Goal: Task Accomplishment & Management: Manage account settings

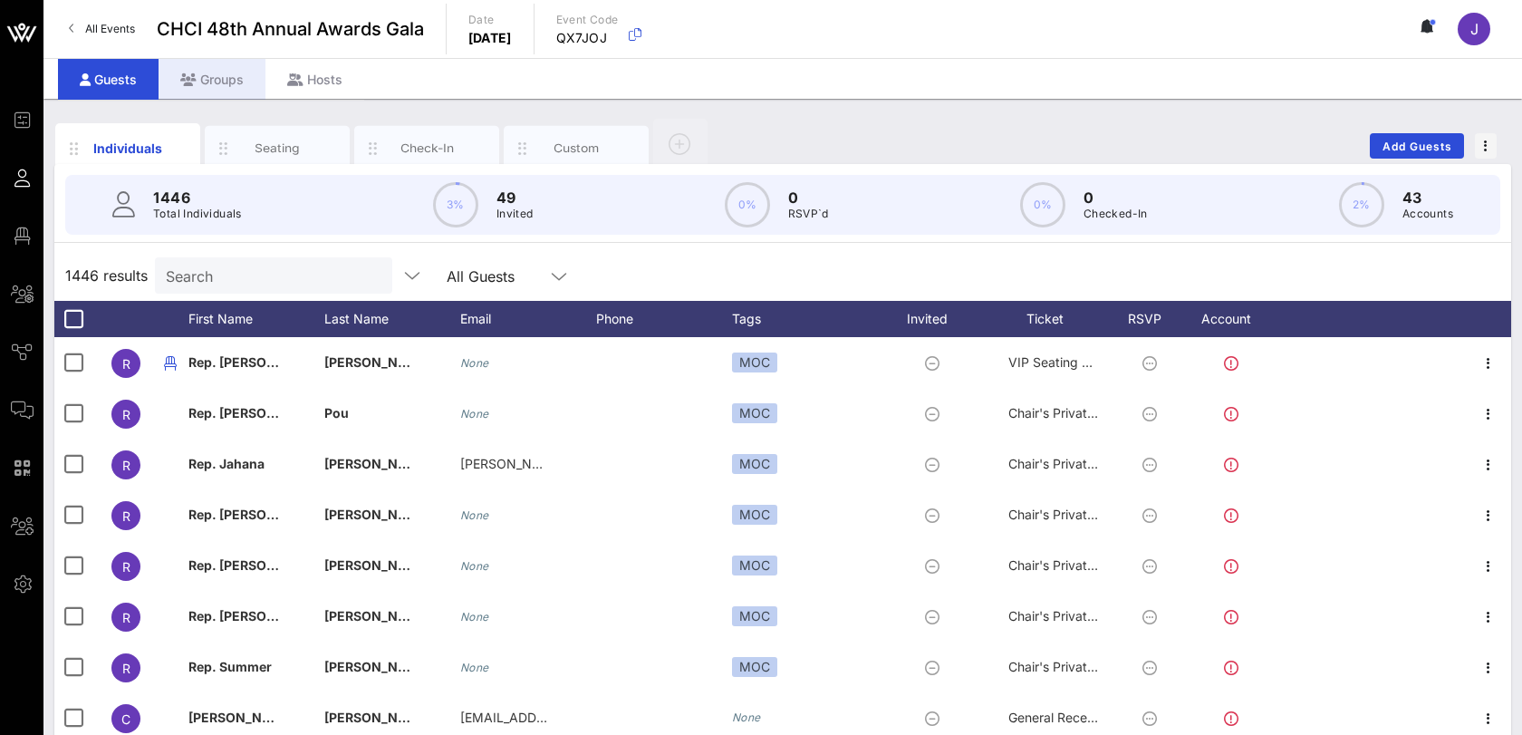
click at [234, 80] on div "Groups" at bounding box center [212, 79] width 107 height 41
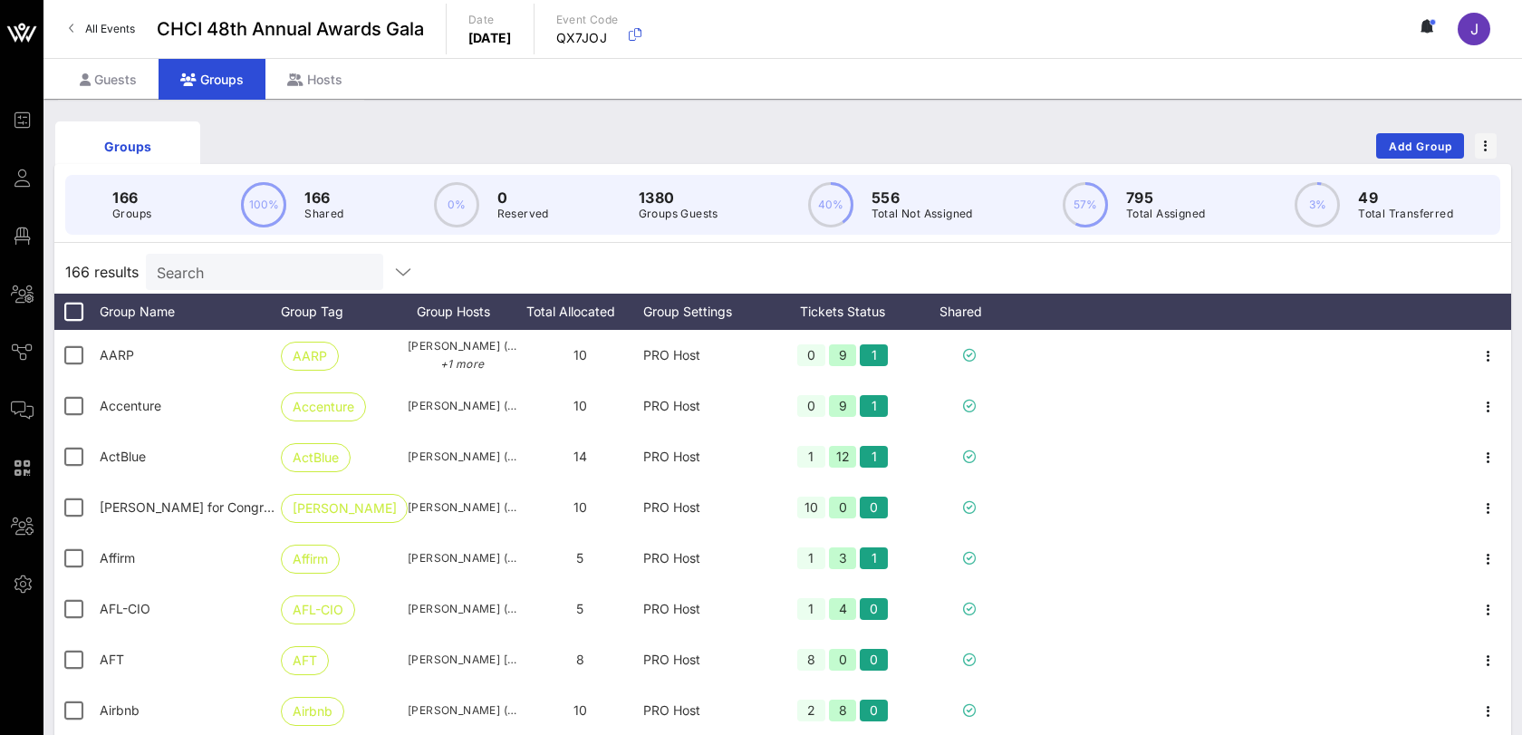
click at [264, 278] on input "Search" at bounding box center [263, 272] width 212 height 24
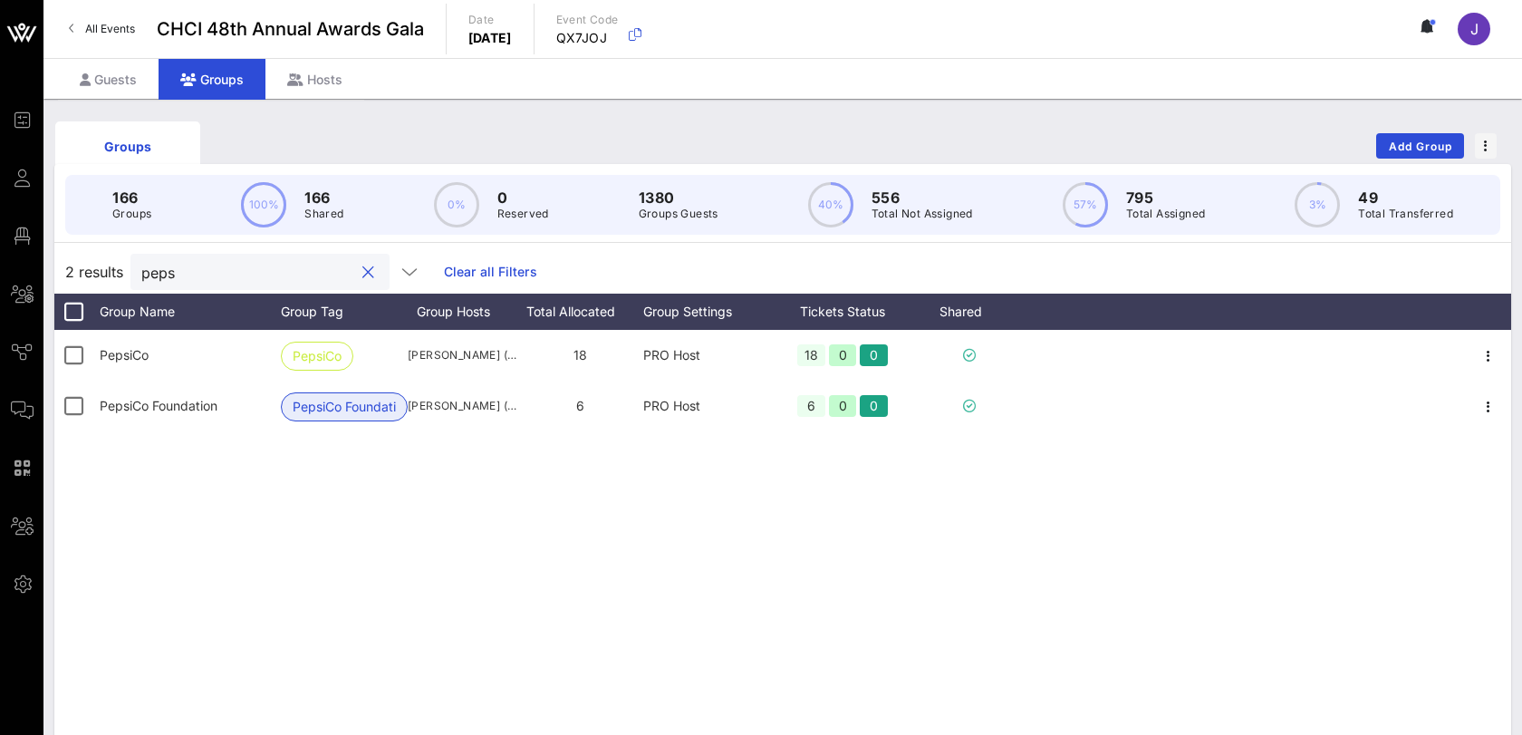
type input "peps"
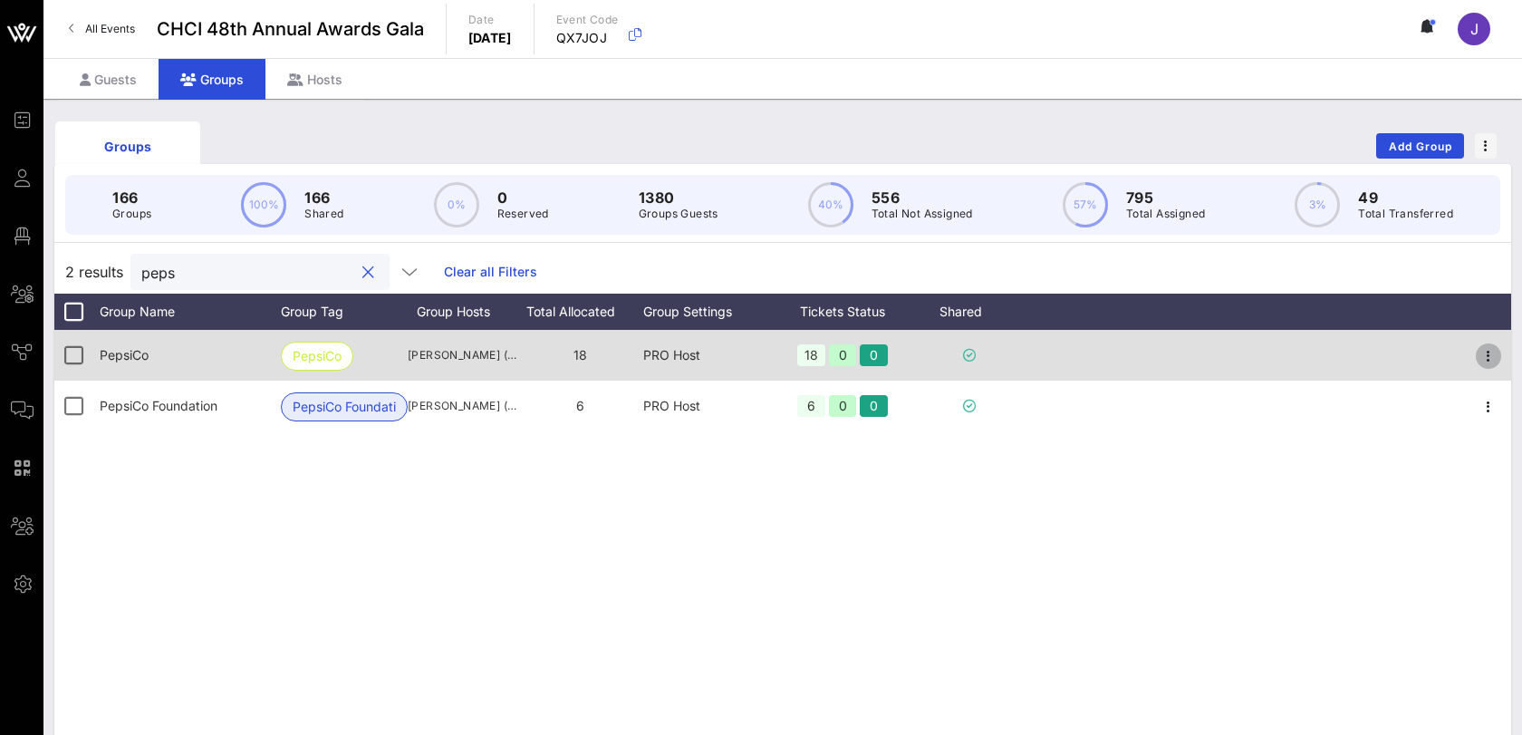
click at [1480, 352] on icon "button" at bounding box center [1489, 356] width 22 height 22
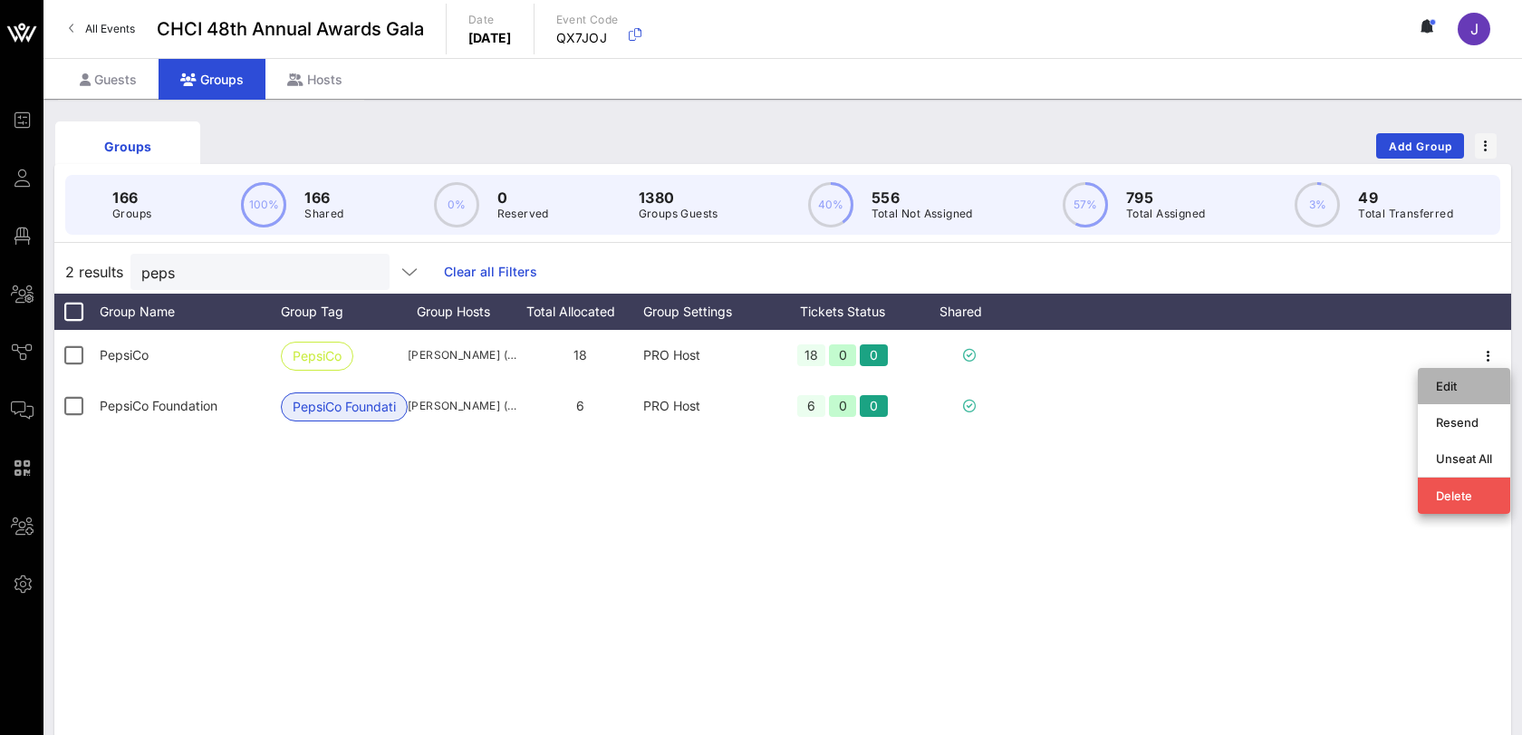
click at [1462, 381] on div "Edit" at bounding box center [1464, 386] width 56 height 14
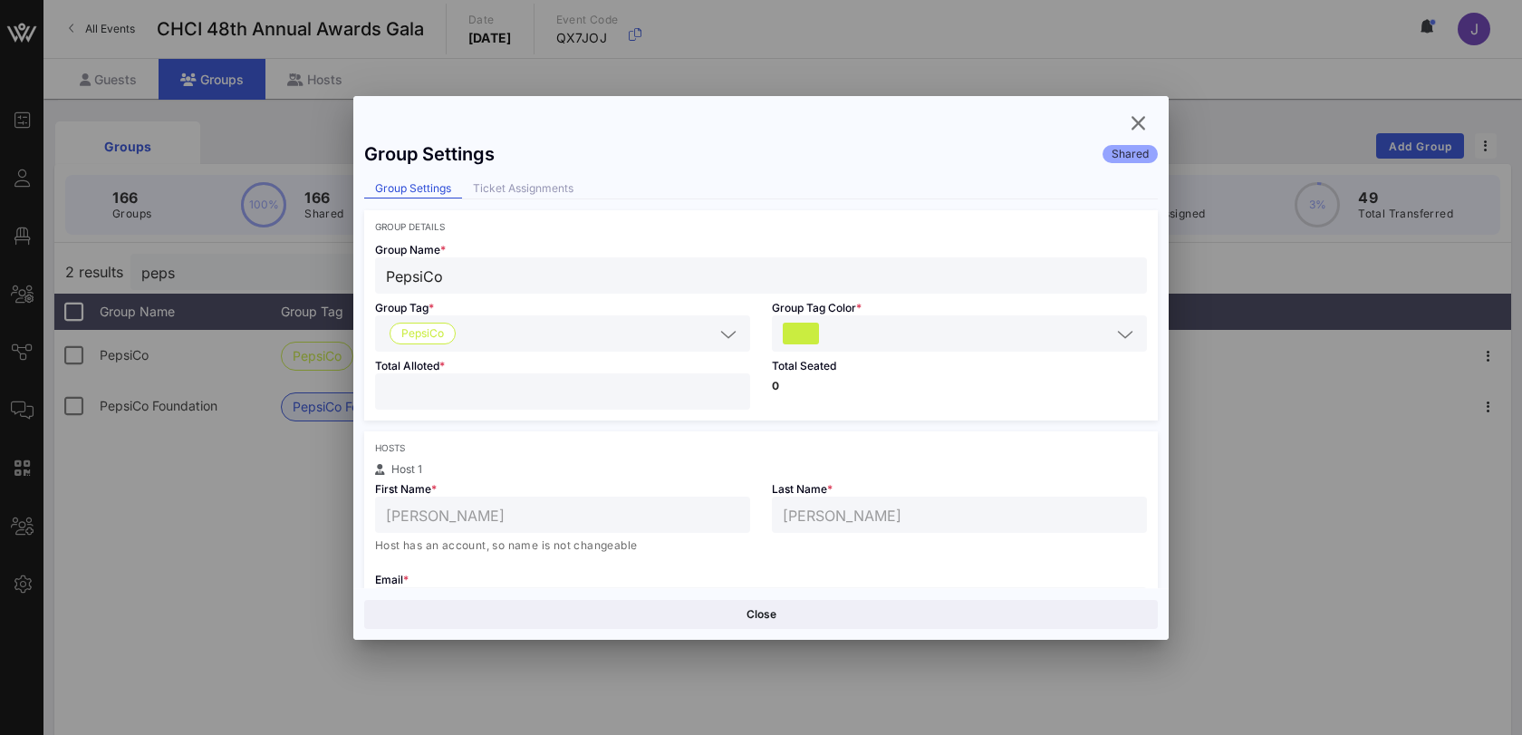
drag, startPoint x: 414, startPoint y: 388, endPoint x: 371, endPoint y: 387, distance: 43.5
click at [371, 387] on div "Total Alloted * **" at bounding box center [562, 386] width 397 height 69
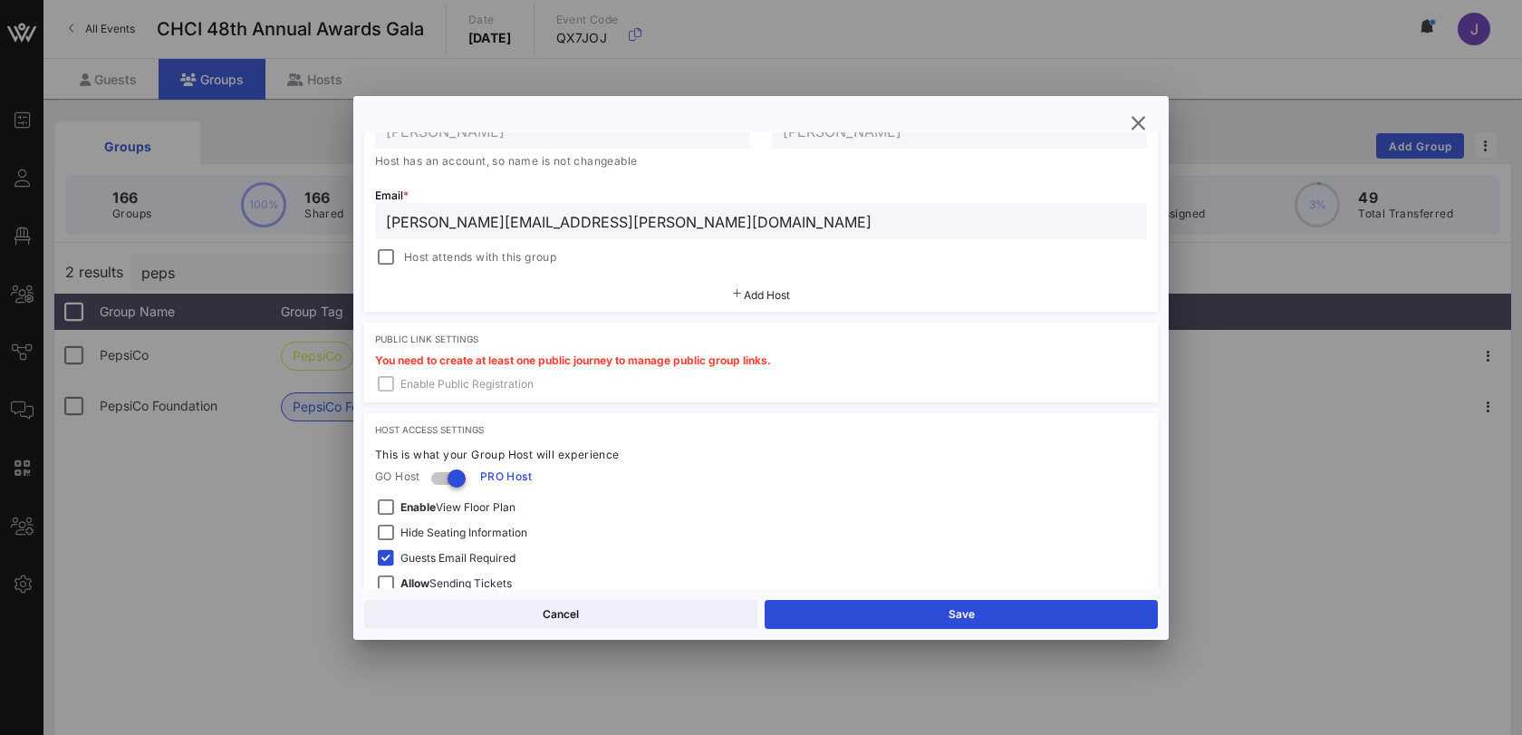
scroll to position [476, 0]
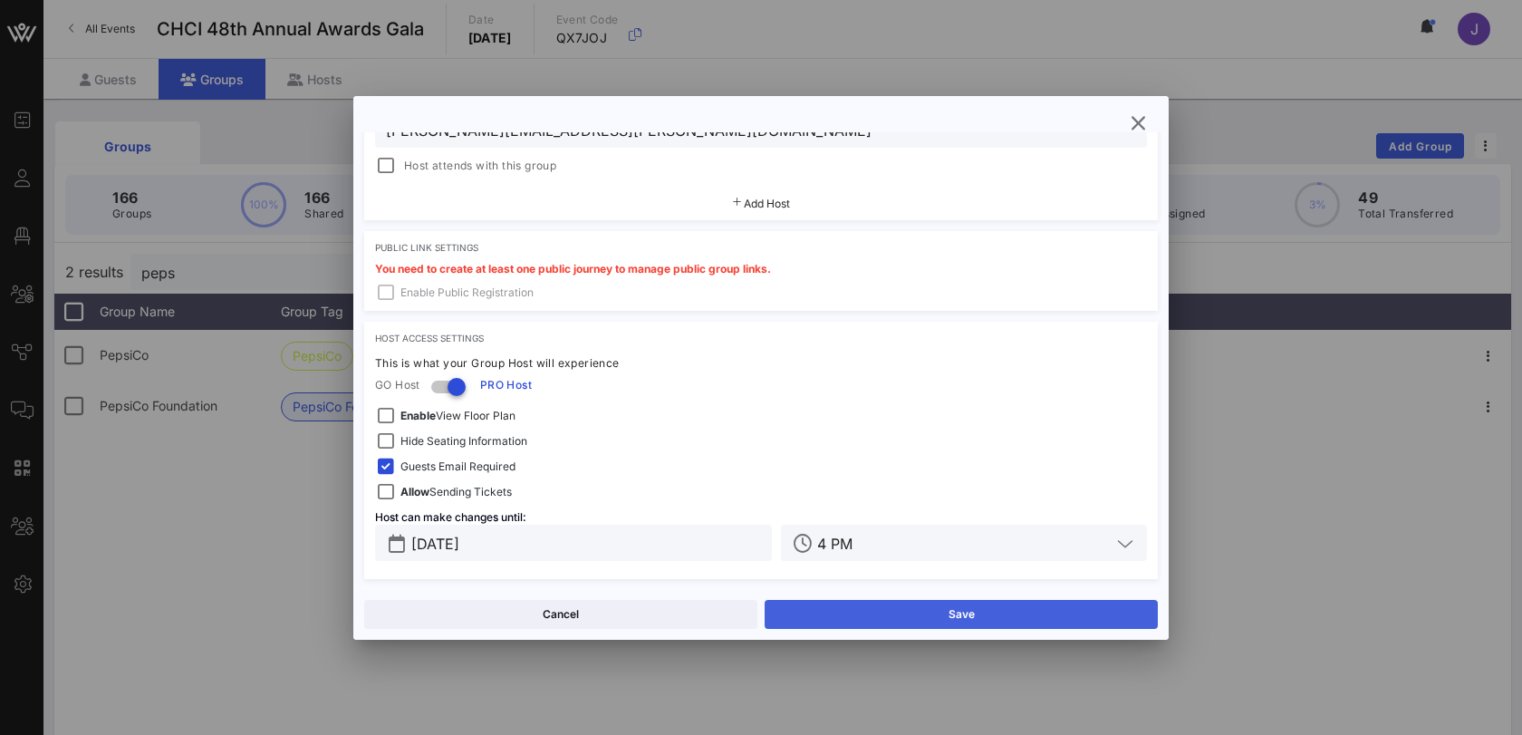
type input "*"
click at [877, 607] on button "Save" at bounding box center [961, 614] width 393 height 29
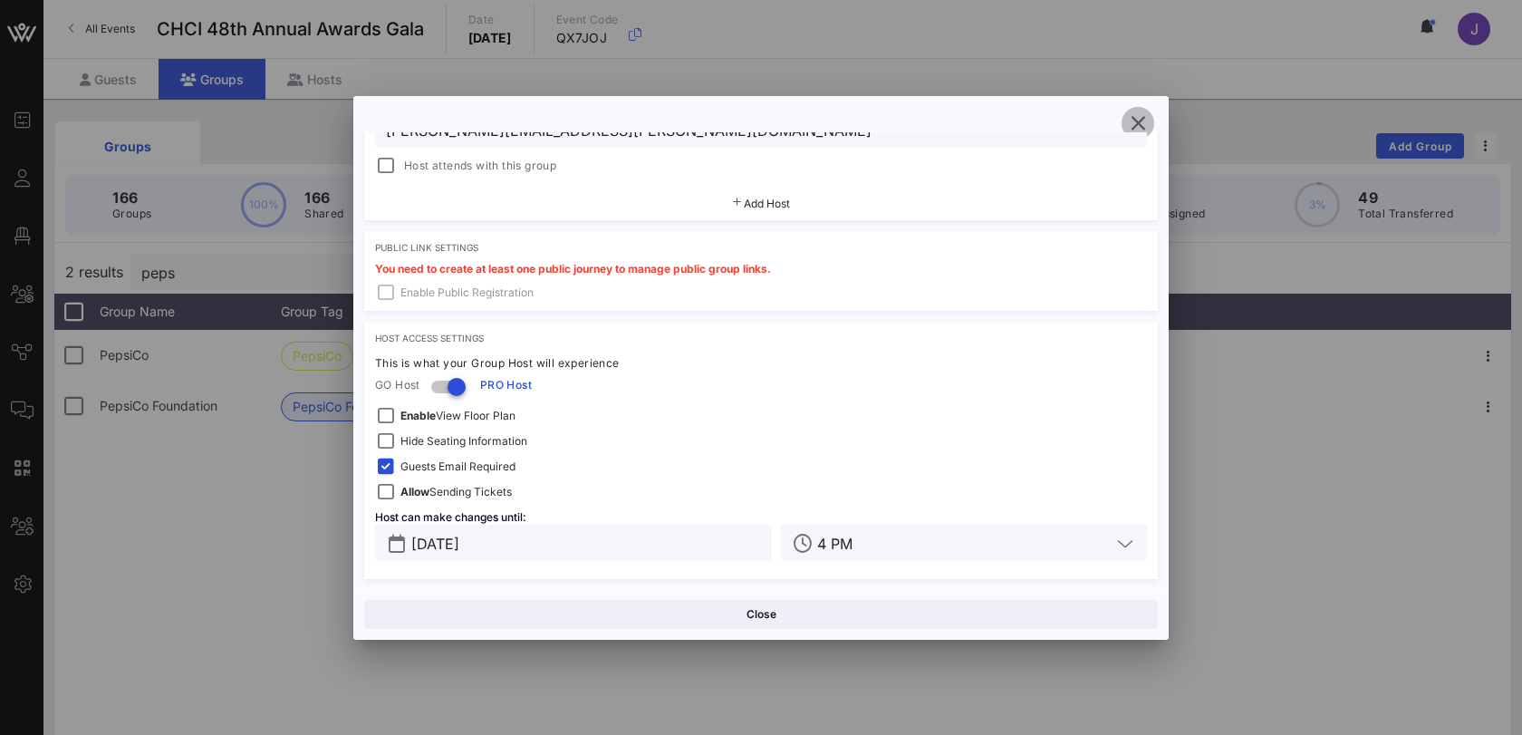
click at [1135, 121] on icon "button" at bounding box center [1138, 123] width 22 height 22
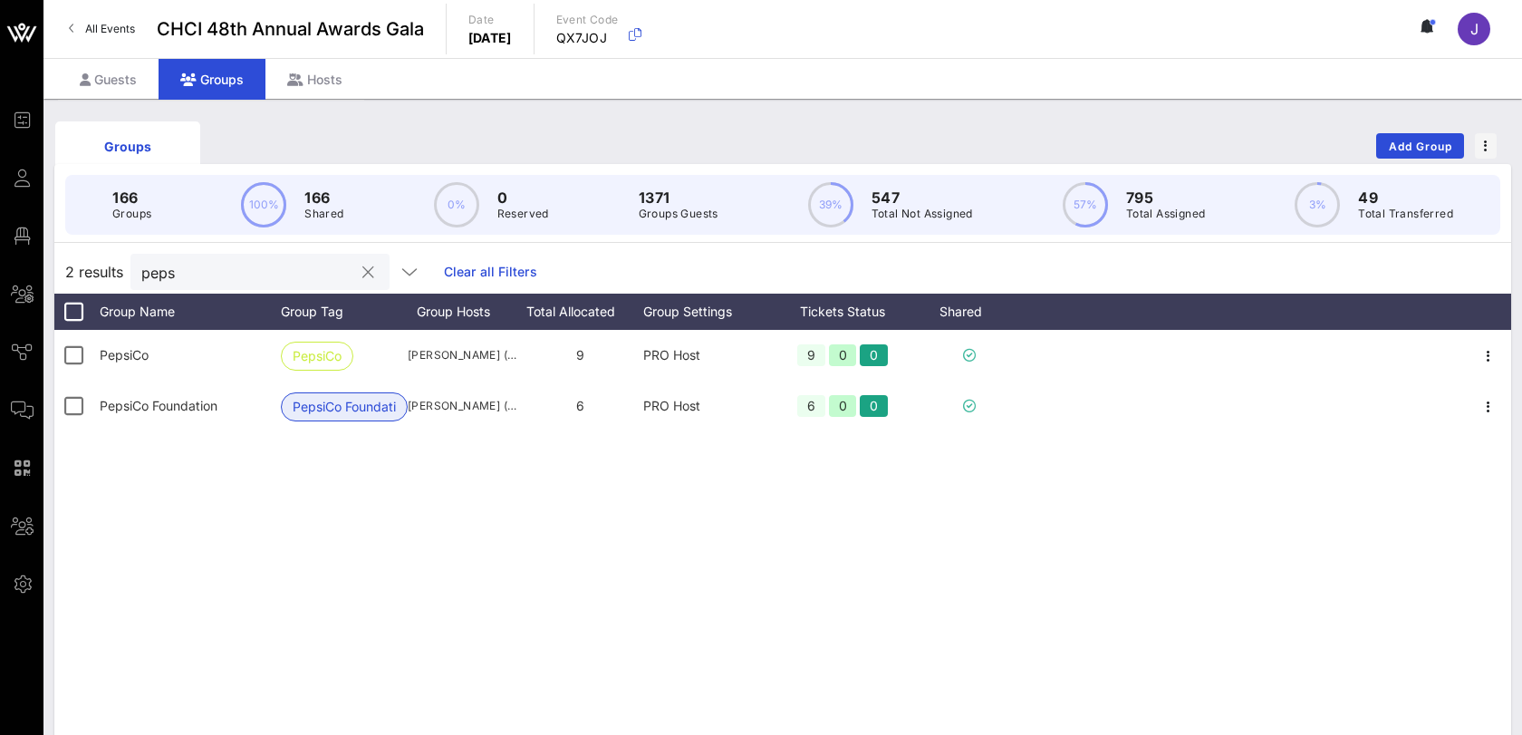
click at [201, 267] on input "peps" at bounding box center [247, 272] width 212 height 24
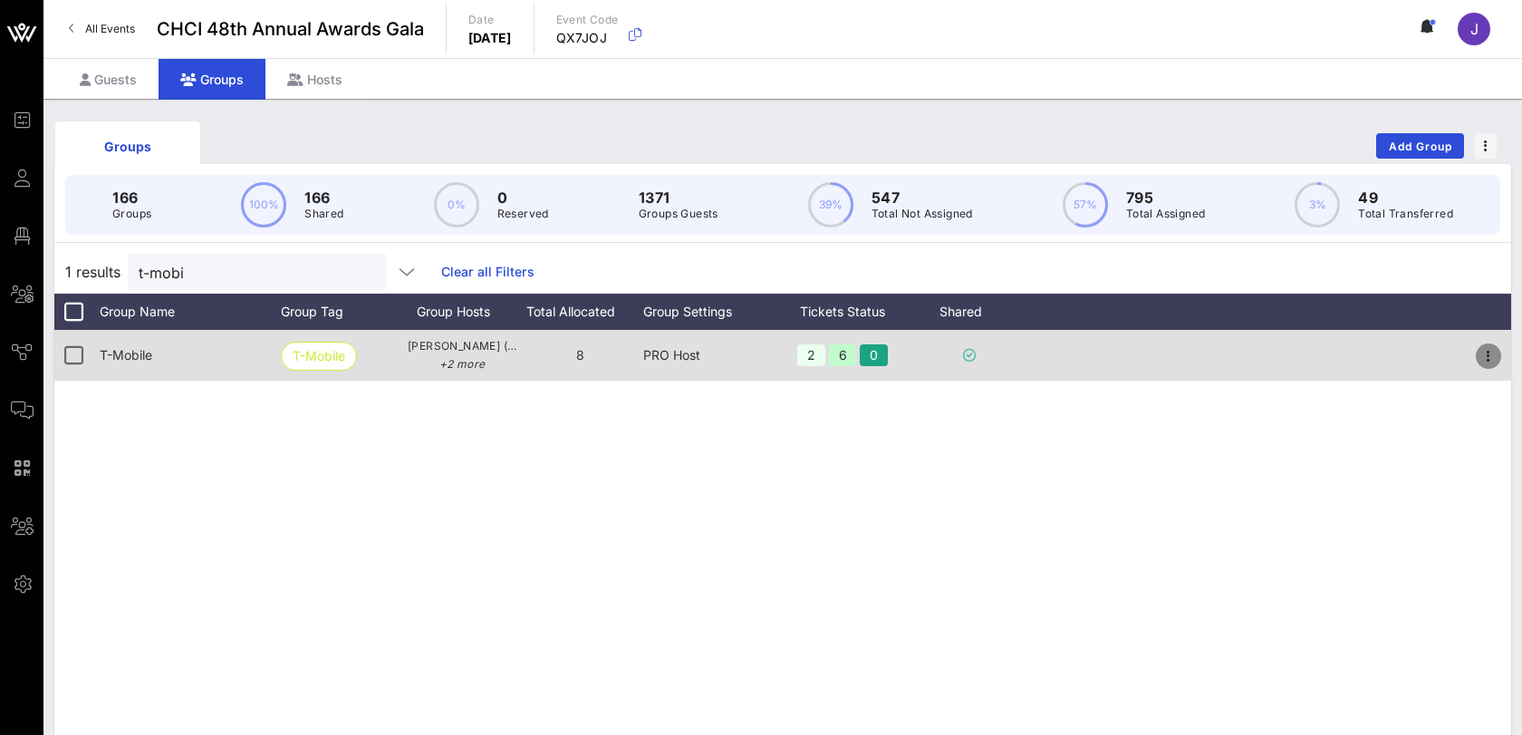
click at [1489, 353] on icon "button" at bounding box center [1489, 356] width 22 height 22
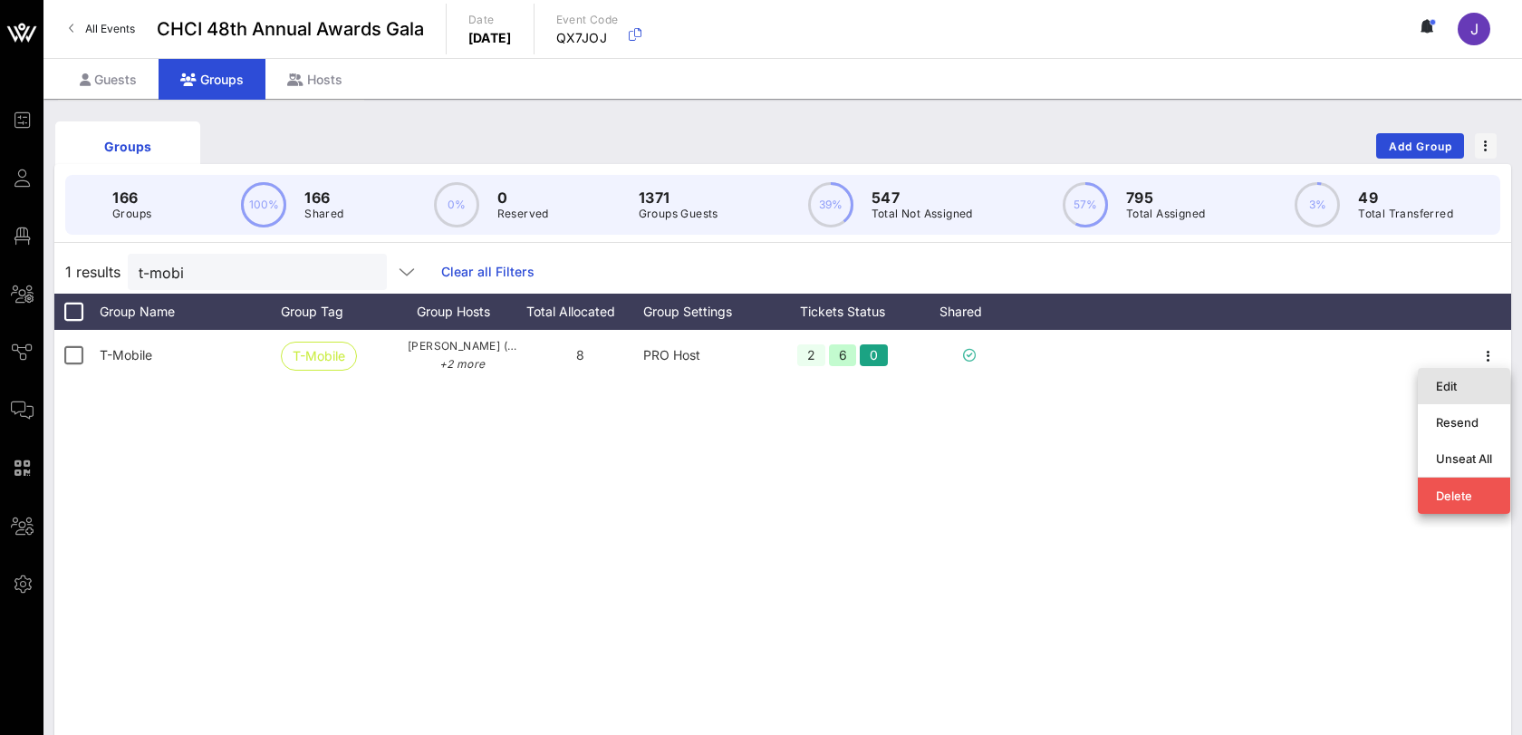
click at [1469, 381] on div "Edit" at bounding box center [1464, 386] width 56 height 14
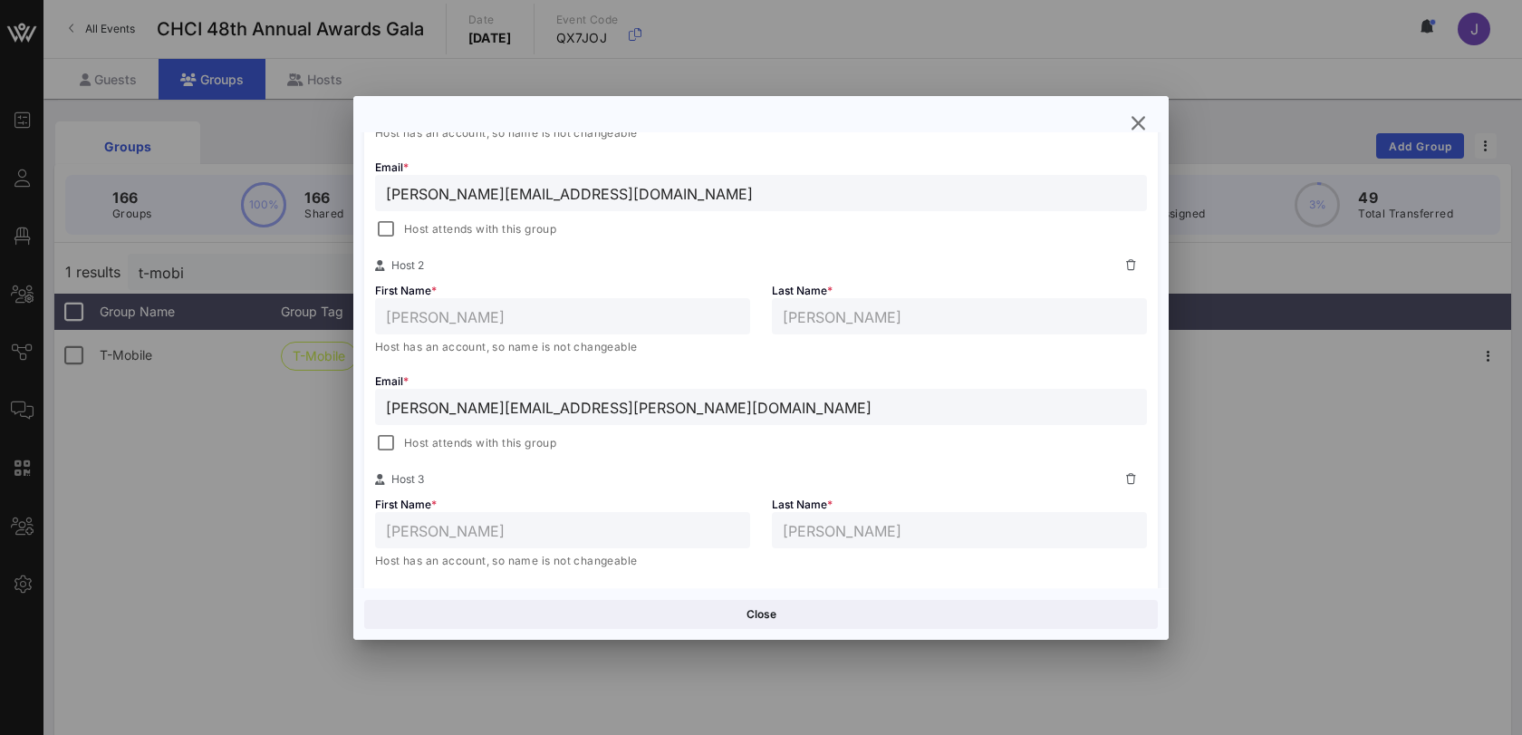
scroll to position [426, 0]
click at [385, 435] on div at bounding box center [385, 440] width 25 height 25
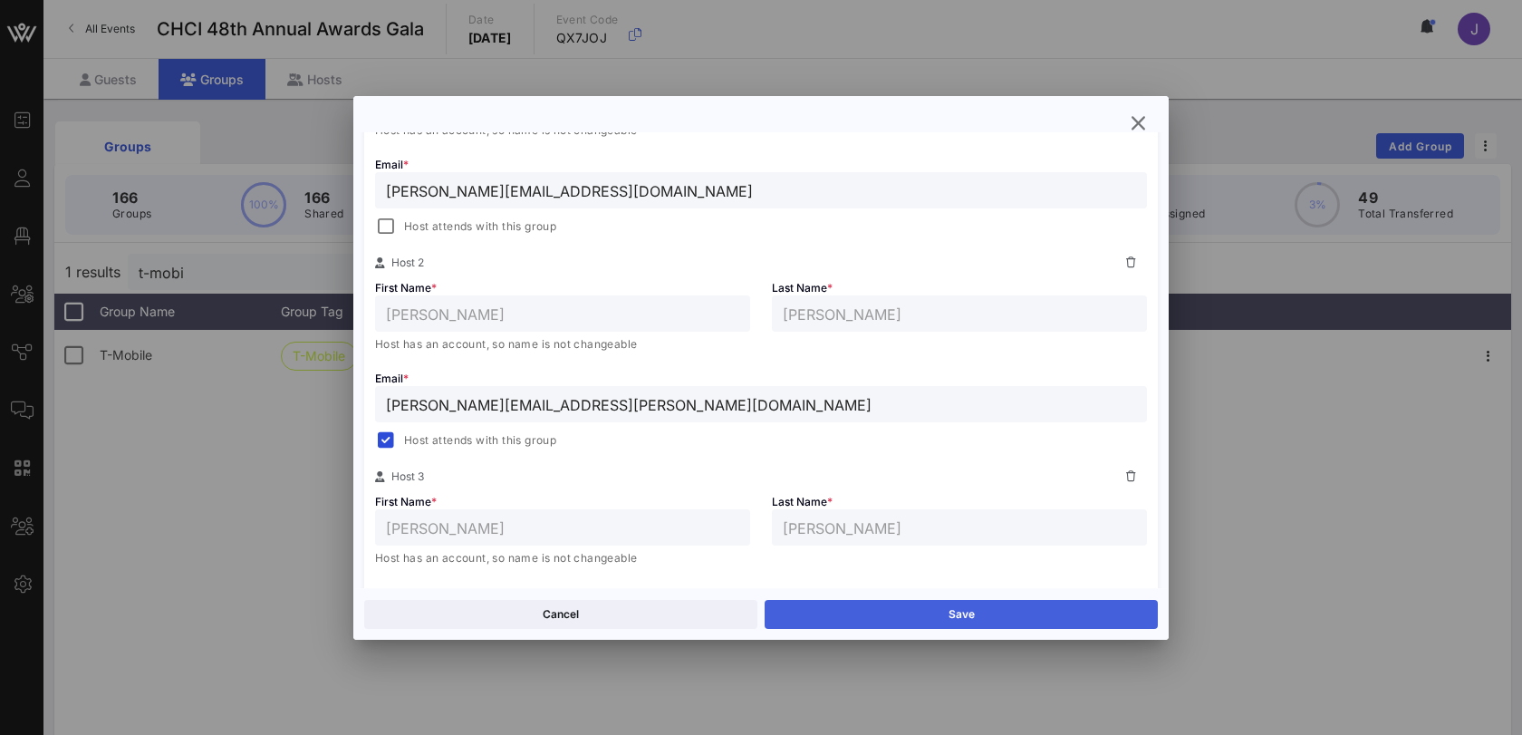
click at [866, 614] on button "Save" at bounding box center [961, 614] width 393 height 29
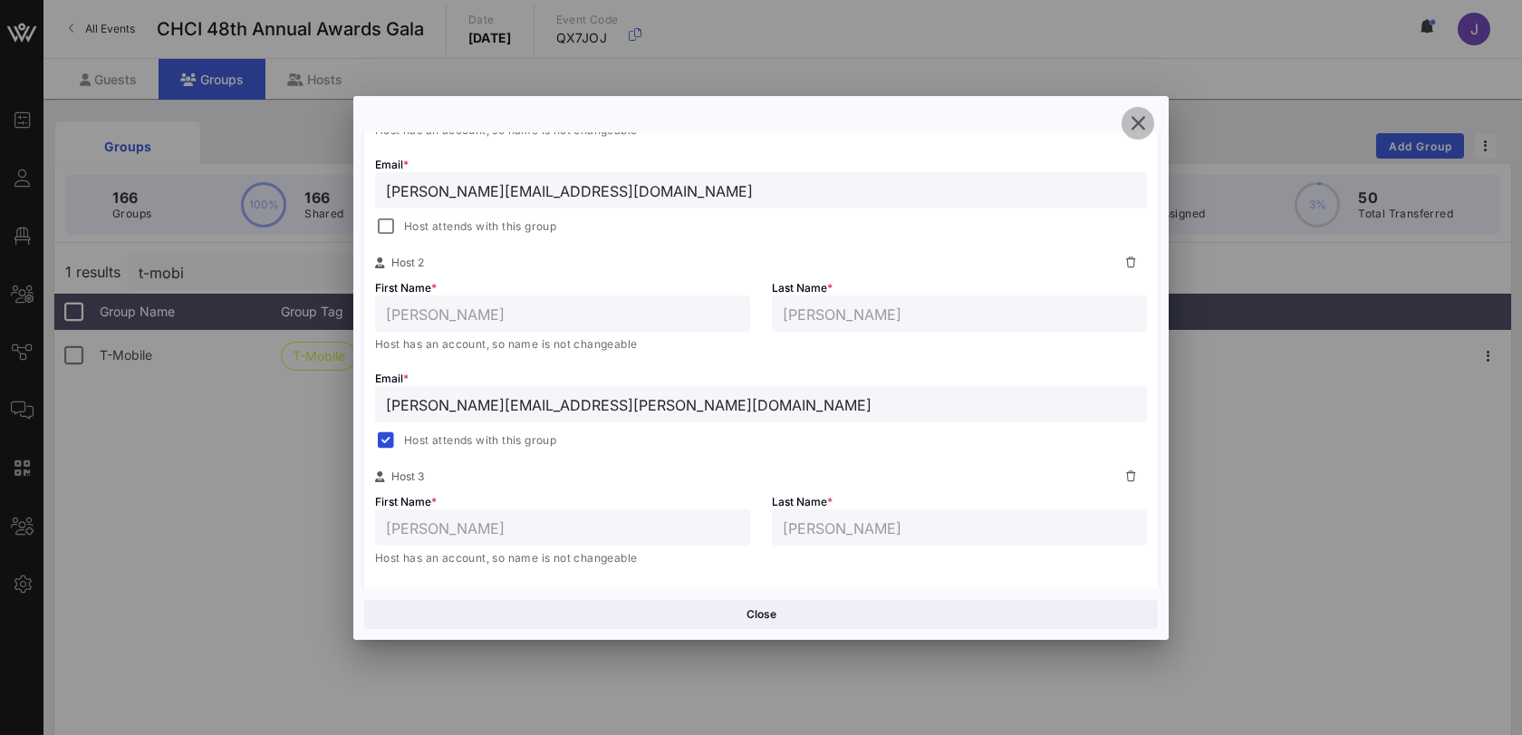
click at [1143, 124] on icon "button" at bounding box center [1138, 123] width 22 height 22
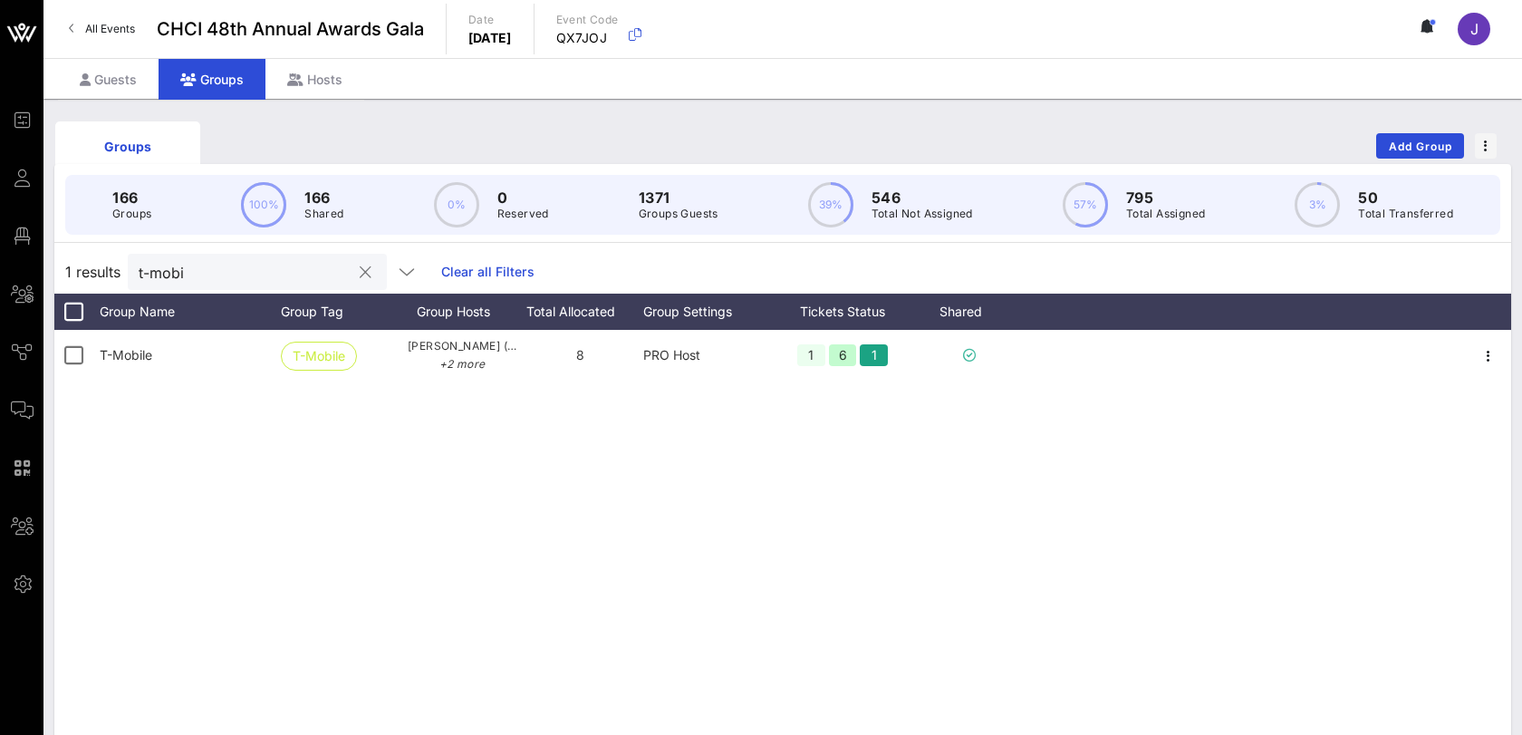
click at [201, 254] on div "t-mobi" at bounding box center [245, 272] width 212 height 36
click at [167, 267] on input "t-mobi" at bounding box center [245, 272] width 212 height 24
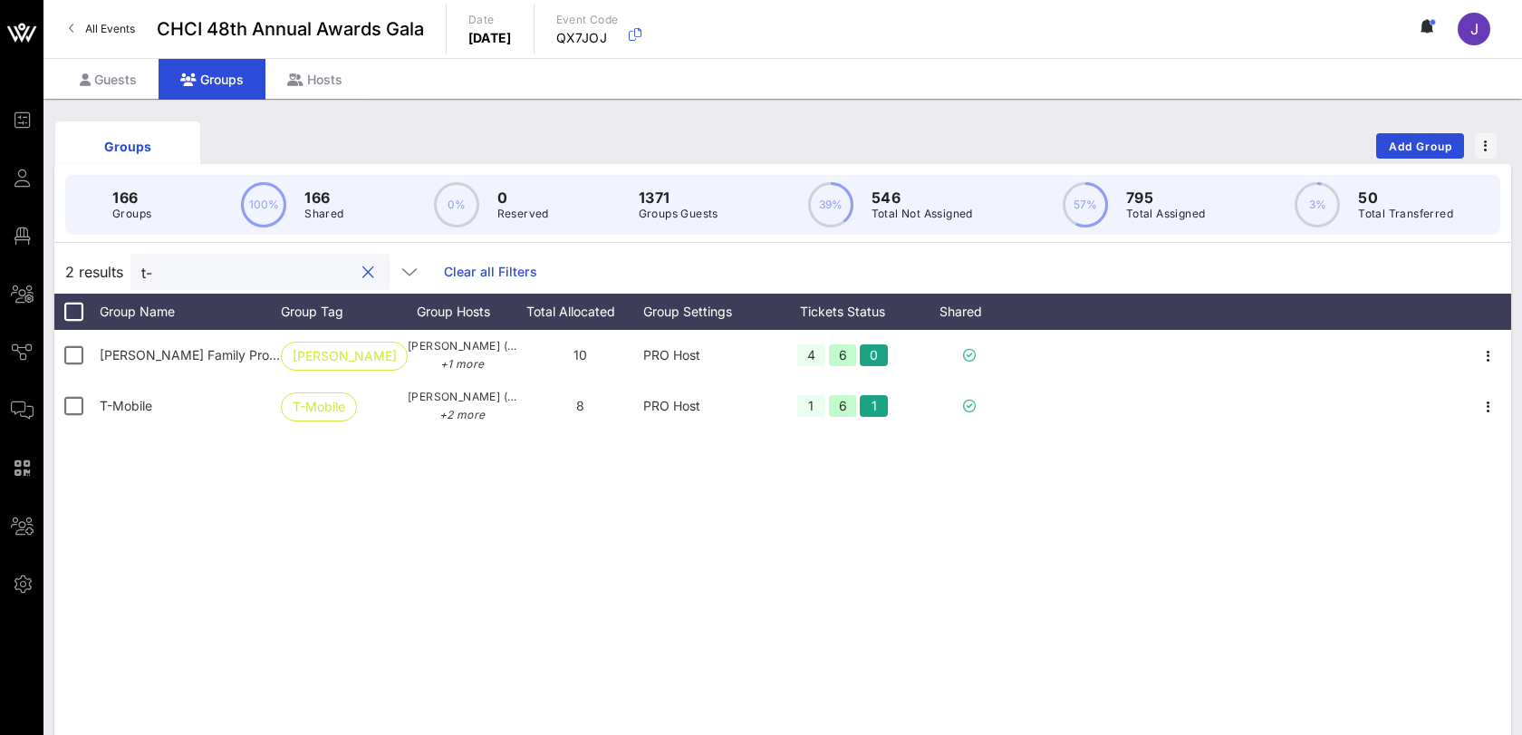
type input "t"
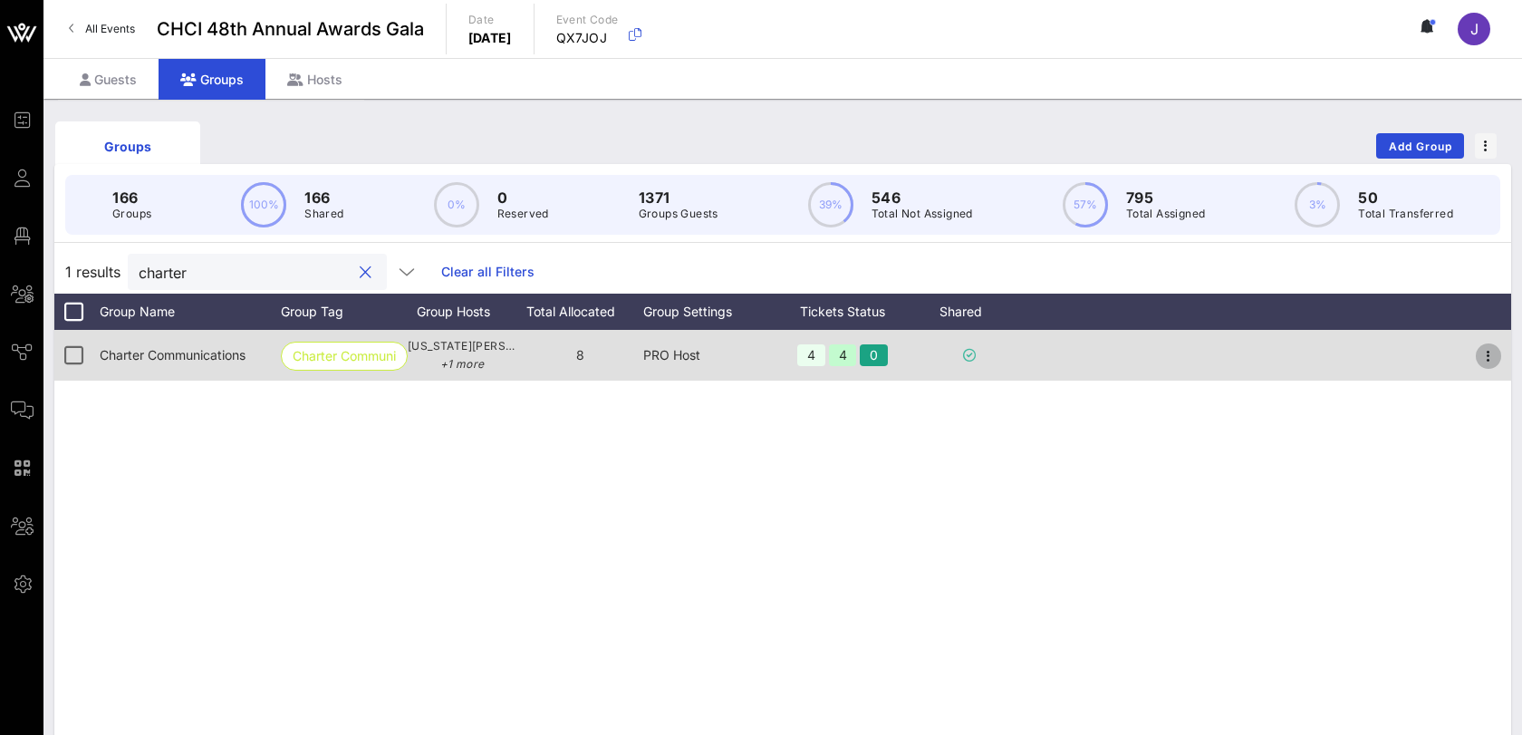
click at [1497, 351] on icon "button" at bounding box center [1489, 356] width 22 height 22
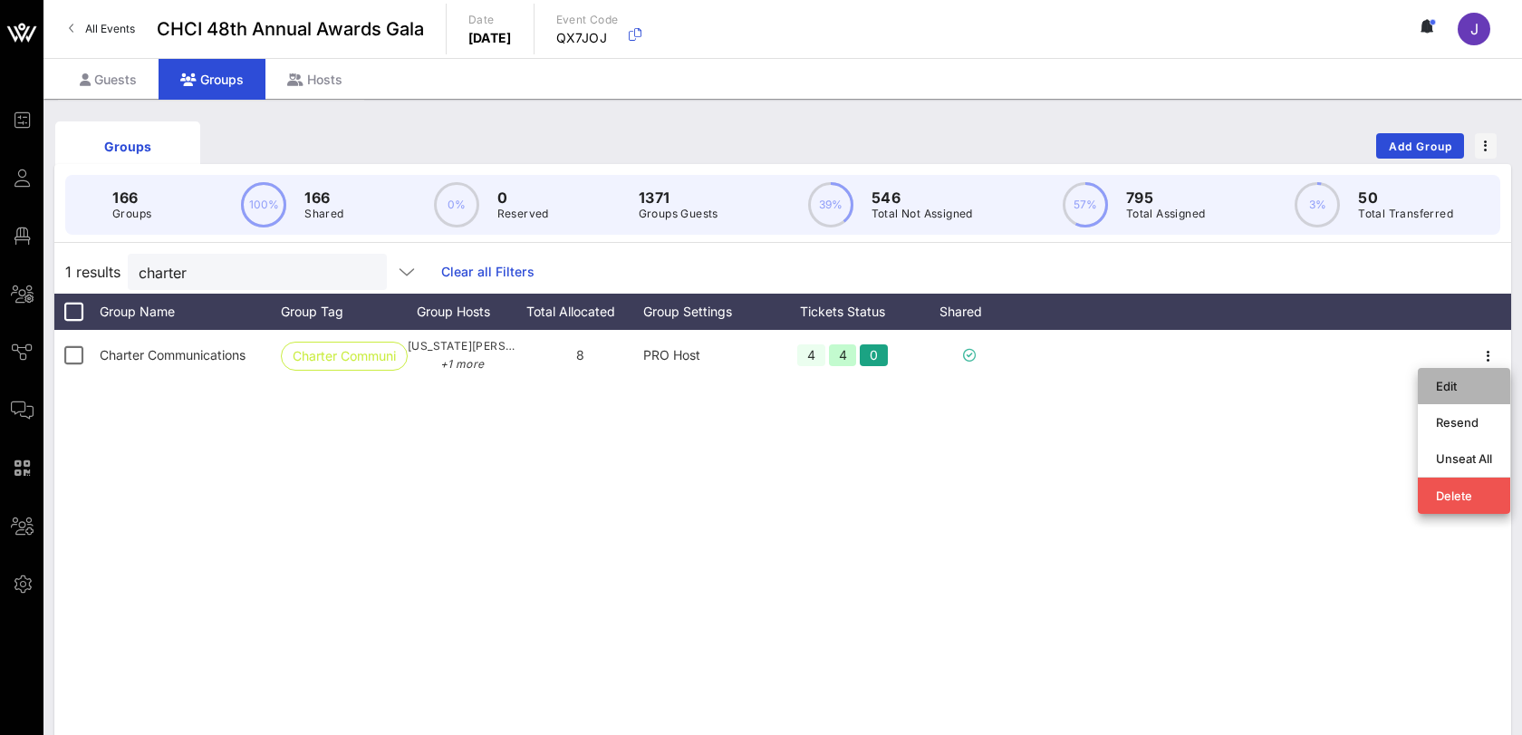
click at [1471, 383] on div "Edit" at bounding box center [1464, 386] width 56 height 14
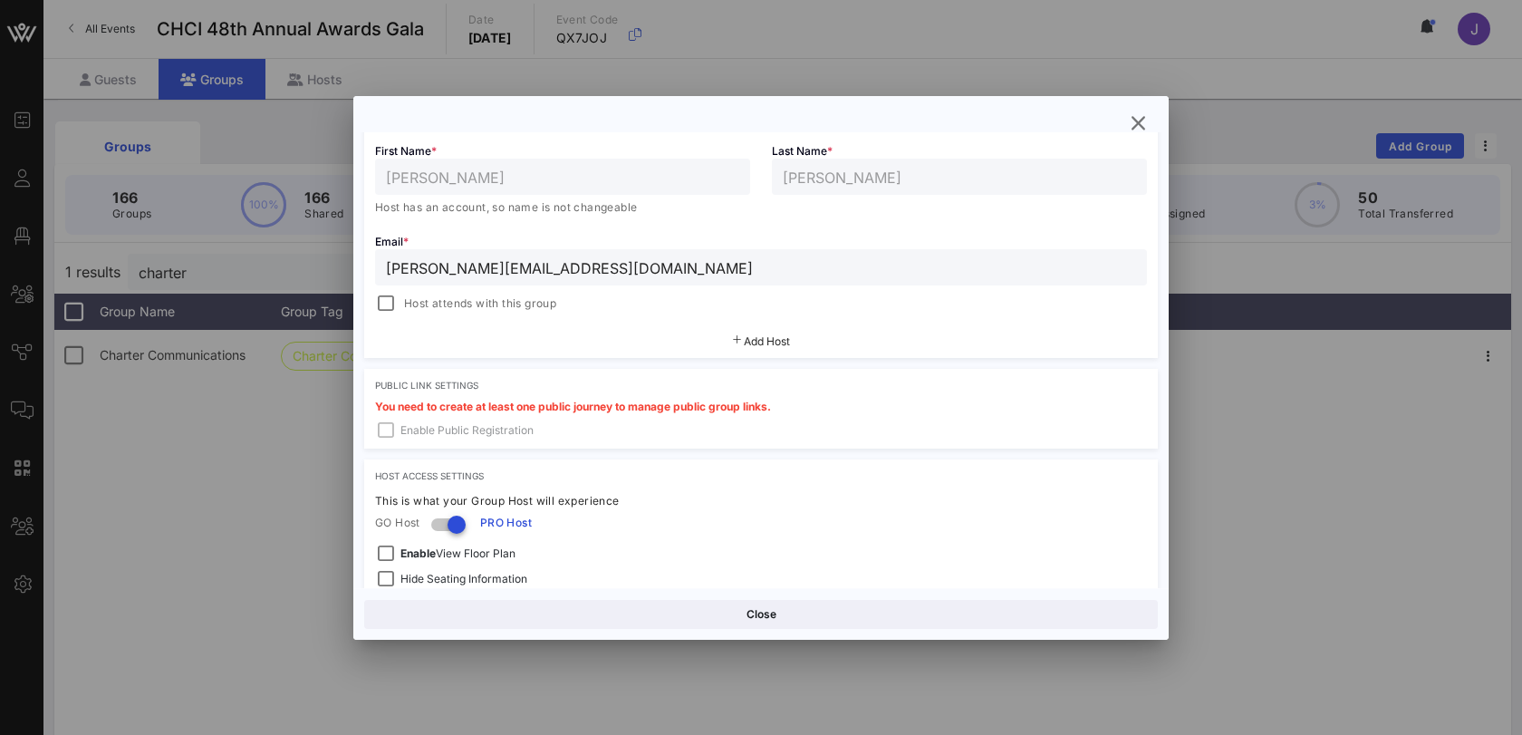
scroll to position [594, 0]
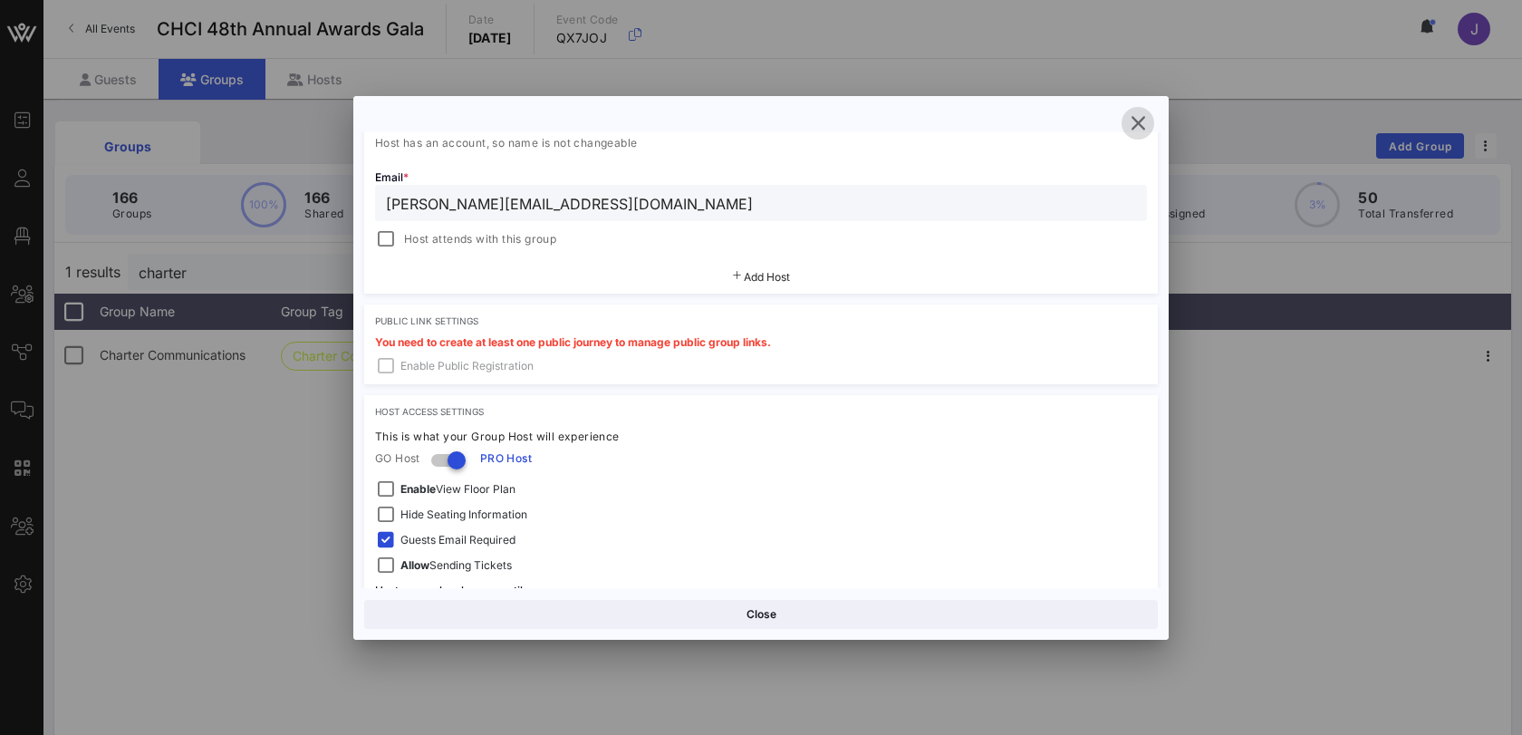
click at [1143, 121] on icon "button" at bounding box center [1138, 123] width 22 height 22
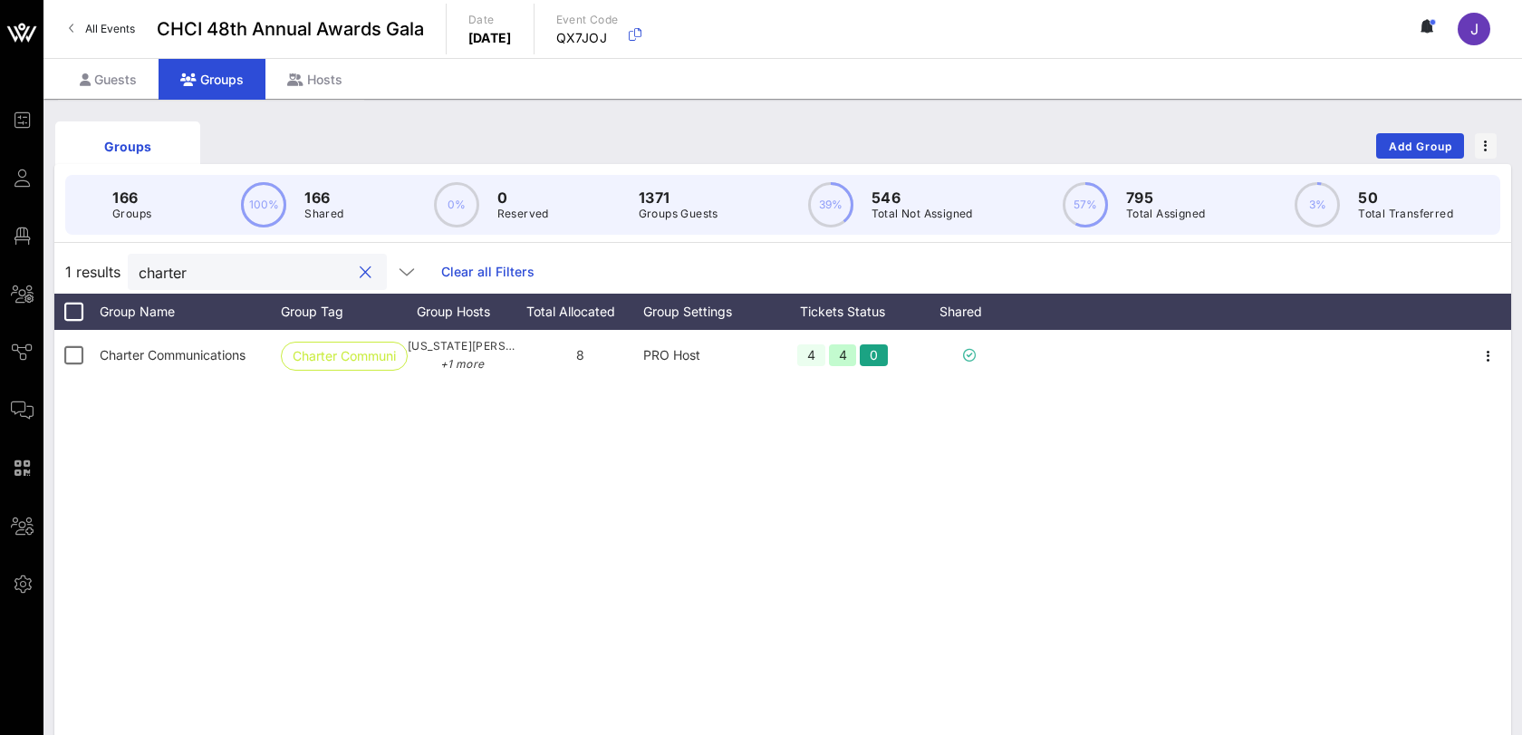
click at [228, 260] on input "charter" at bounding box center [245, 272] width 212 height 24
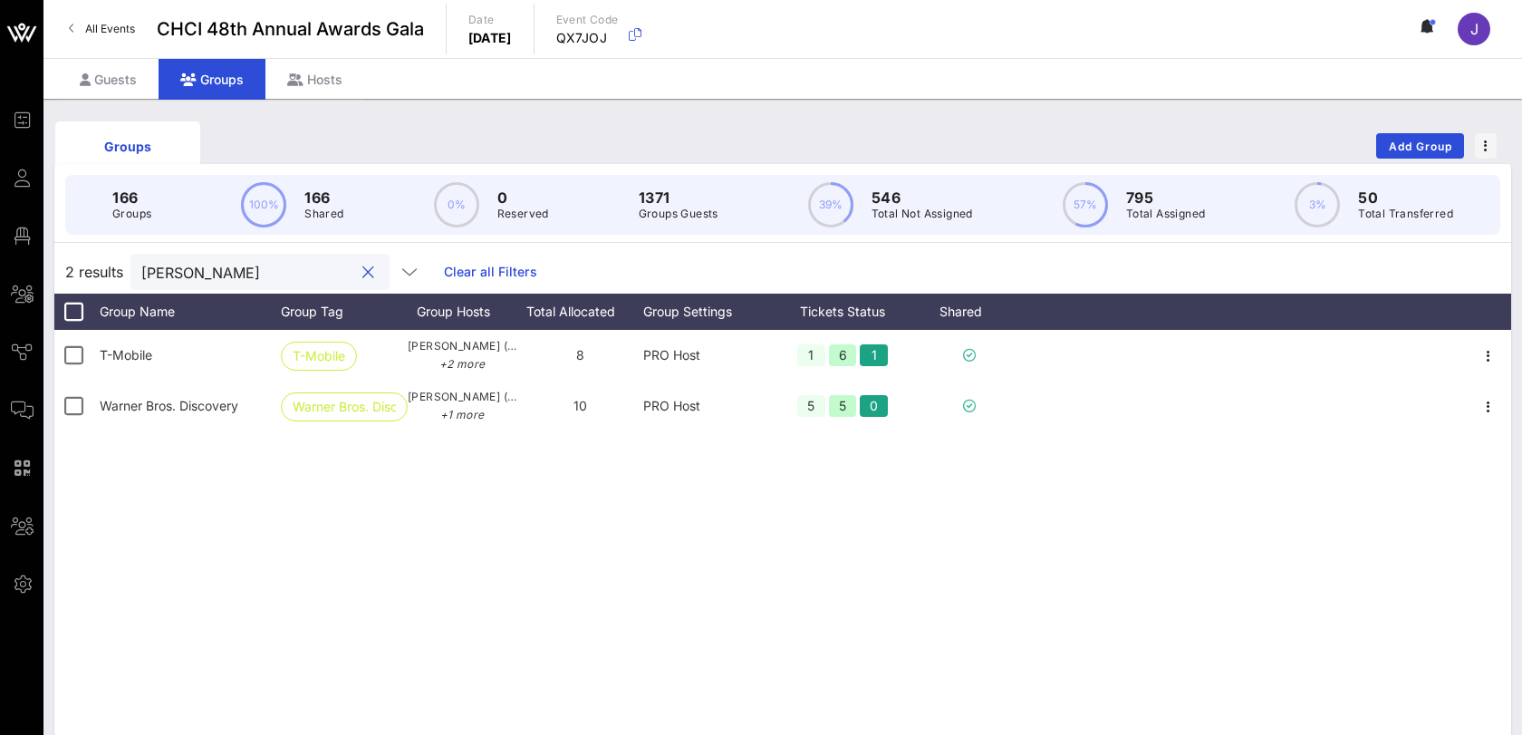
click at [176, 271] on input "[PERSON_NAME]" at bounding box center [247, 272] width 212 height 24
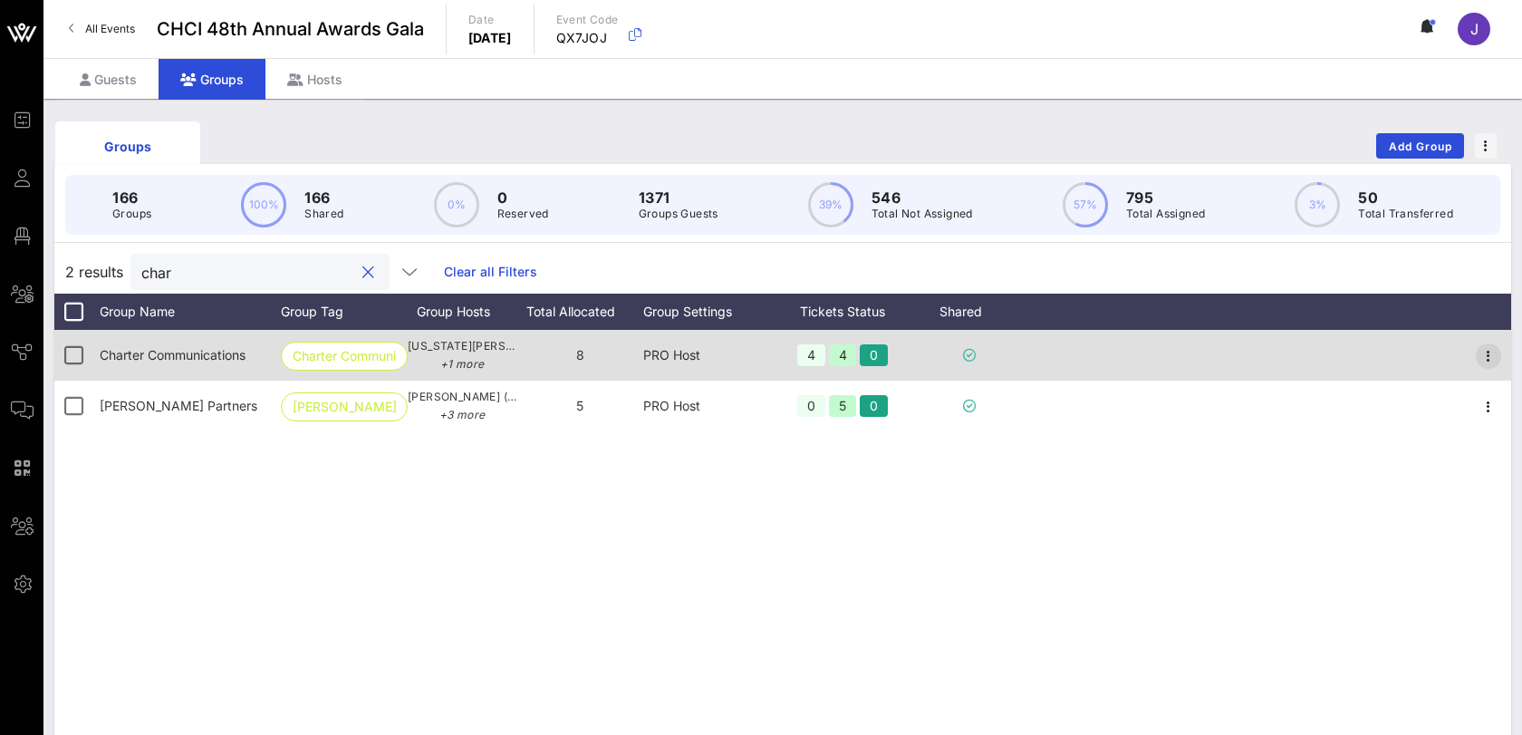
type input "char"
click at [1486, 359] on icon "button" at bounding box center [1489, 356] width 22 height 22
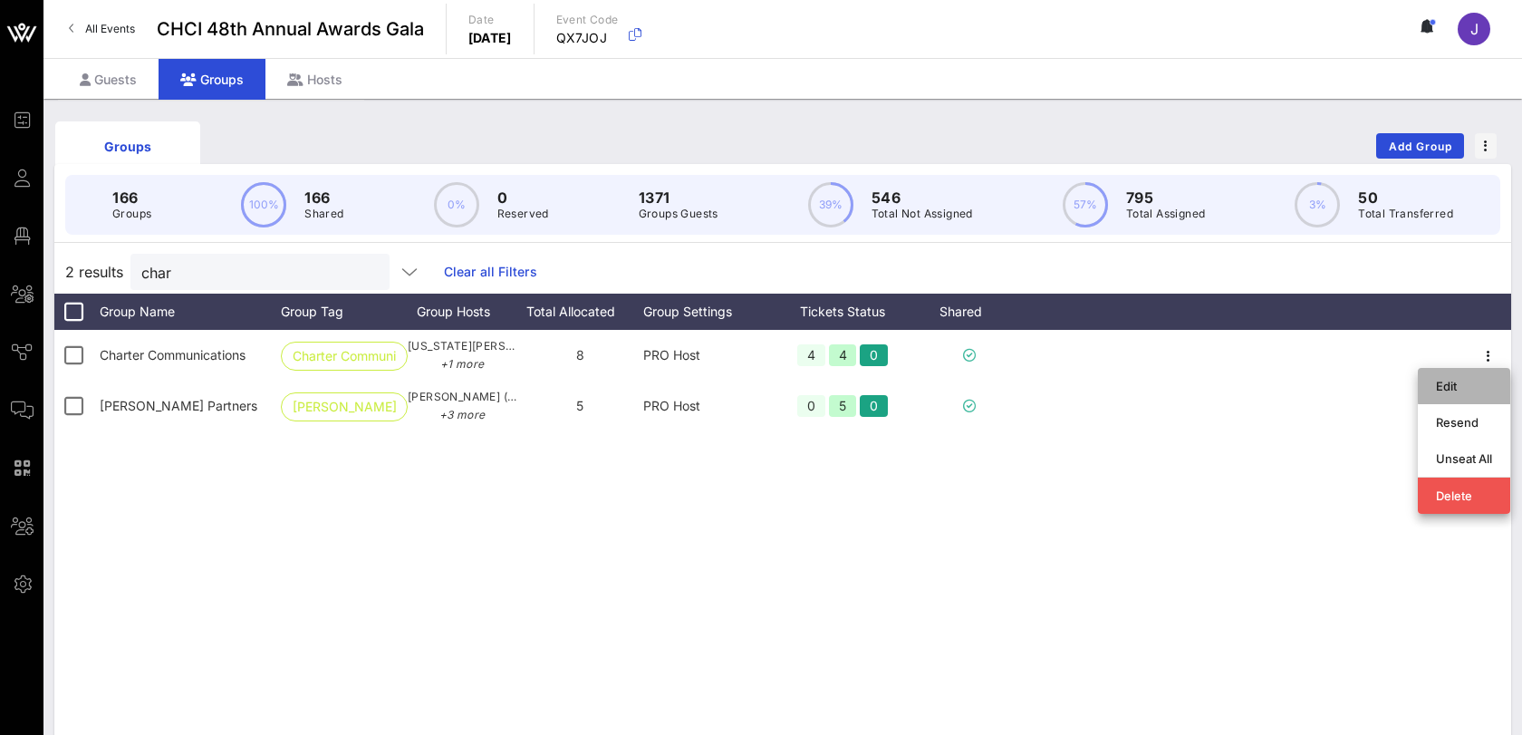
click at [1450, 384] on div "Edit" at bounding box center [1464, 386] width 56 height 14
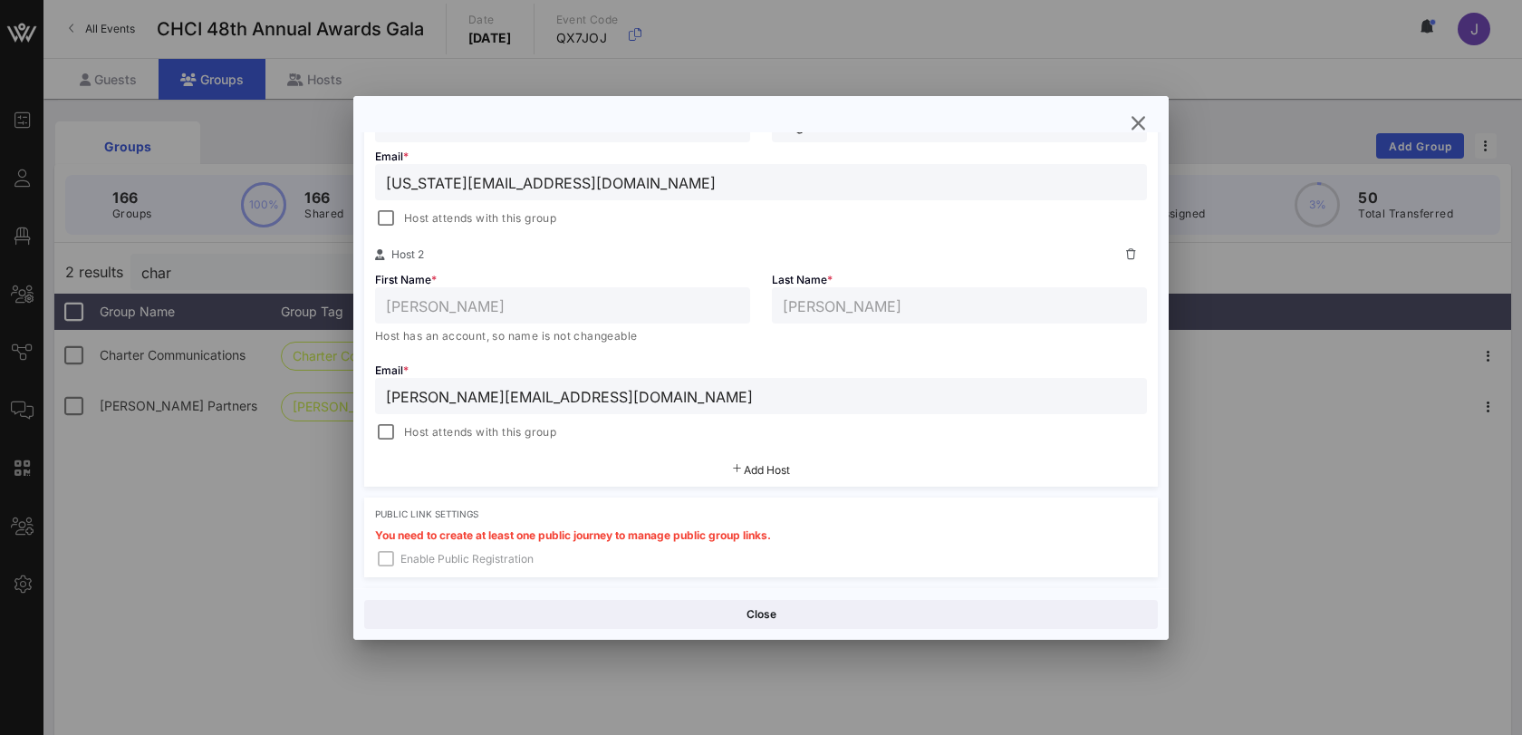
scroll to position [418, 0]
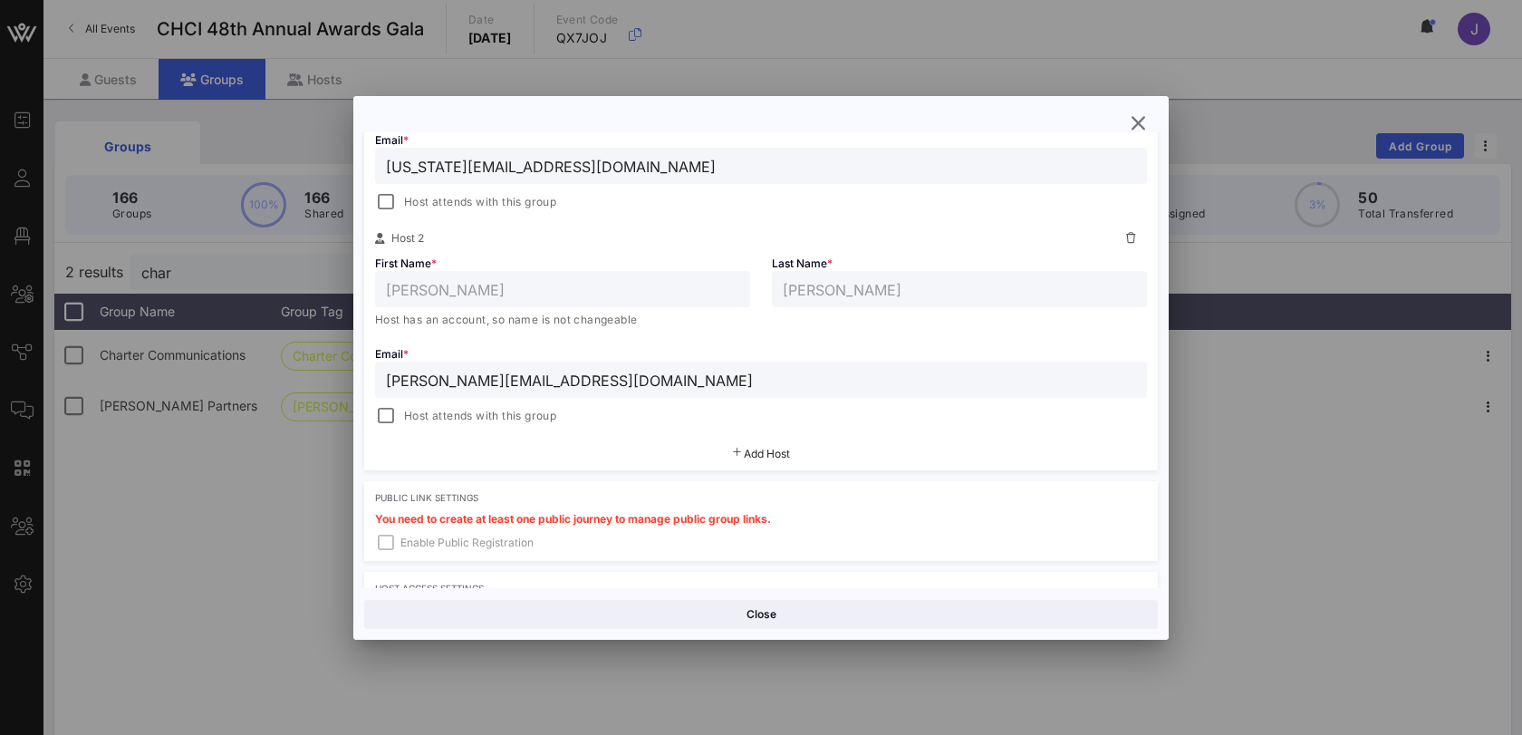
click at [762, 450] on span "Add Host" at bounding box center [767, 454] width 46 height 14
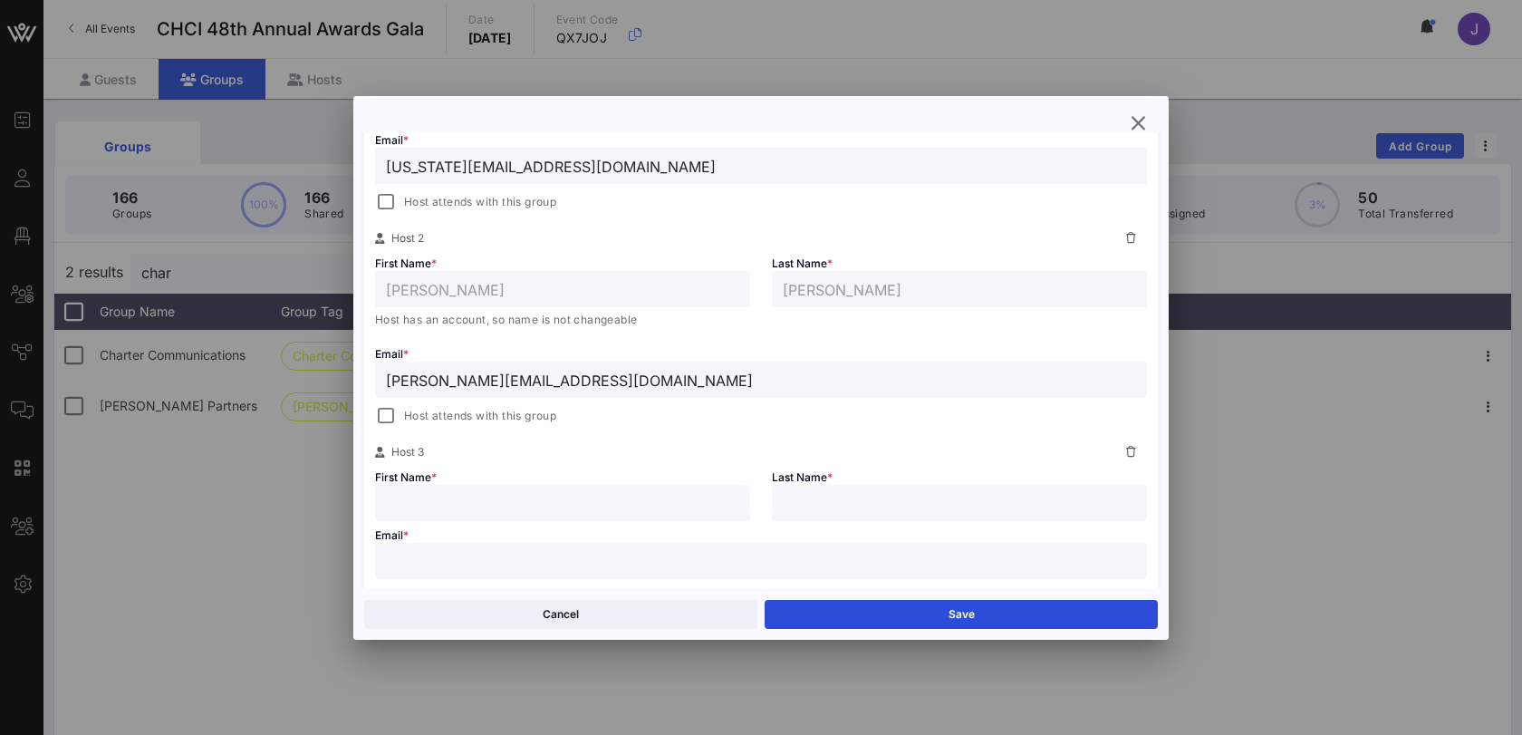
click at [608, 512] on input "text" at bounding box center [562, 503] width 353 height 24
type input "[PERSON_NAME]"
type input "G"
type input "[PERSON_NAME]"
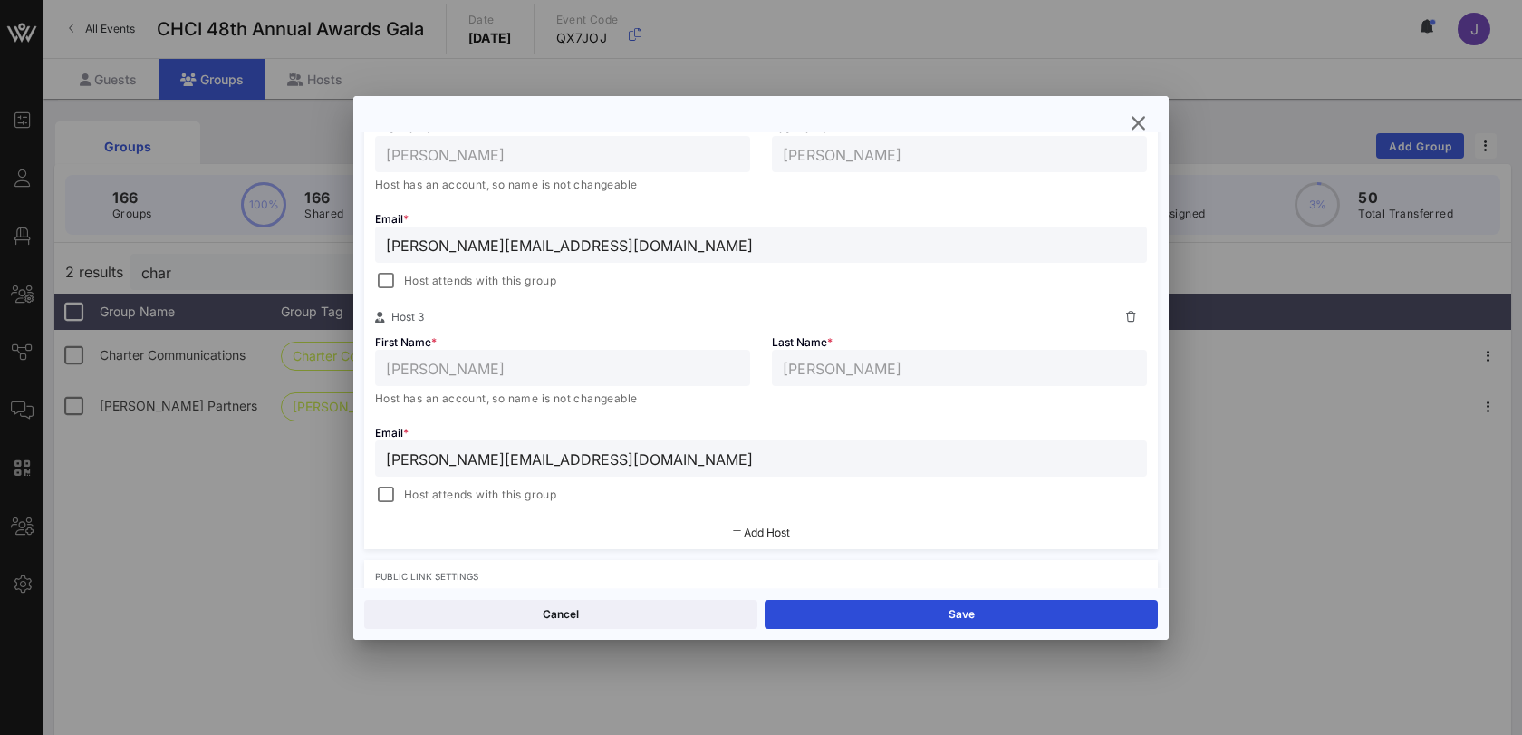
scroll to position [563, 0]
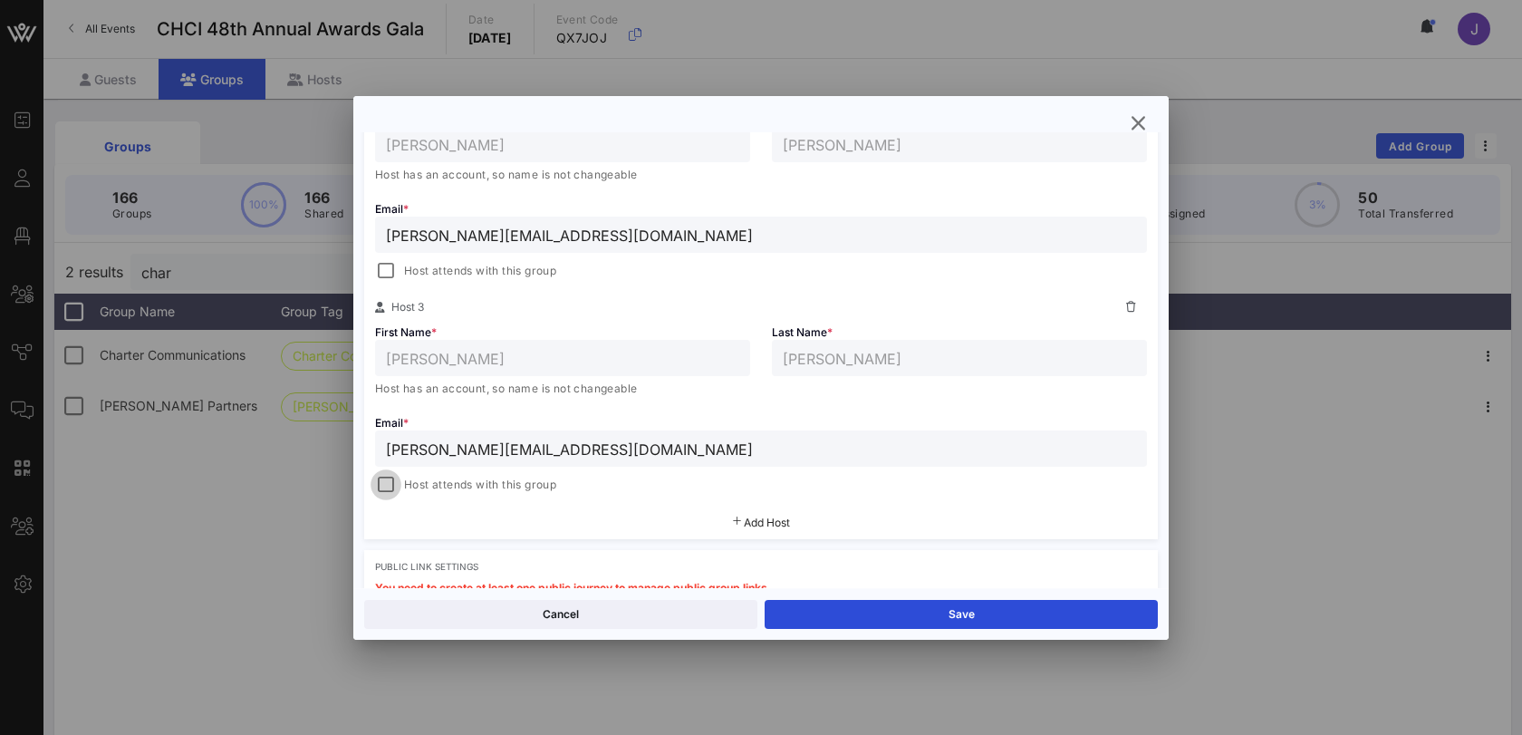
type input "[PERSON_NAME][EMAIL_ADDRESS][DOMAIN_NAME]"
click at [390, 478] on div at bounding box center [385, 484] width 25 height 25
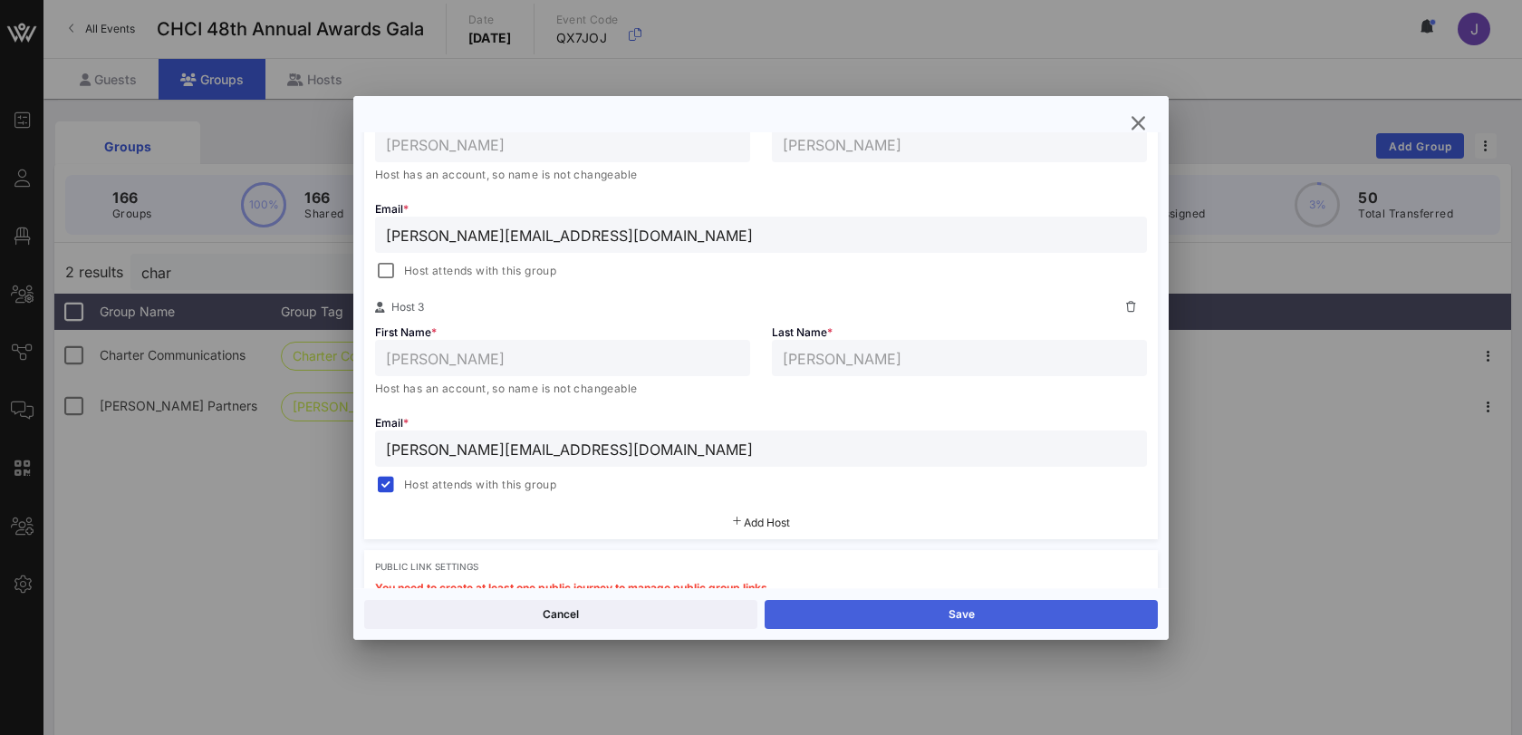
click at [892, 613] on button "Save" at bounding box center [961, 614] width 393 height 29
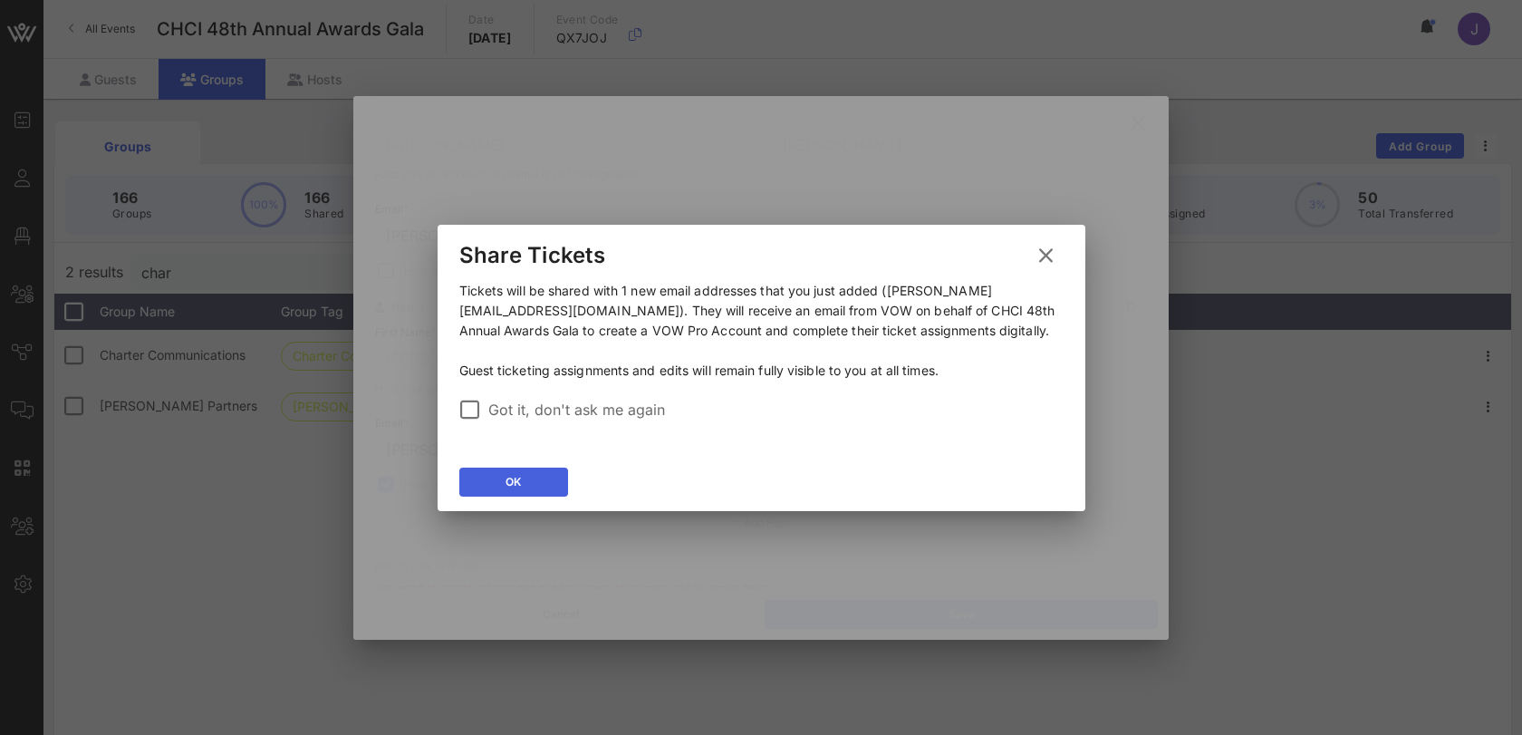
click at [517, 473] on div "OK" at bounding box center [513, 482] width 15 height 18
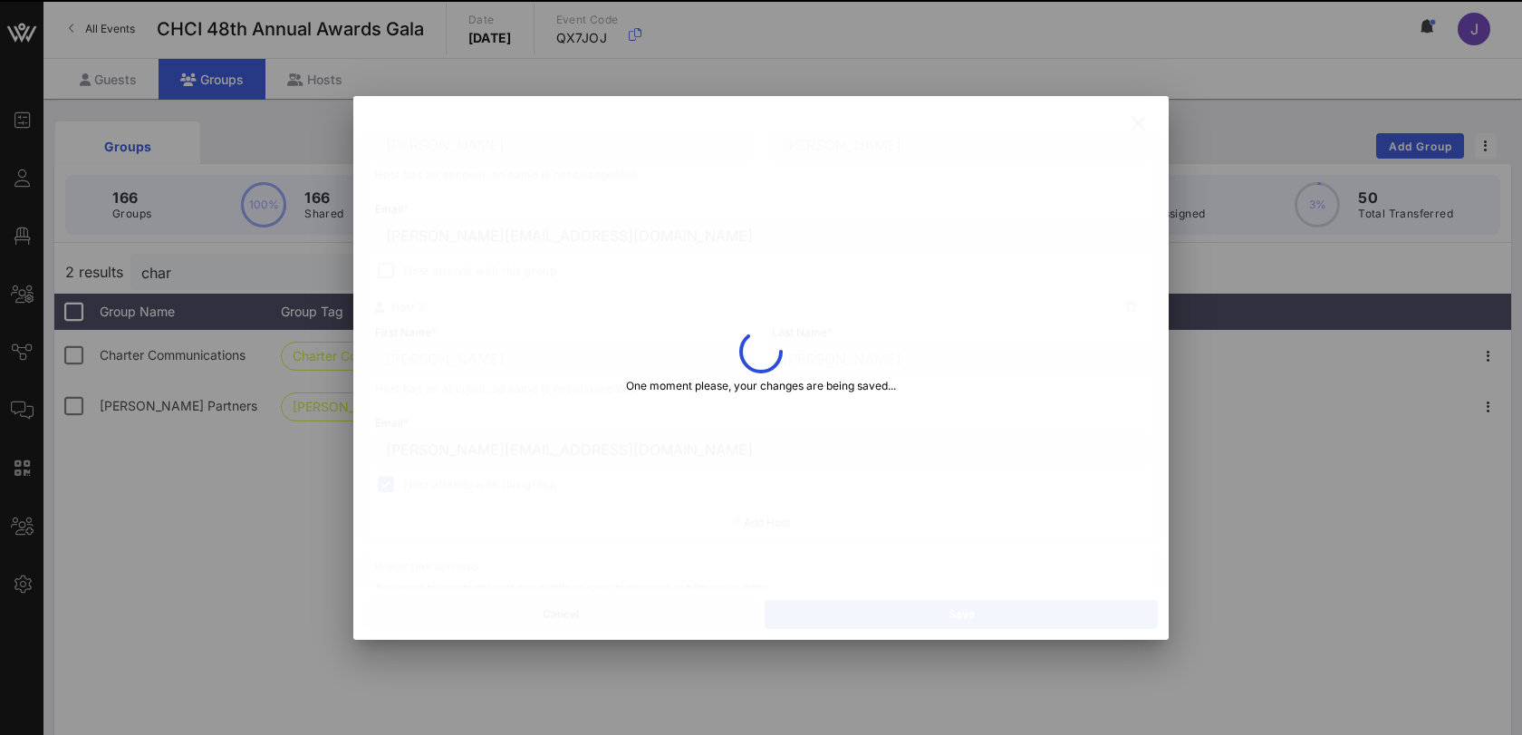
type input "[PERSON_NAME]"
type input "[PERSON_NAME][EMAIL_ADDRESS][DOMAIN_NAME]"
type input "[US_STATE]"
type input "Zigras"
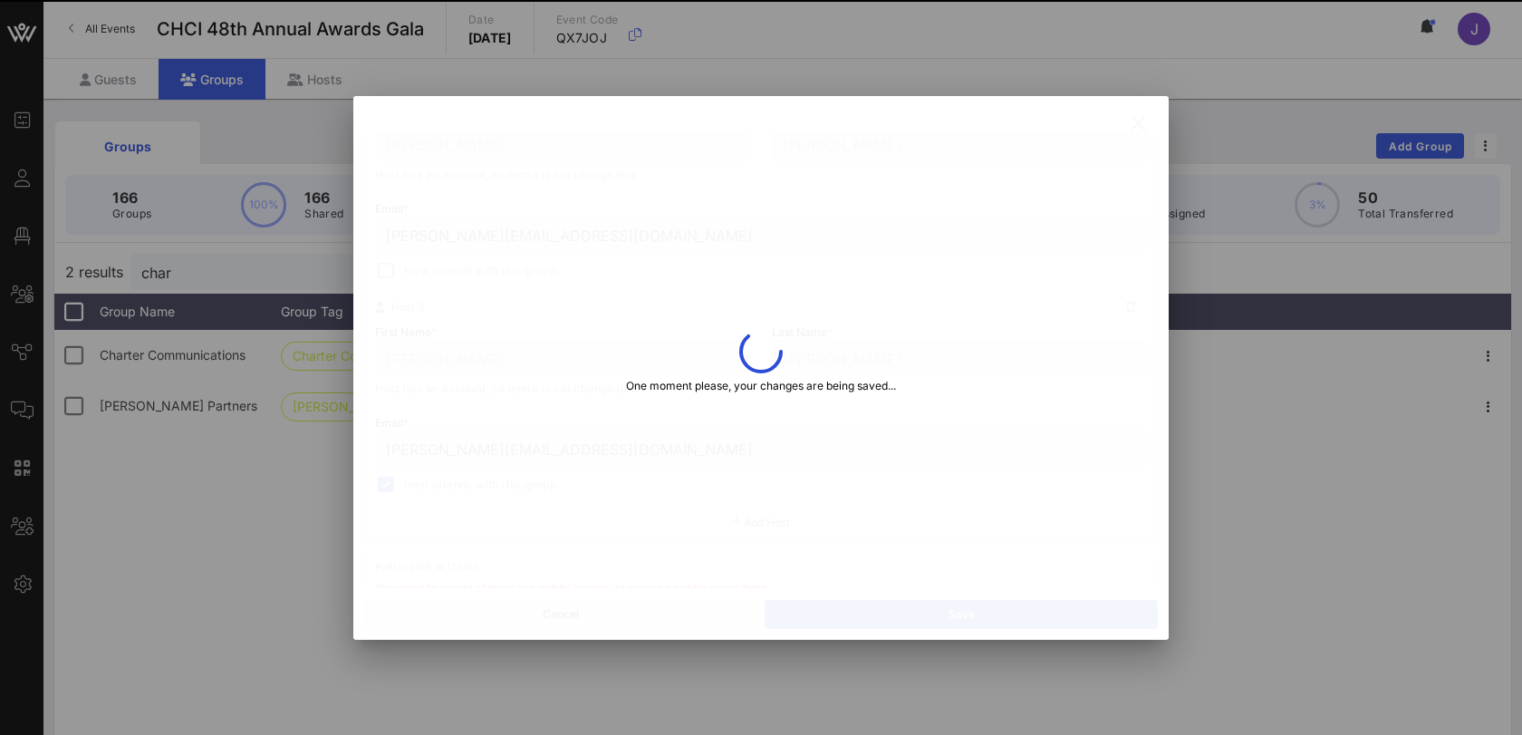
type input "[US_STATE][EMAIL_ADDRESS][DOMAIN_NAME]"
type input "[PERSON_NAME]"
type input "[PERSON_NAME][EMAIL_ADDRESS][DOMAIN_NAME]"
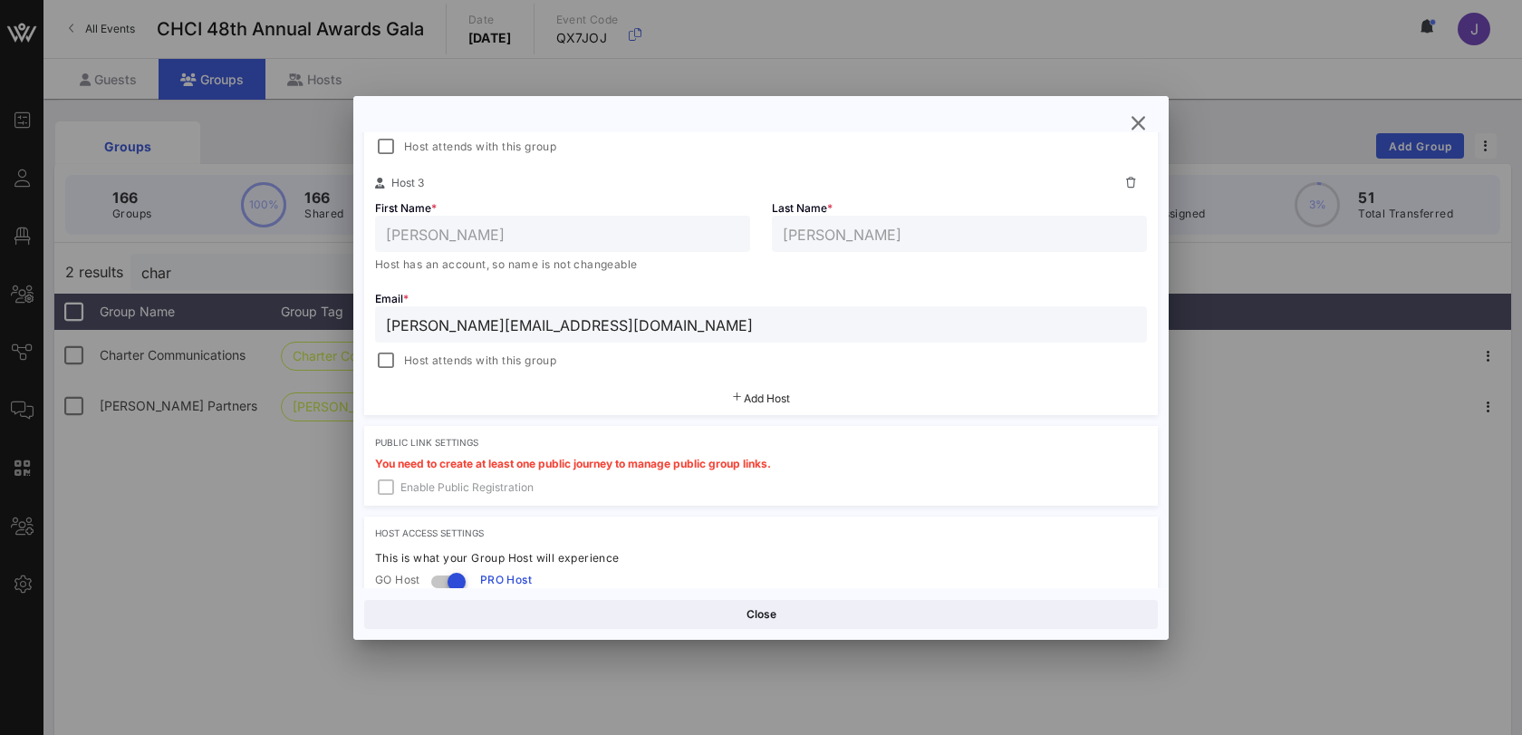
scroll to position [711, 0]
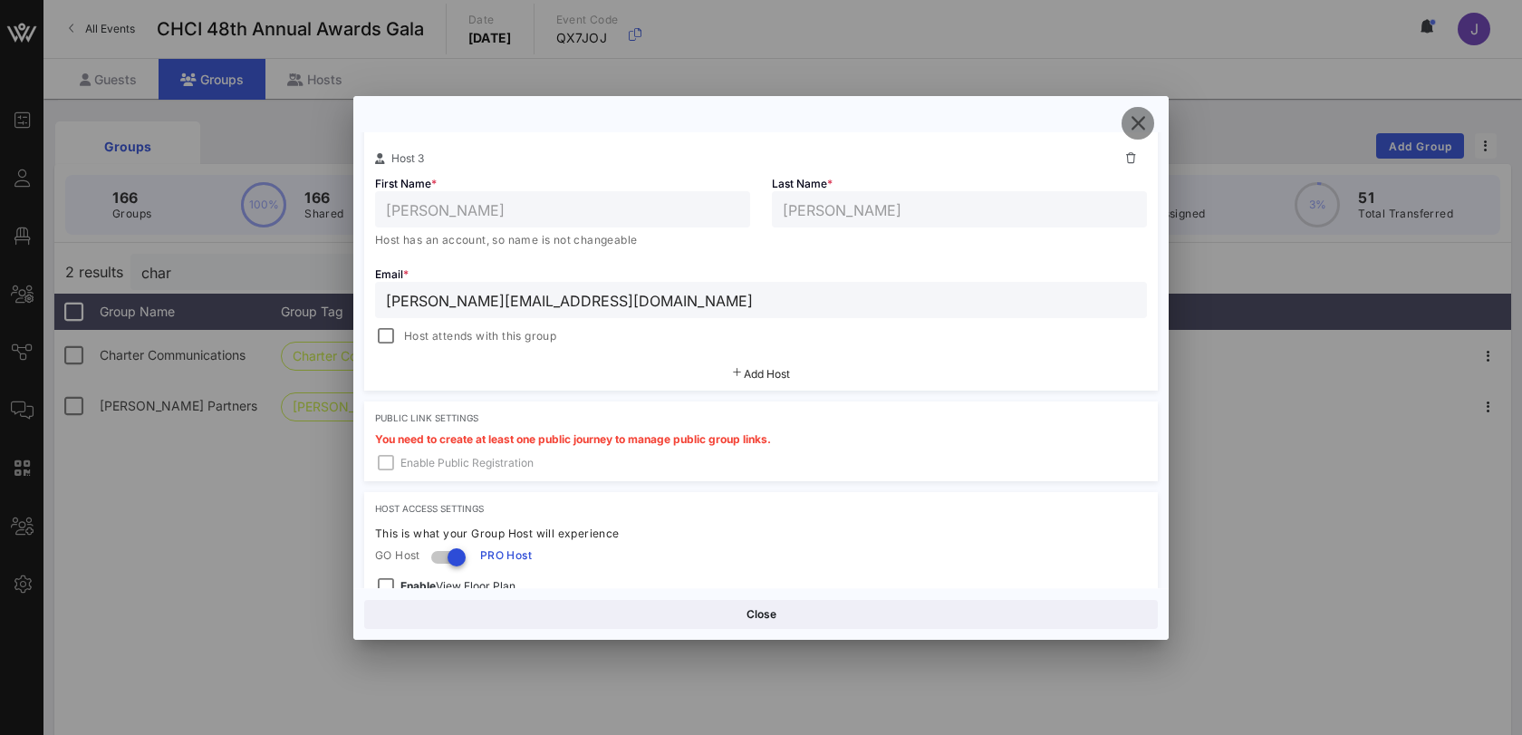
click at [1142, 129] on icon "button" at bounding box center [1138, 123] width 22 height 22
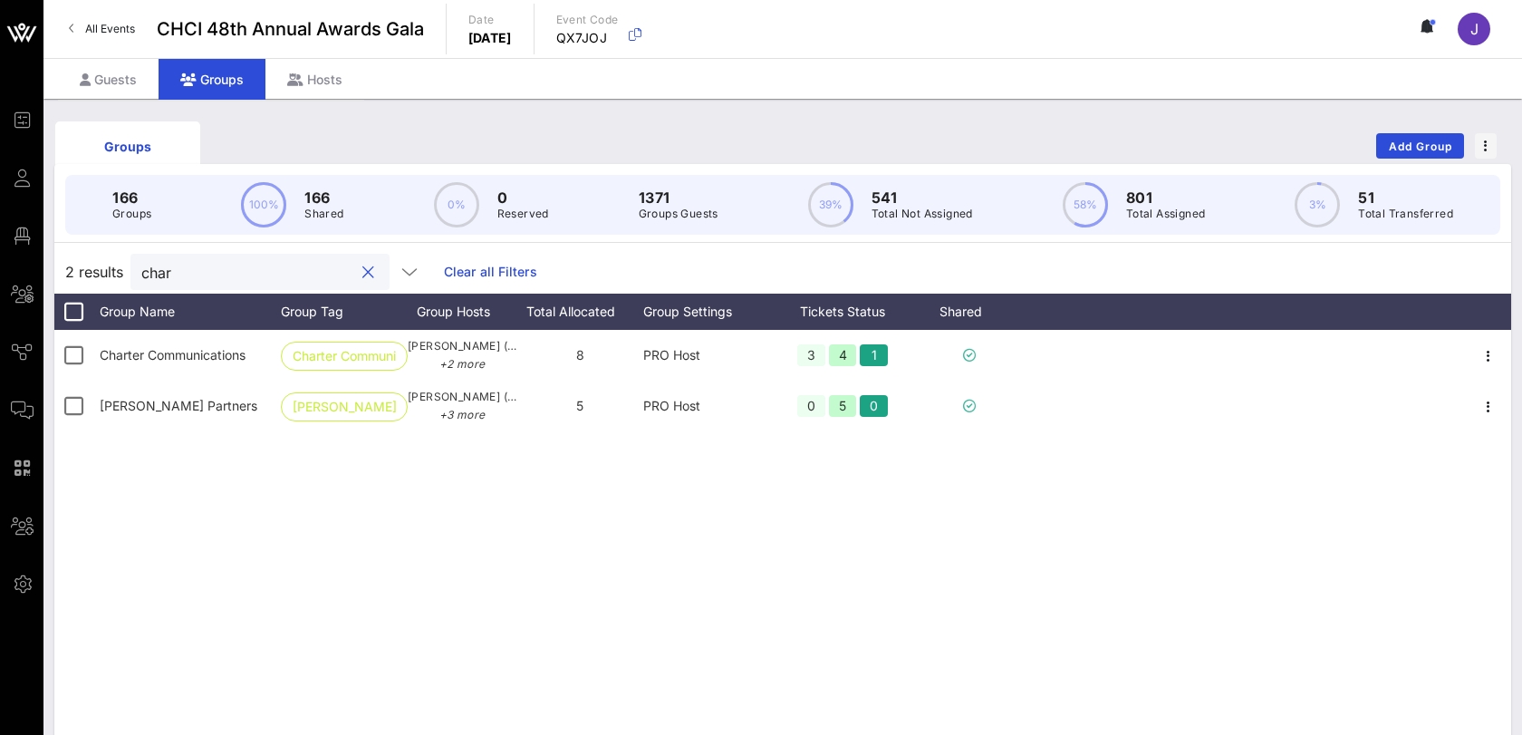
click at [166, 271] on input "char" at bounding box center [247, 272] width 212 height 24
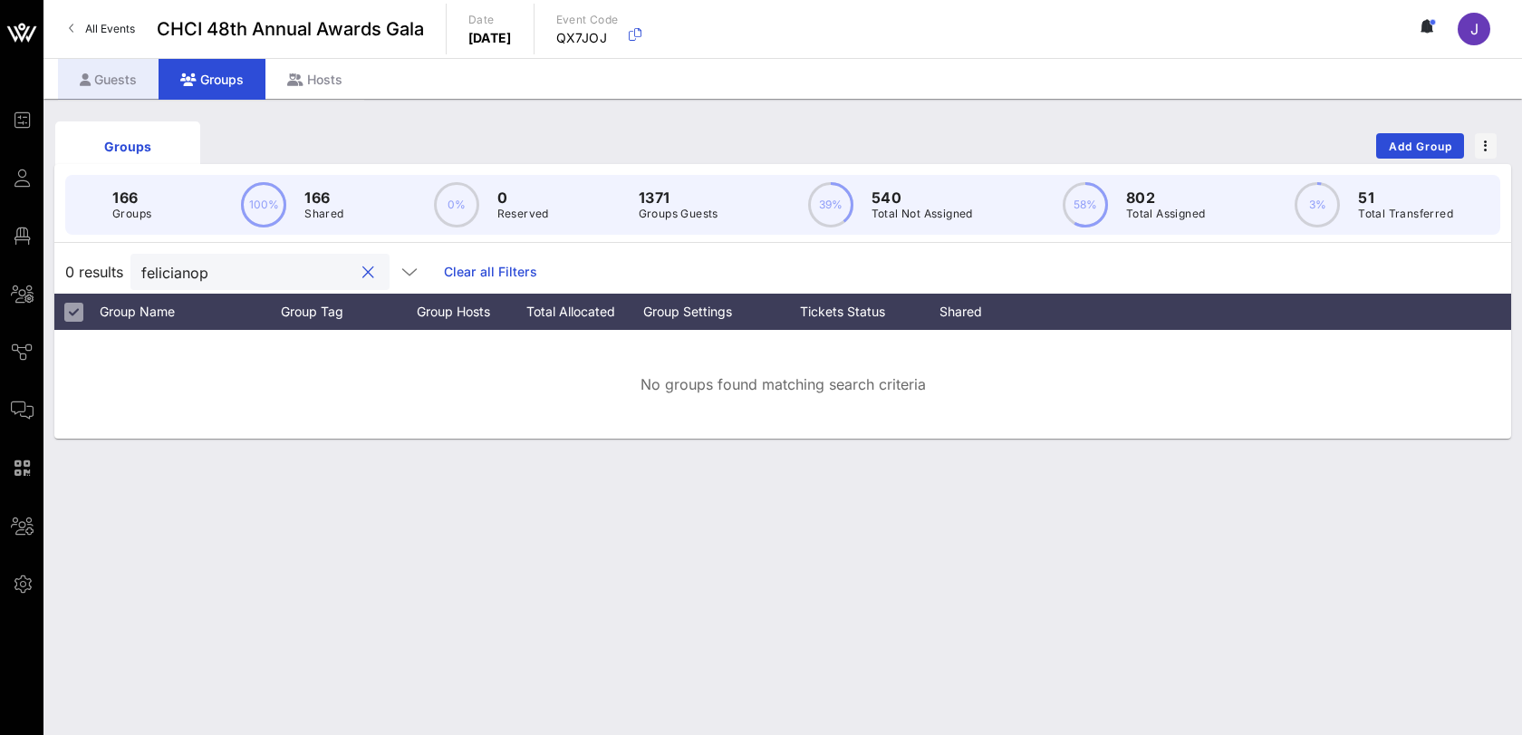
type input "felicianop"
click at [120, 76] on div "Guests" at bounding box center [108, 79] width 101 height 41
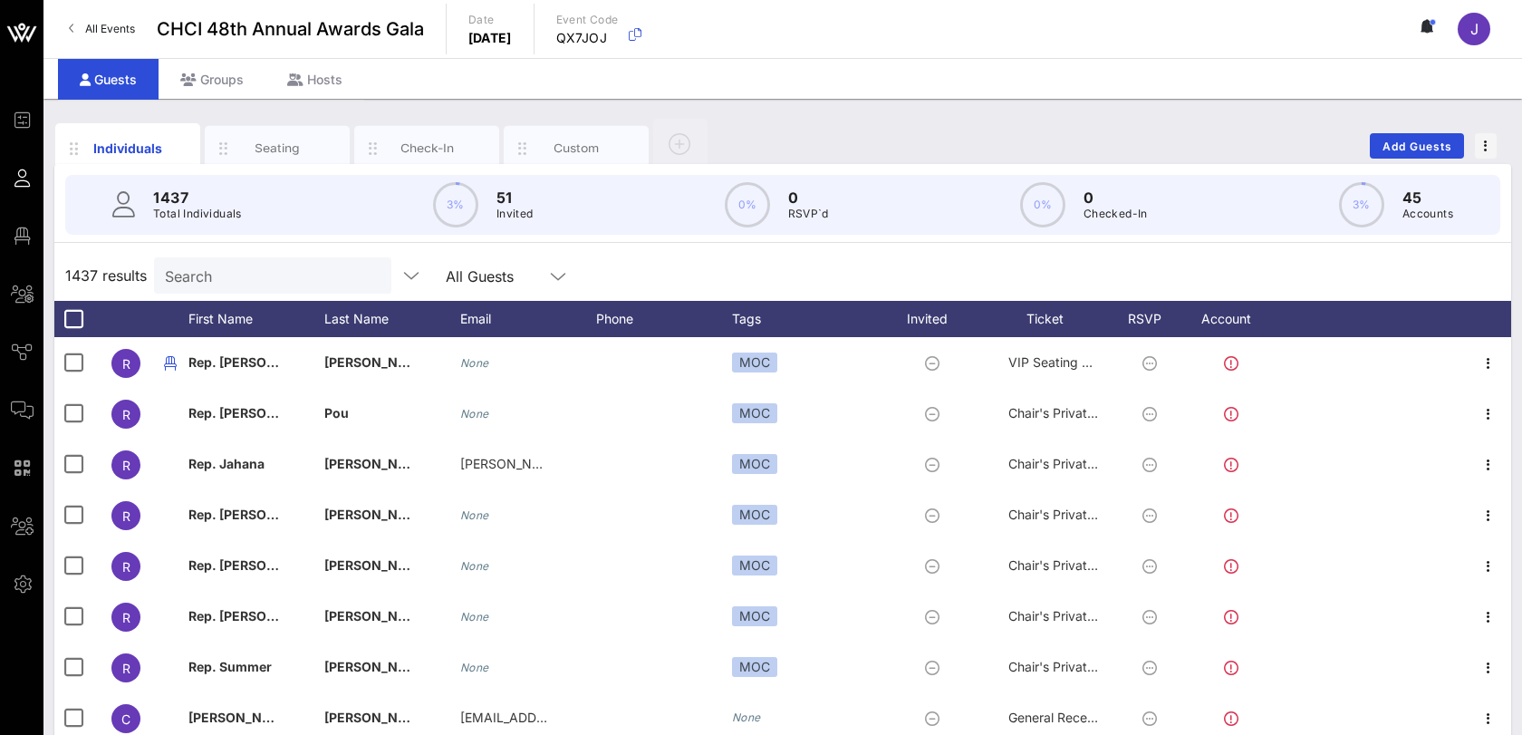
click at [258, 257] on div "Search" at bounding box center [271, 275] width 212 height 36
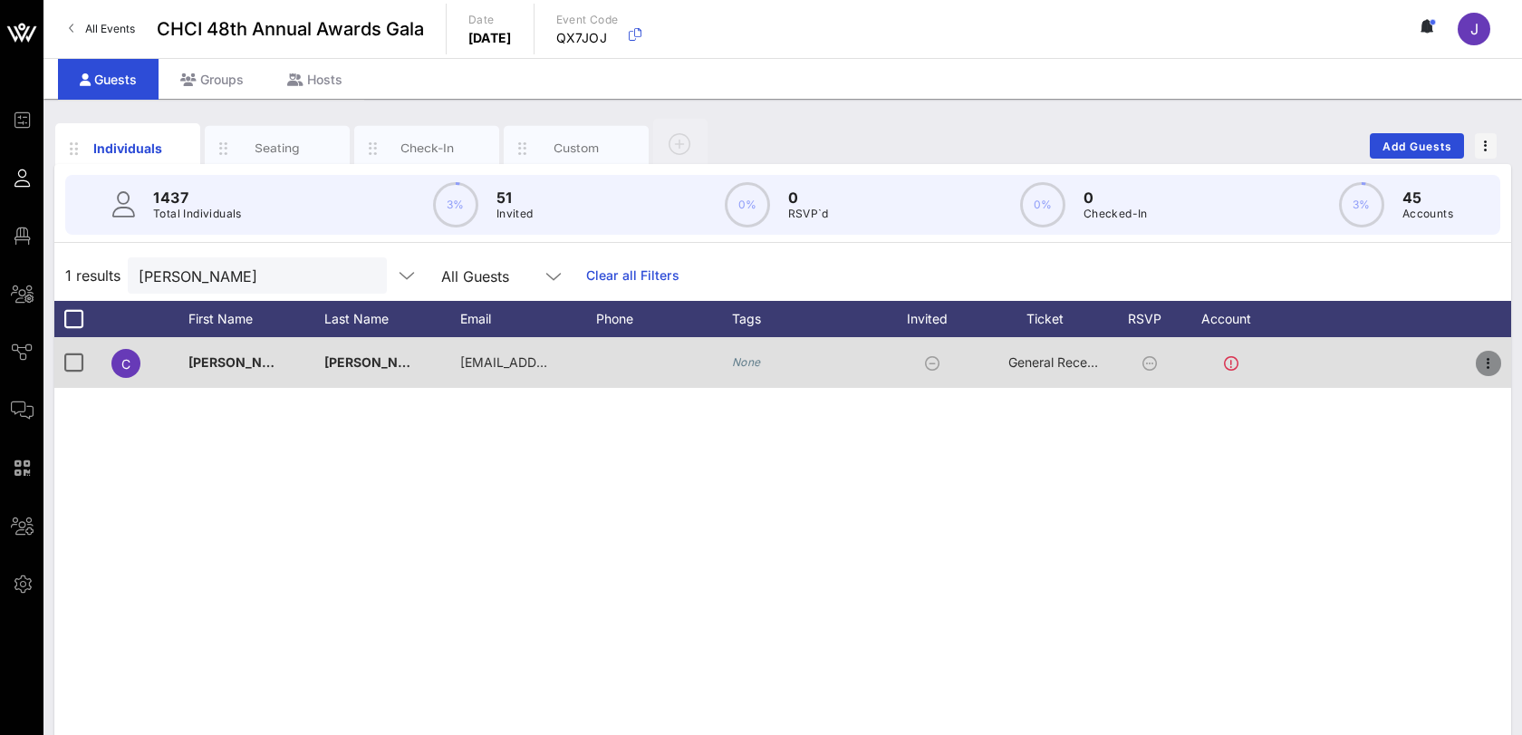
click at [1481, 362] on icon "button" at bounding box center [1489, 363] width 22 height 22
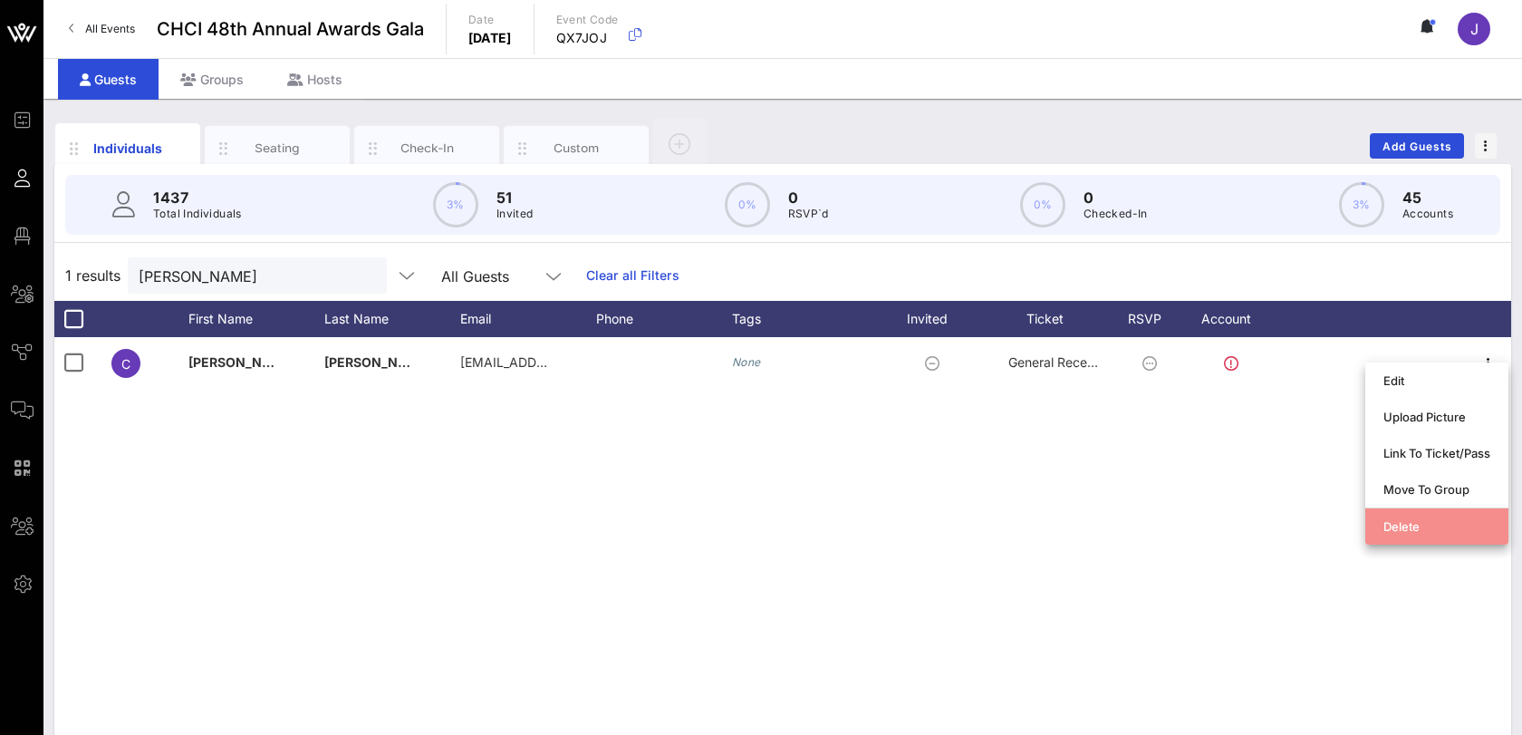
click at [1422, 523] on div "Delete" at bounding box center [1437, 526] width 107 height 14
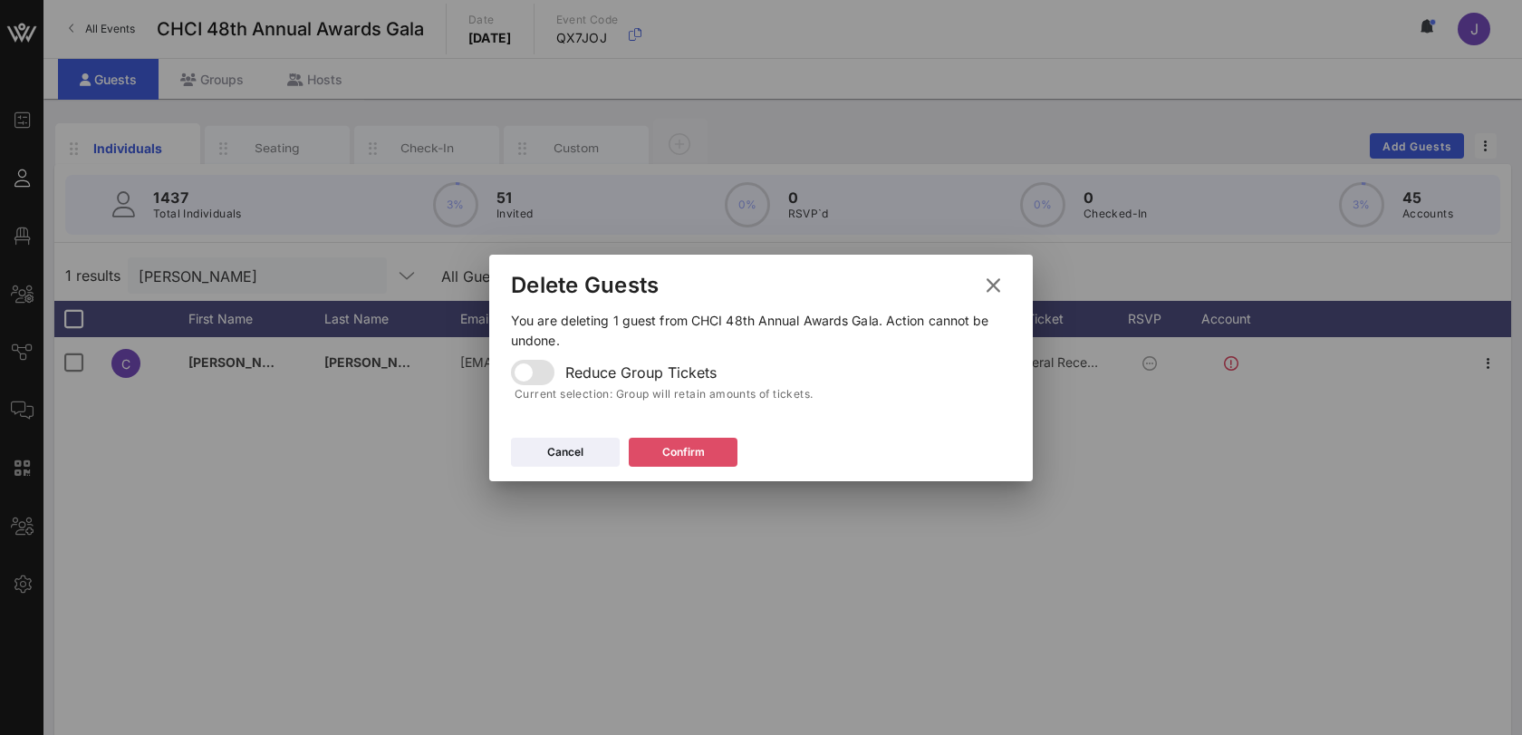
click at [722, 458] on button "Confirm" at bounding box center [683, 452] width 109 height 29
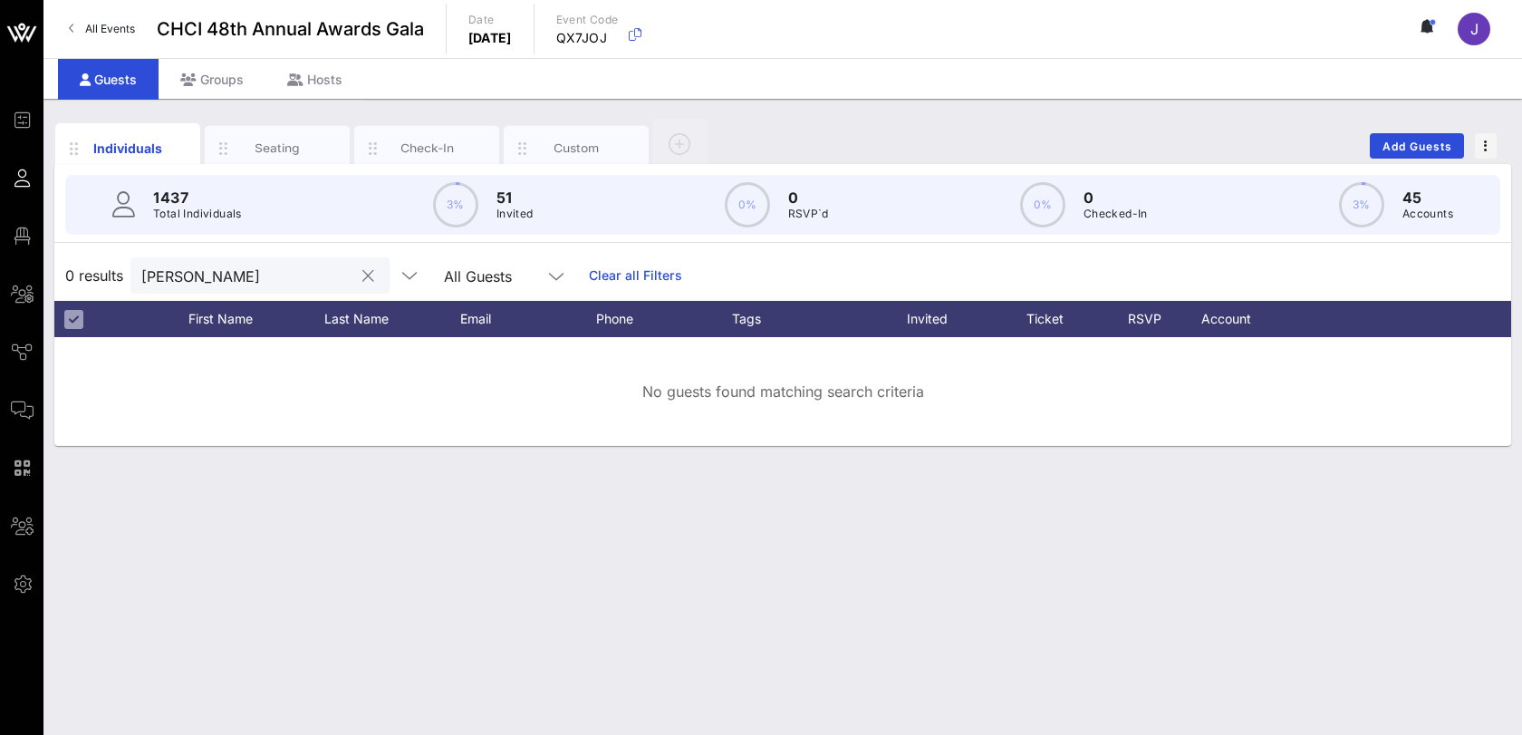
click at [180, 274] on input "[PERSON_NAME]" at bounding box center [247, 276] width 212 height 24
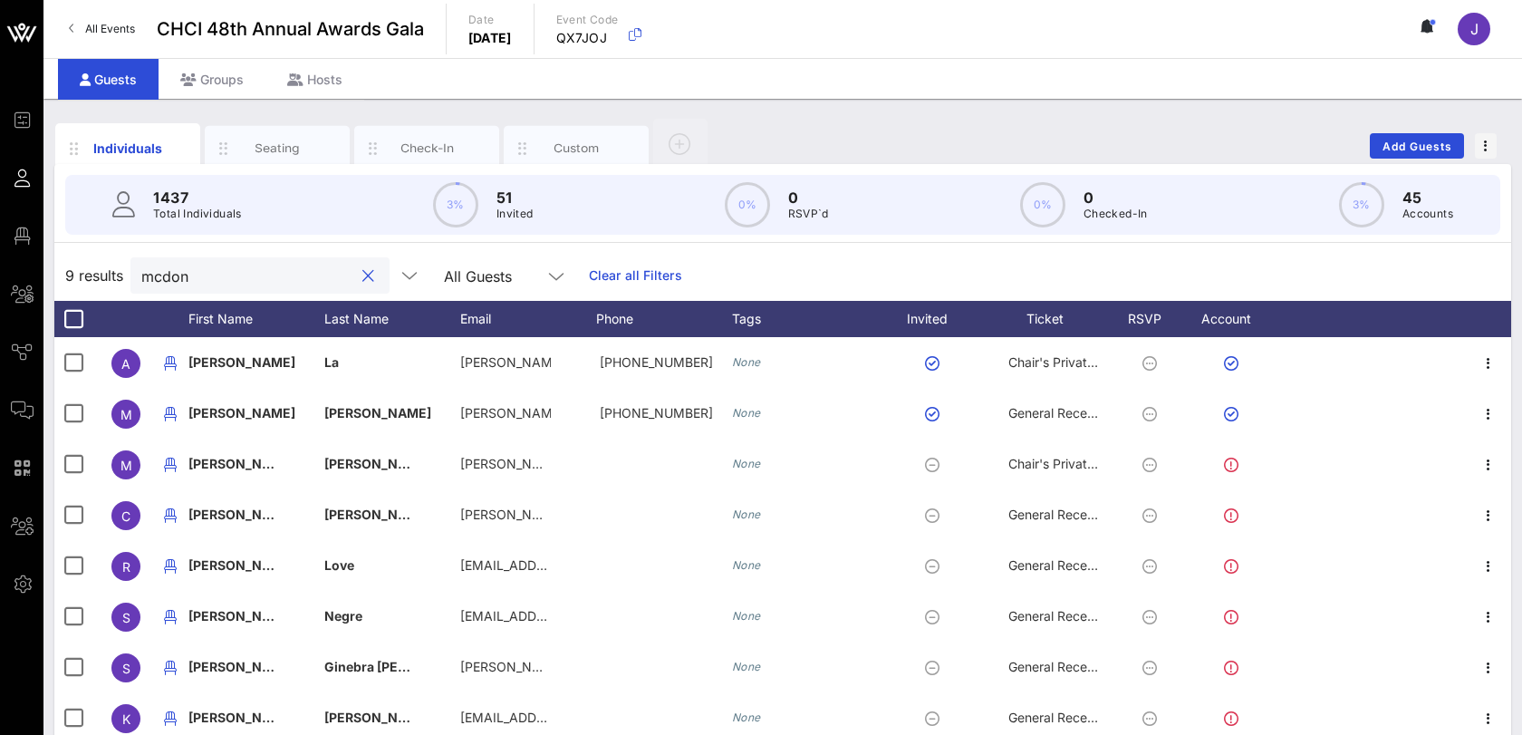
click at [270, 164] on div "1437 Total Individuals 3% 51 Invited 0% 0 RSVP`d 0% 0 Checked-In 3% 45 Accounts" at bounding box center [782, 205] width 1479 height 82
click at [270, 150] on div "Seating" at bounding box center [277, 148] width 81 height 17
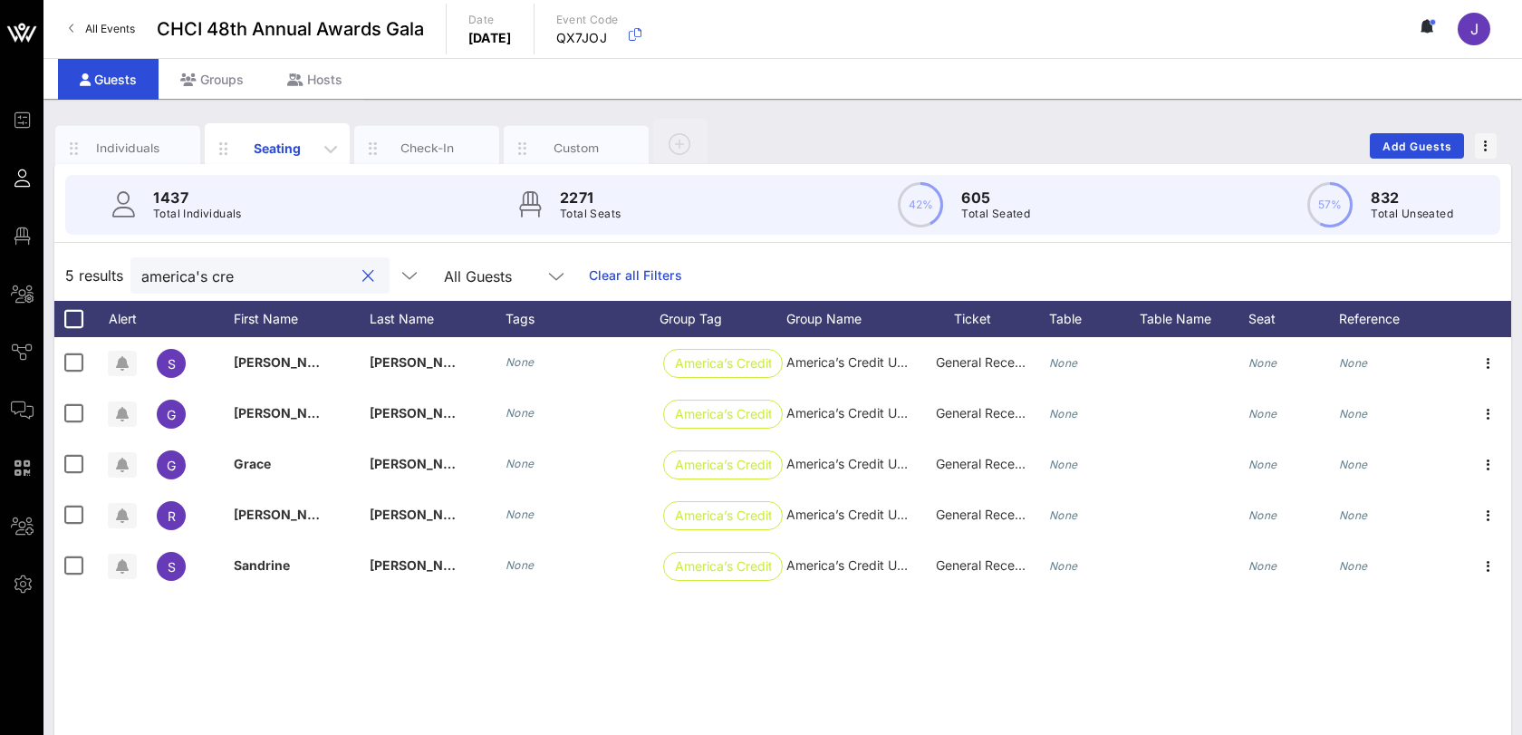
click at [276, 145] on div "Seating" at bounding box center [277, 148] width 81 height 19
drag, startPoint x: 307, startPoint y: 269, endPoint x: 72, endPoint y: 269, distance: 234.7
click at [72, 269] on div "5 results america's cre All Guests Clear all Filters" at bounding box center [782, 275] width 1457 height 51
type input "[PERSON_NAME]"
click at [230, 81] on div "Groups" at bounding box center [212, 79] width 107 height 41
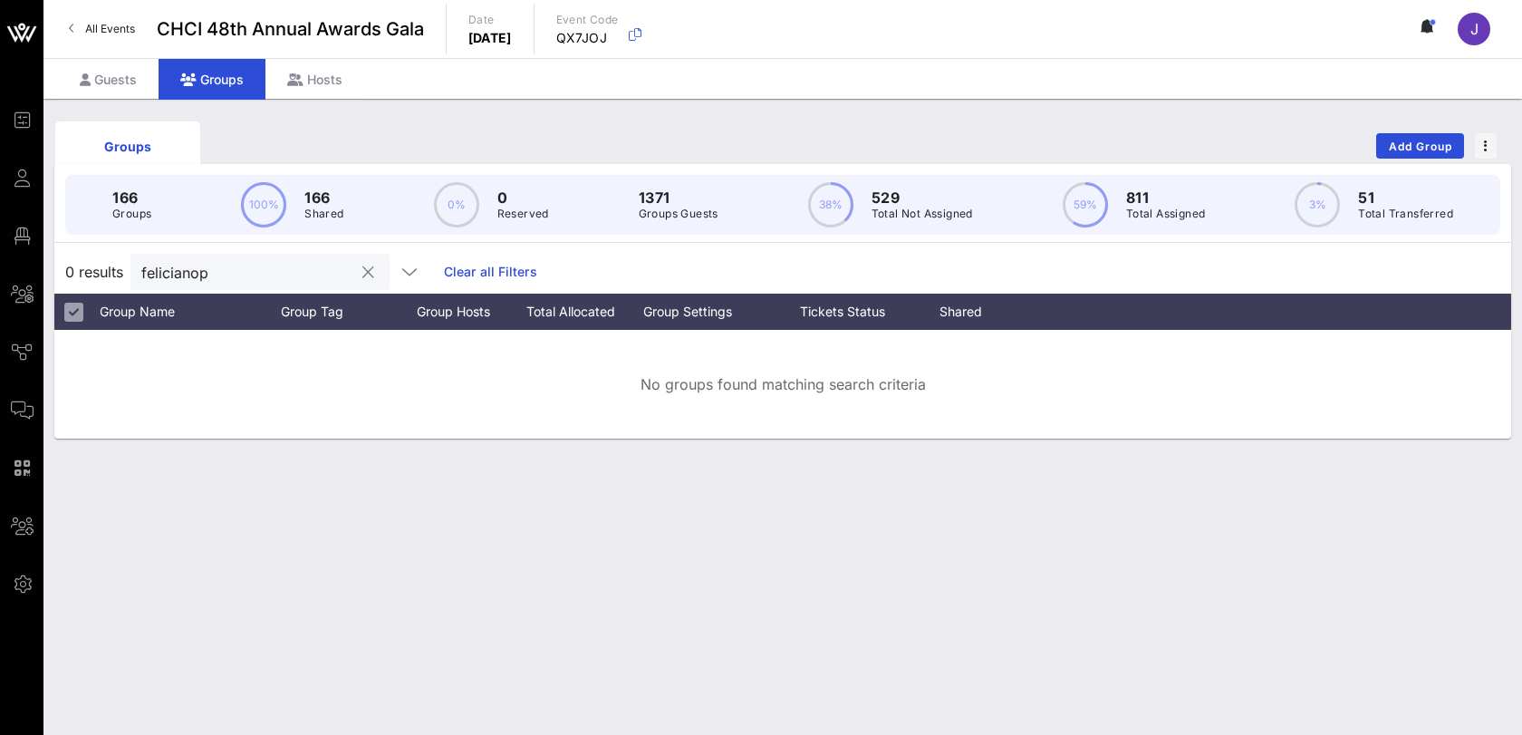
click at [362, 275] on button "clear icon" at bounding box center [368, 273] width 12 height 18
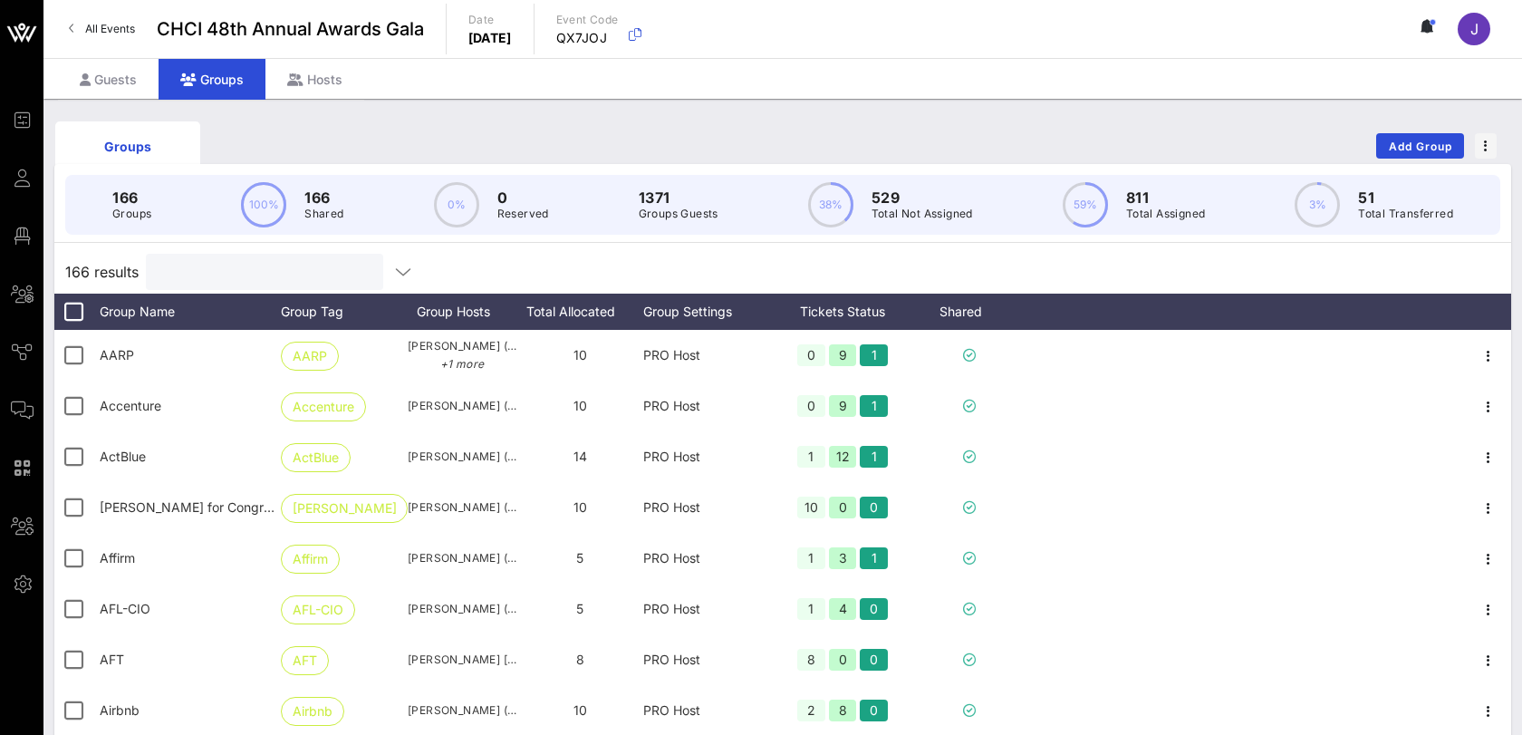
click at [233, 267] on input "text" at bounding box center [263, 272] width 212 height 24
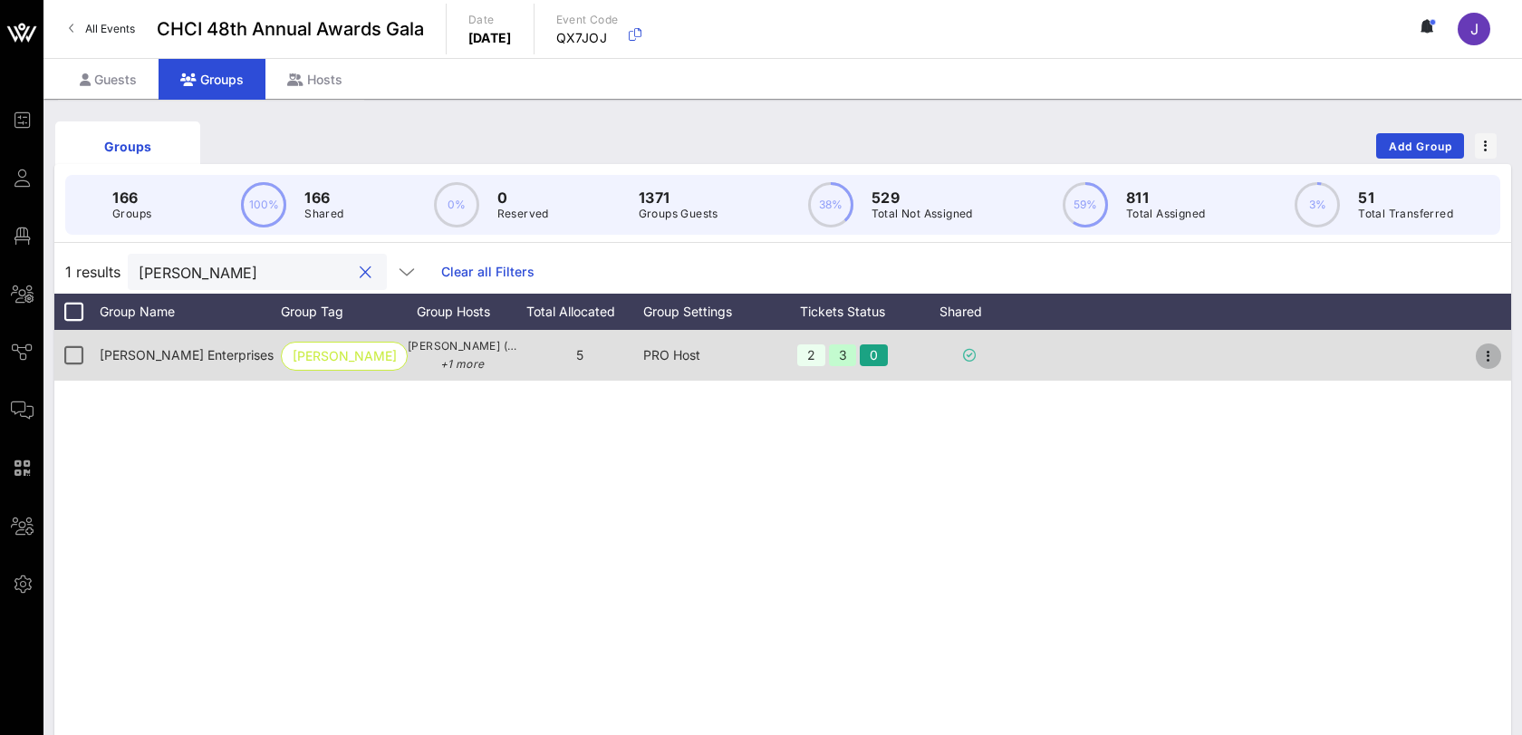
click at [1490, 353] on icon "button" at bounding box center [1489, 356] width 22 height 22
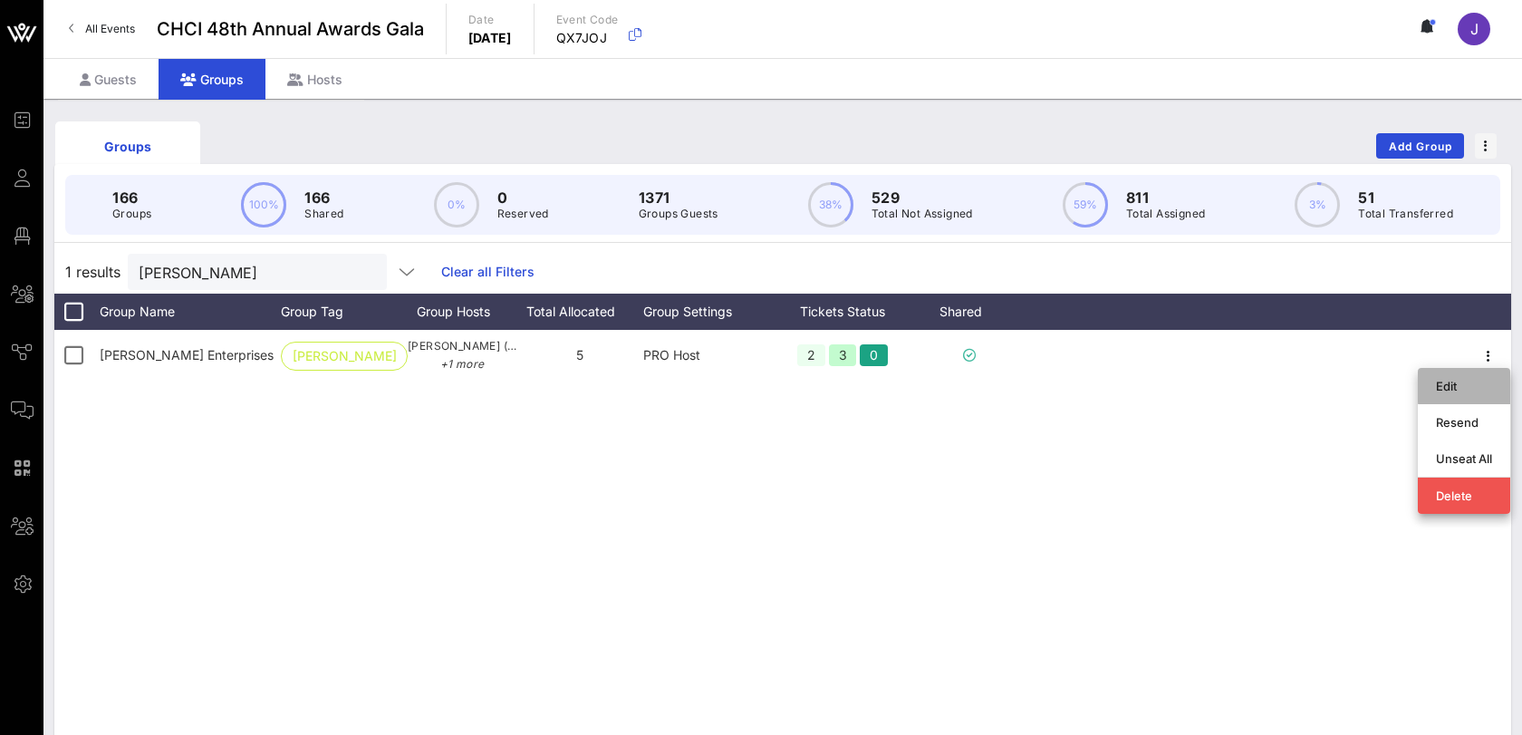
click at [1468, 386] on div "Edit" at bounding box center [1464, 386] width 56 height 14
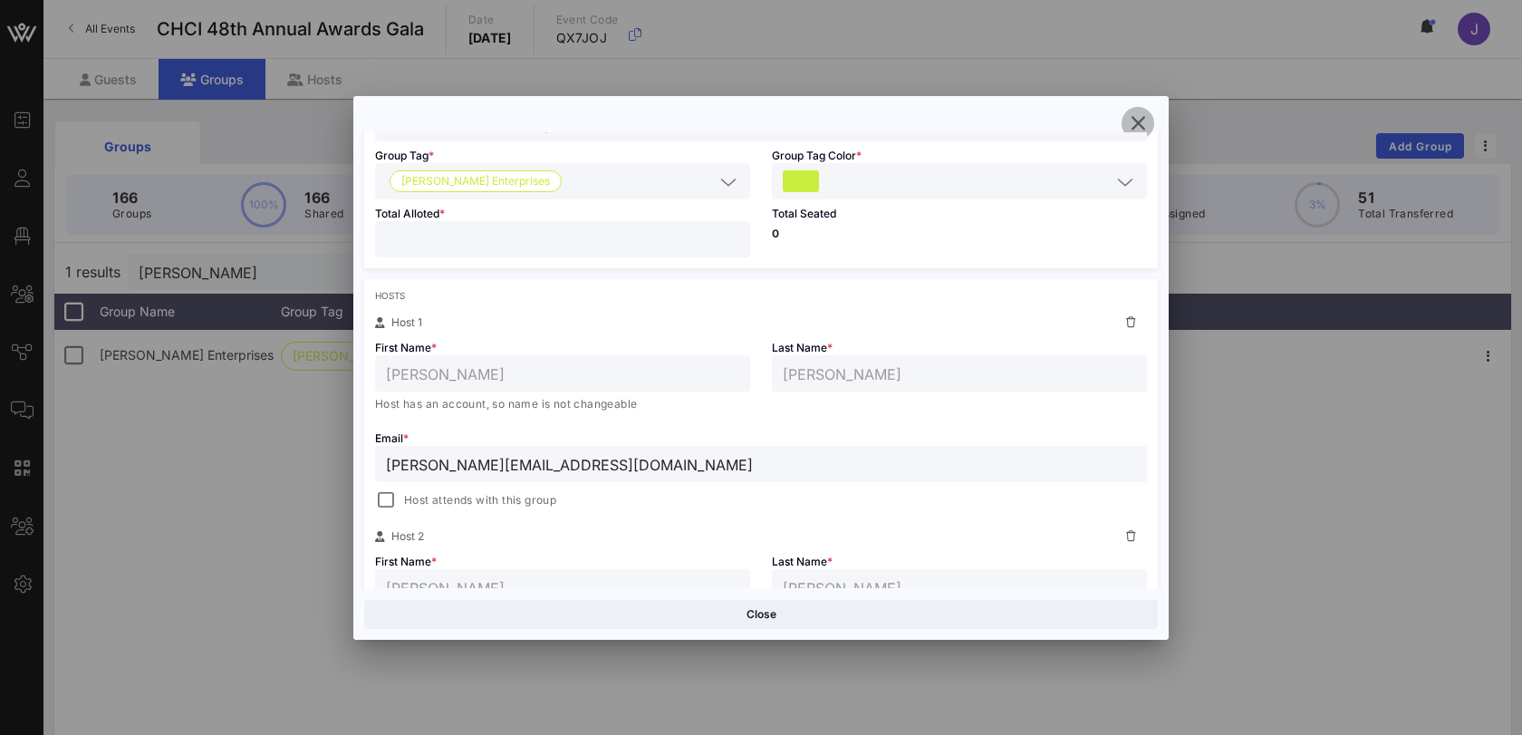
scroll to position [304, 0]
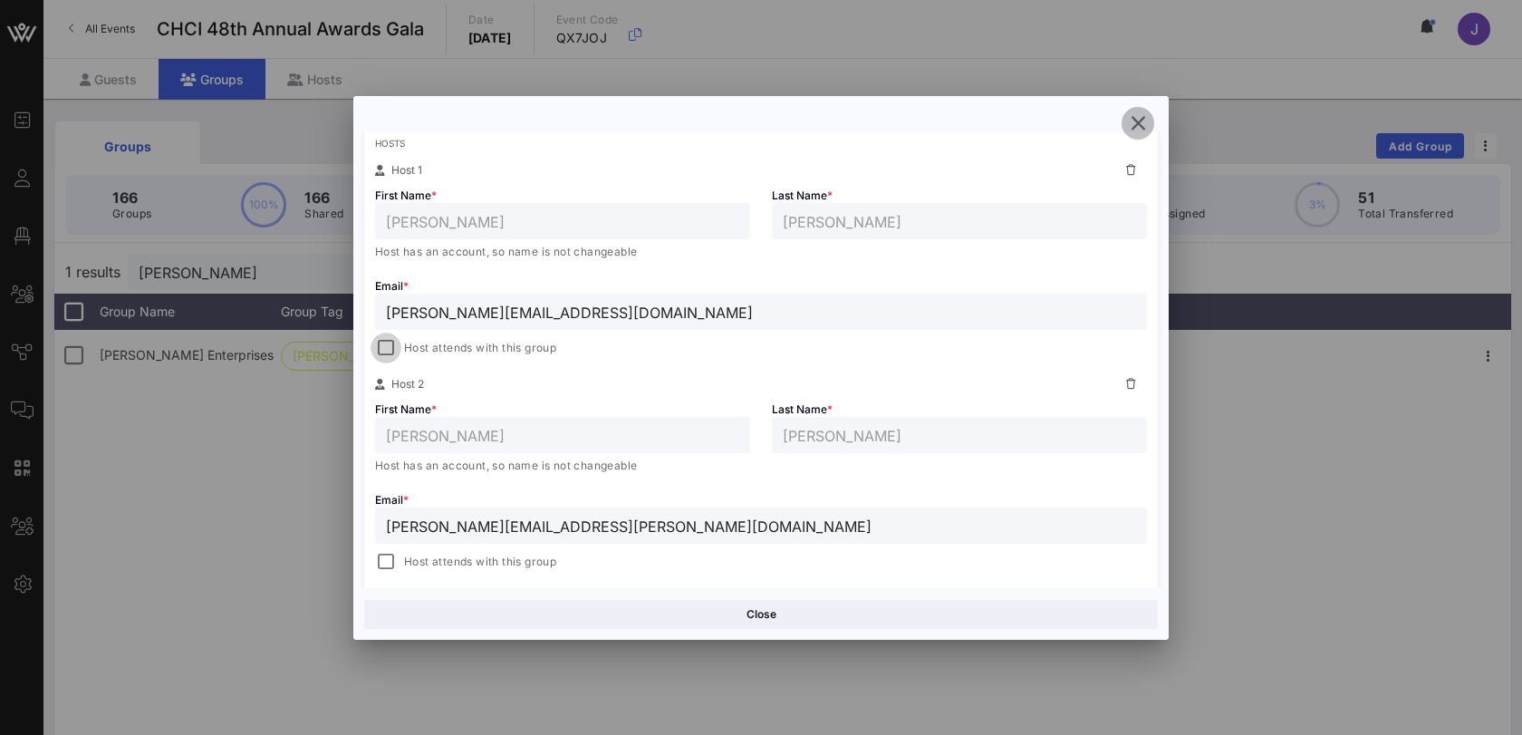
click at [391, 345] on div at bounding box center [385, 347] width 25 height 25
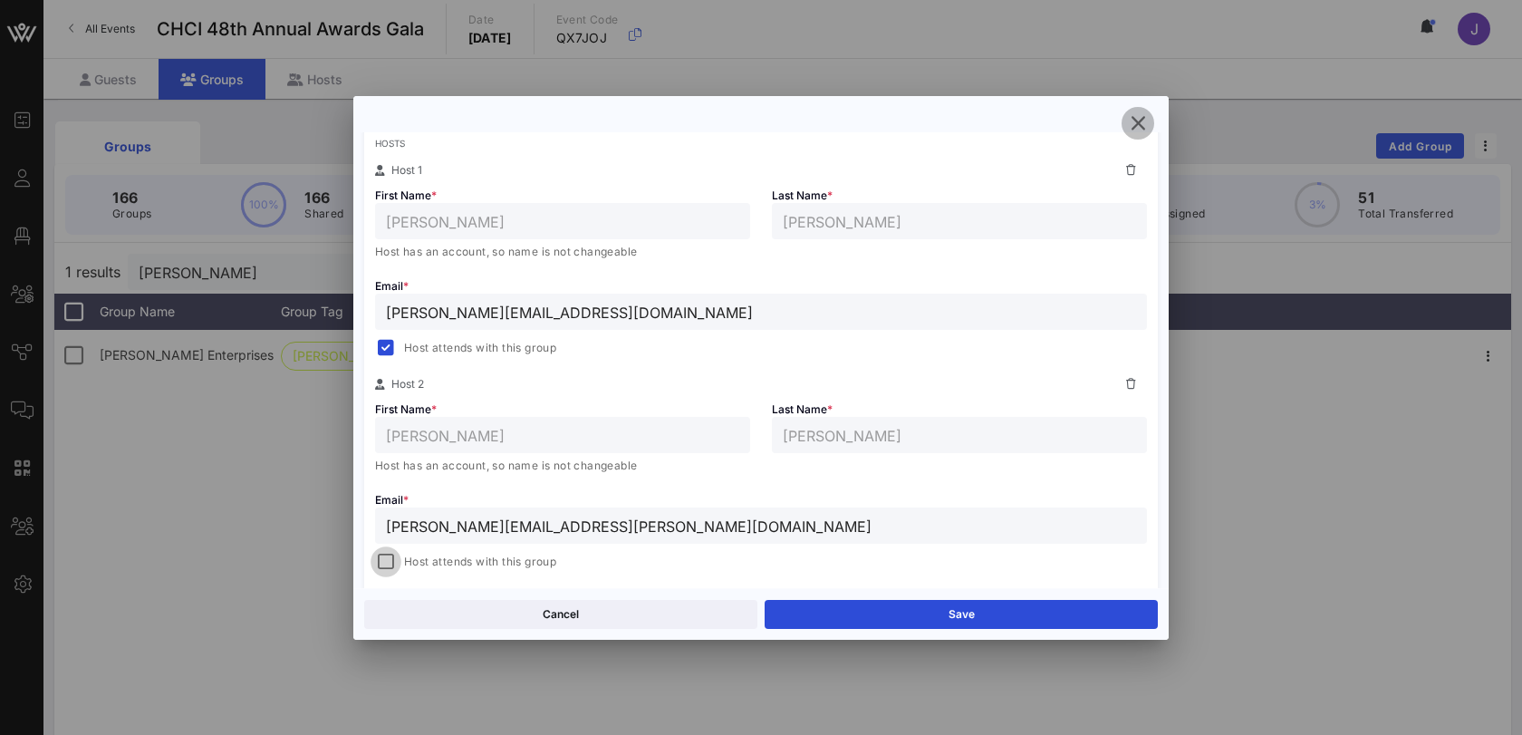
click at [379, 564] on div at bounding box center [385, 561] width 25 height 25
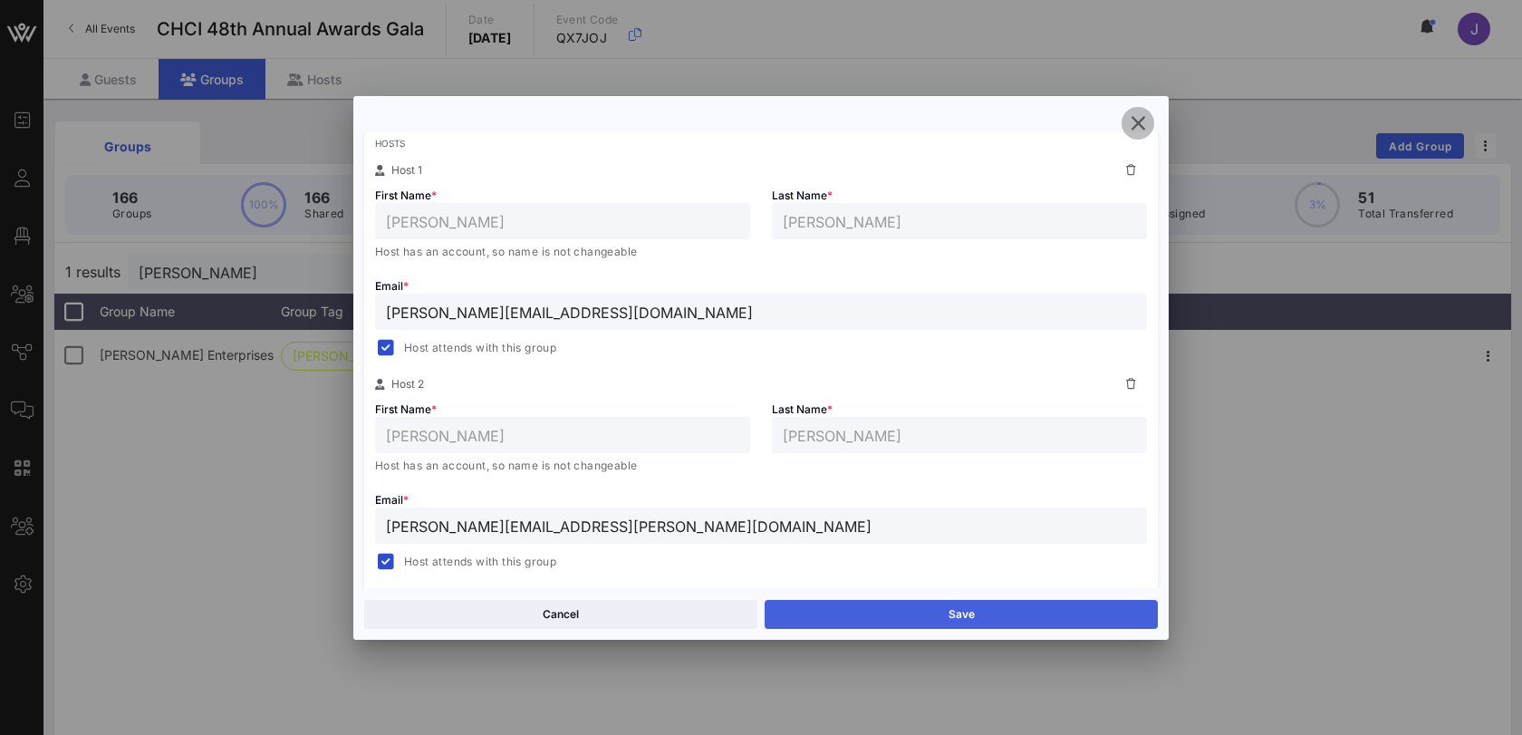
click at [825, 620] on button "Save" at bounding box center [961, 614] width 393 height 29
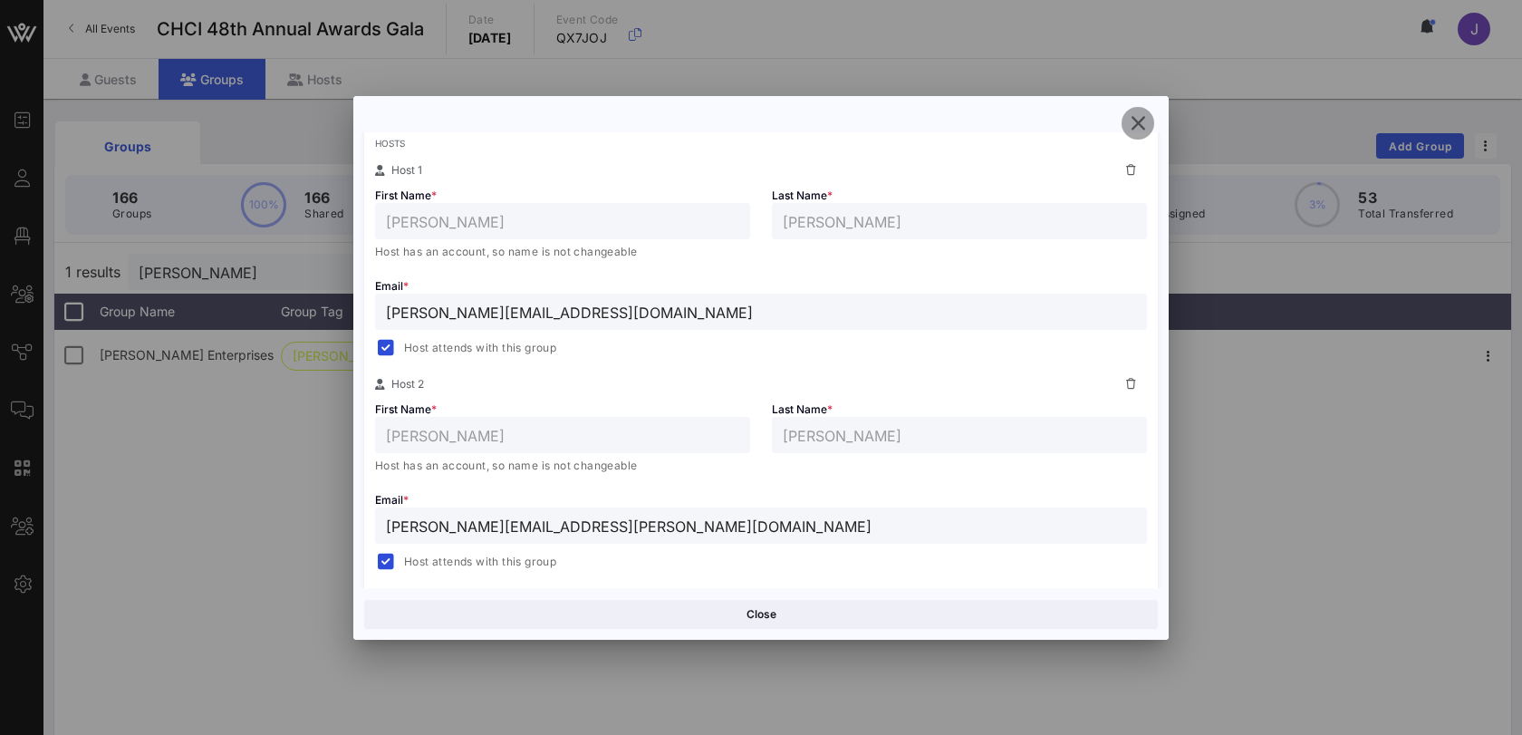
click at [1137, 130] on icon "button" at bounding box center [1138, 123] width 22 height 22
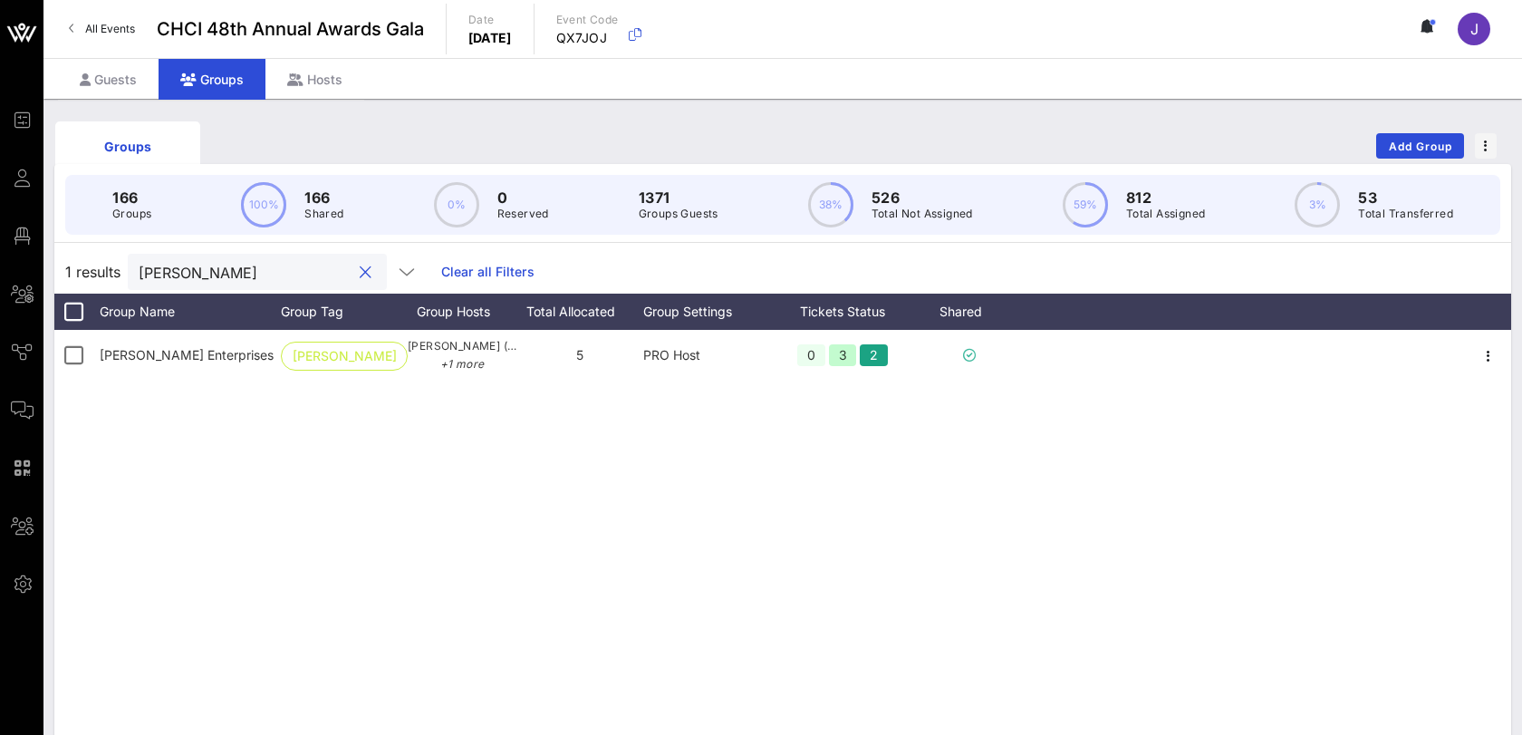
click at [174, 266] on input "[PERSON_NAME]" at bounding box center [245, 272] width 212 height 24
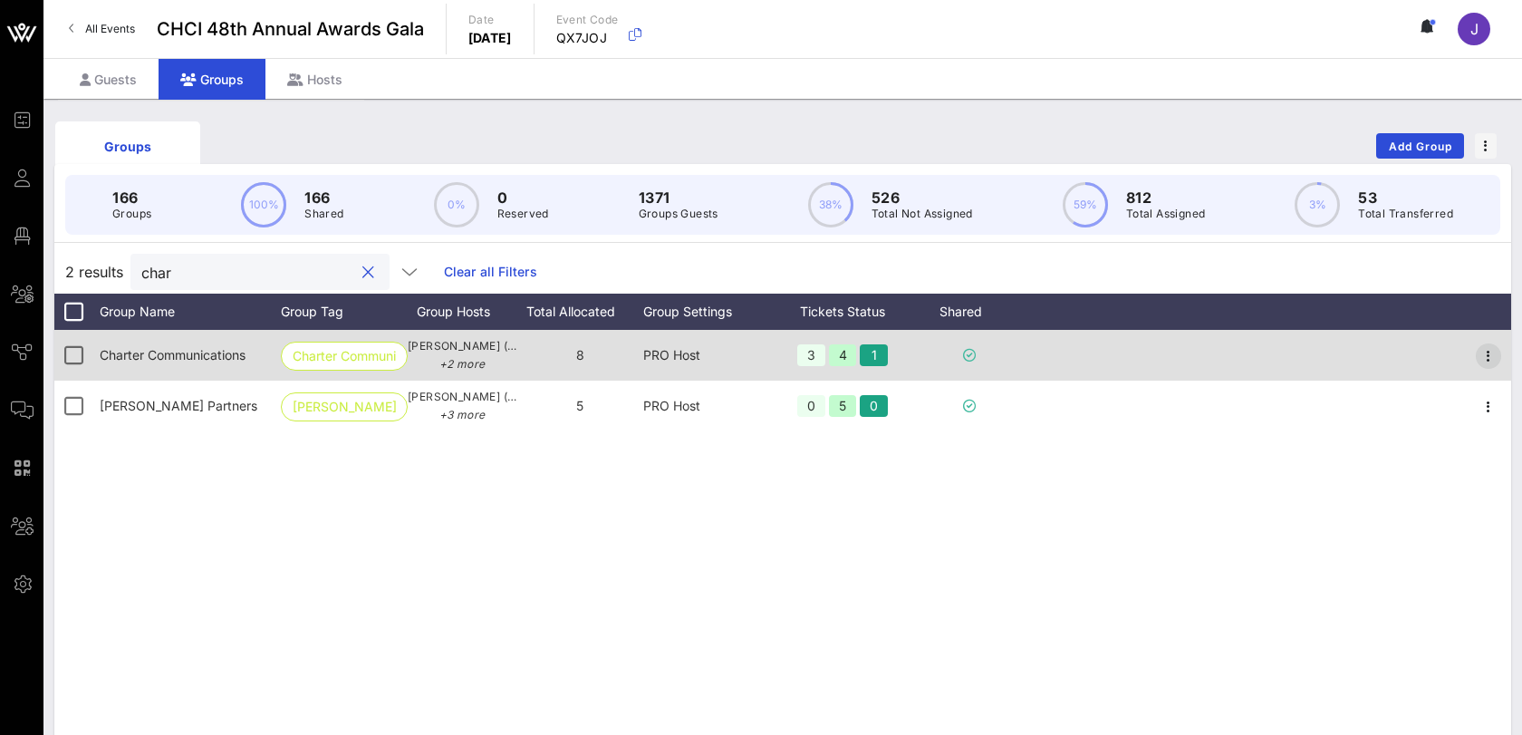
type input "char"
click at [1488, 352] on icon "button" at bounding box center [1489, 356] width 22 height 22
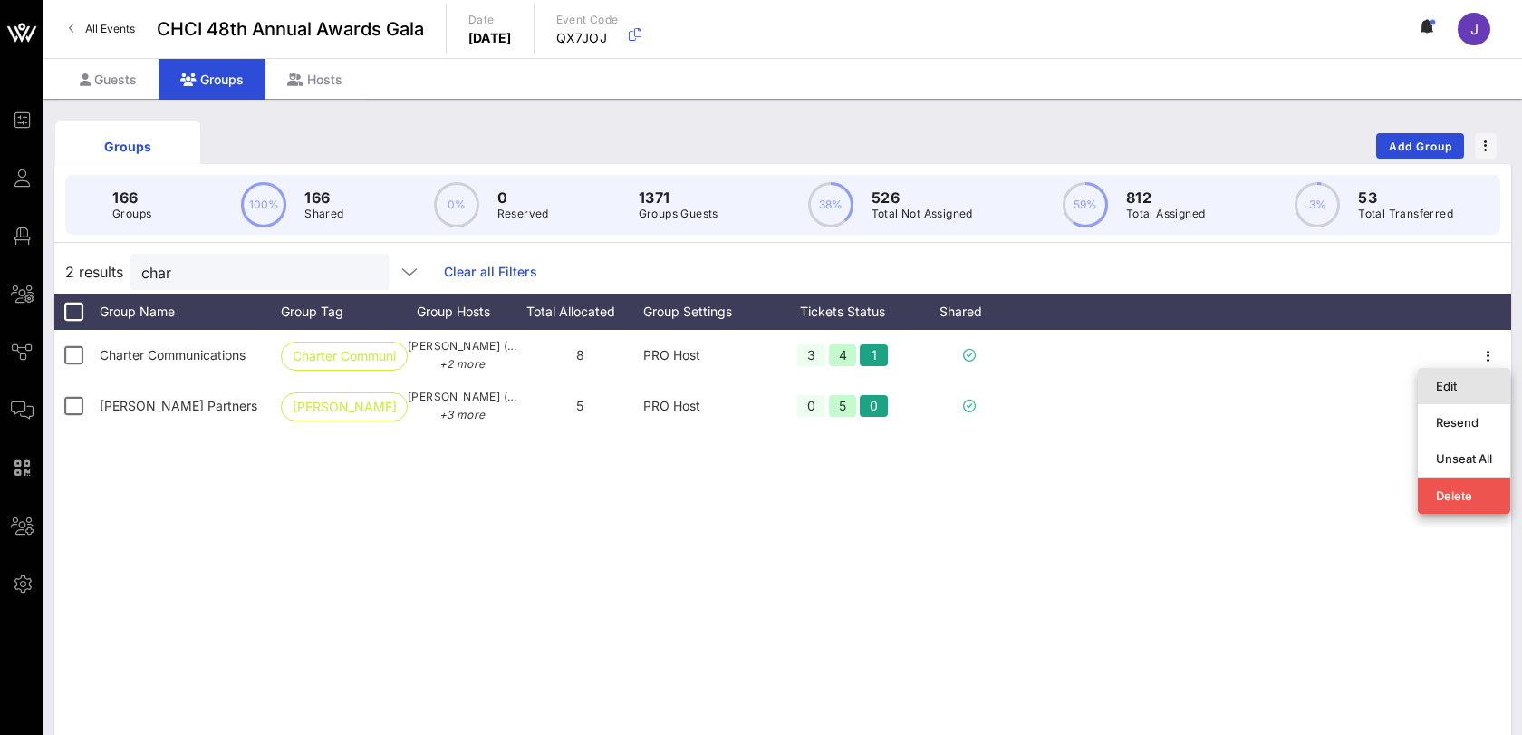
click at [1461, 379] on div "Edit" at bounding box center [1464, 386] width 56 height 14
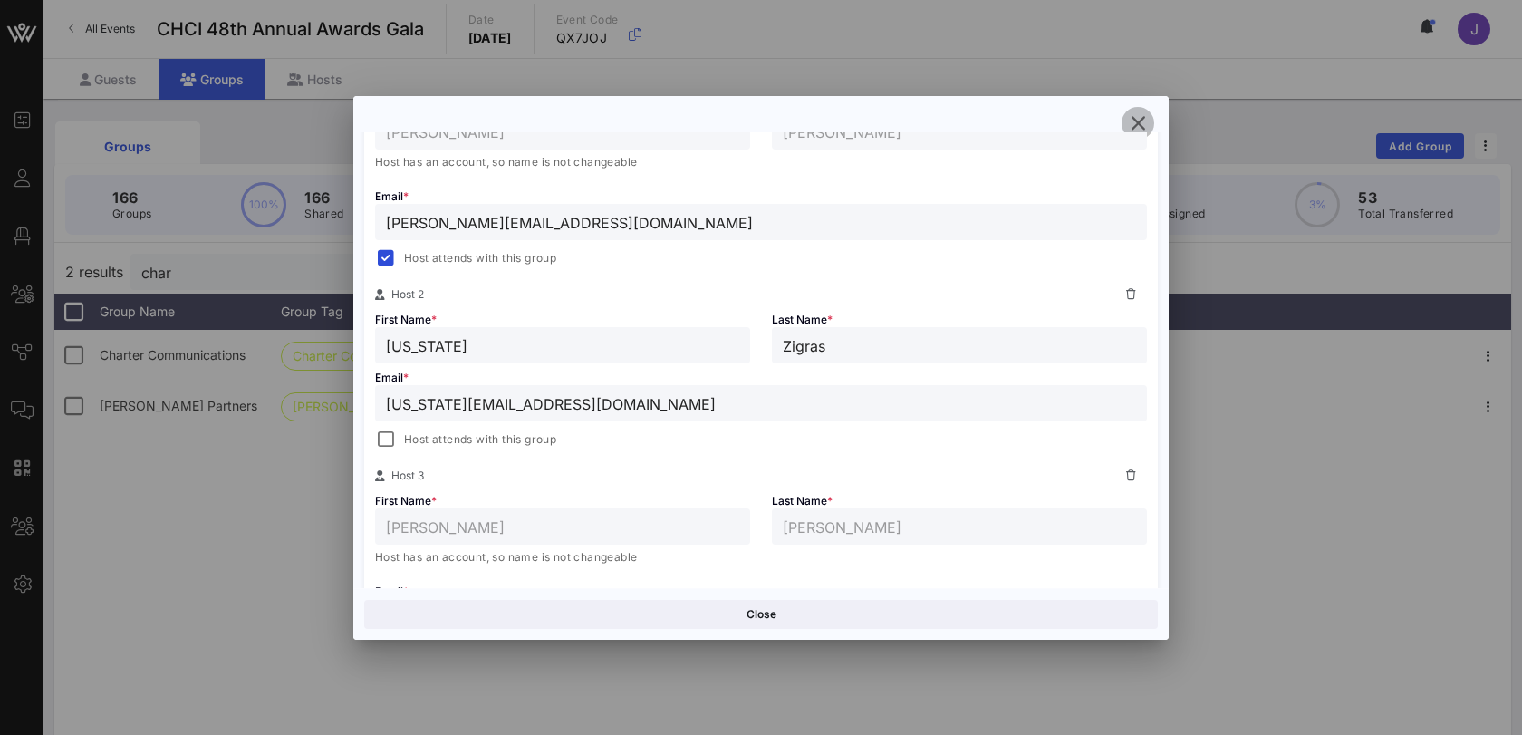
scroll to position [399, 0]
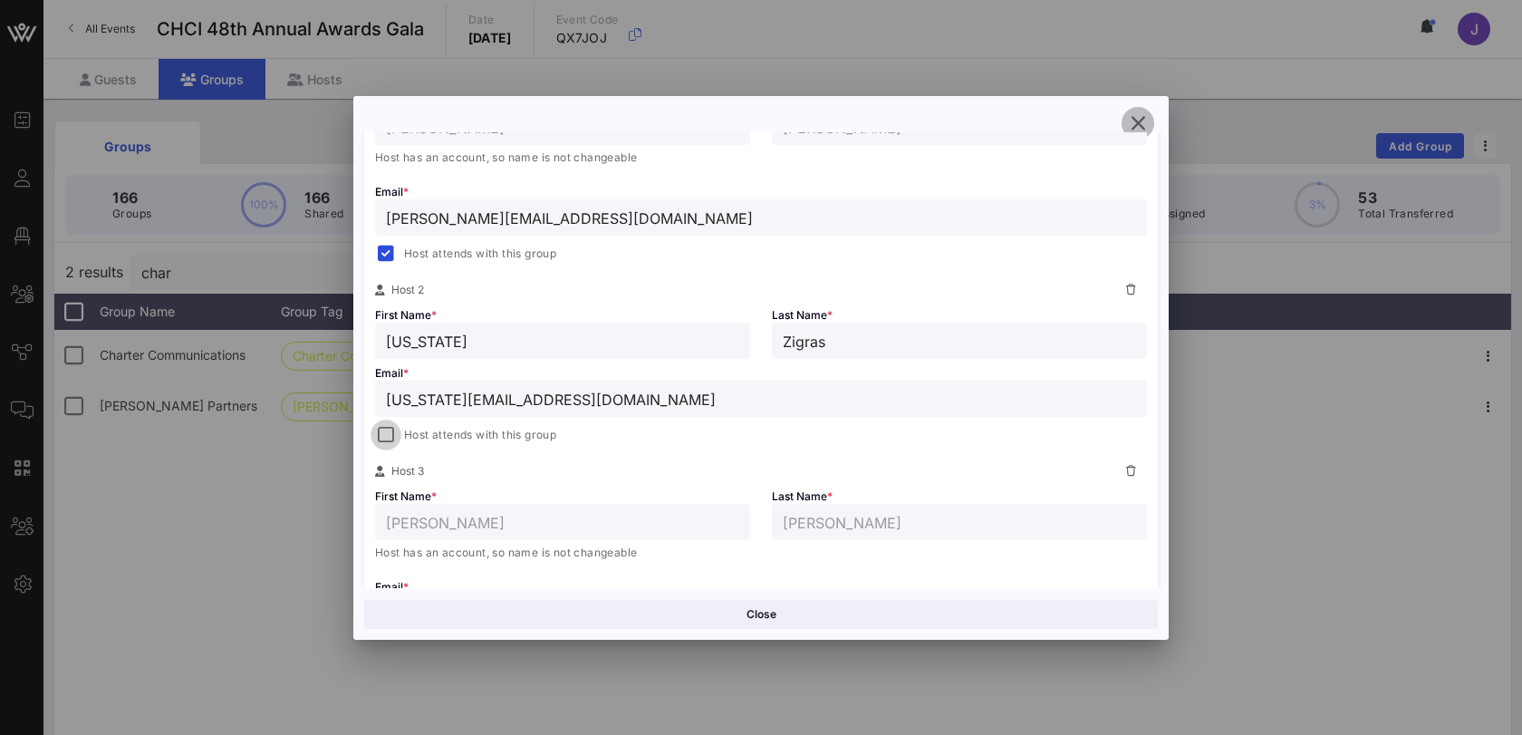
click at [391, 425] on div at bounding box center [385, 434] width 25 height 25
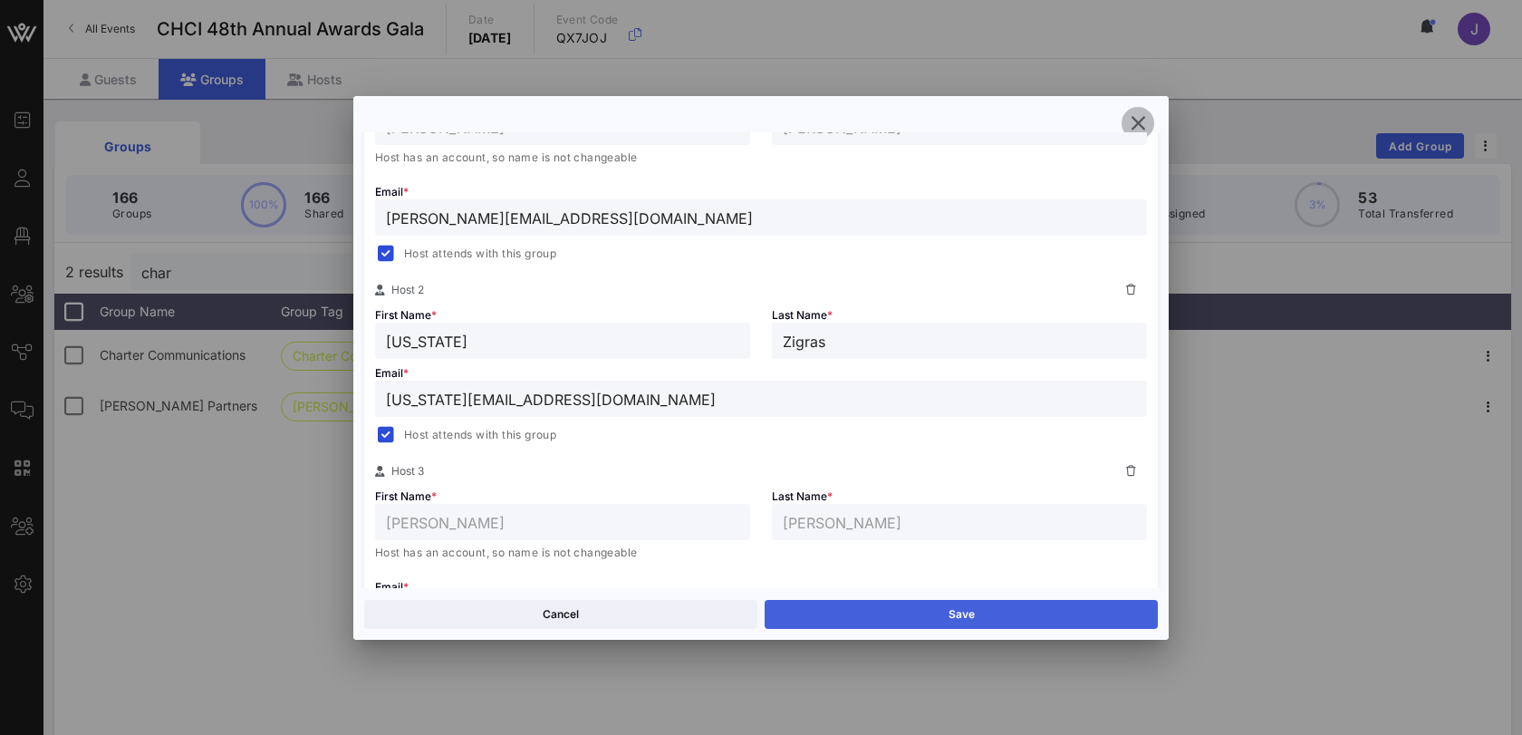
click at [837, 601] on button "Save" at bounding box center [961, 614] width 393 height 29
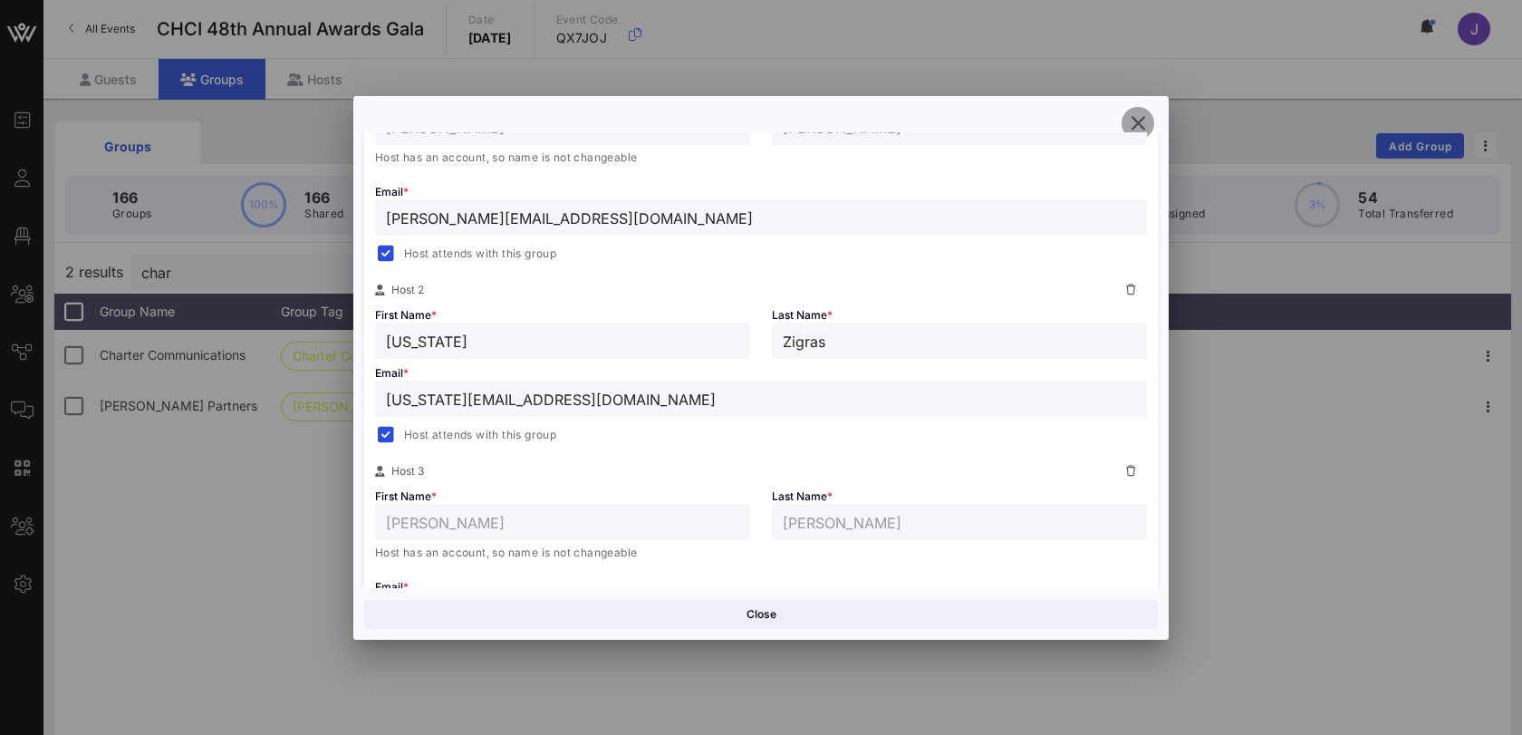
click at [1146, 122] on icon "button" at bounding box center [1138, 123] width 22 height 22
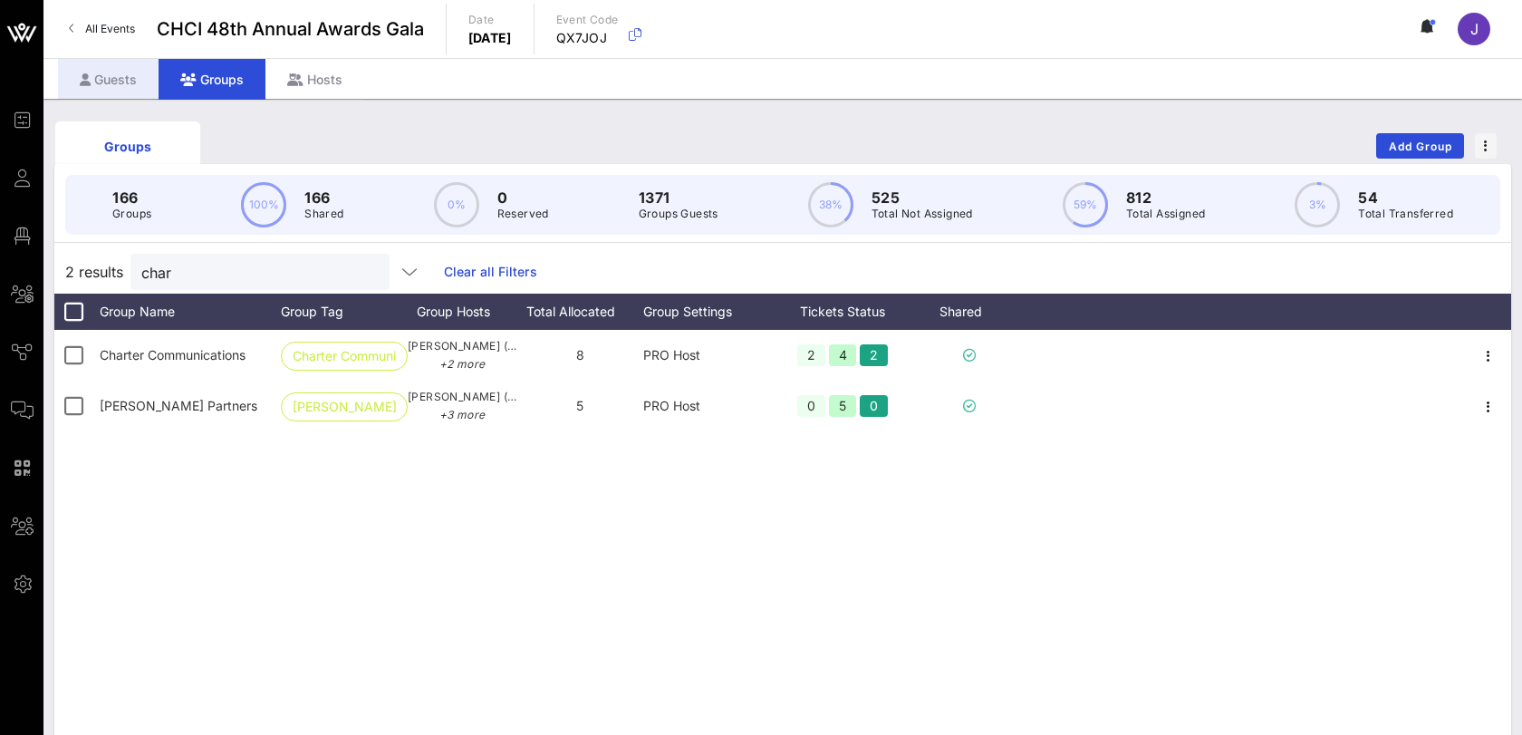
click at [116, 73] on div "Guests" at bounding box center [108, 79] width 101 height 41
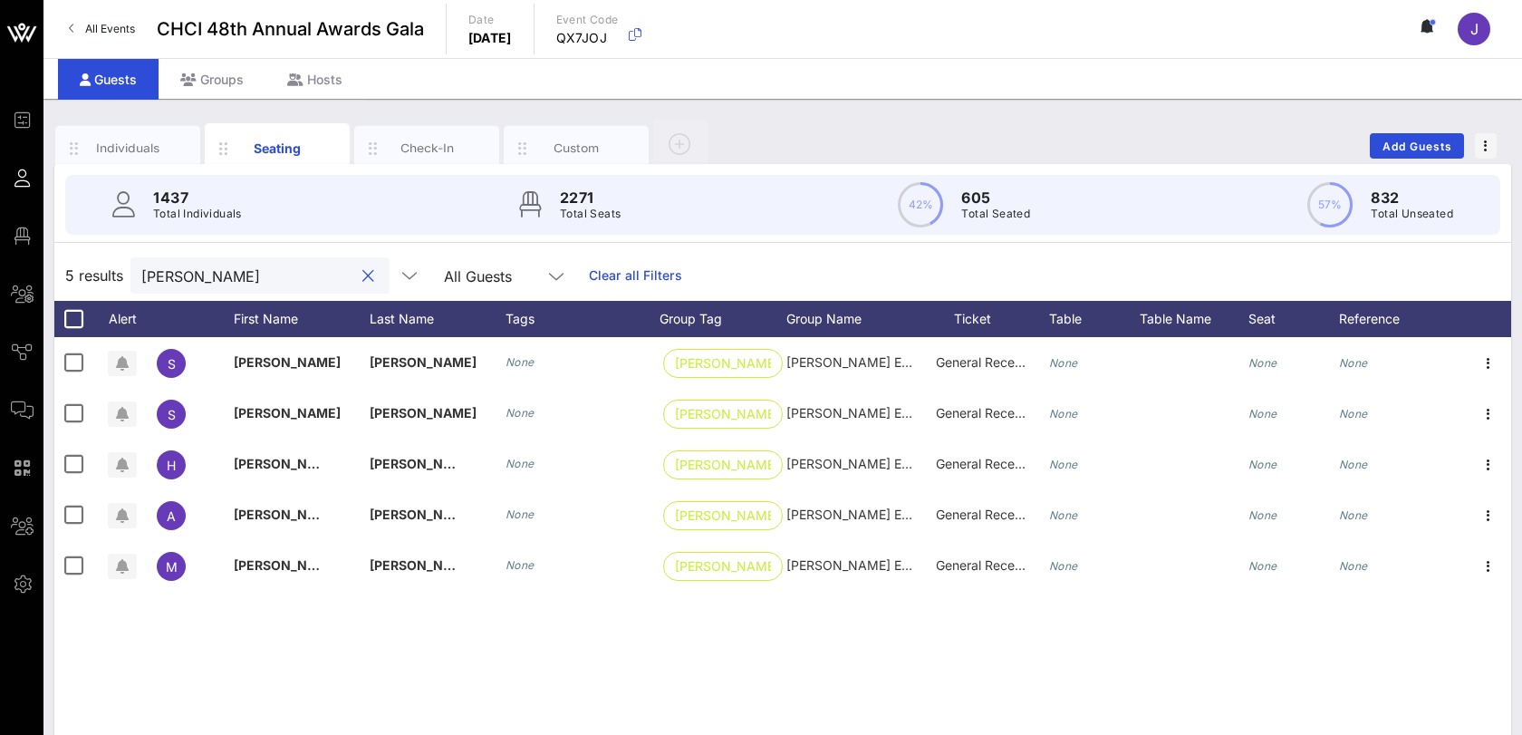
click at [172, 271] on input "[PERSON_NAME]" at bounding box center [247, 276] width 212 height 24
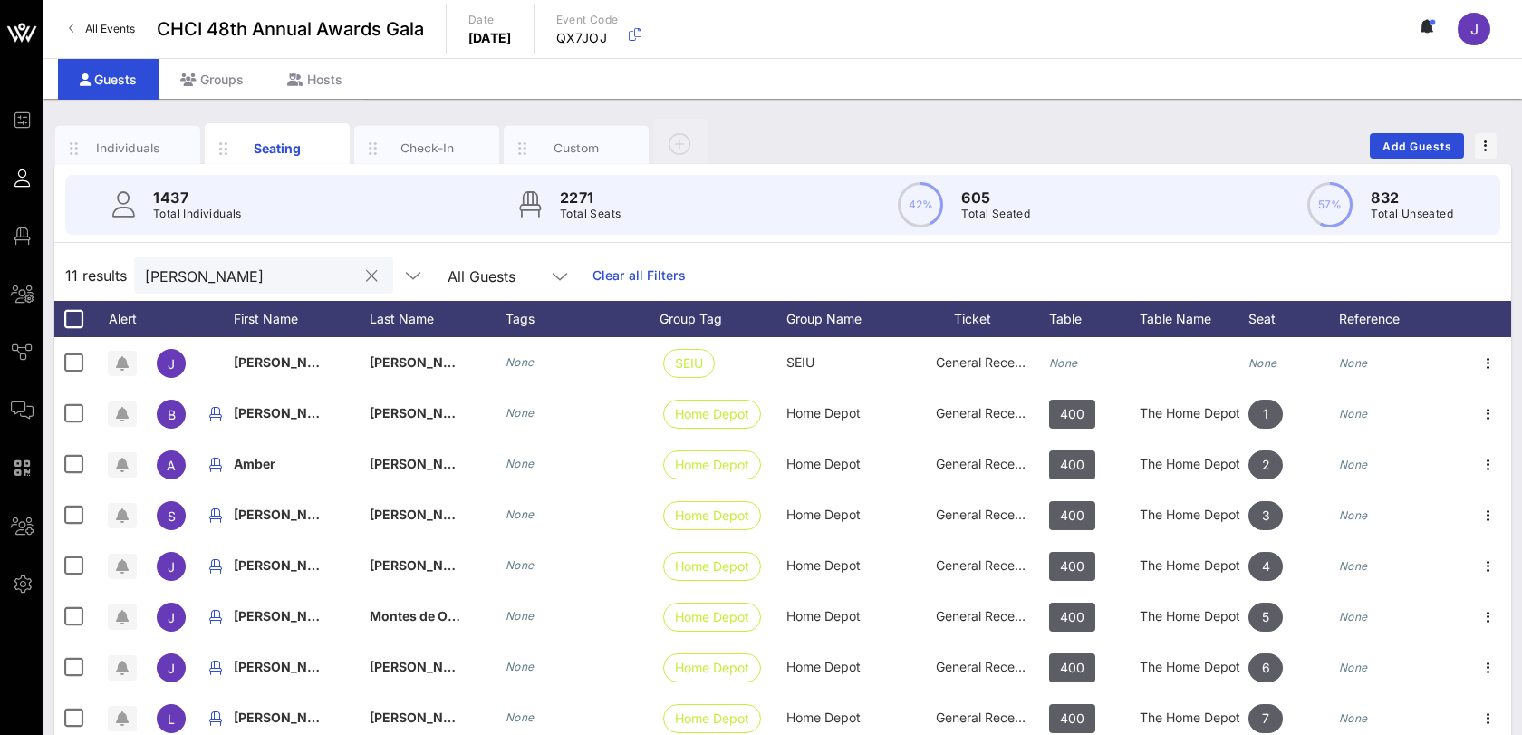
drag, startPoint x: 170, startPoint y: 253, endPoint x: 170, endPoint y: 266, distance: 13.6
click at [170, 254] on div "11 results [PERSON_NAME] All Guests Clear all Filters" at bounding box center [782, 275] width 1457 height 51
click at [170, 270] on input "[PERSON_NAME]" at bounding box center [251, 276] width 212 height 24
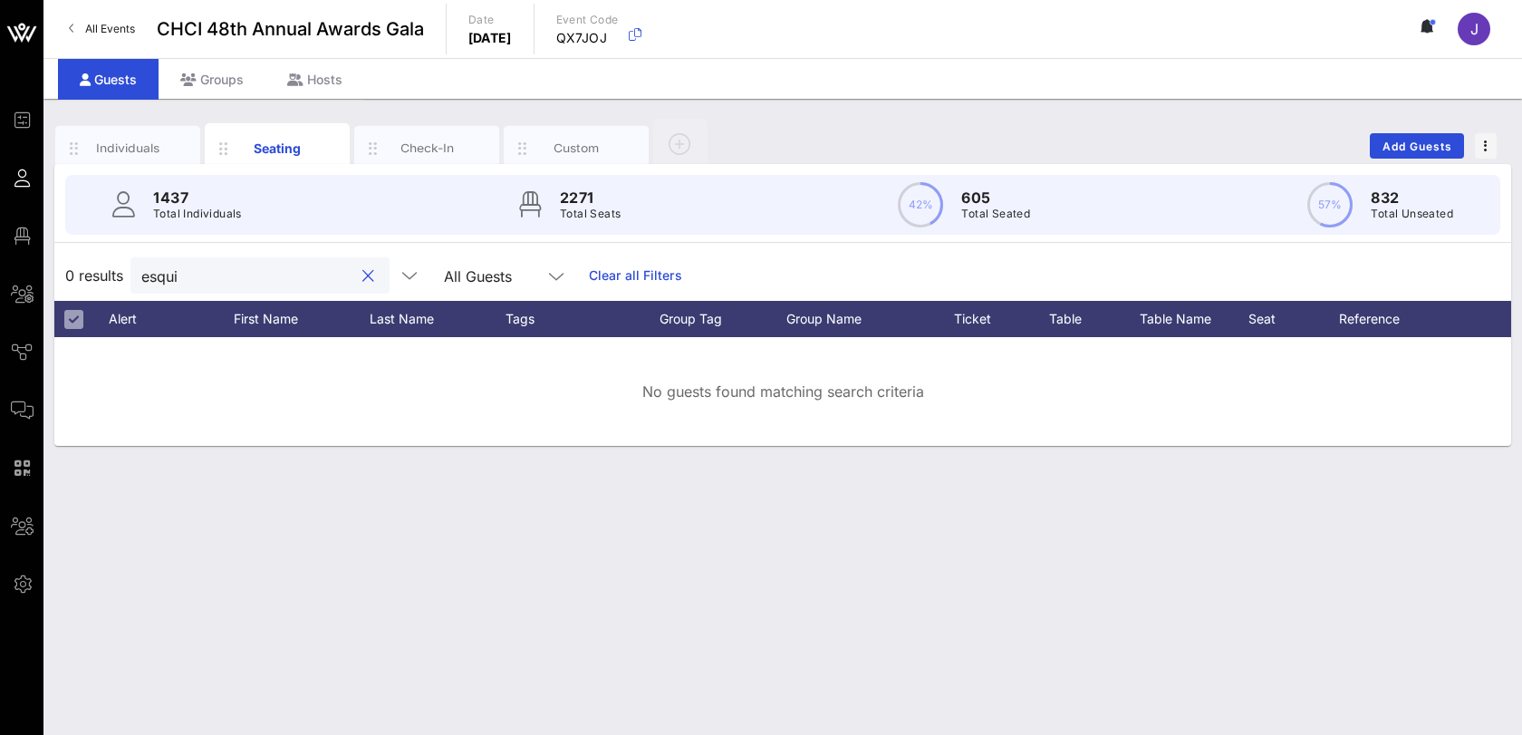
click at [173, 268] on input "esqui" at bounding box center [247, 276] width 212 height 24
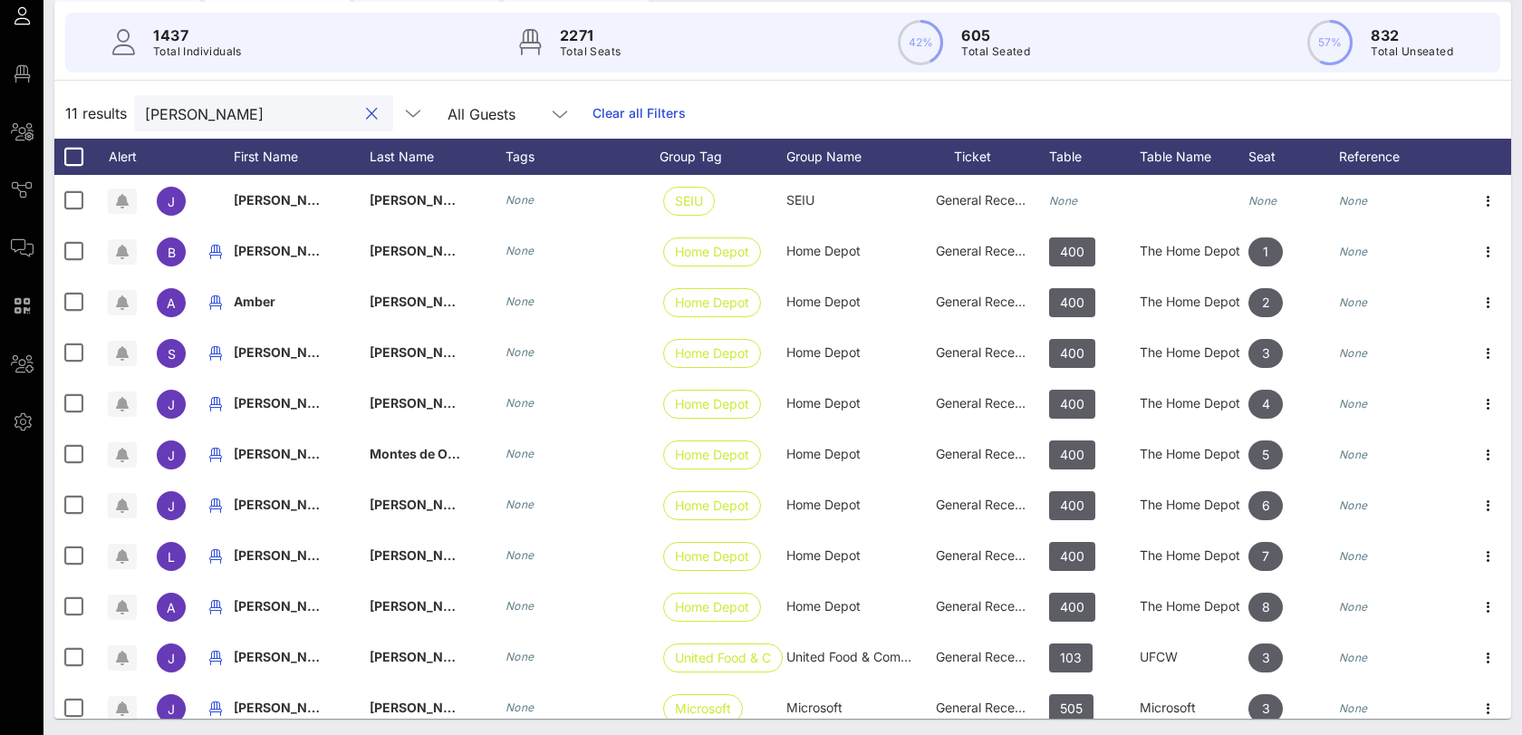
click at [165, 103] on input "[PERSON_NAME]" at bounding box center [251, 113] width 212 height 24
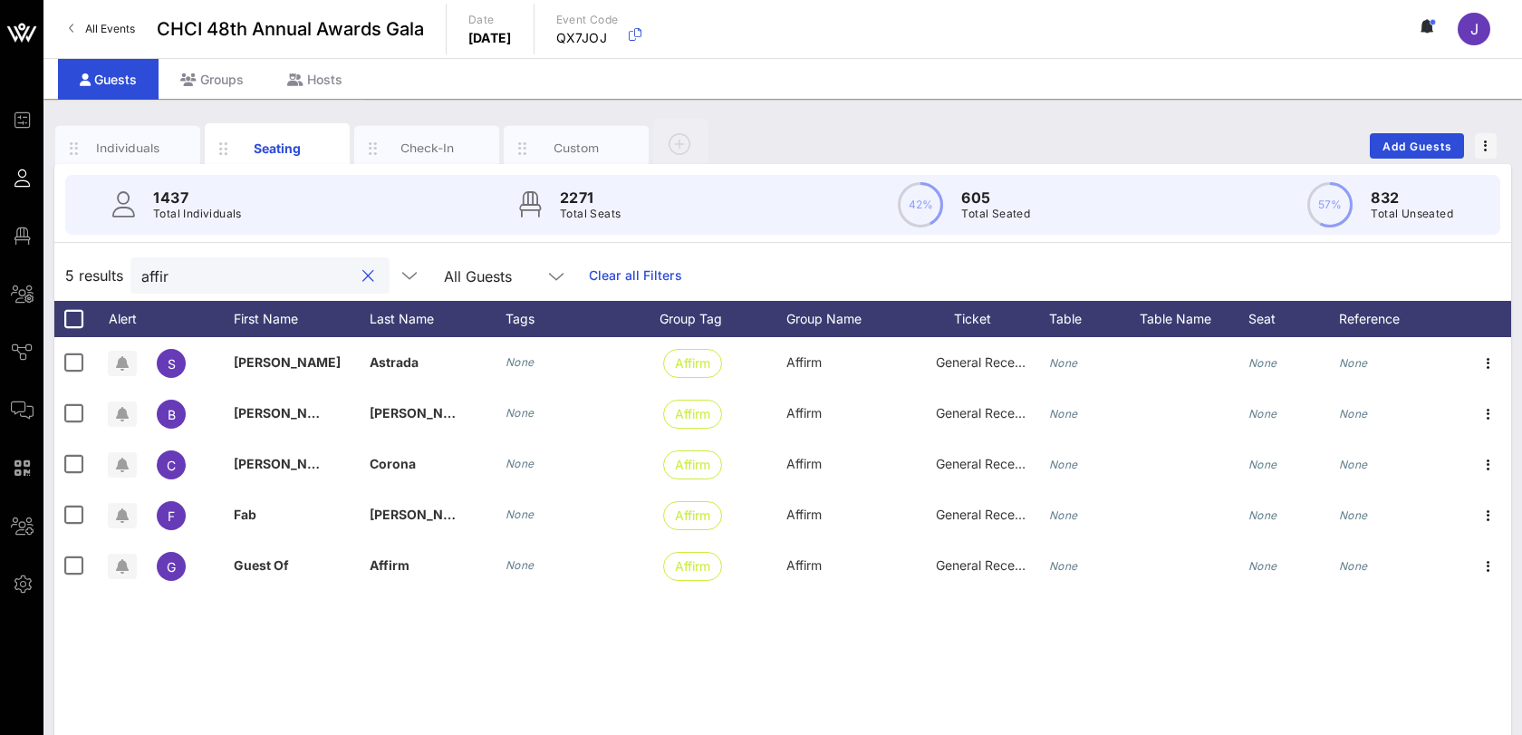
type input "affir"
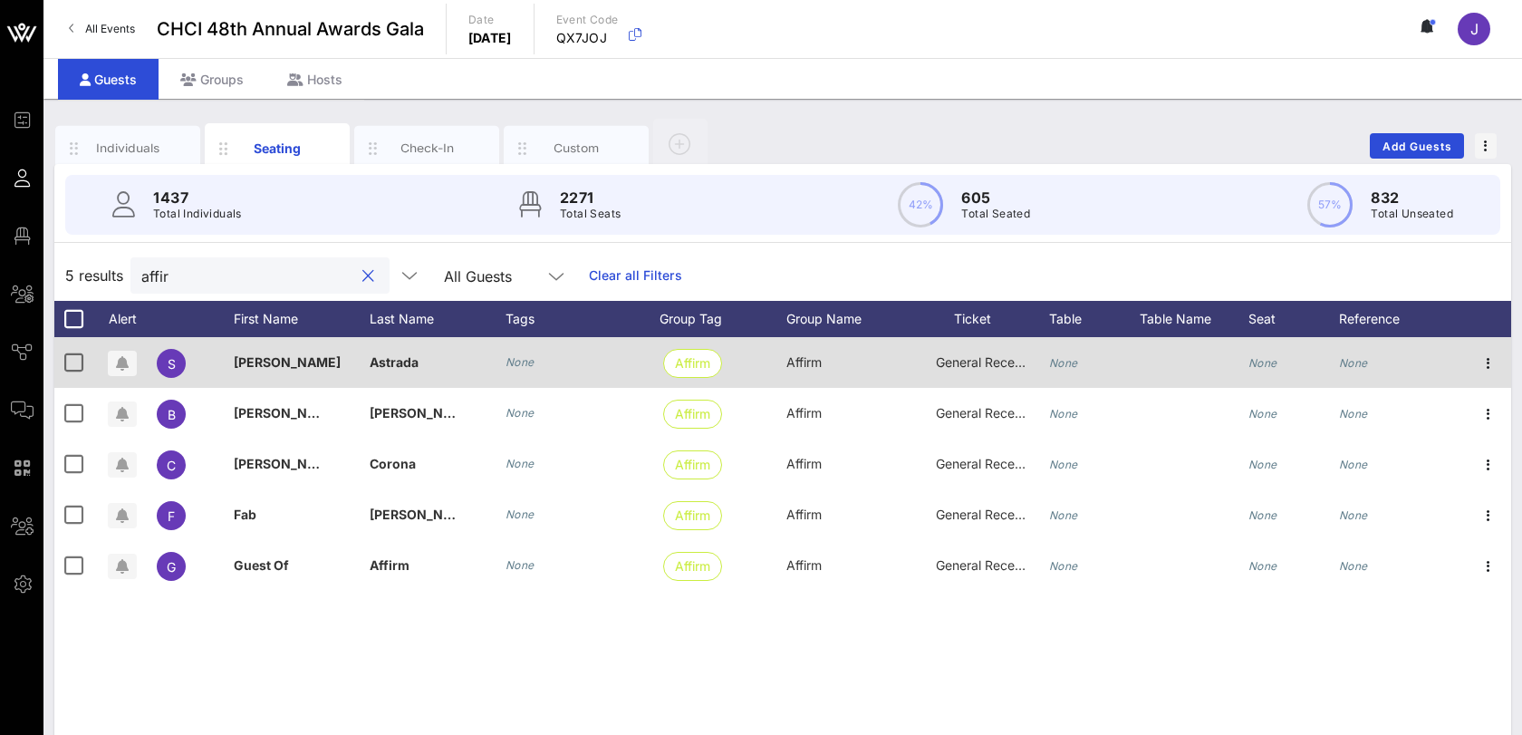
click at [1062, 362] on icon "None" at bounding box center [1063, 363] width 29 height 14
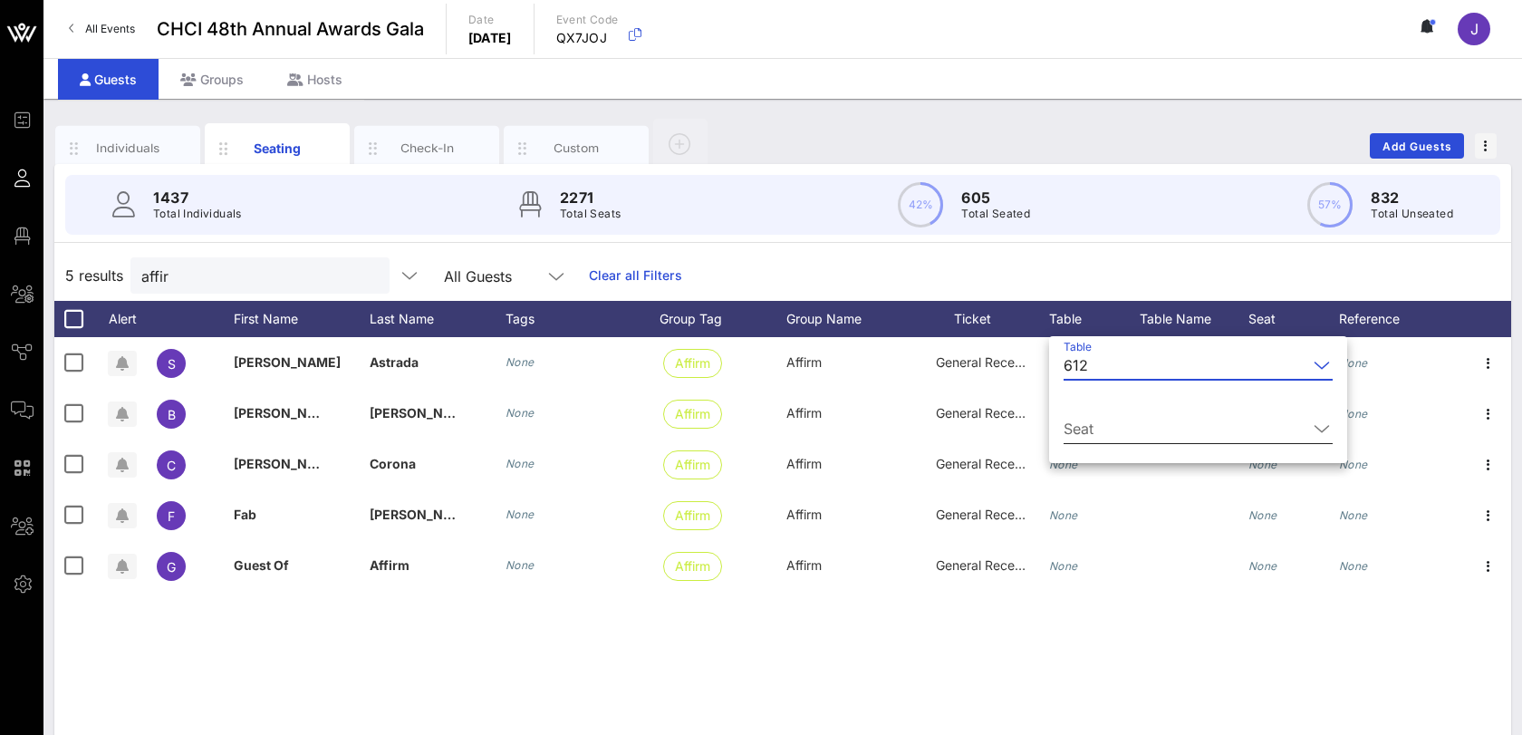
click at [1111, 419] on input "Seat" at bounding box center [1186, 428] width 244 height 29
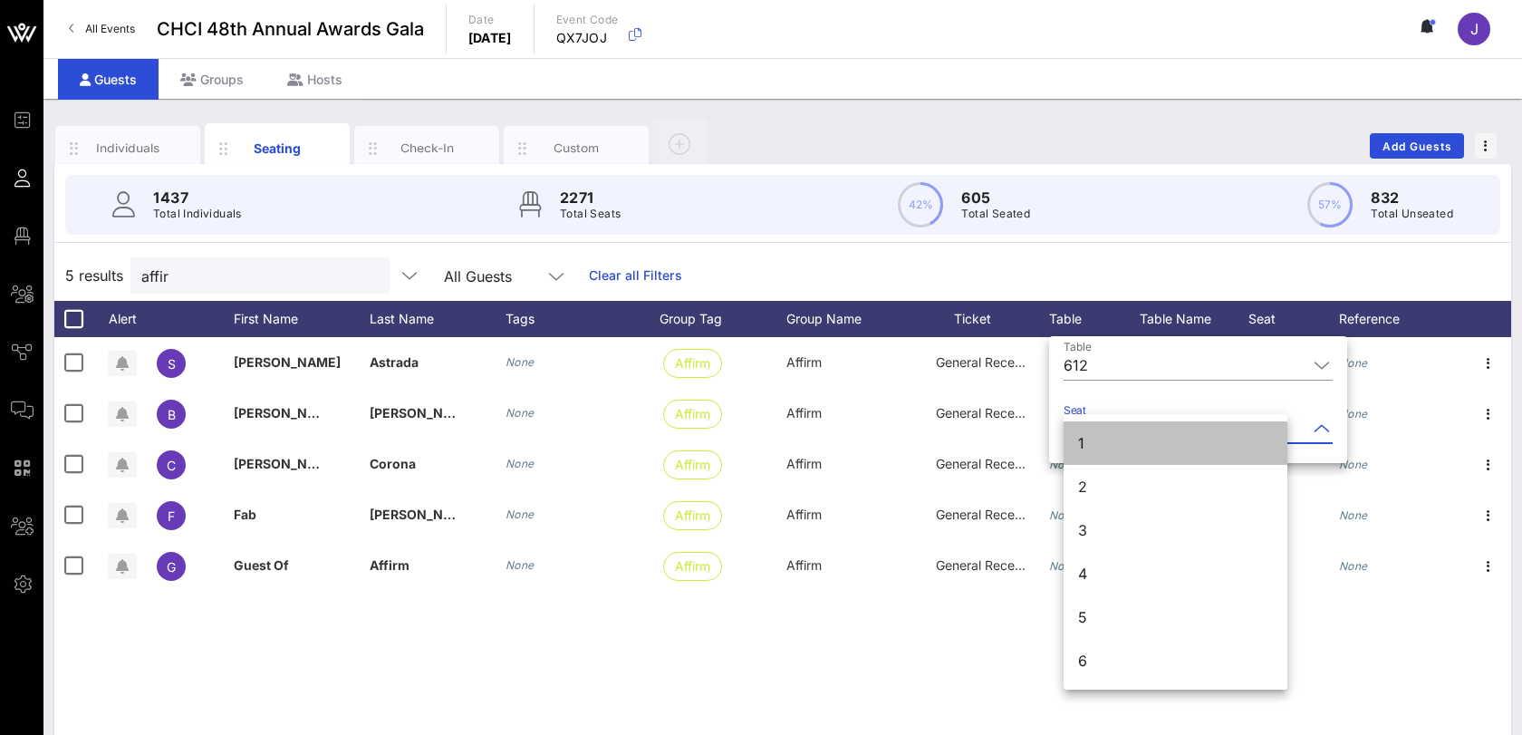
click at [1097, 448] on div "1" at bounding box center [1176, 442] width 224 height 43
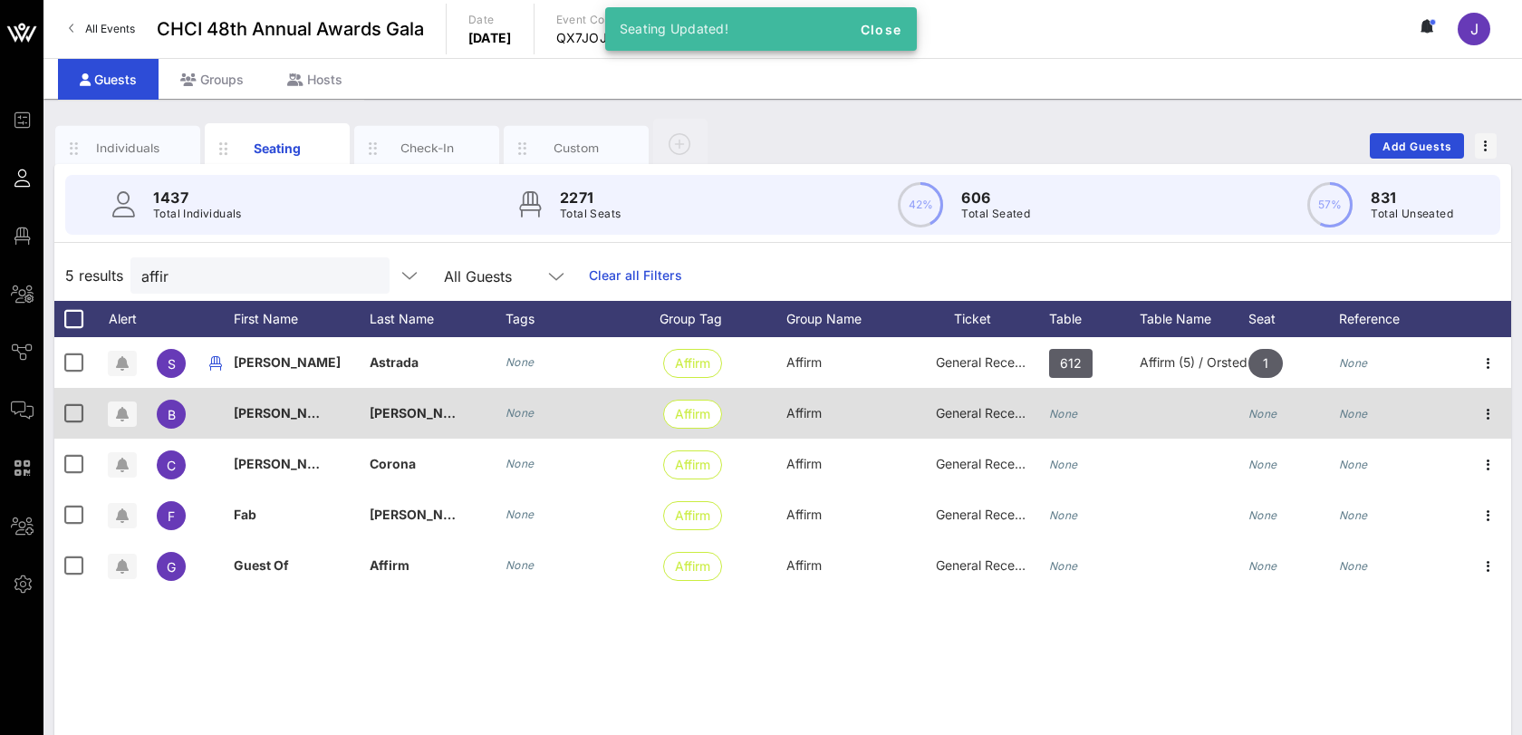
click at [1071, 413] on icon "None" at bounding box center [1063, 414] width 29 height 14
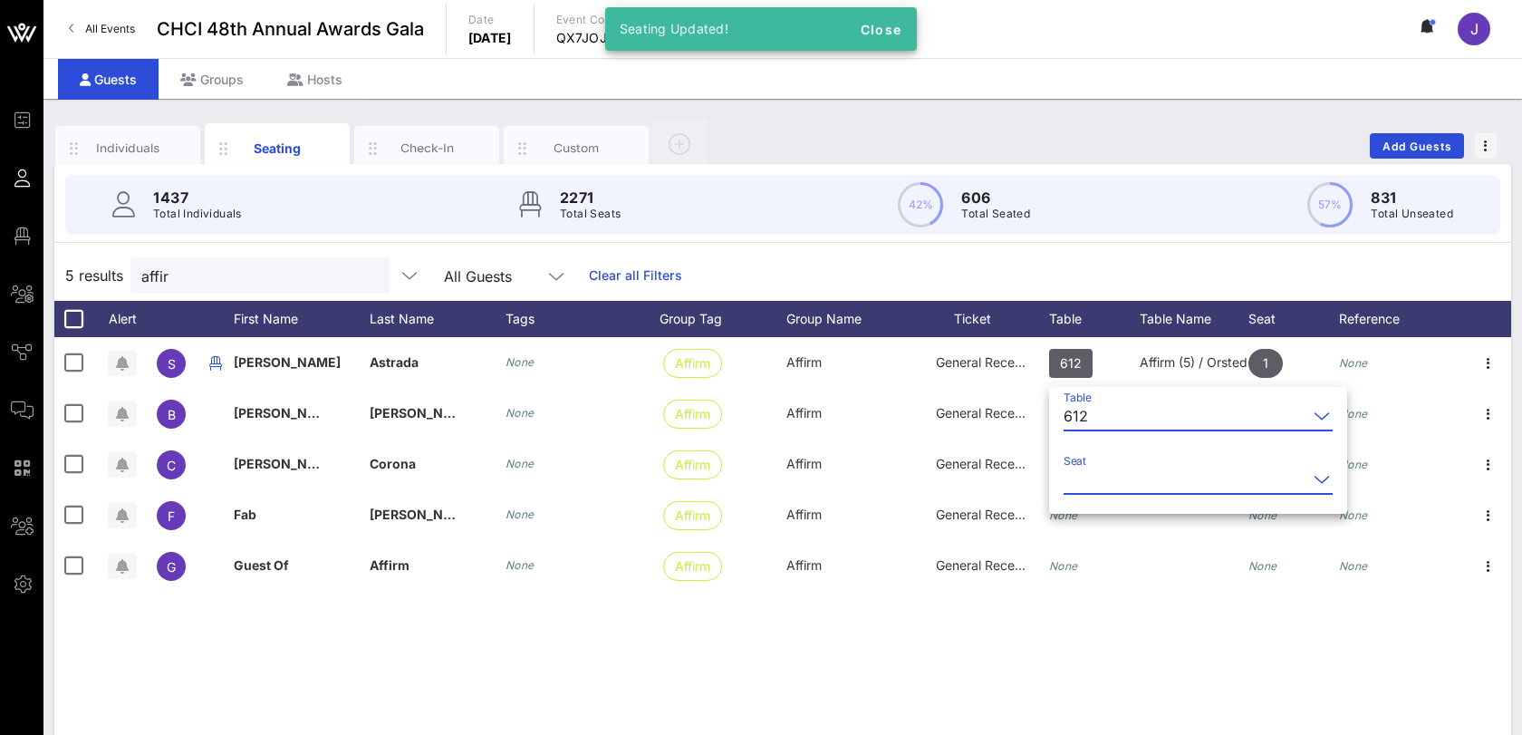
click at [1117, 473] on input "Seat" at bounding box center [1186, 479] width 244 height 29
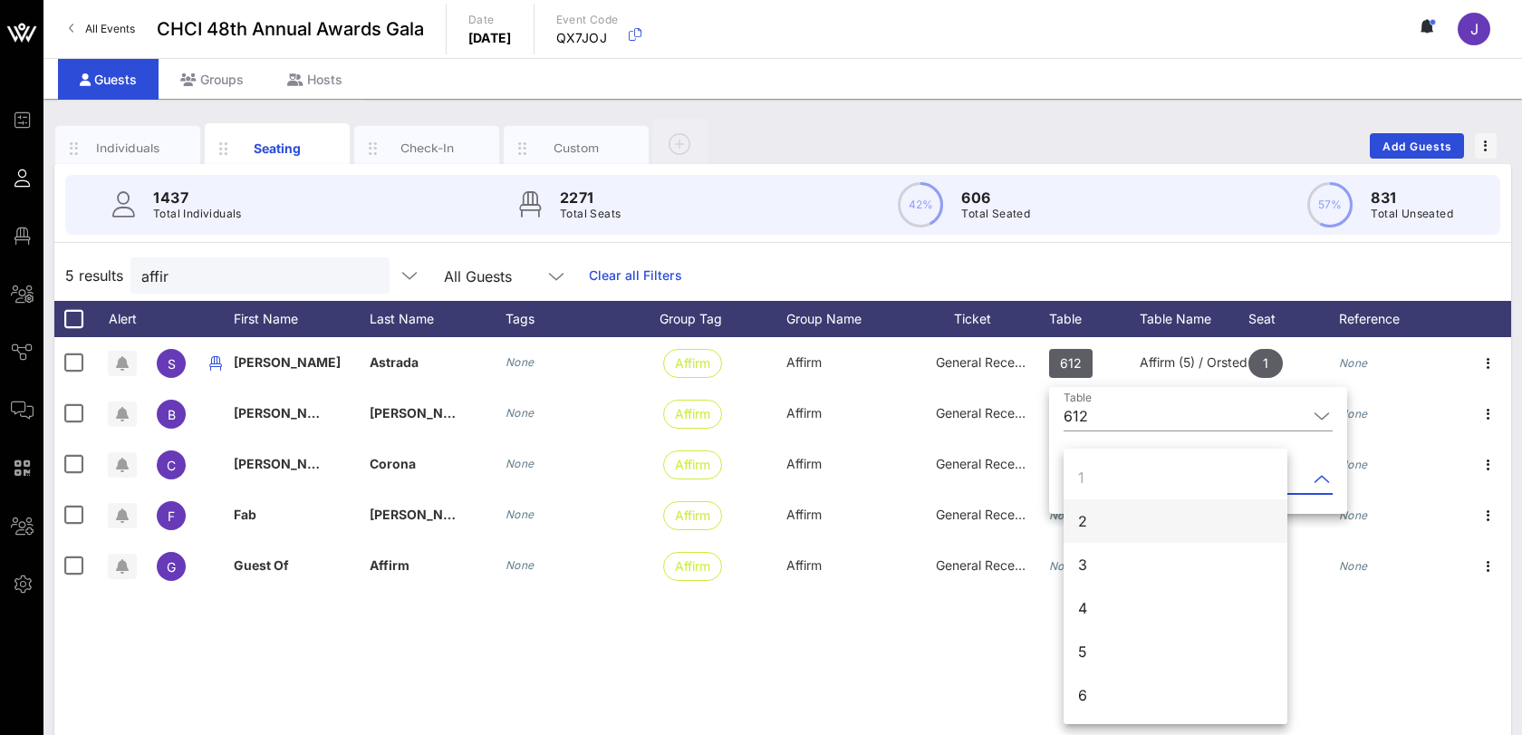
click at [1103, 533] on div "2" at bounding box center [1176, 520] width 224 height 43
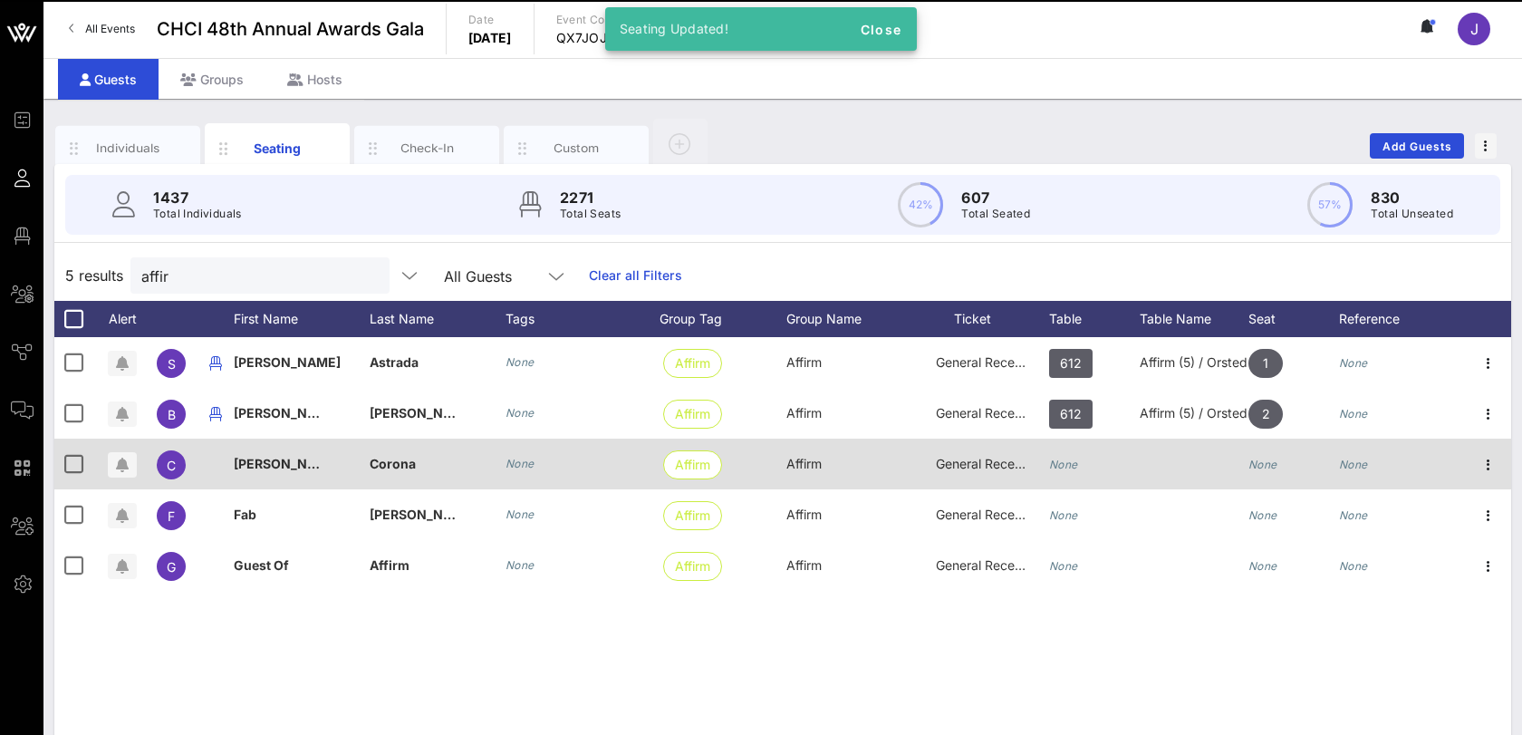
click at [1081, 477] on div "None" at bounding box center [1094, 475] width 91 height 72
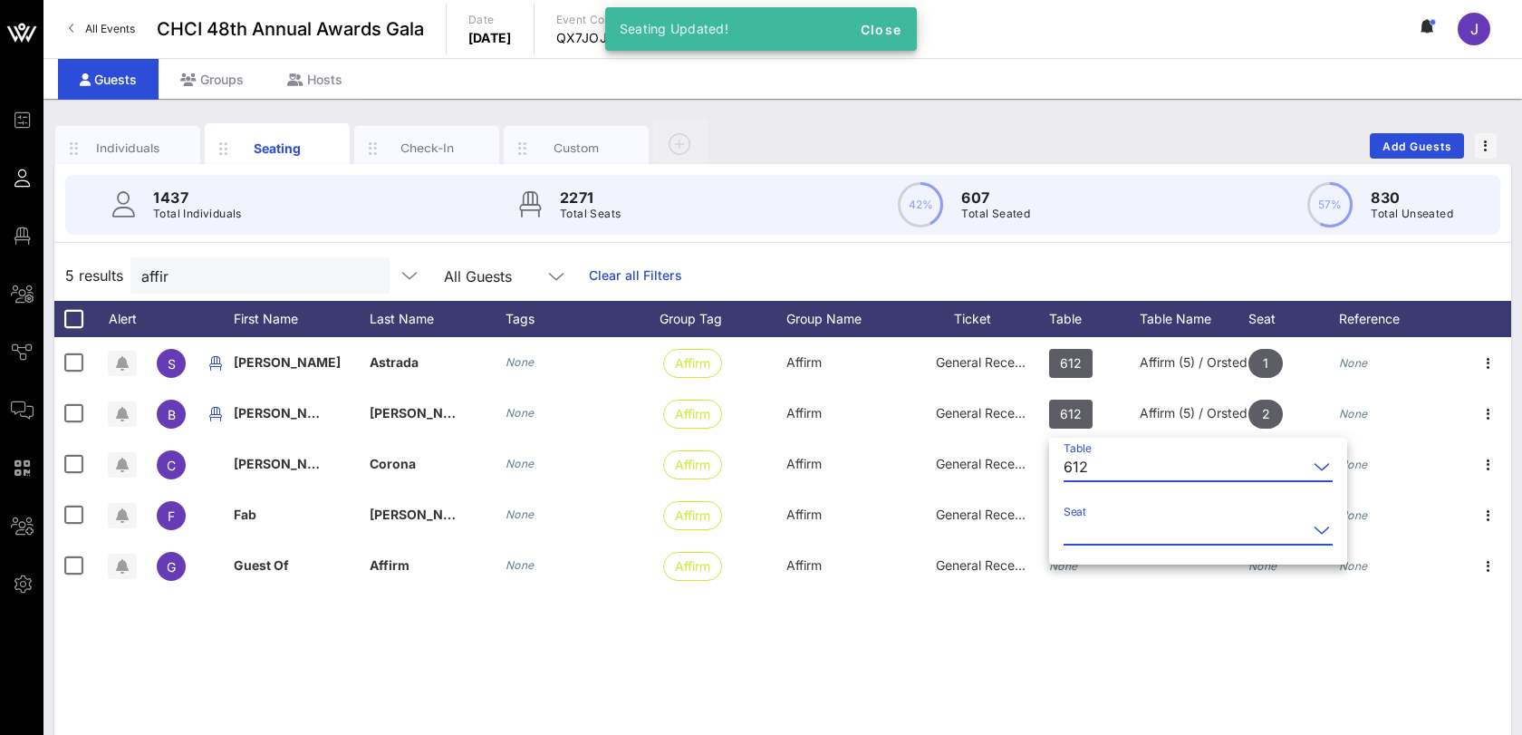
click at [1089, 519] on input "Seat" at bounding box center [1186, 530] width 244 height 29
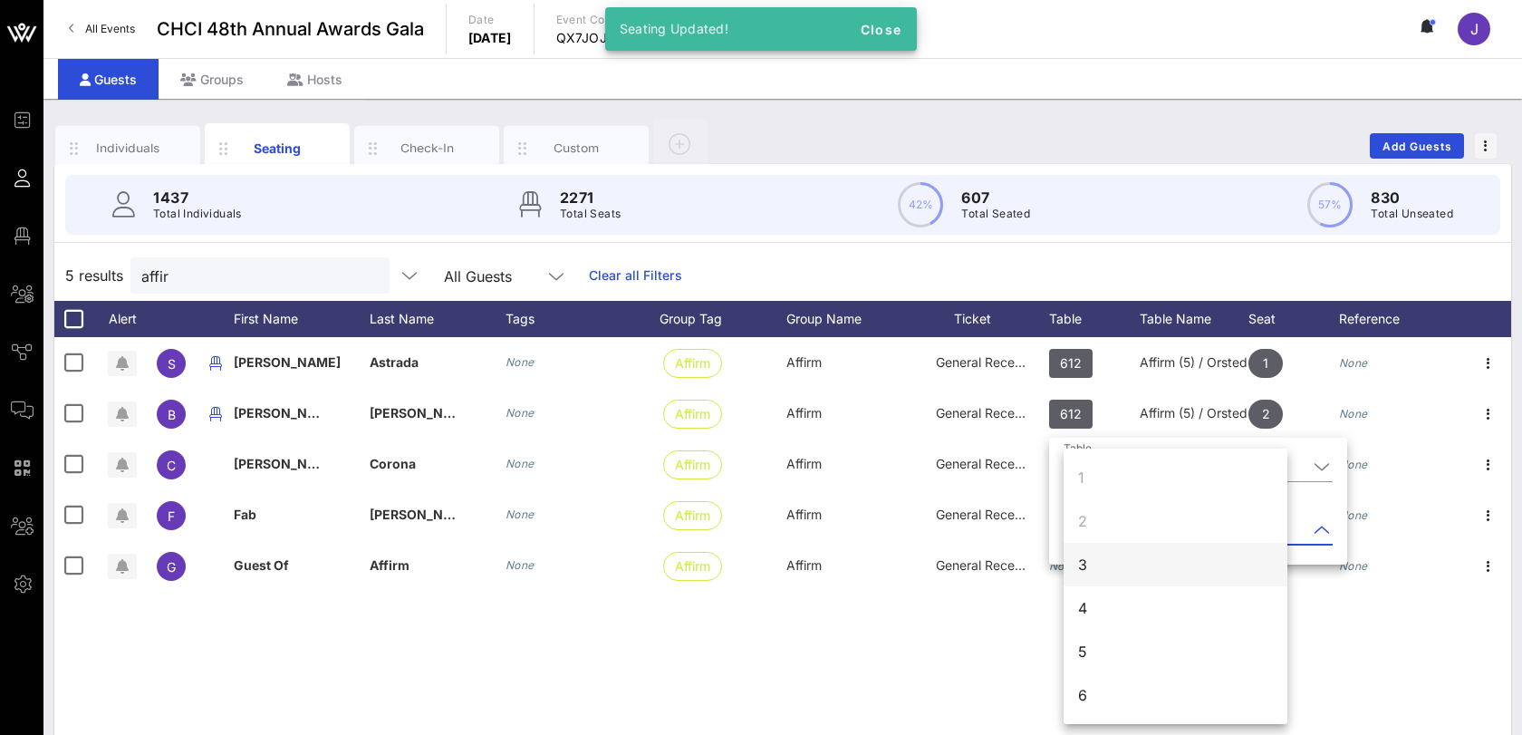
click at [1092, 568] on div "3" at bounding box center [1176, 564] width 224 height 43
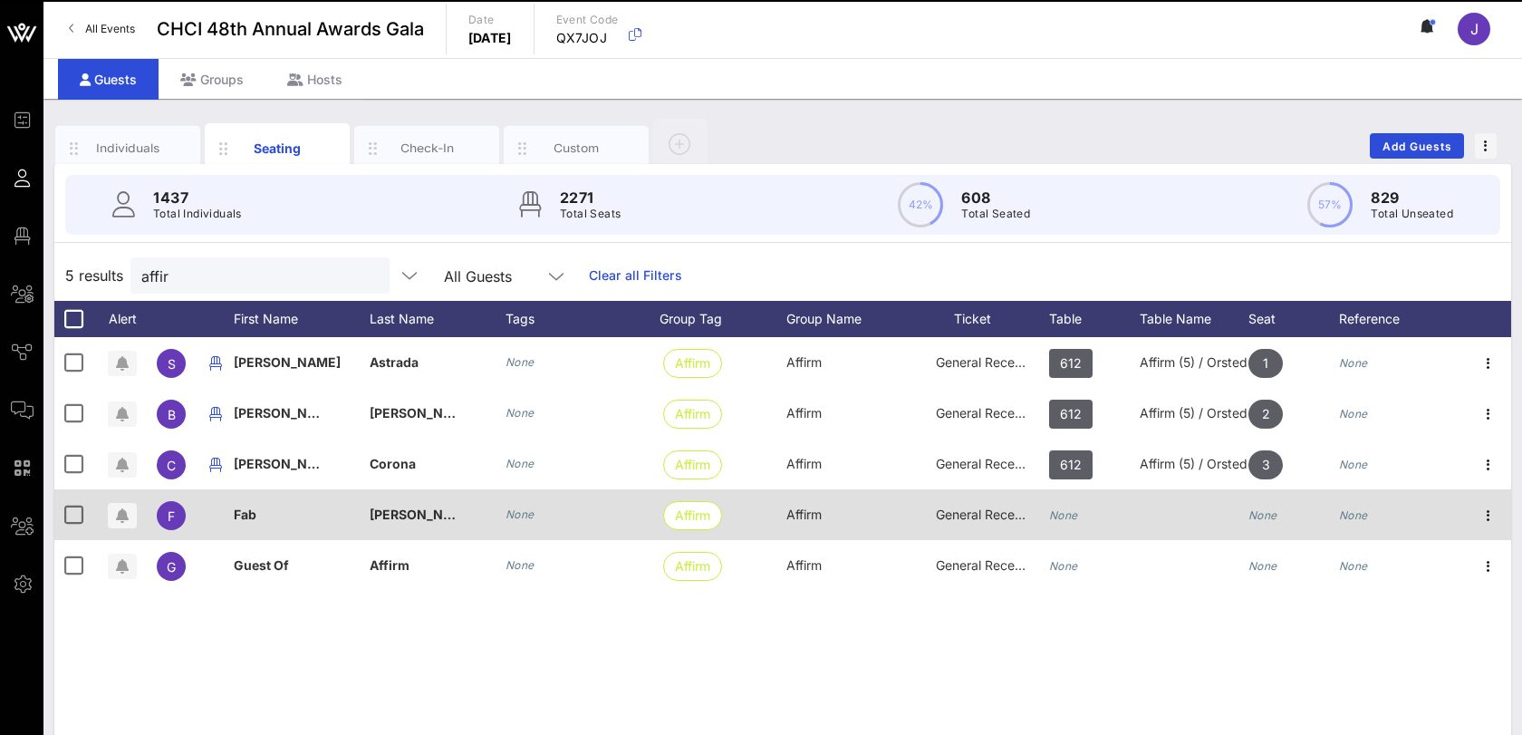
click at [1069, 512] on icon "None" at bounding box center [1063, 515] width 29 height 14
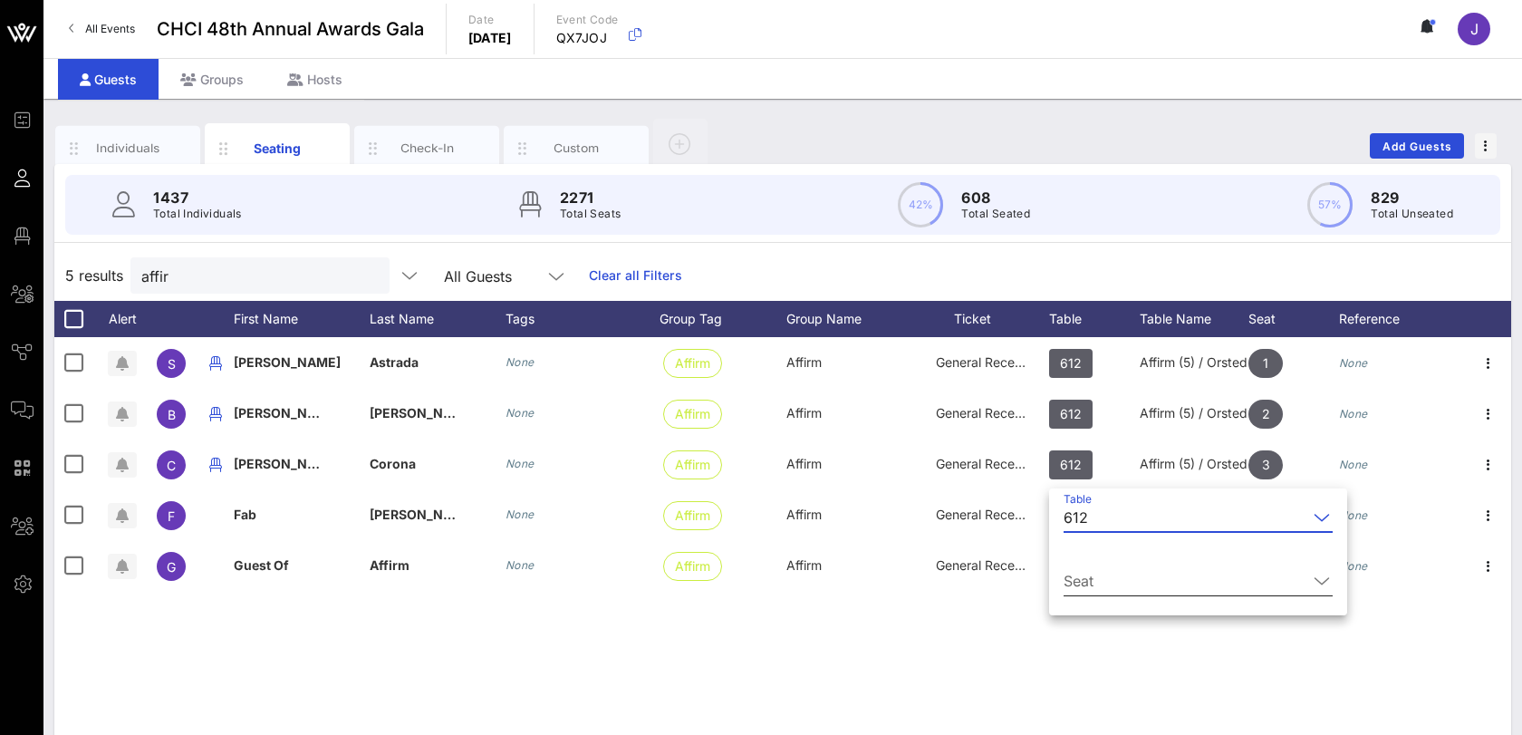
click at [1091, 589] on input "Seat" at bounding box center [1186, 580] width 244 height 29
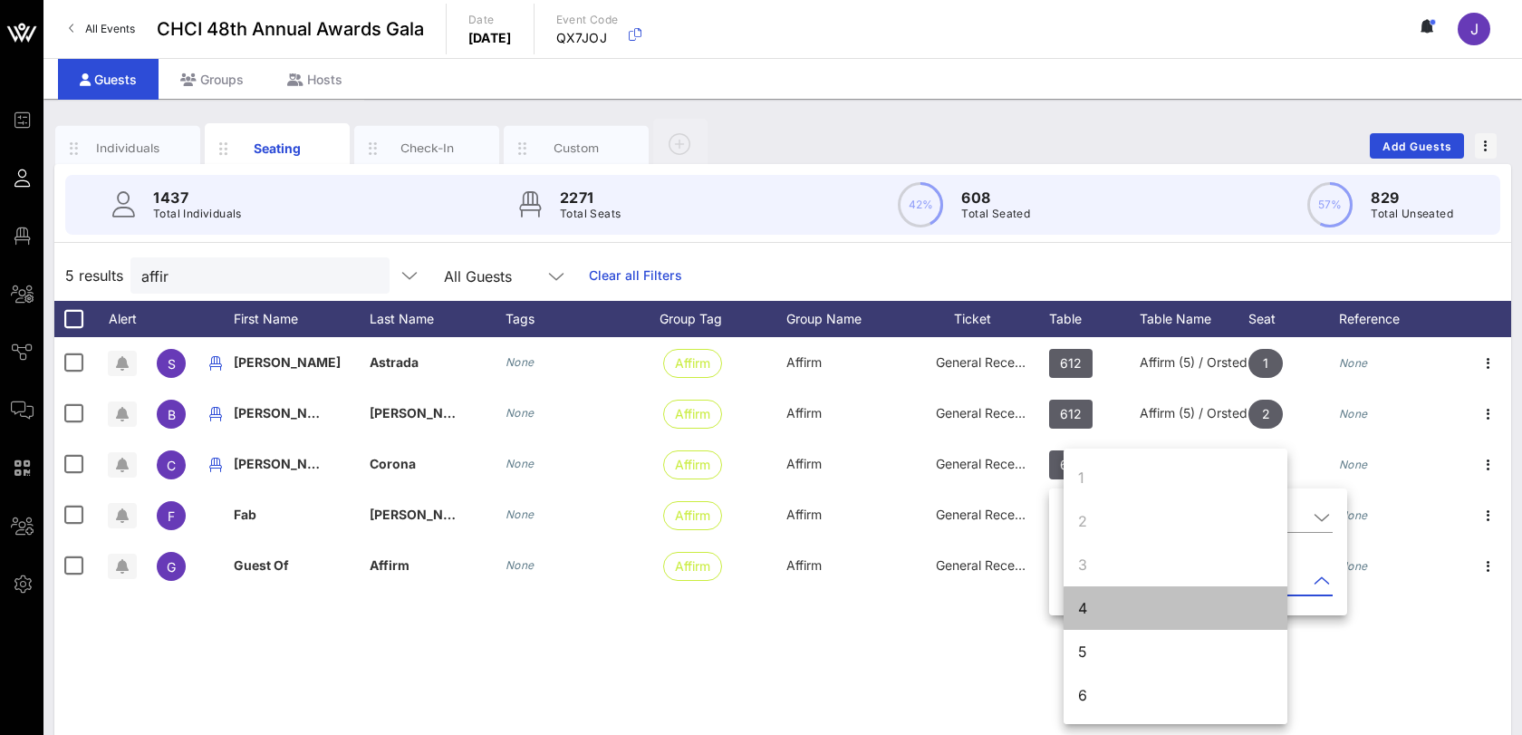
click at [1089, 623] on div "4" at bounding box center [1176, 607] width 224 height 43
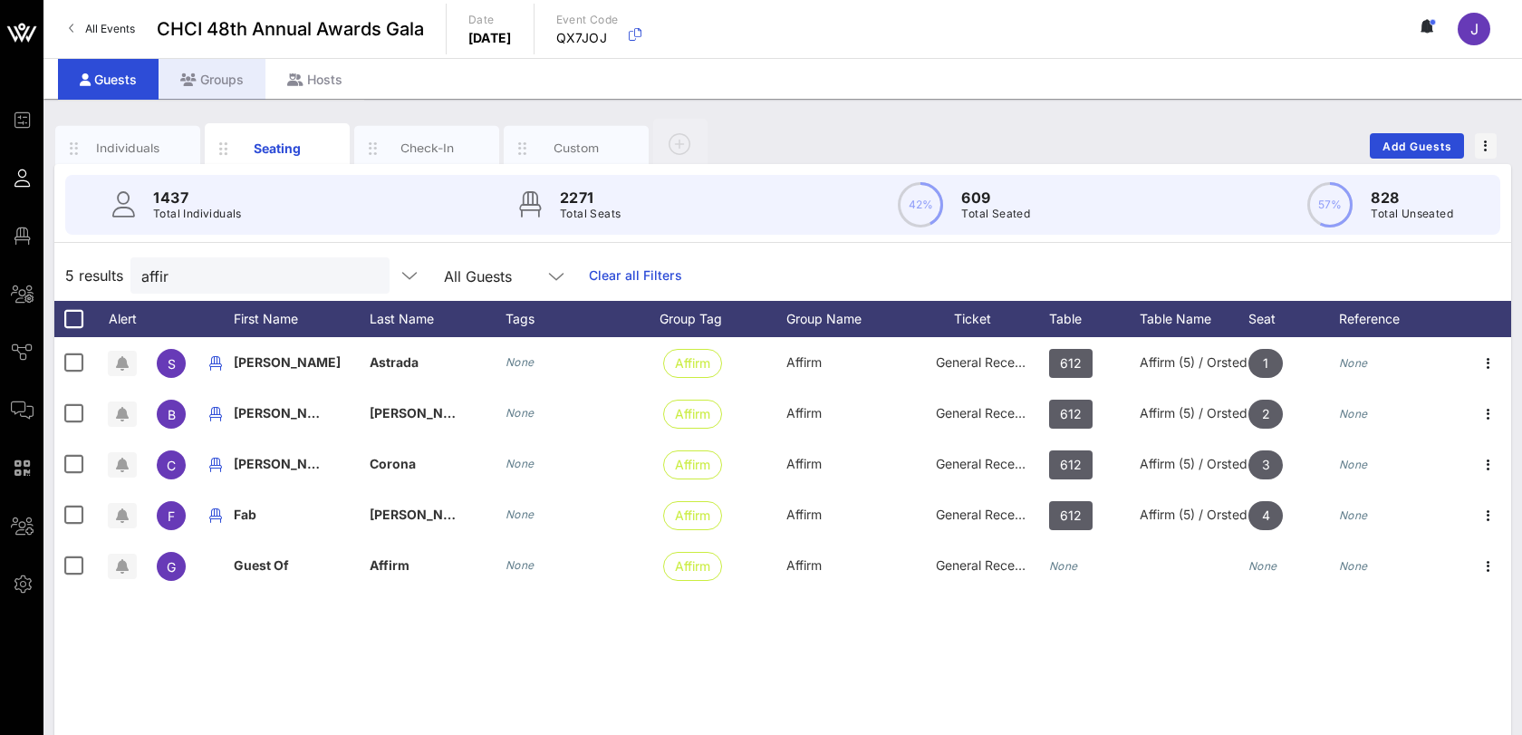
click at [225, 82] on div "Groups" at bounding box center [212, 79] width 107 height 41
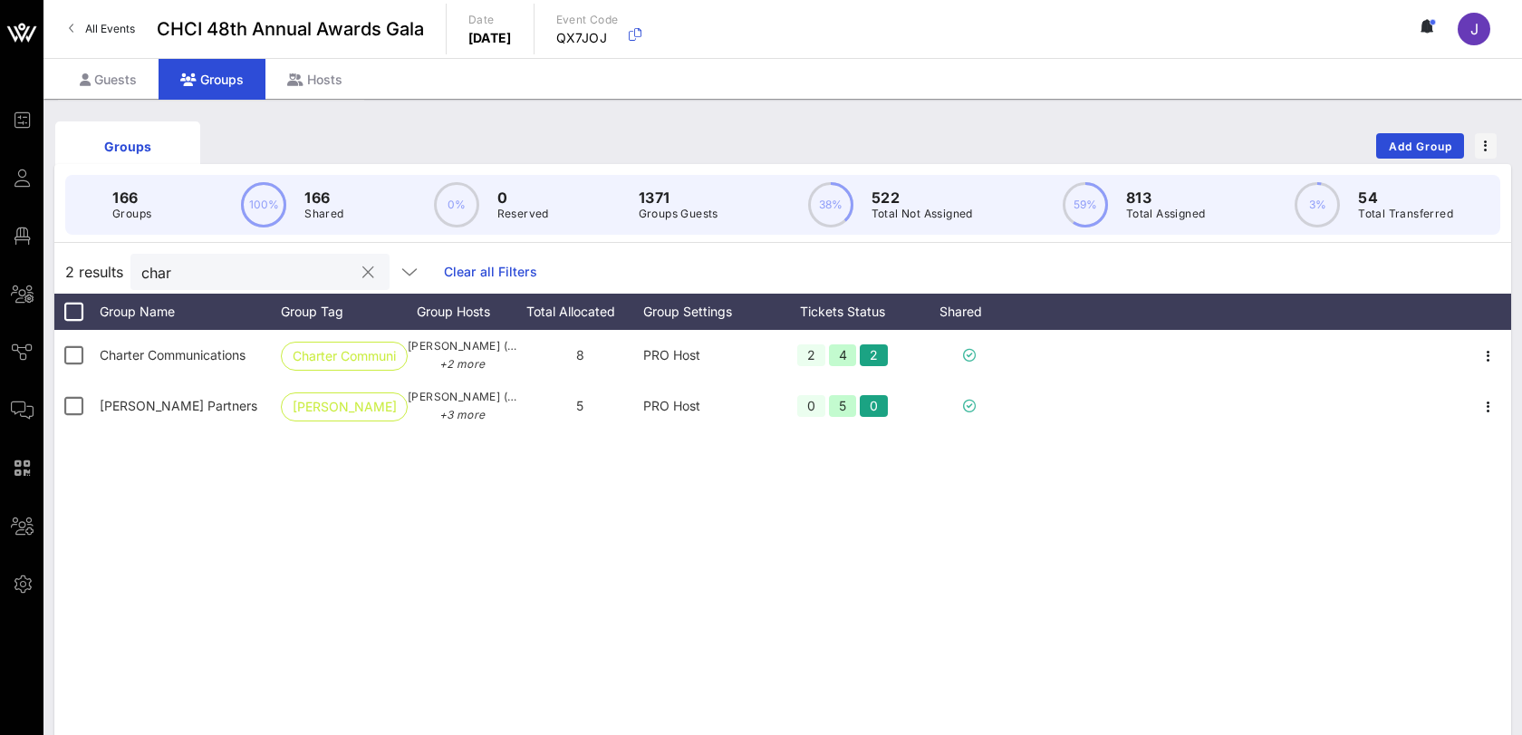
click at [178, 271] on input "char" at bounding box center [247, 272] width 212 height 24
type input "a"
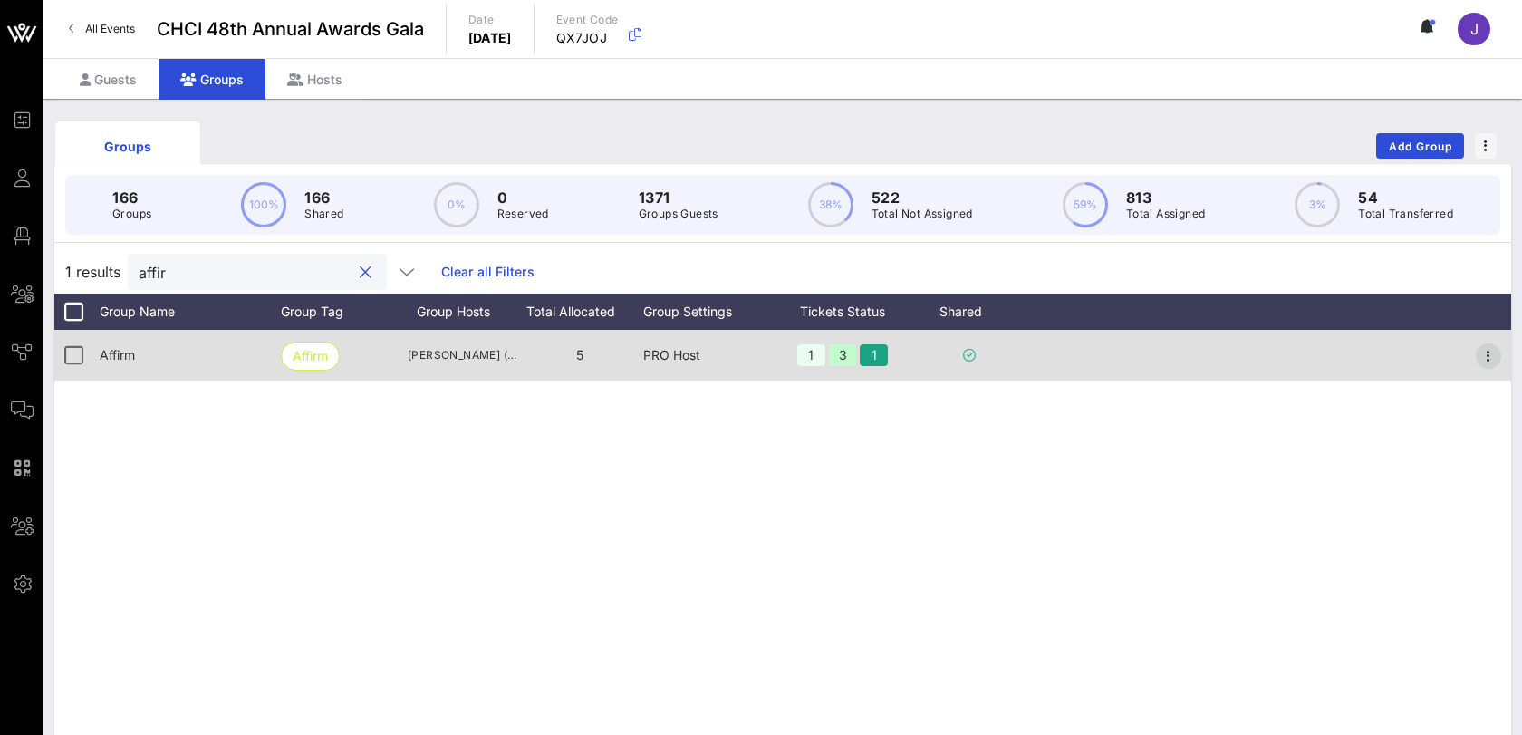
type input "affir"
click at [1485, 350] on icon "button" at bounding box center [1489, 356] width 22 height 22
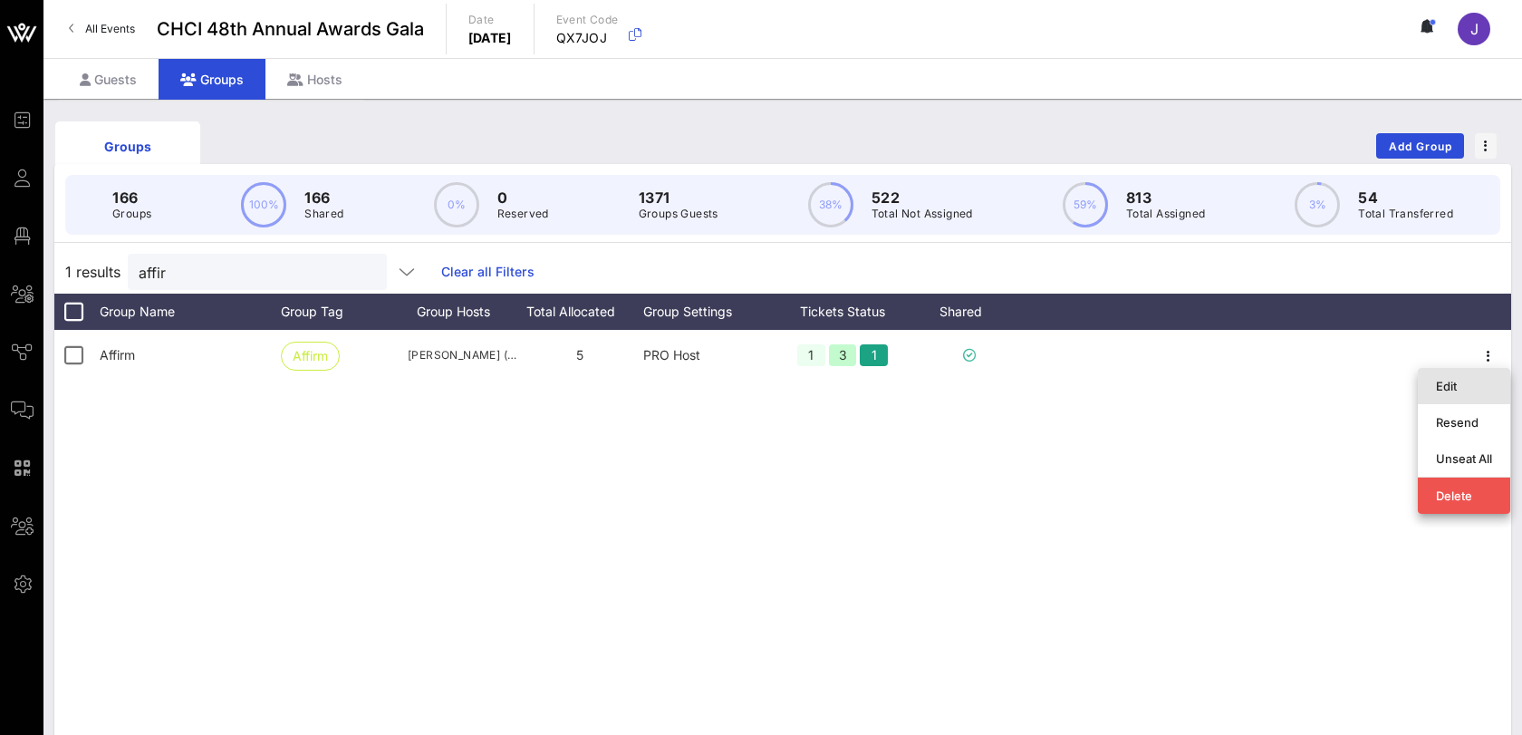
click at [1441, 386] on div "Edit" at bounding box center [1464, 386] width 56 height 14
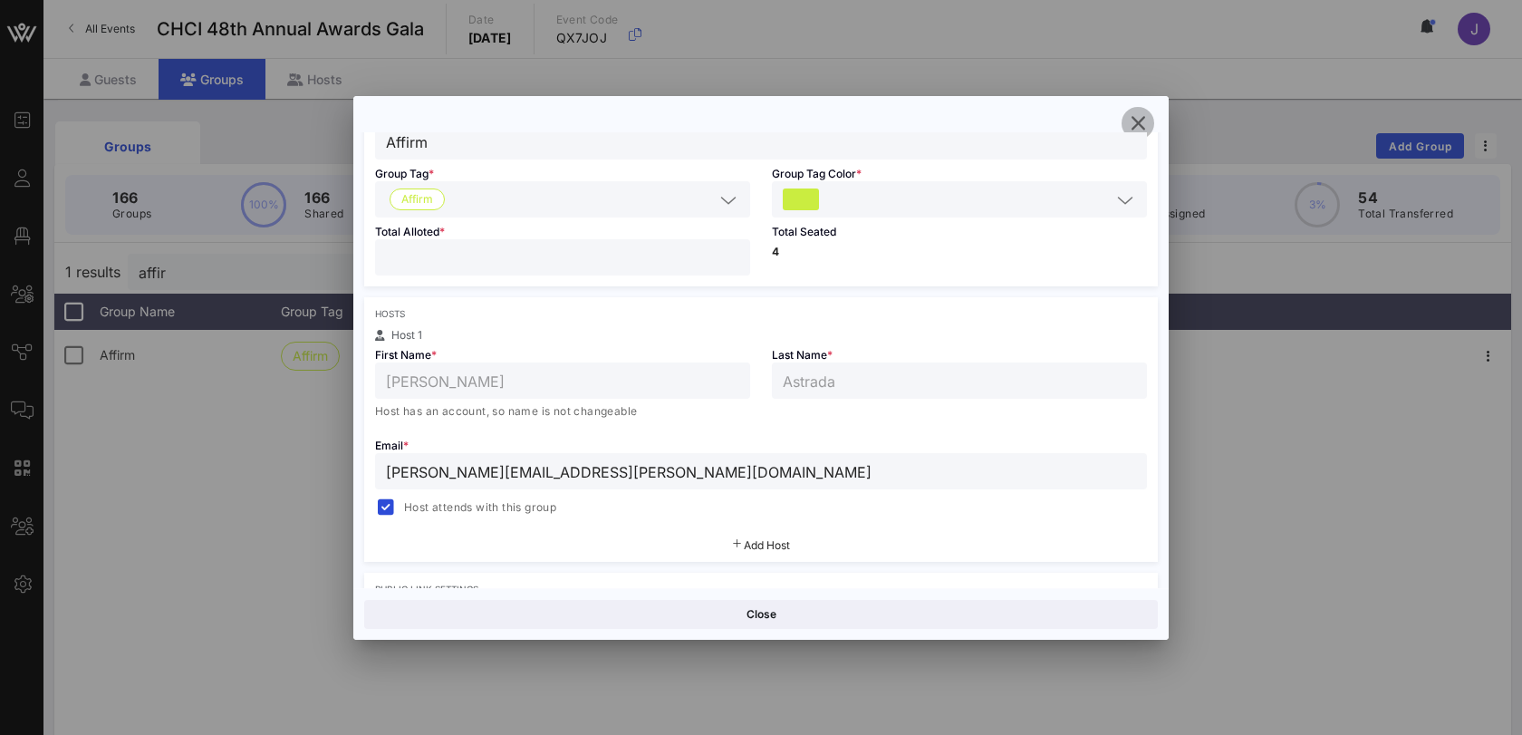
scroll to position [145, 0]
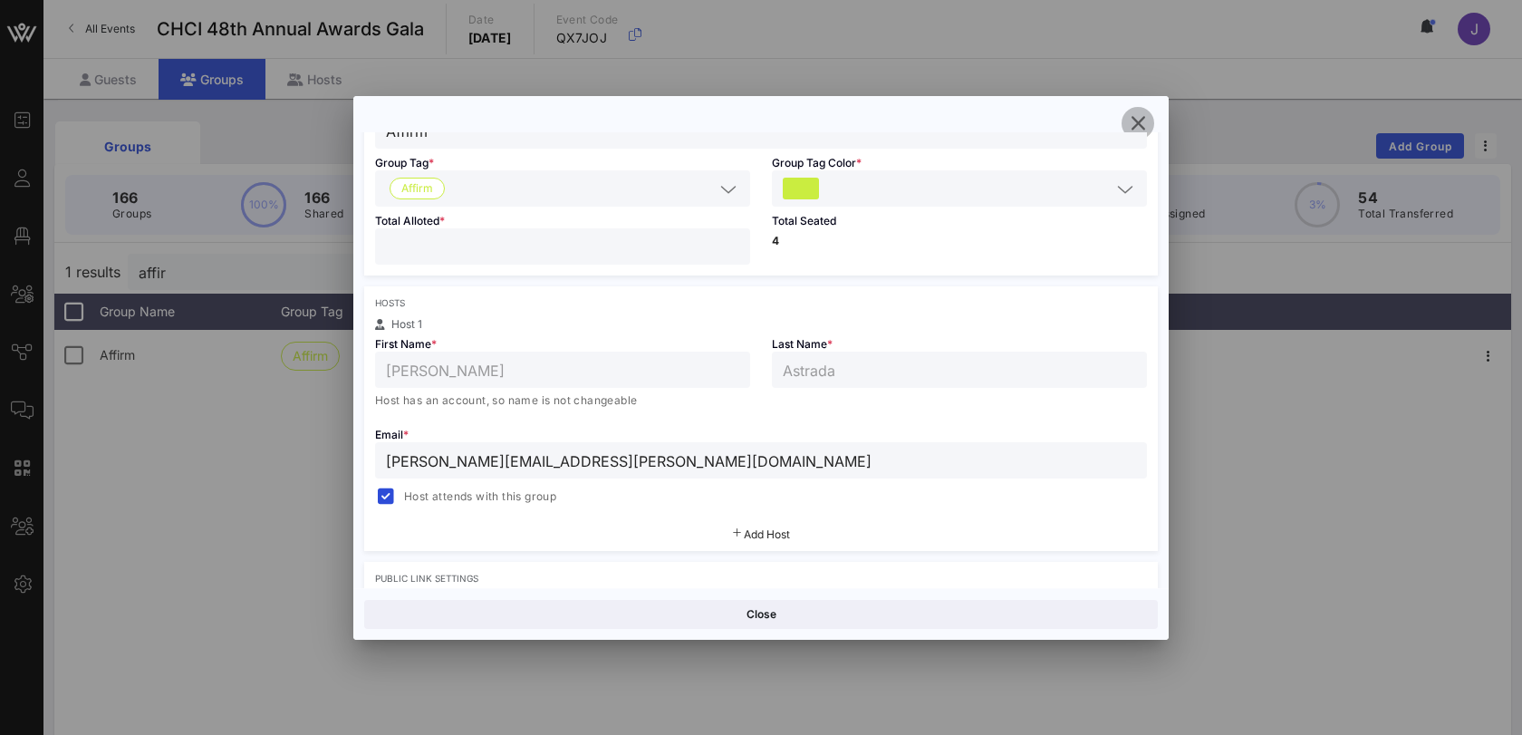
click at [1131, 134] on input "Affirm" at bounding box center [761, 131] width 750 height 24
click at [1131, 117] on icon "button" at bounding box center [1138, 123] width 22 height 22
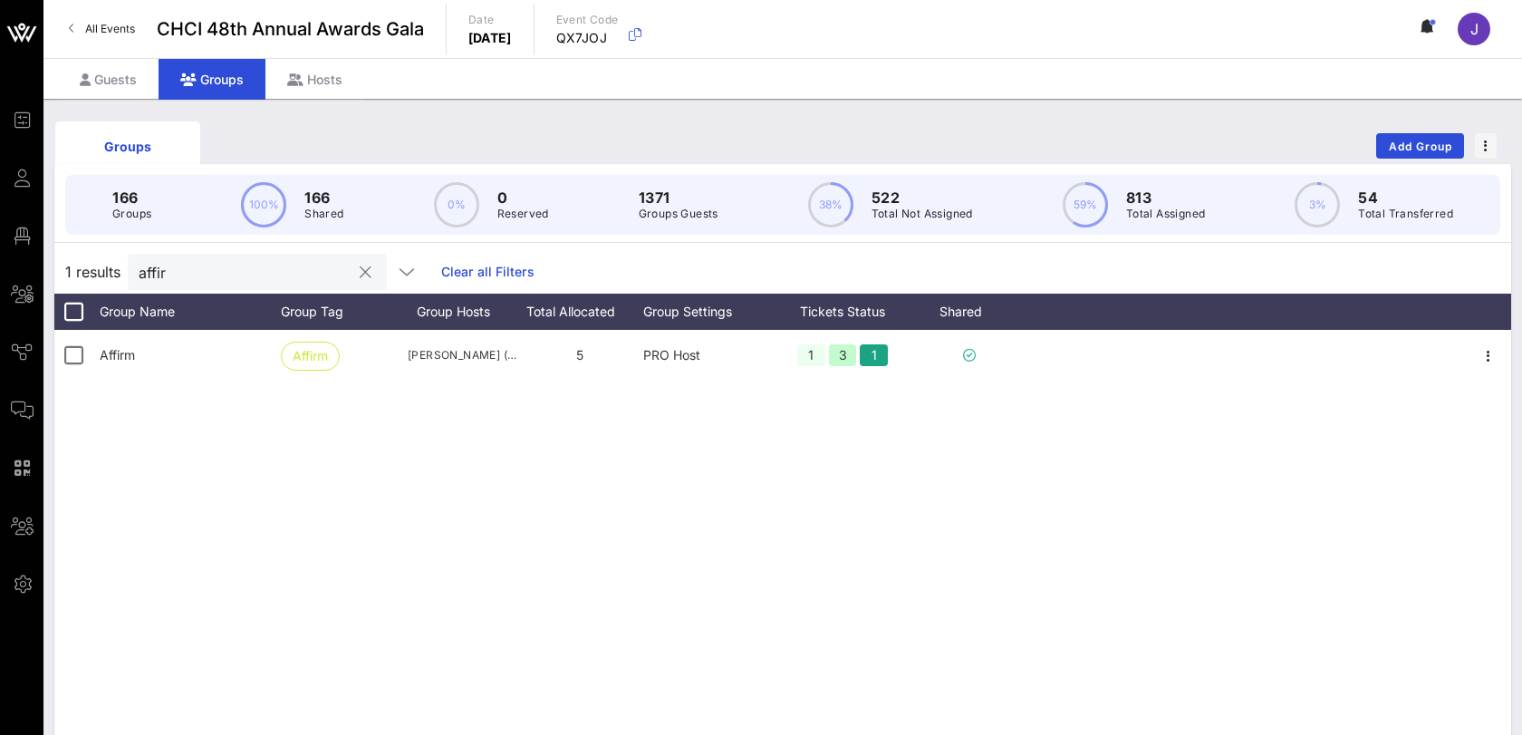
click at [292, 256] on div "affir" at bounding box center [245, 272] width 212 height 36
click at [118, 77] on div "Guests" at bounding box center [108, 79] width 101 height 41
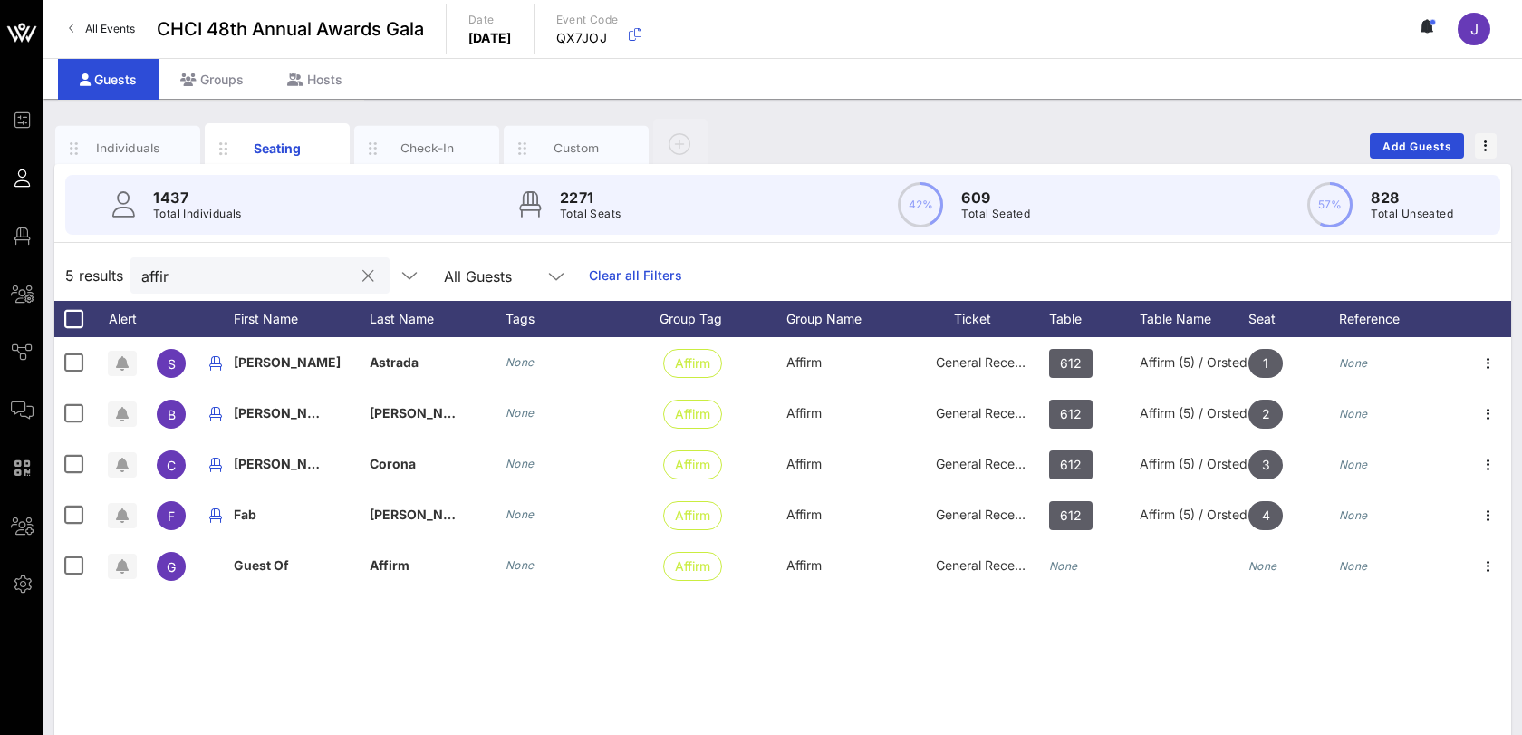
click at [162, 282] on input "affir" at bounding box center [247, 276] width 212 height 24
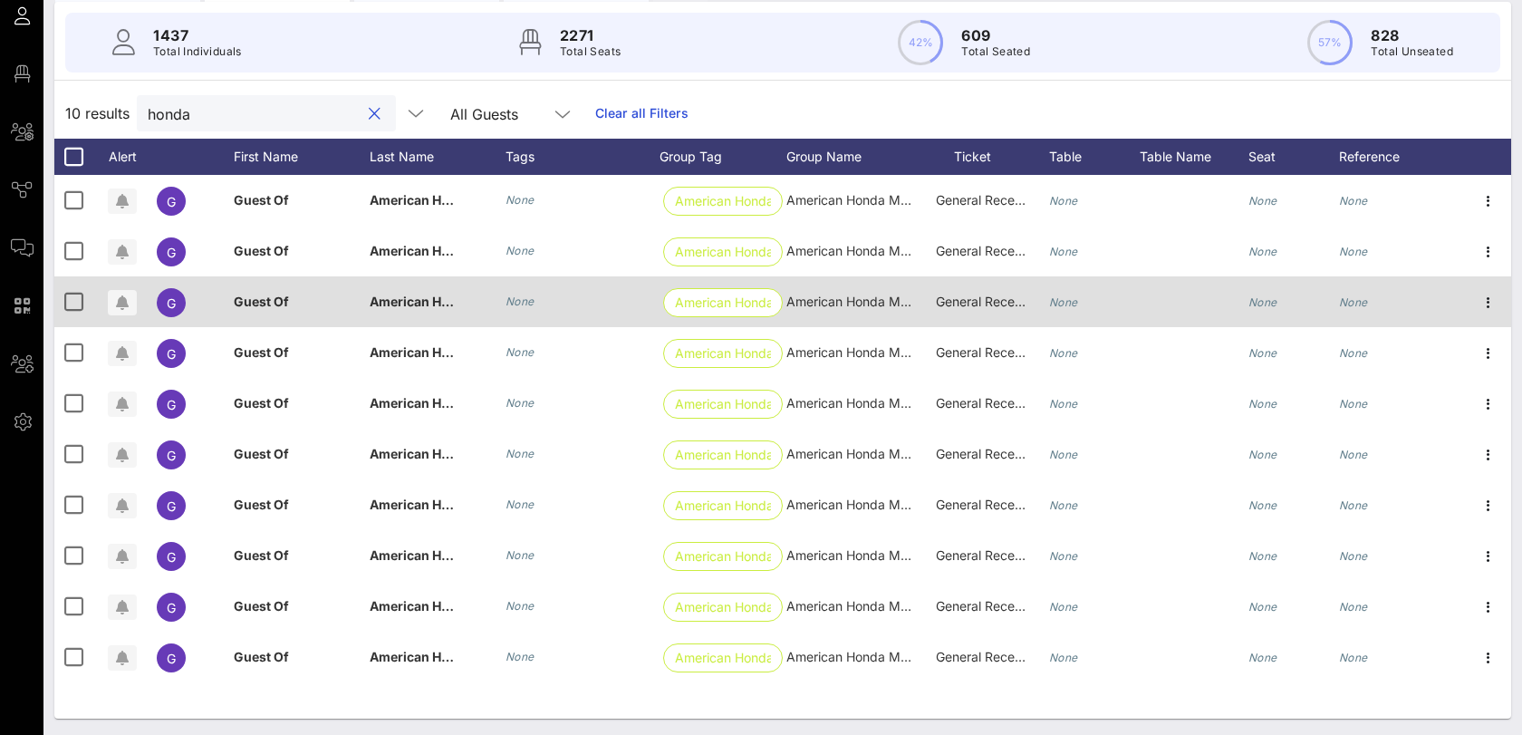
scroll to position [156, 0]
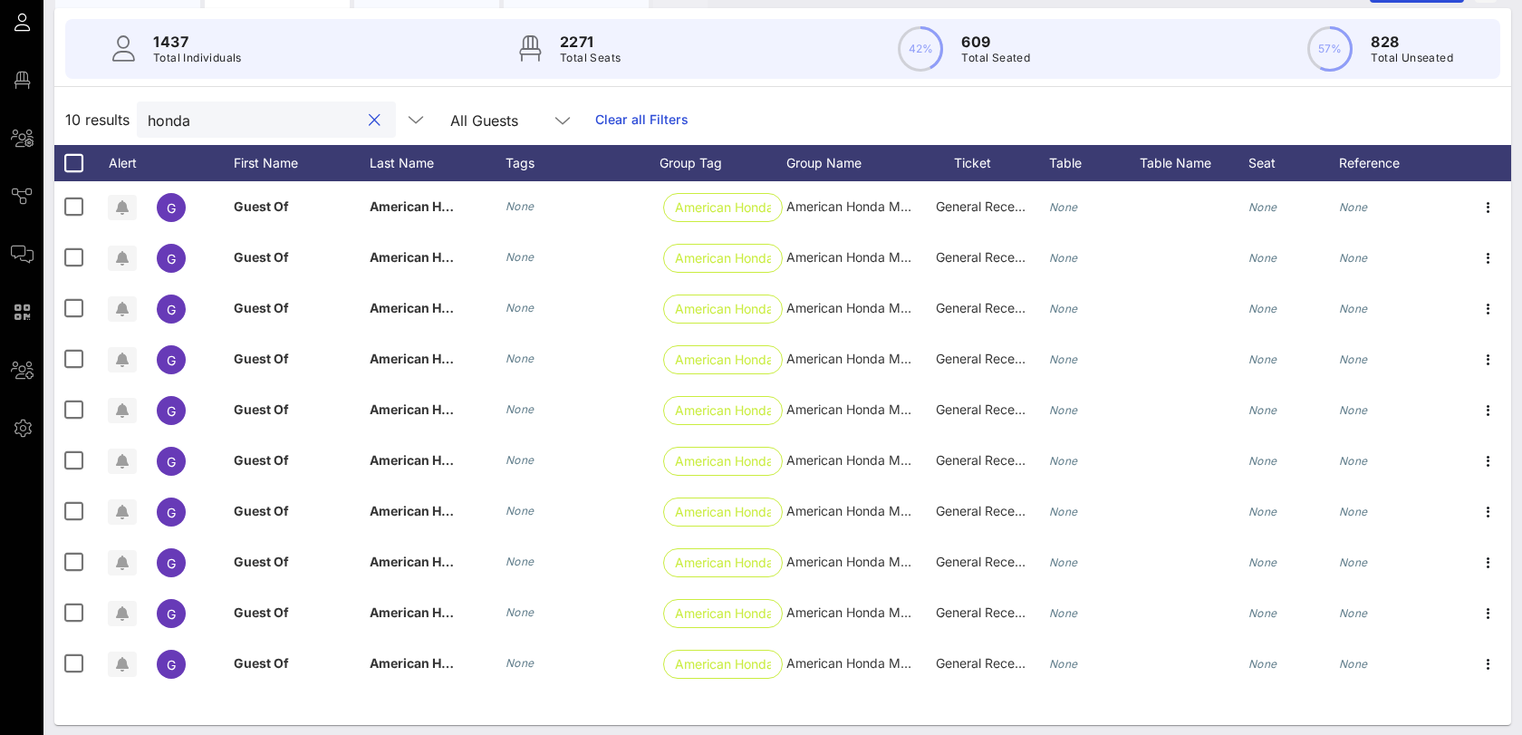
type input "honda"
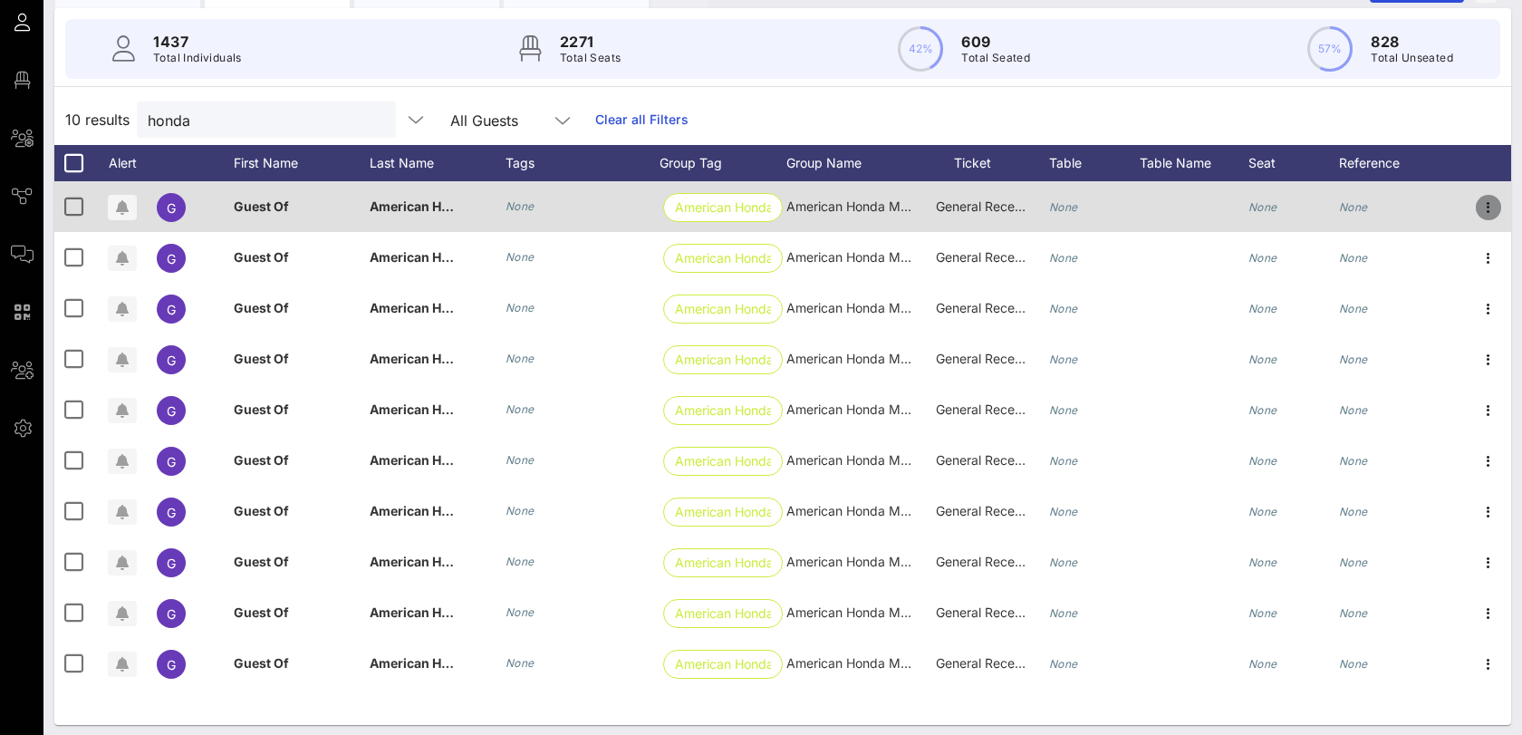
click at [1488, 210] on icon "button" at bounding box center [1489, 208] width 22 height 22
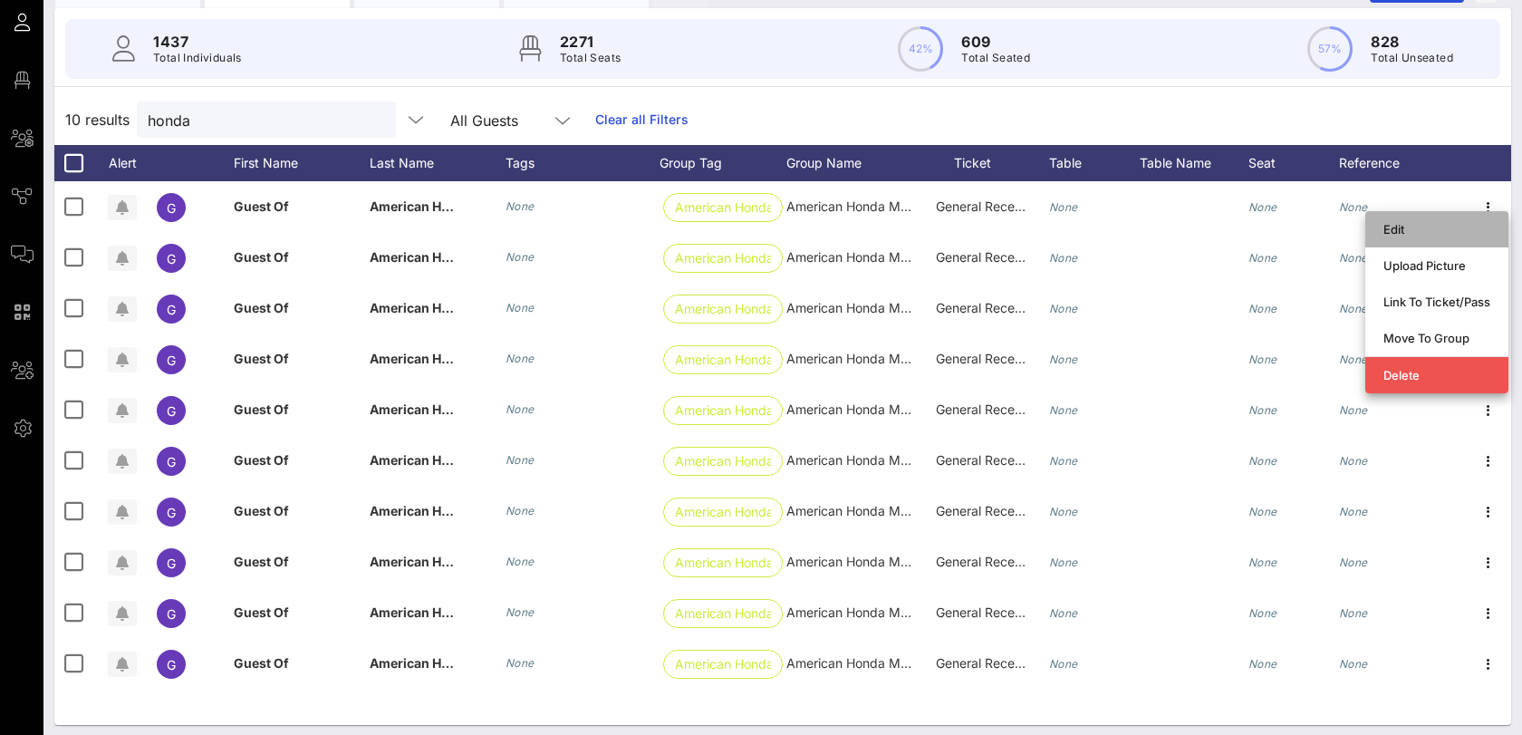
click at [1451, 236] on div "Edit" at bounding box center [1437, 229] width 107 height 29
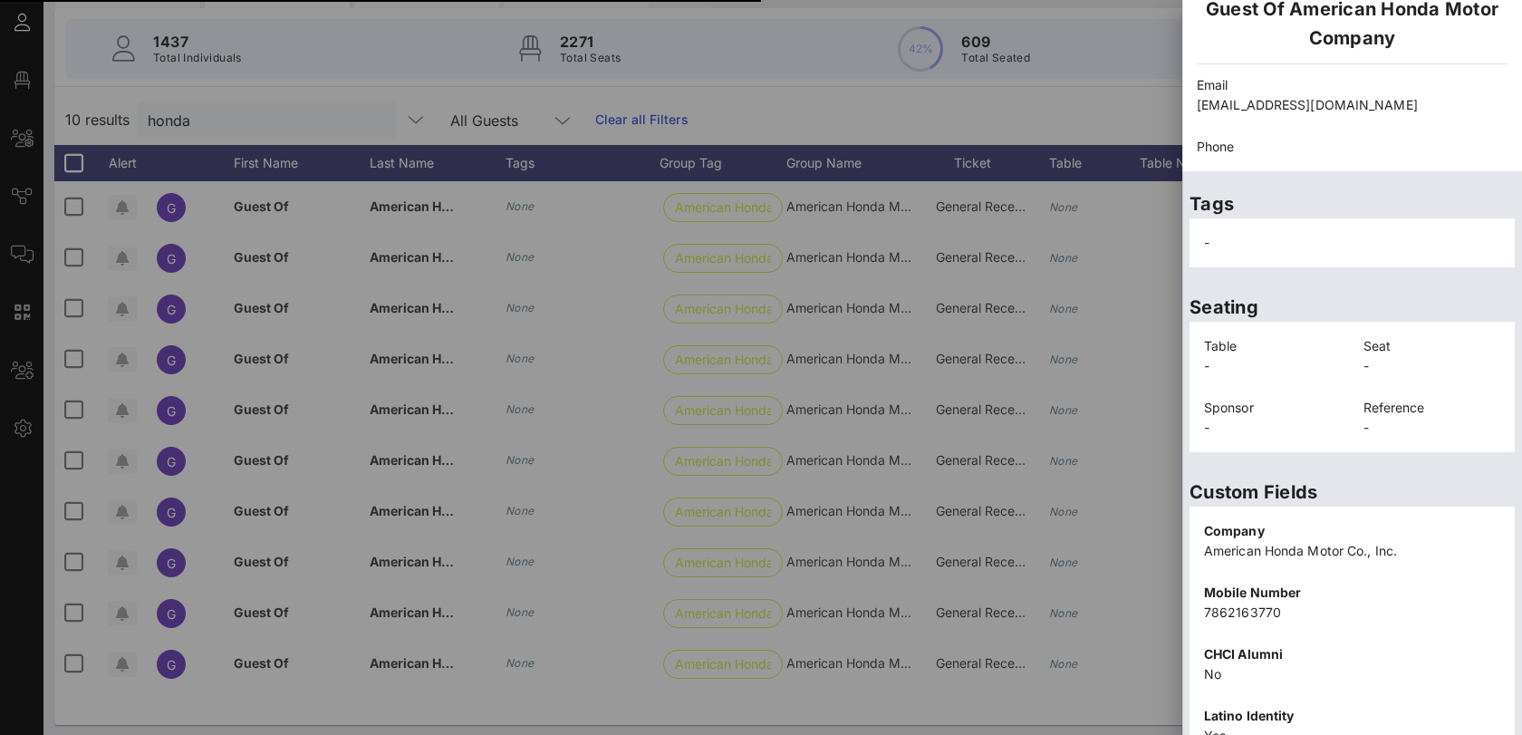
scroll to position [374, 0]
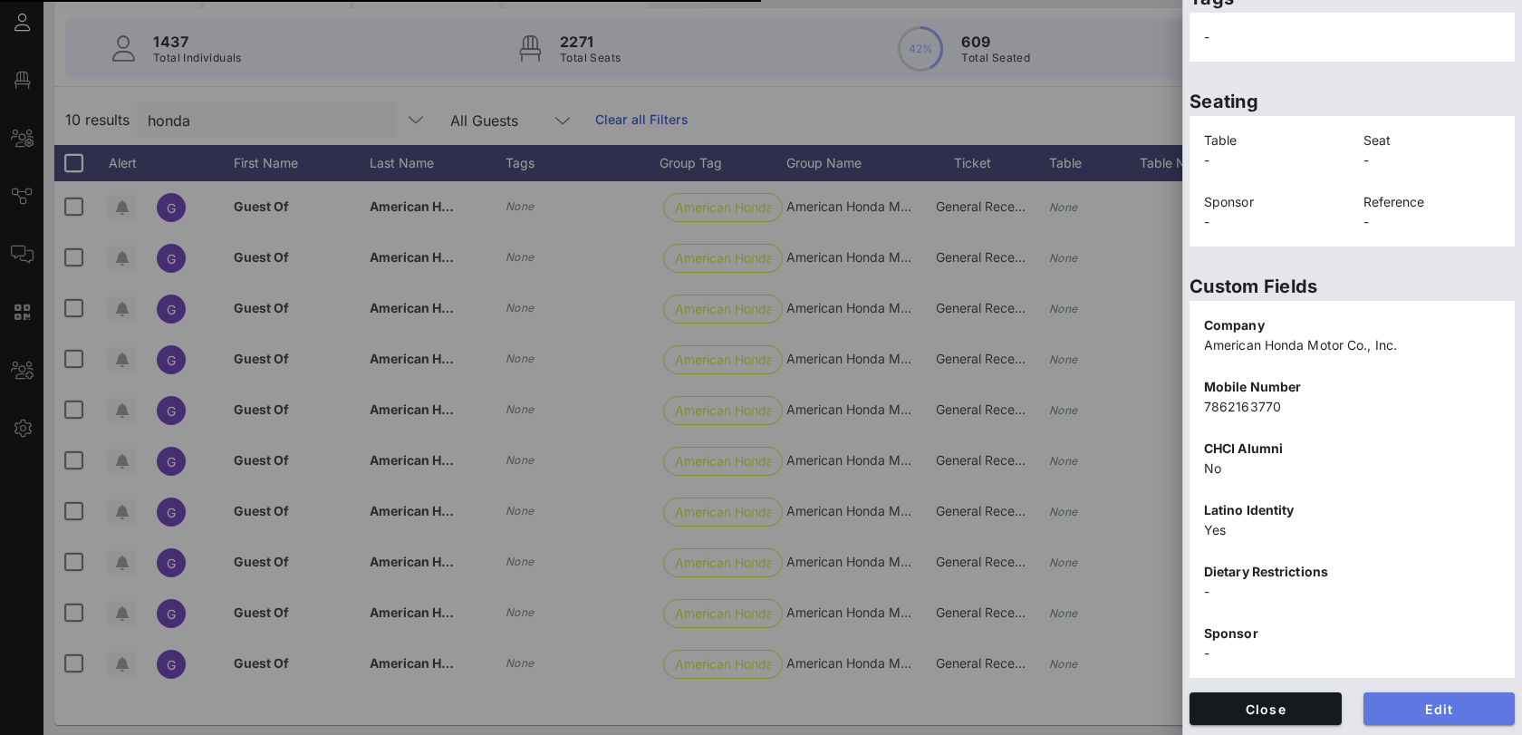
click at [1427, 703] on span "Edit" at bounding box center [1439, 708] width 123 height 15
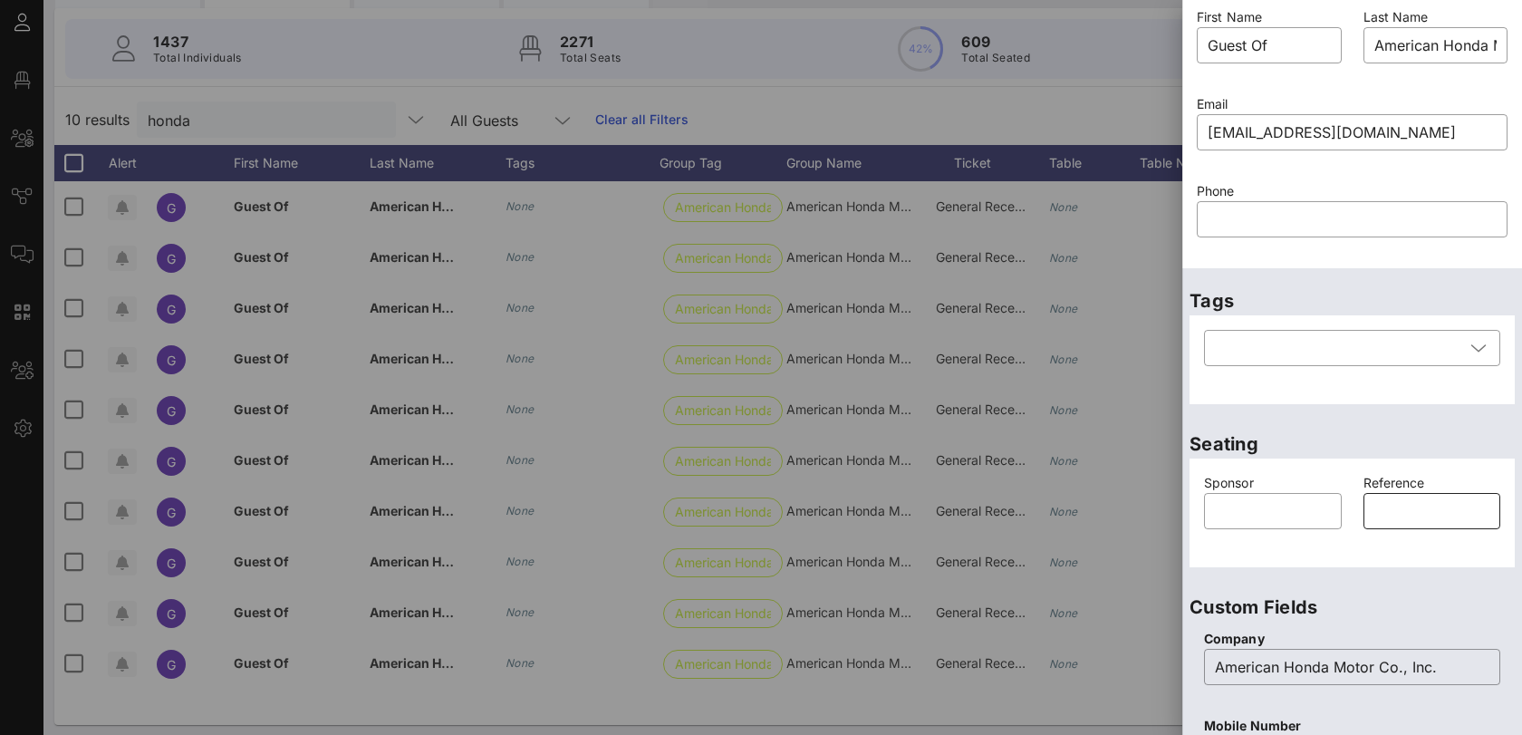
scroll to position [0, 0]
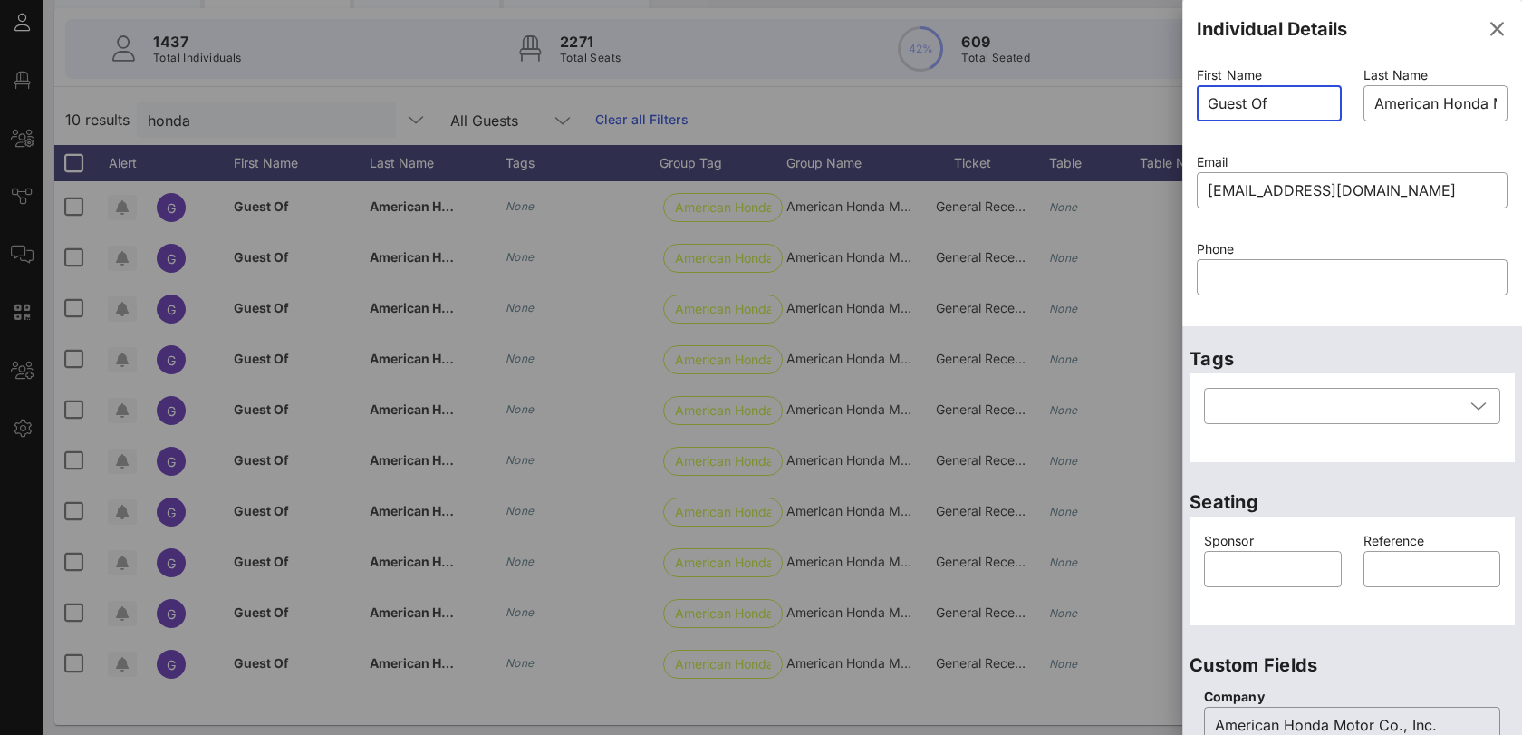
drag, startPoint x: 1298, startPoint y: 101, endPoint x: 1076, endPoint y: 90, distance: 221.4
click at [1076, 90] on div "Event Builder Guests Floor Plan All Groups Journeys Comms QR Scanner Team Setti…" at bounding box center [761, 293] width 1522 height 899
type input "[PERSON_NAME]"
click at [1298, 560] on input "text" at bounding box center [1273, 569] width 116 height 29
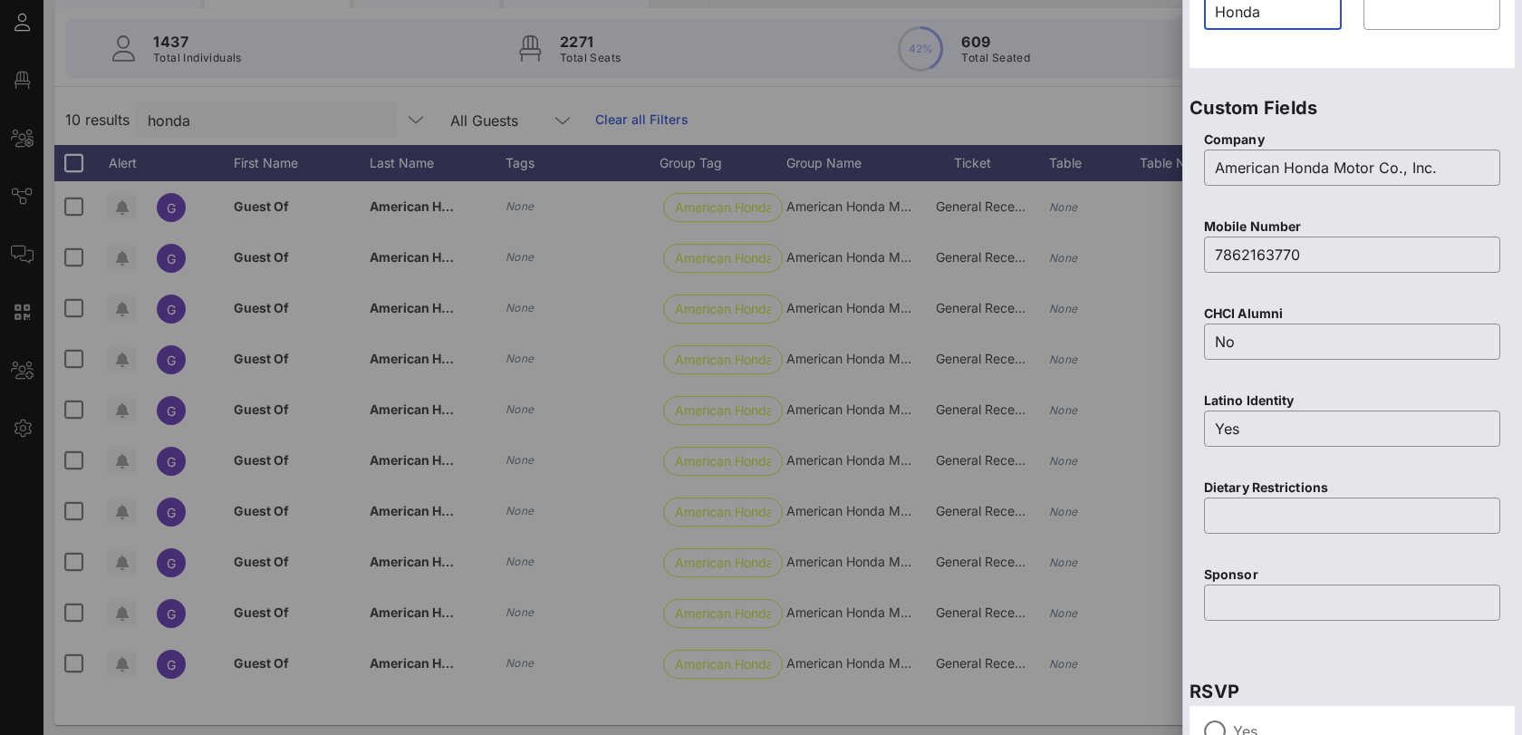
scroll to position [564, 0]
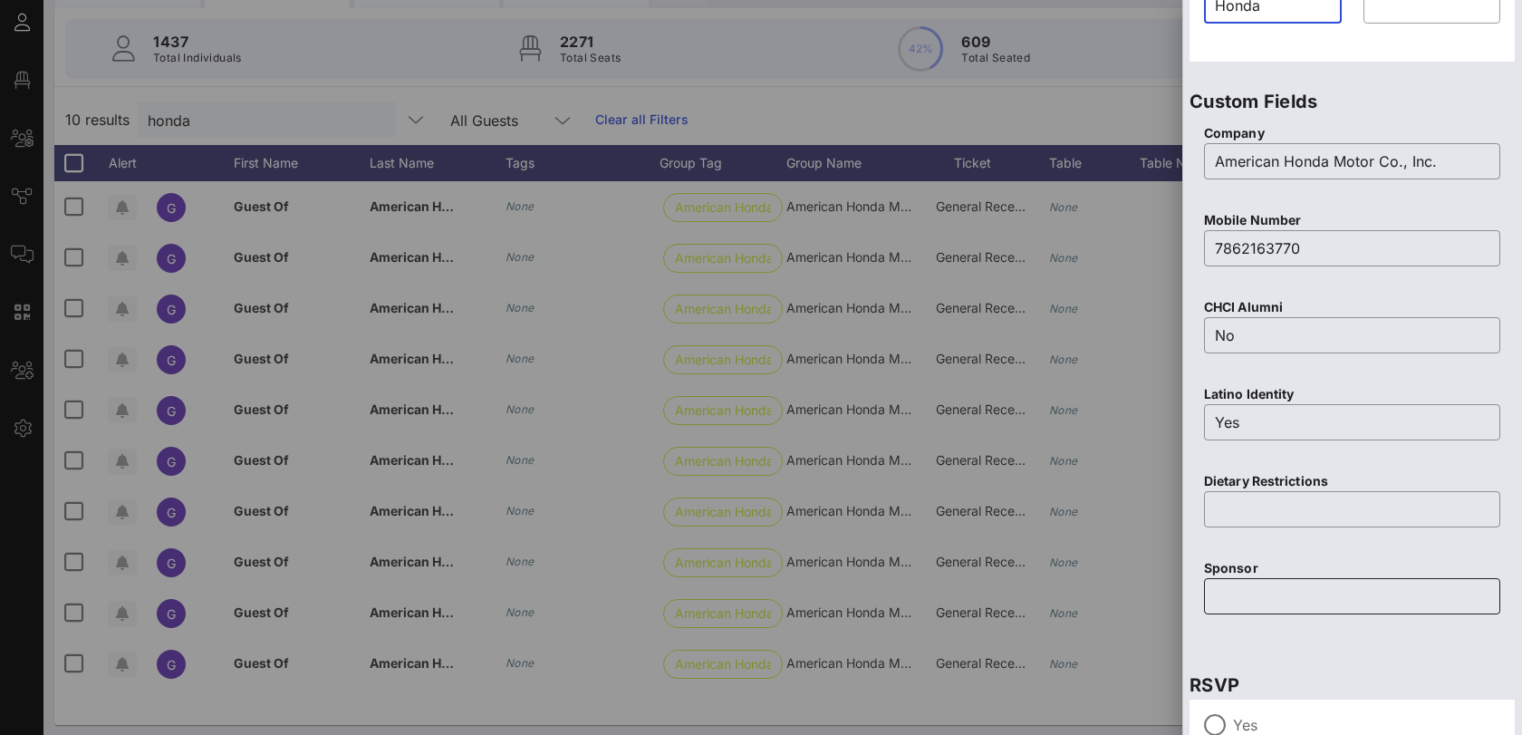
type input "Honda"
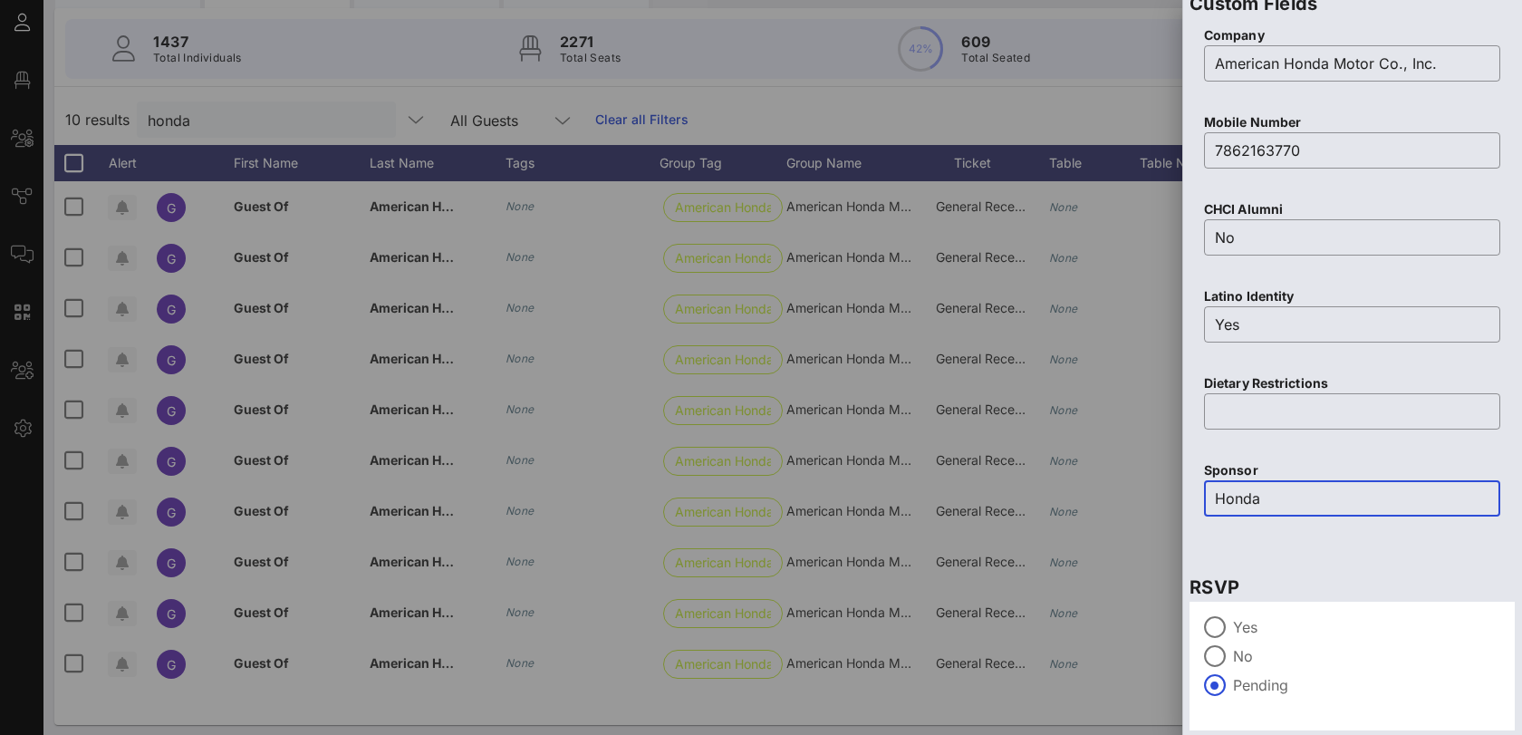
scroll to position [714, 0]
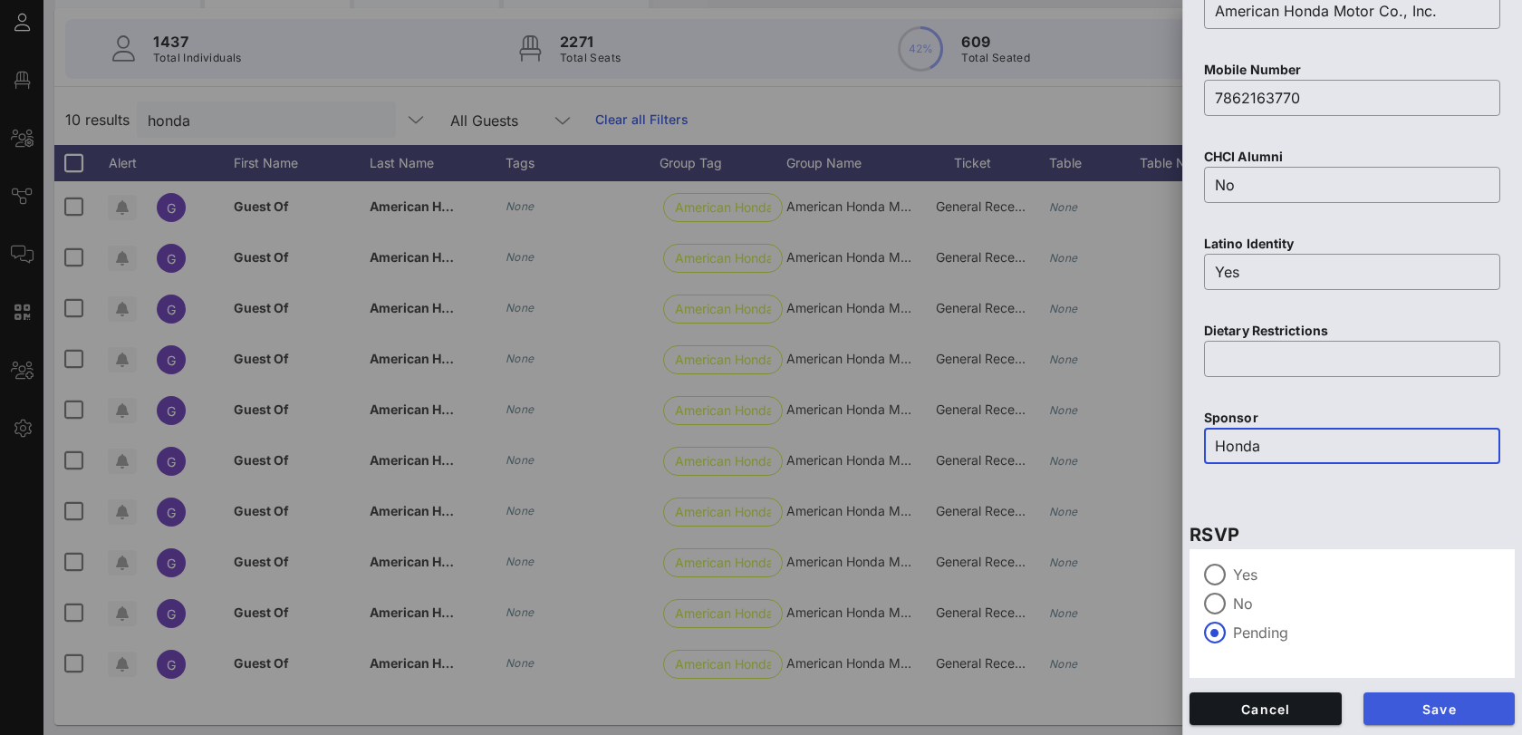
type input "Honda"
click at [1421, 714] on span "Save" at bounding box center [1439, 708] width 123 height 15
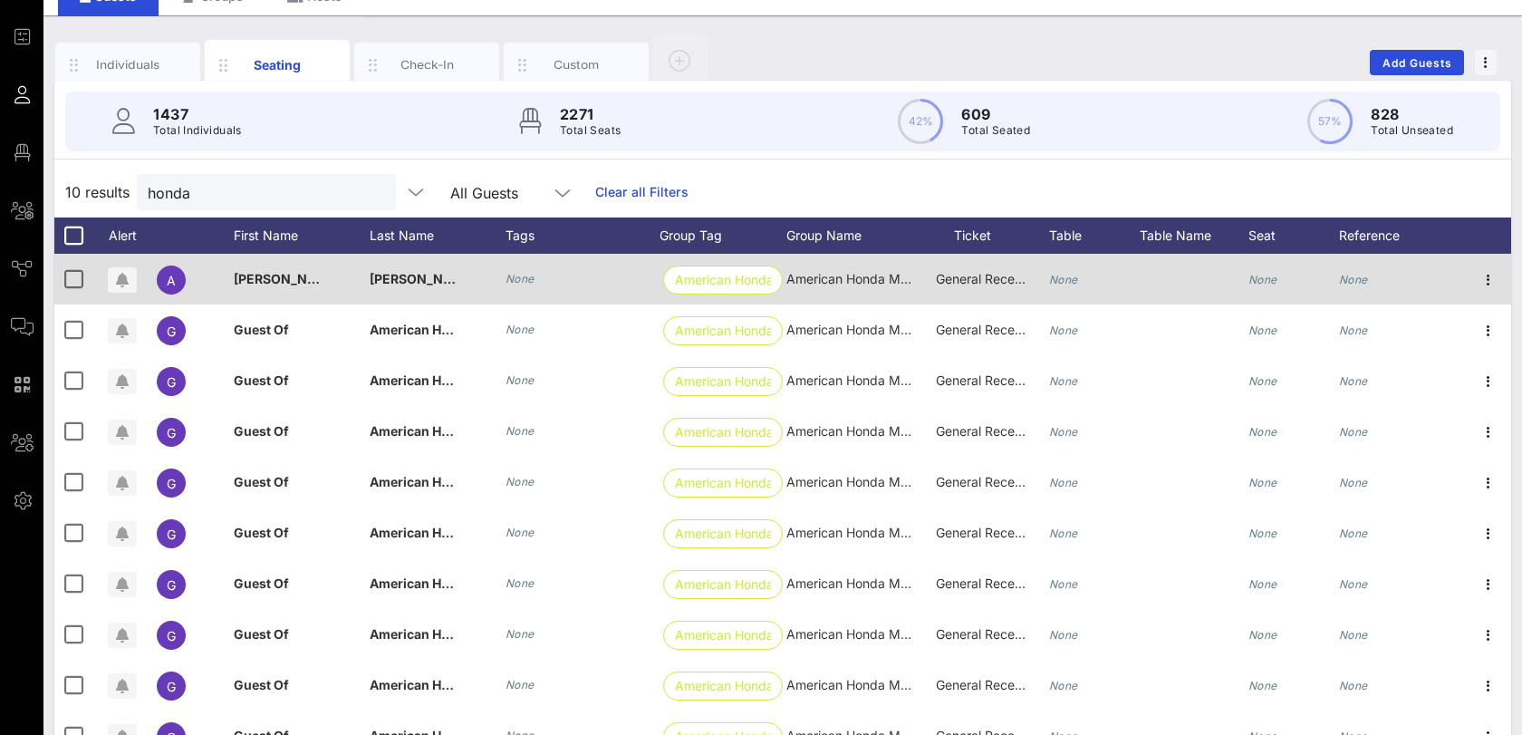
scroll to position [0, 0]
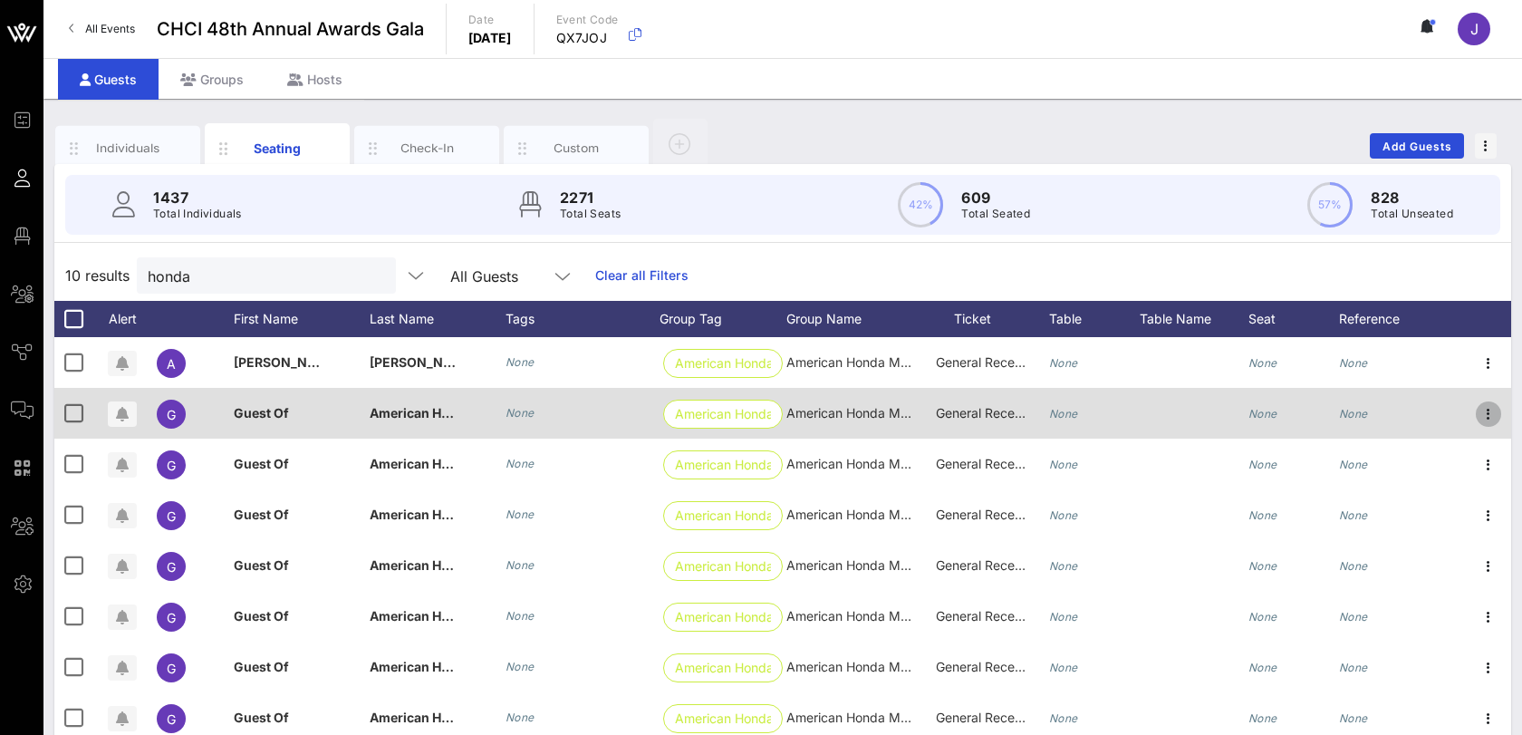
click at [1481, 416] on icon "button" at bounding box center [1489, 414] width 22 height 22
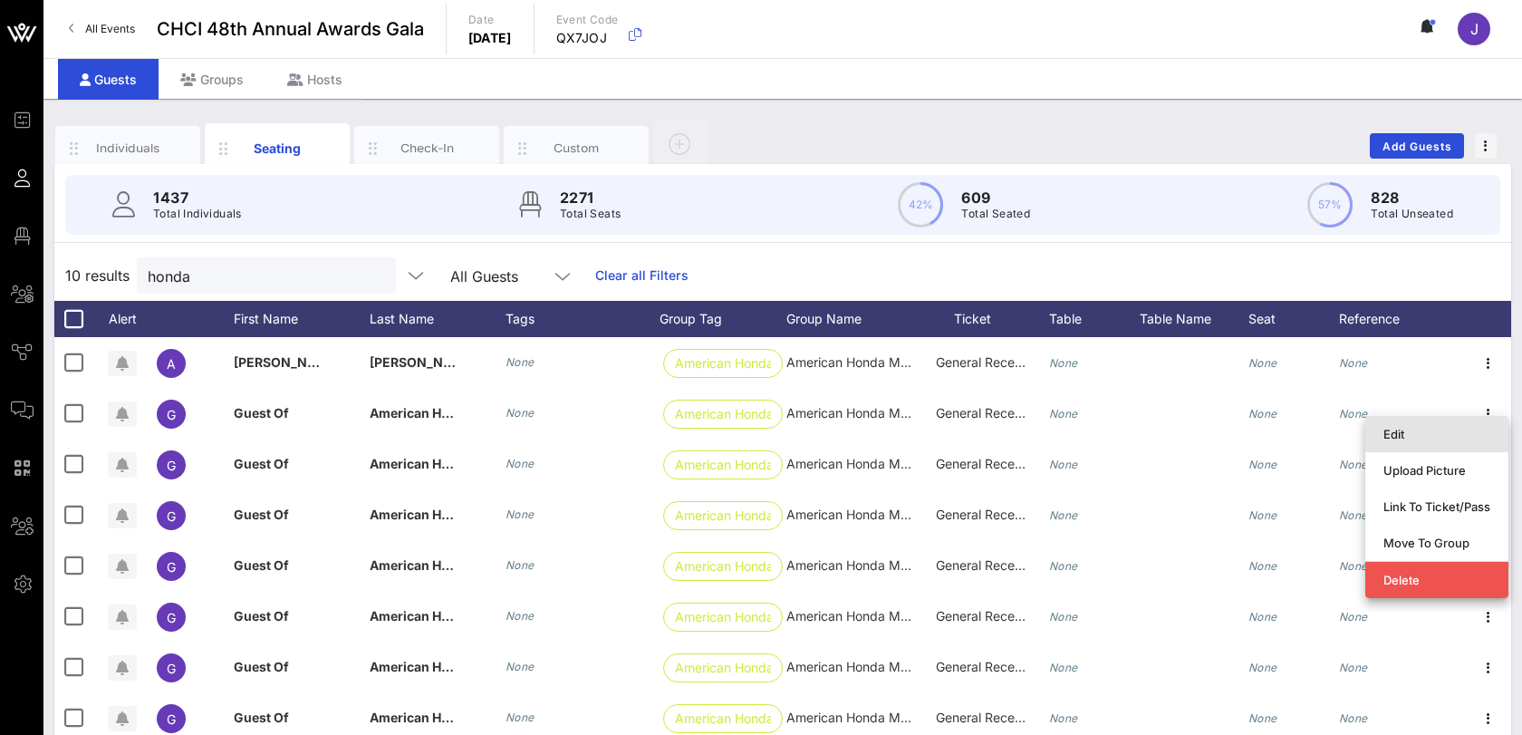
click at [1459, 427] on div "Edit" at bounding box center [1437, 434] width 107 height 14
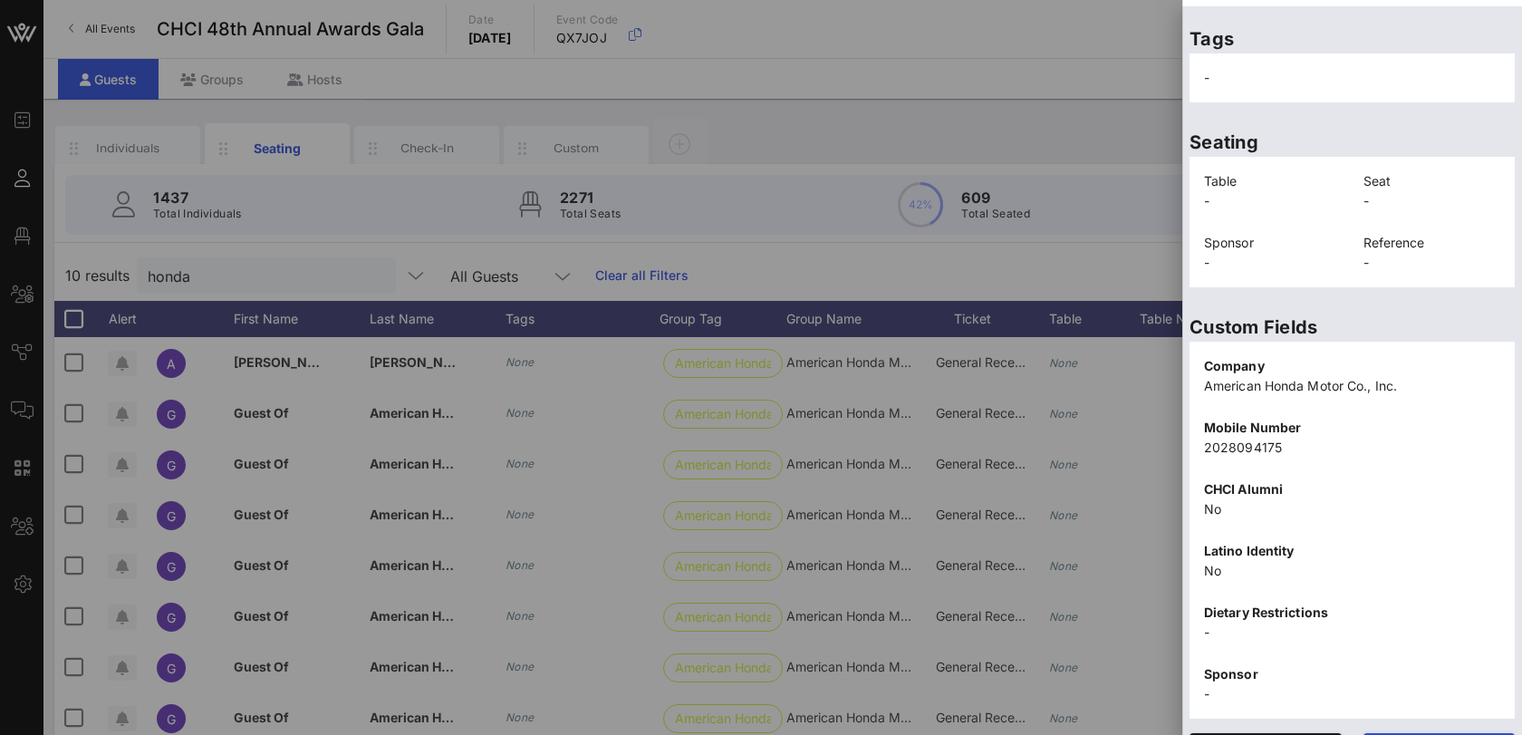
scroll to position [374, 0]
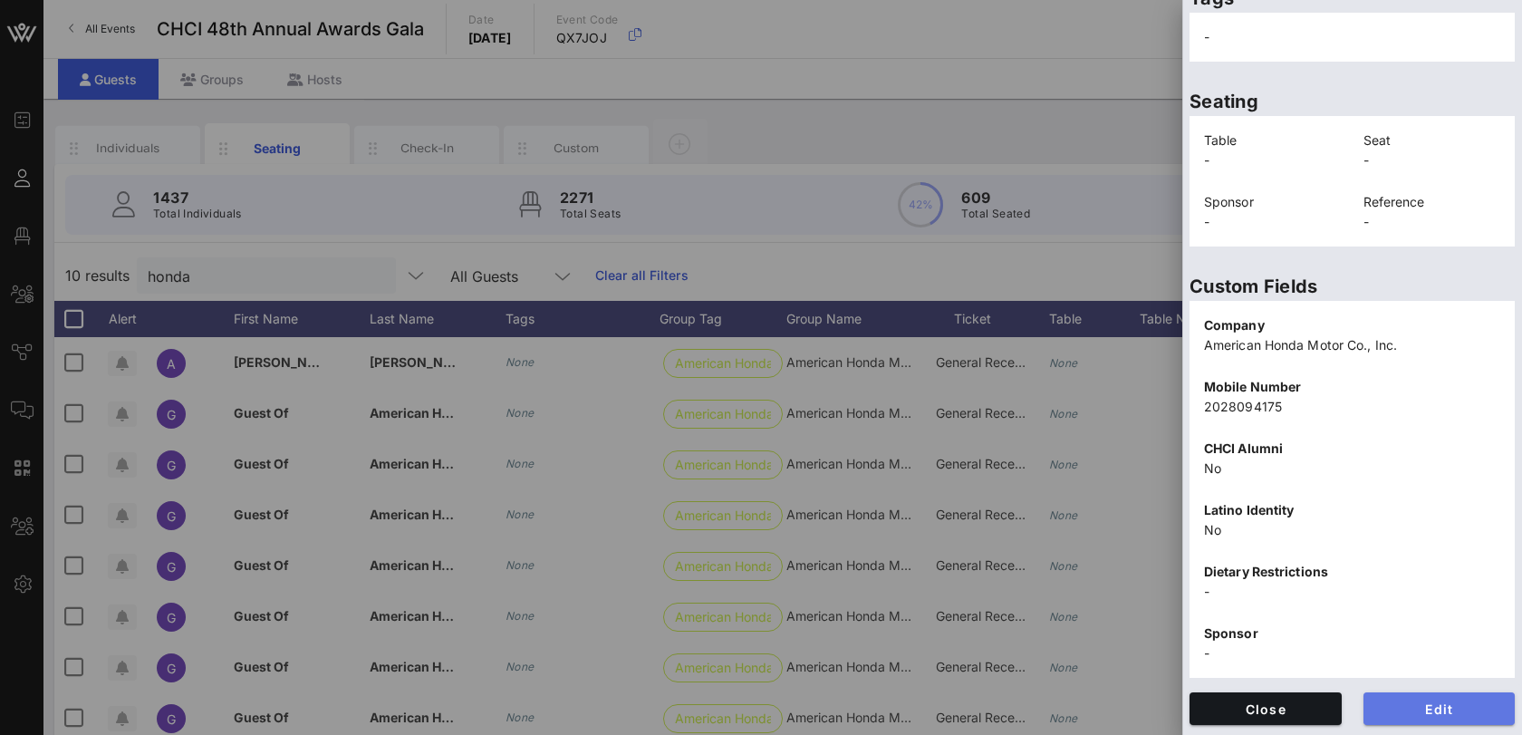
click at [1396, 701] on span "Edit" at bounding box center [1439, 708] width 123 height 15
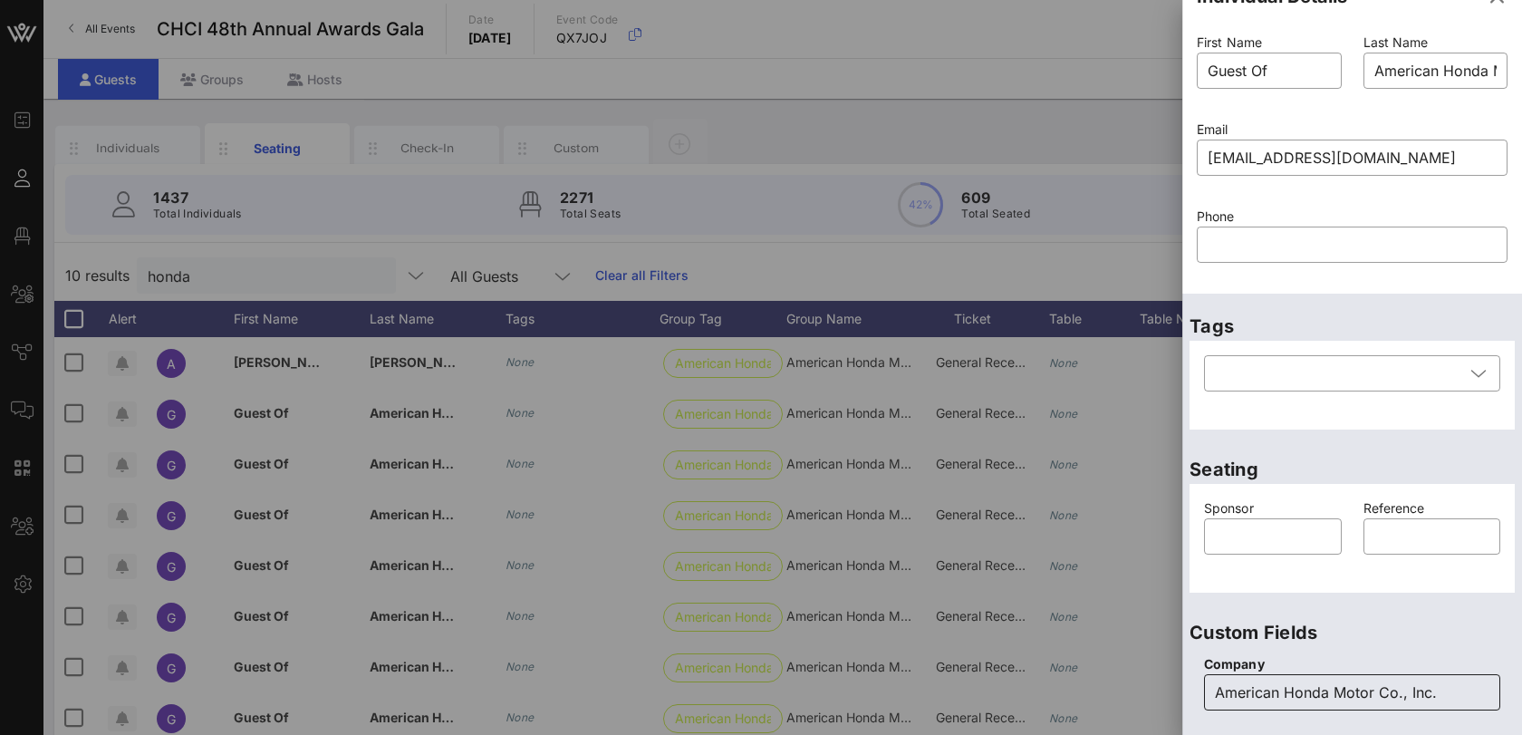
scroll to position [0, 0]
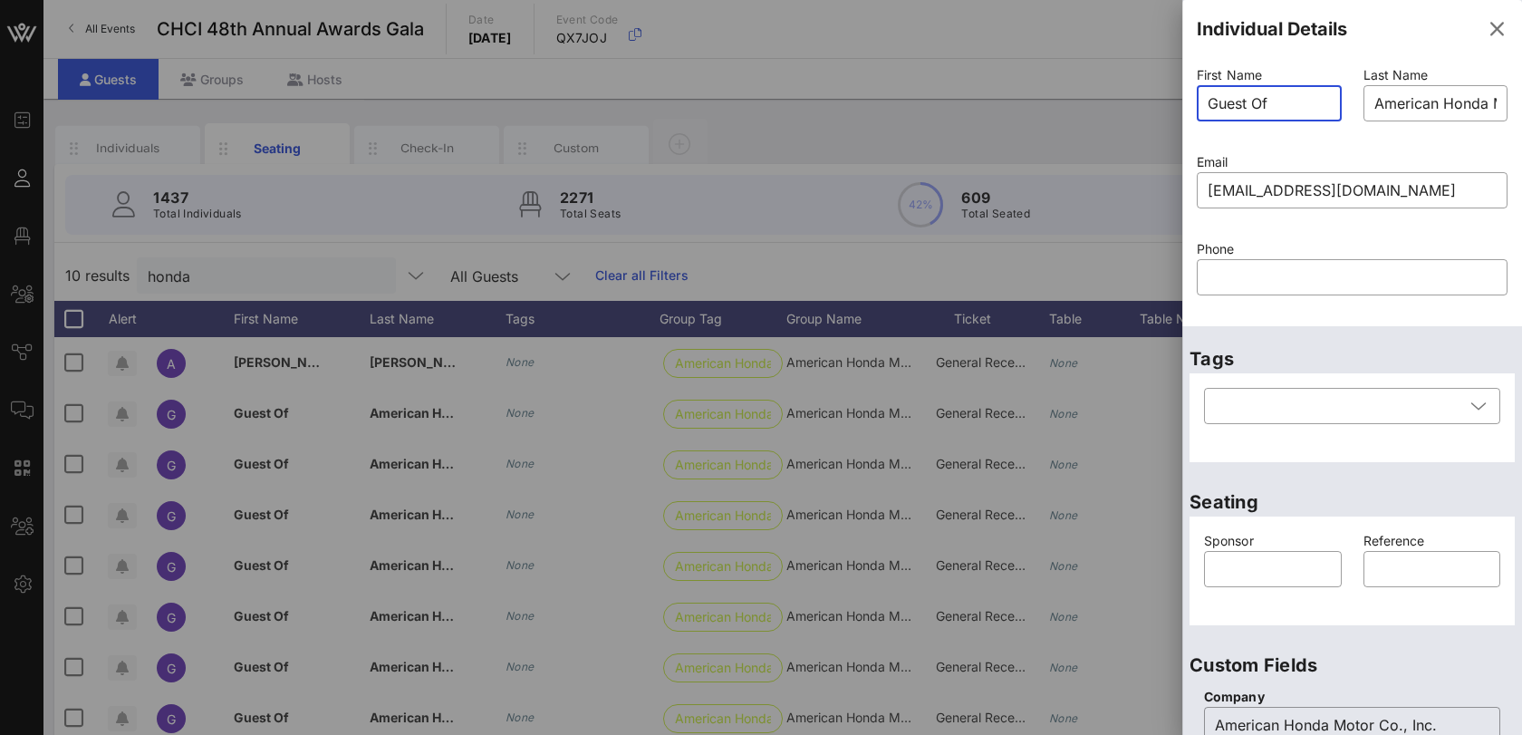
drag, startPoint x: 1293, startPoint y: 111, endPoint x: 1136, endPoint y: 92, distance: 157.8
click at [1136, 92] on div "Event Builder Guests Floor Plan All Groups Journeys Comms QR Scanner Team Setti…" at bounding box center [761, 449] width 1522 height 899
type input "[PERSON_NAME]"
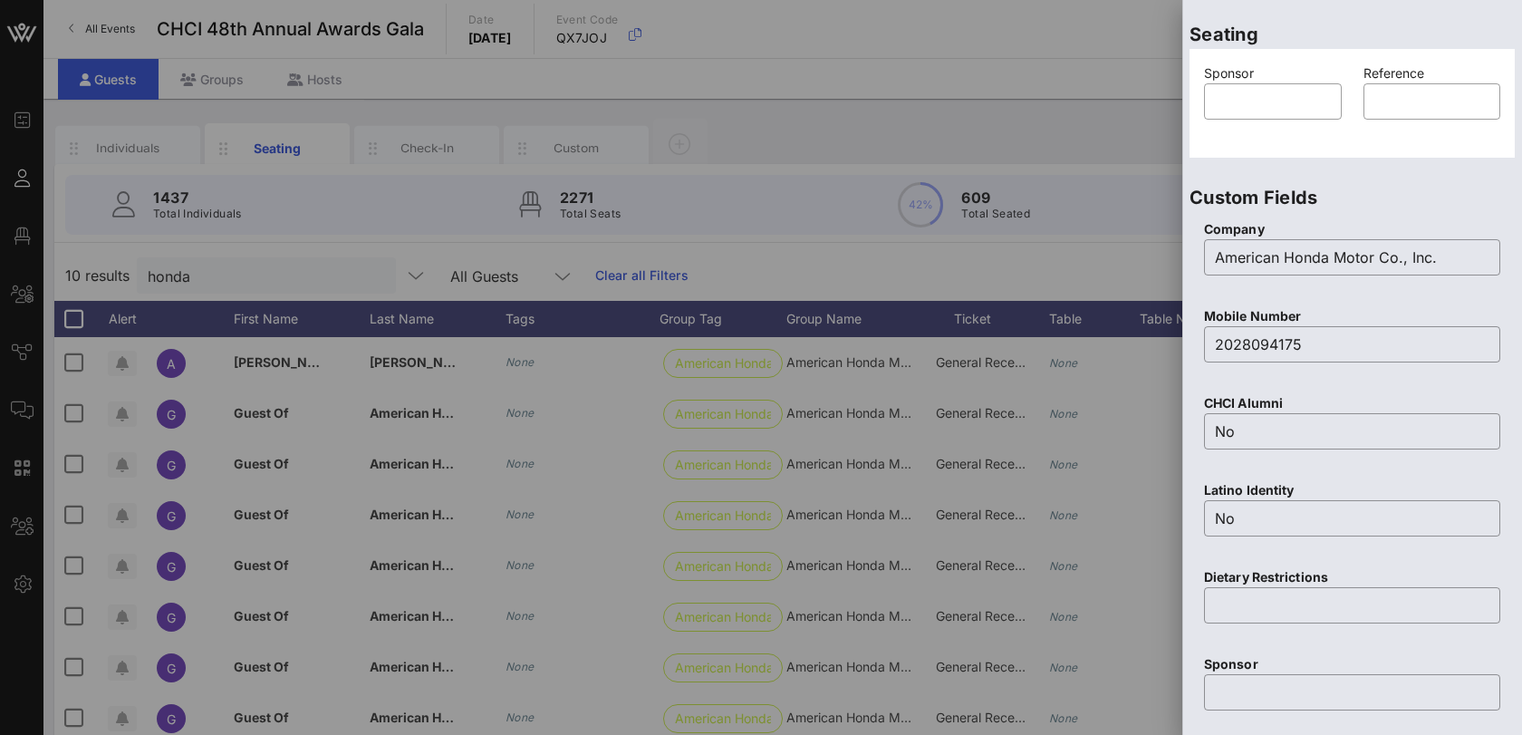
scroll to position [714, 0]
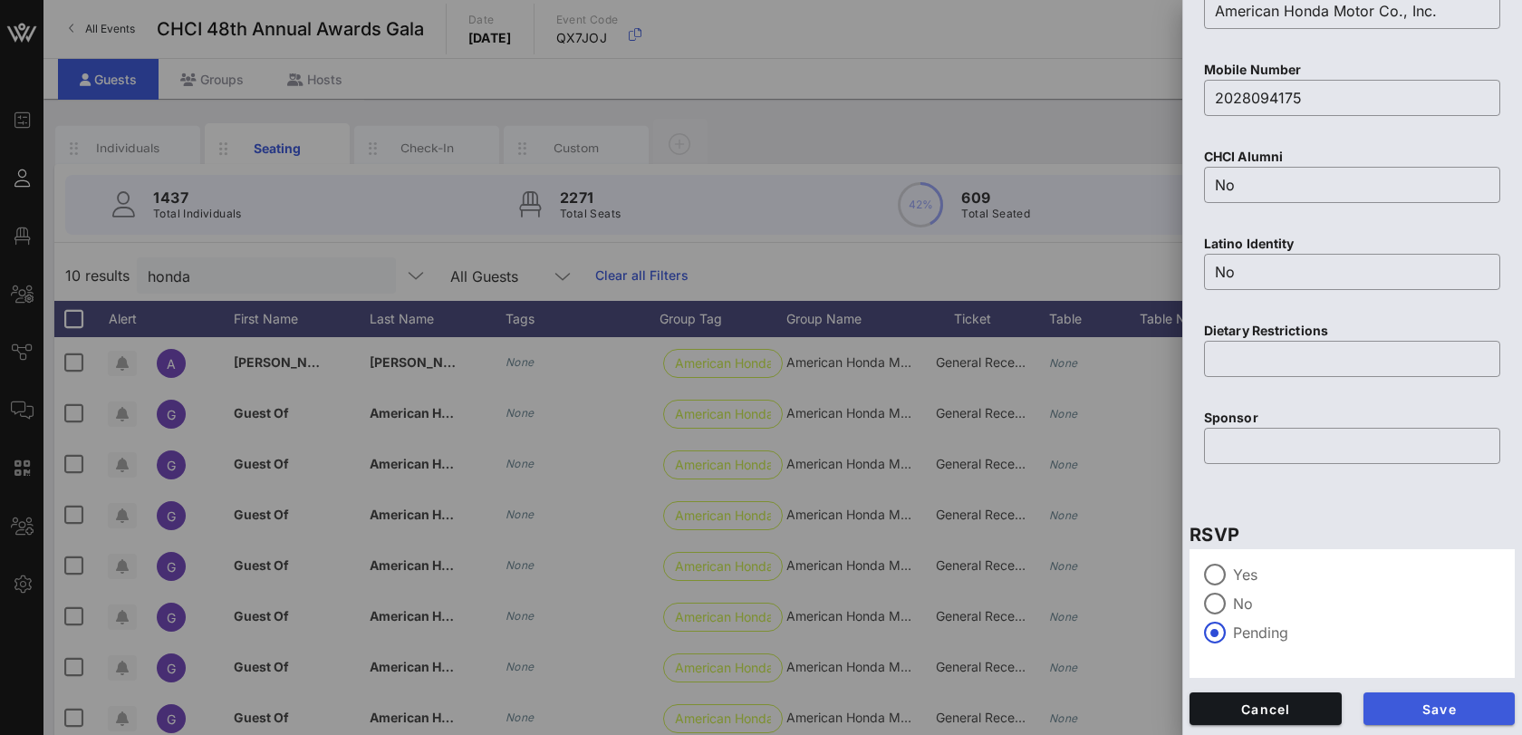
type input "[PERSON_NAME]"
click at [1404, 713] on span "Save" at bounding box center [1439, 708] width 123 height 15
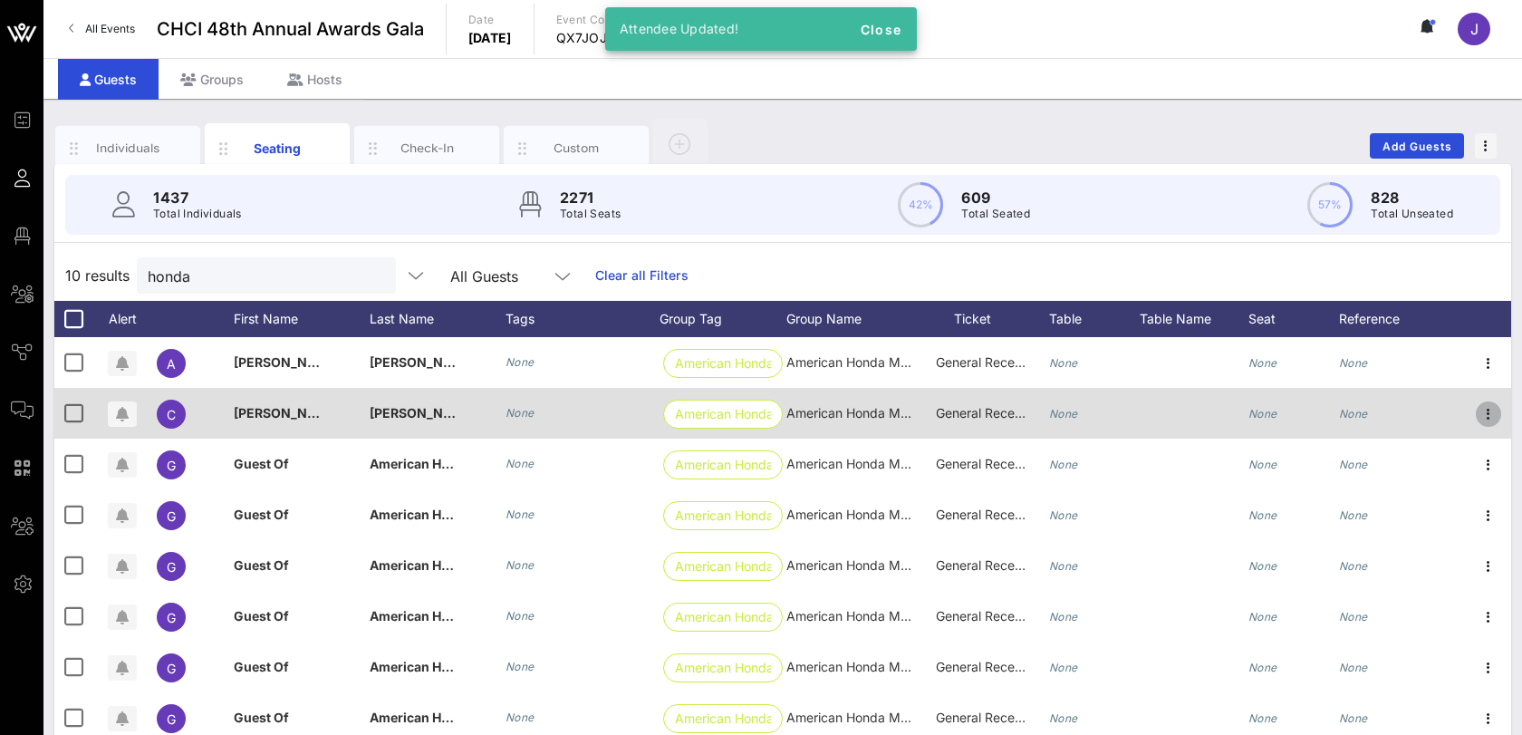
click at [1496, 411] on icon "button" at bounding box center [1489, 414] width 22 height 22
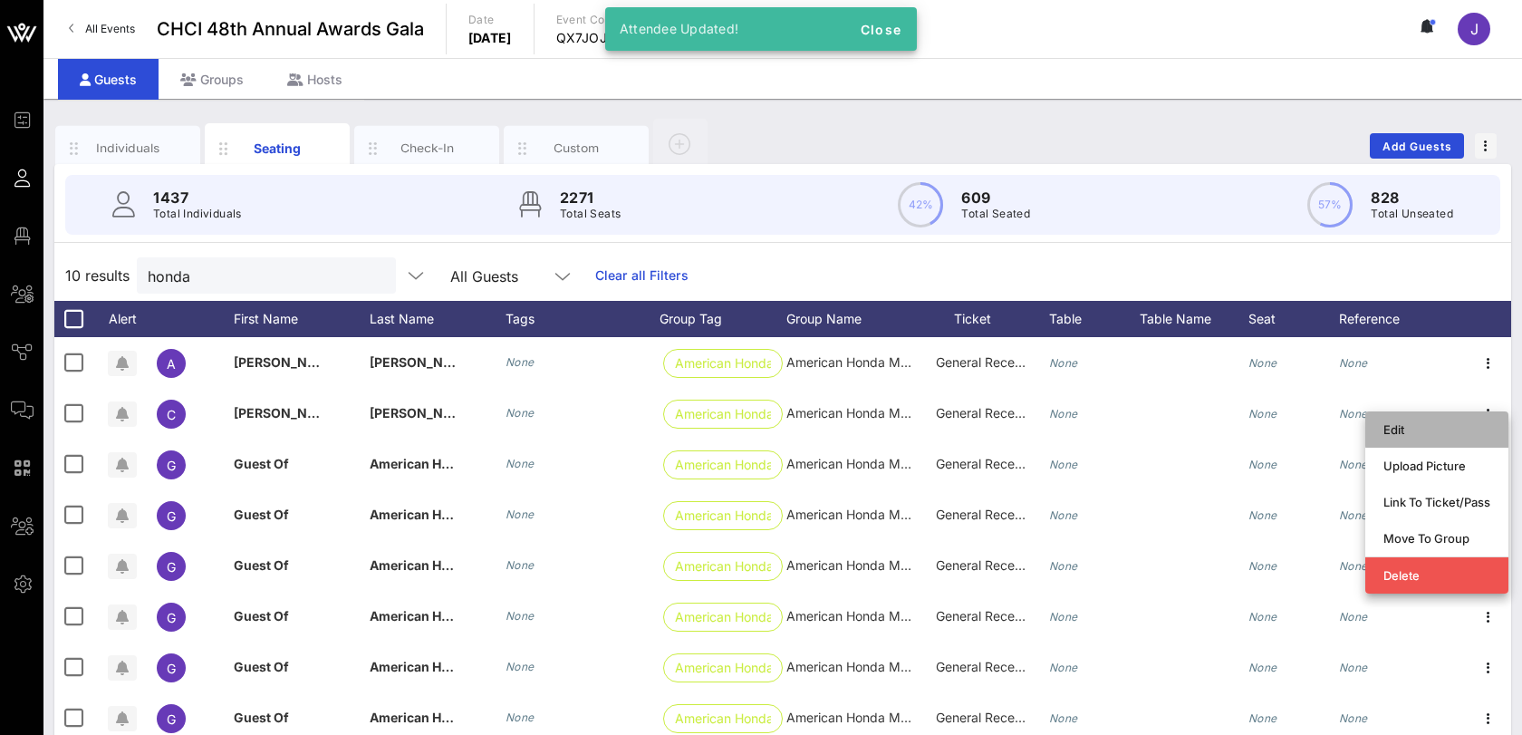
click at [1457, 423] on div "Edit" at bounding box center [1437, 429] width 107 height 14
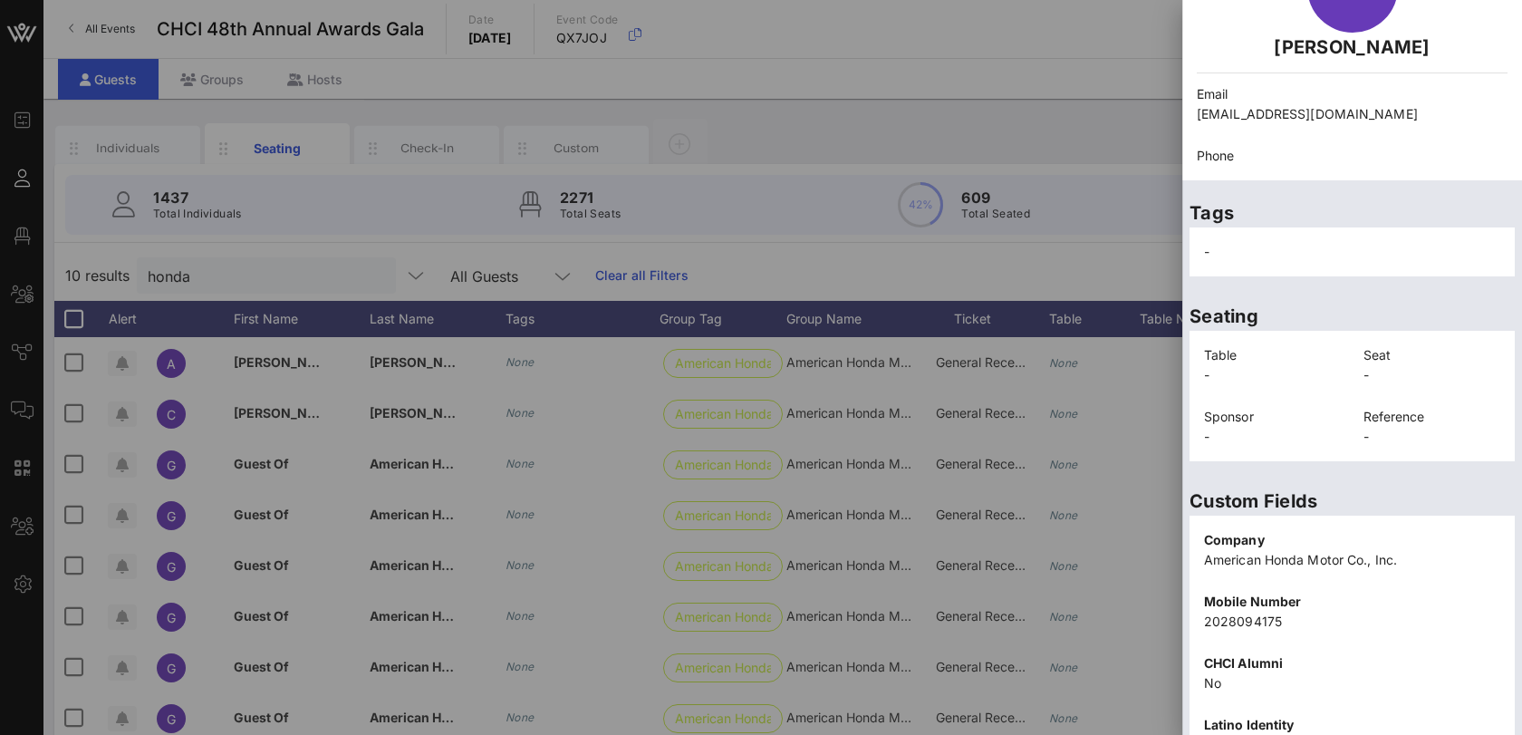
scroll to position [345, 0]
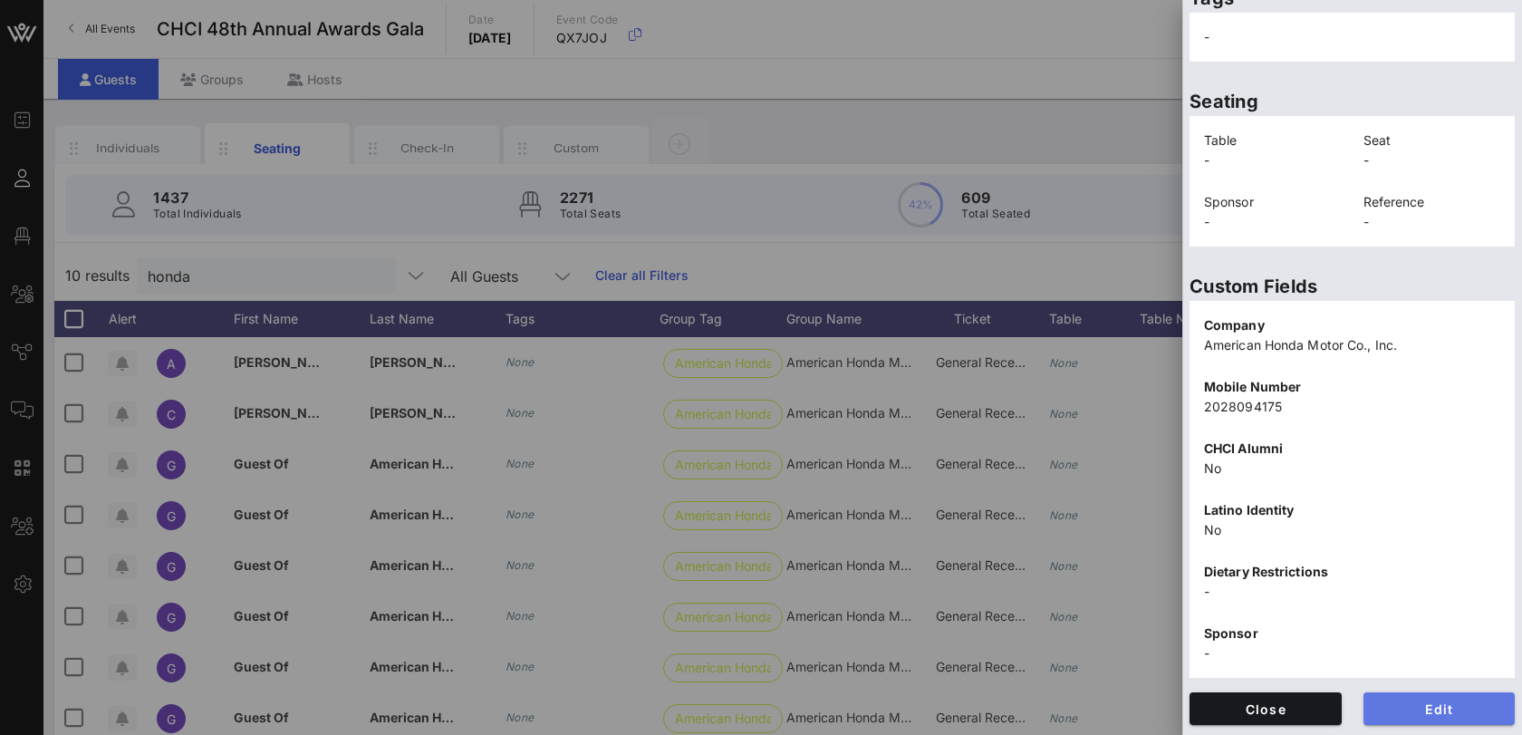
click at [1395, 708] on span "Edit" at bounding box center [1439, 708] width 123 height 15
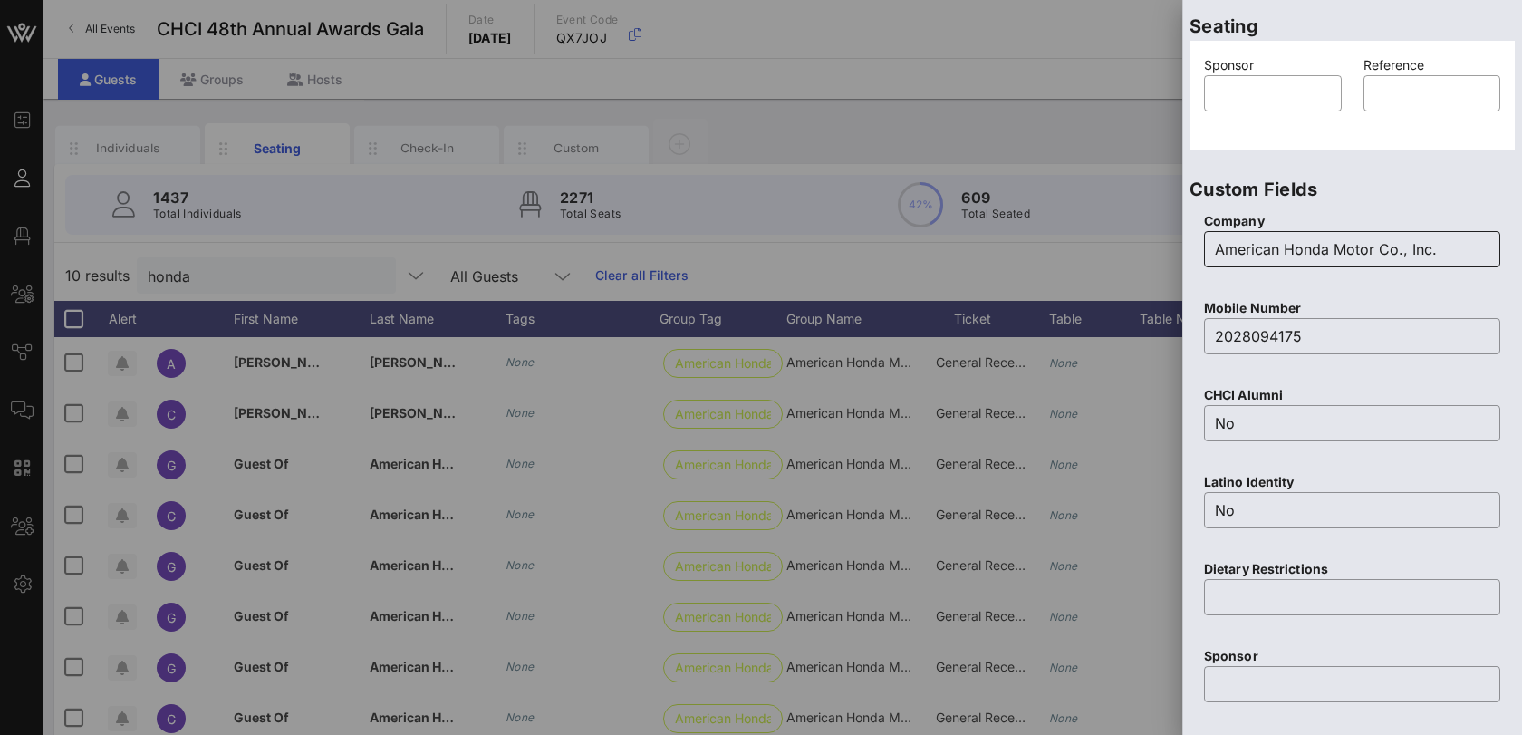
scroll to position [714, 0]
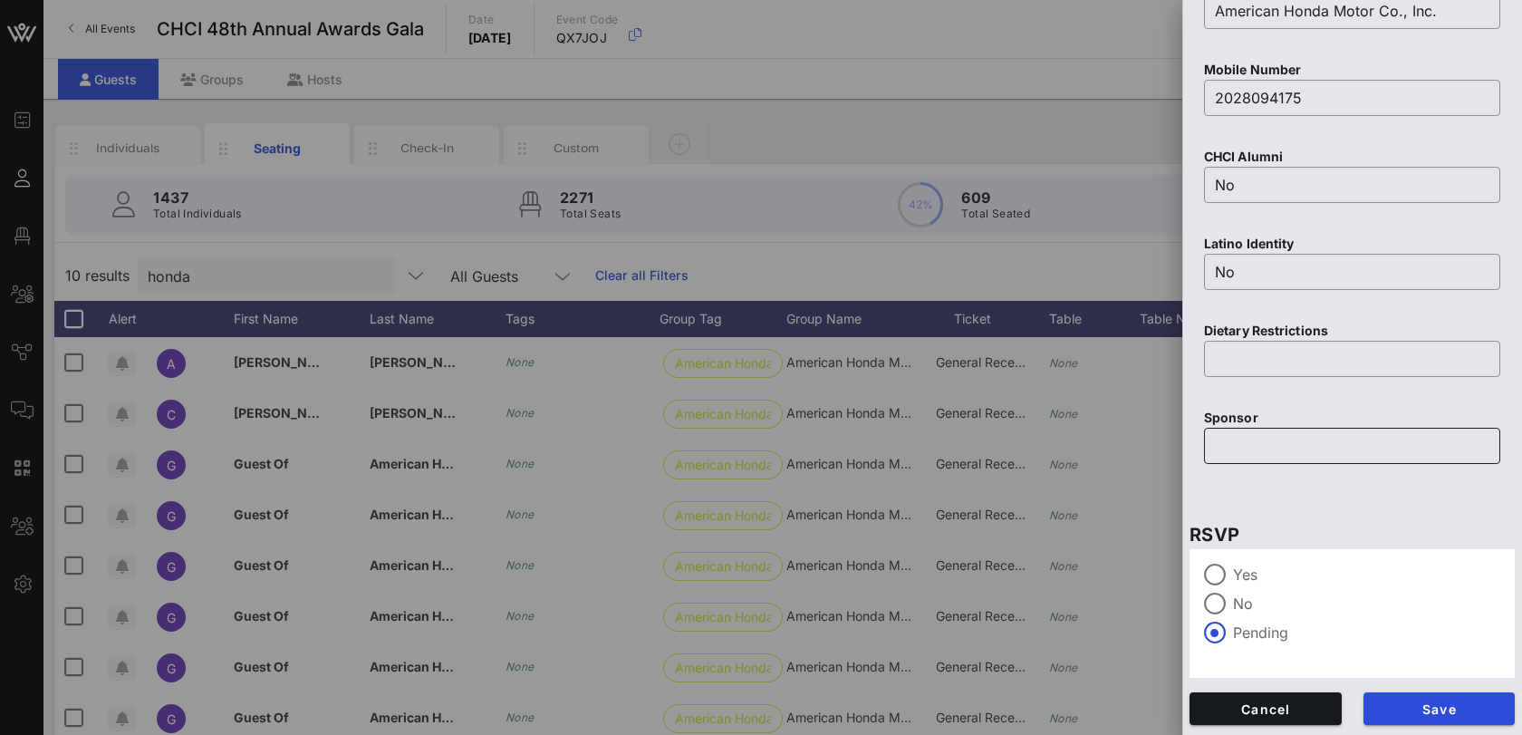
click at [1278, 440] on input "text" at bounding box center [1352, 445] width 275 height 29
type input "Honda"
click at [1436, 703] on span "Save" at bounding box center [1439, 708] width 123 height 15
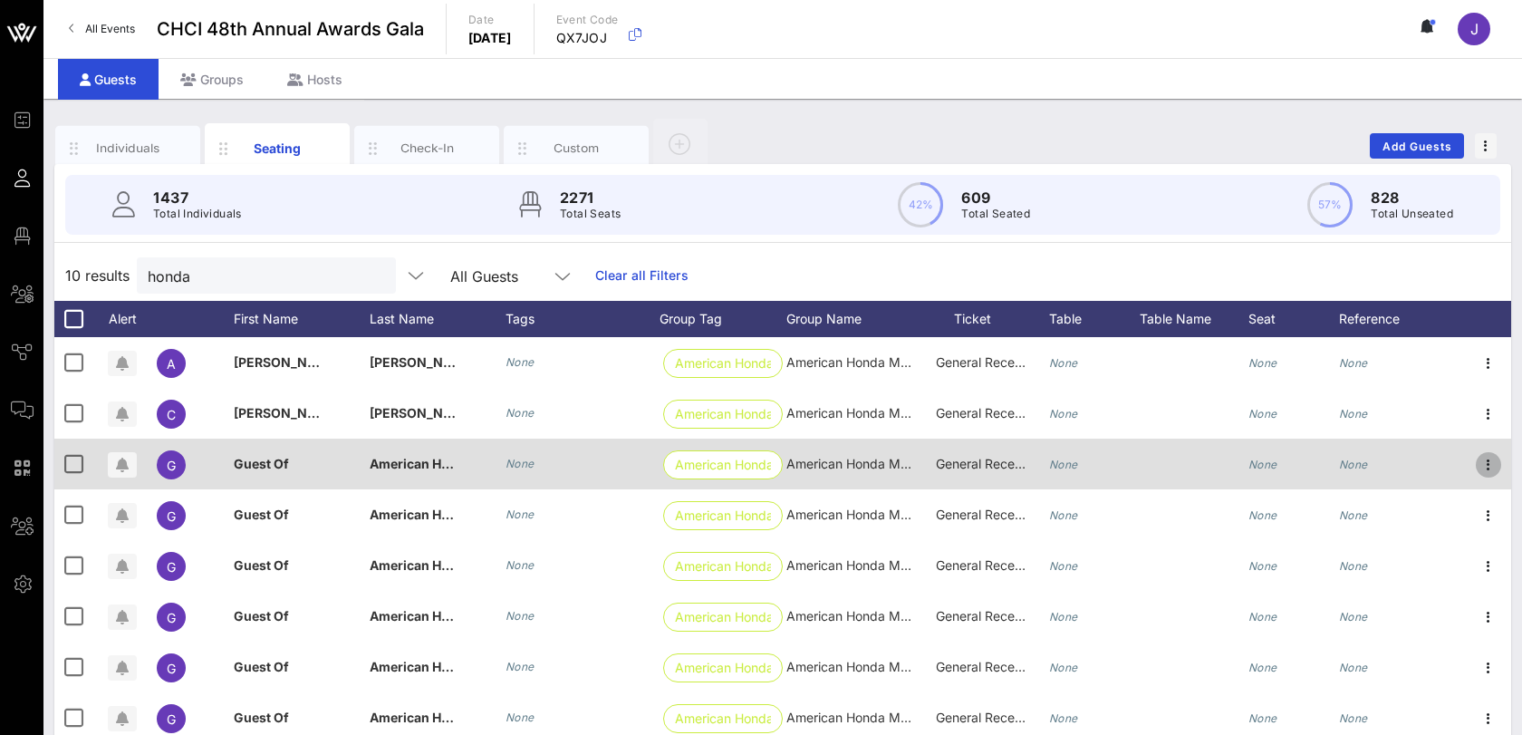
click at [1492, 460] on icon "button" at bounding box center [1489, 465] width 22 height 22
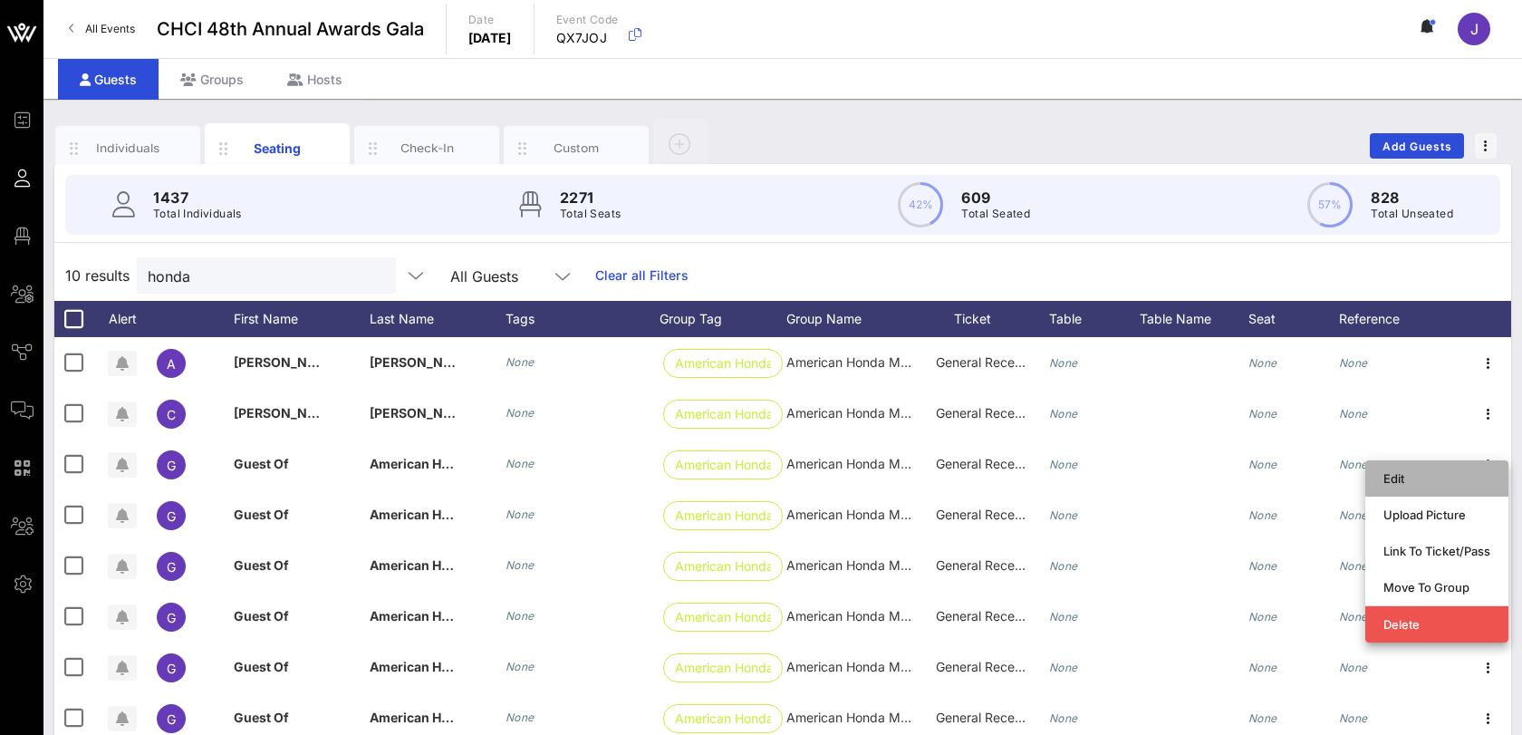
click at [1437, 487] on div "Edit" at bounding box center [1437, 478] width 107 height 29
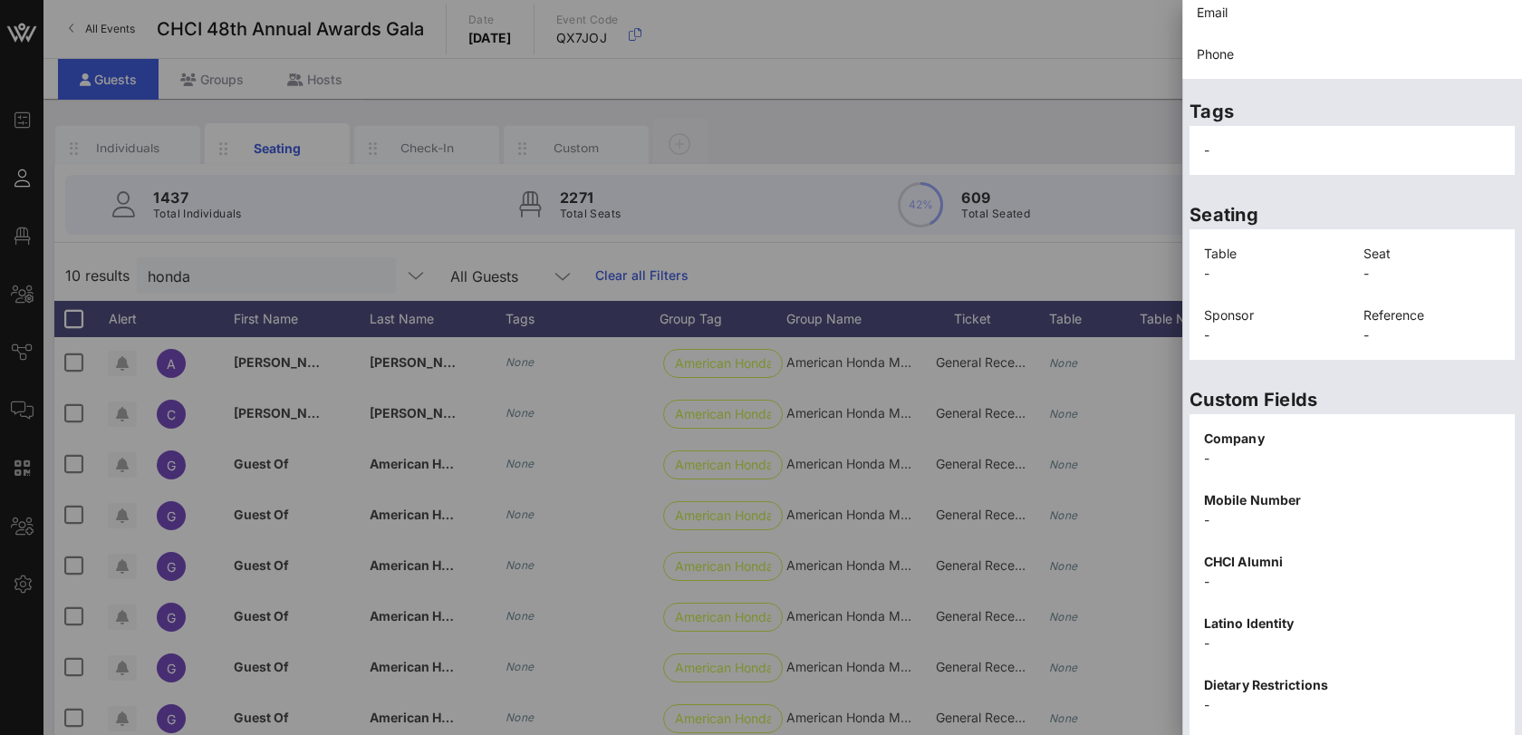
scroll to position [354, 0]
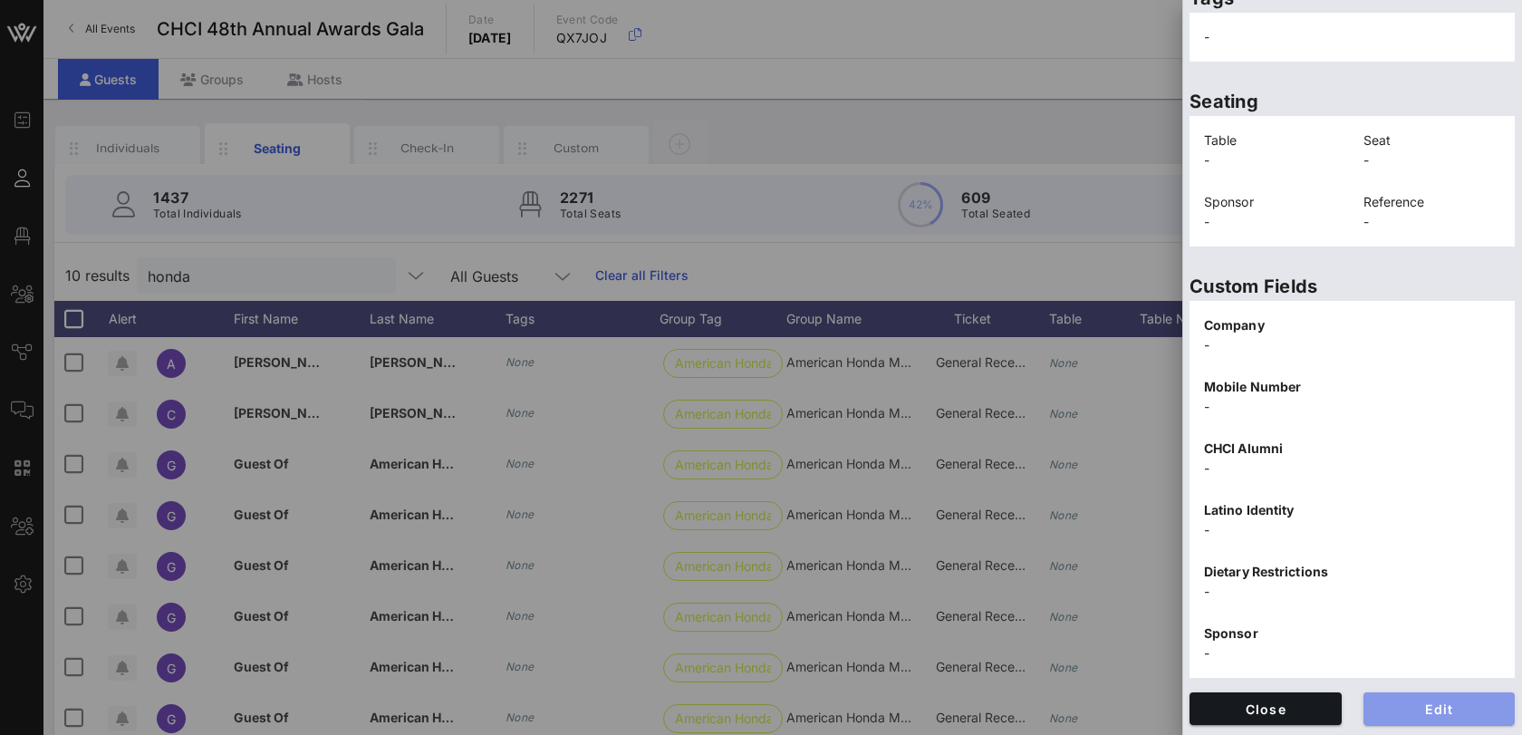
click at [1408, 718] on button "Edit" at bounding box center [1440, 708] width 152 height 33
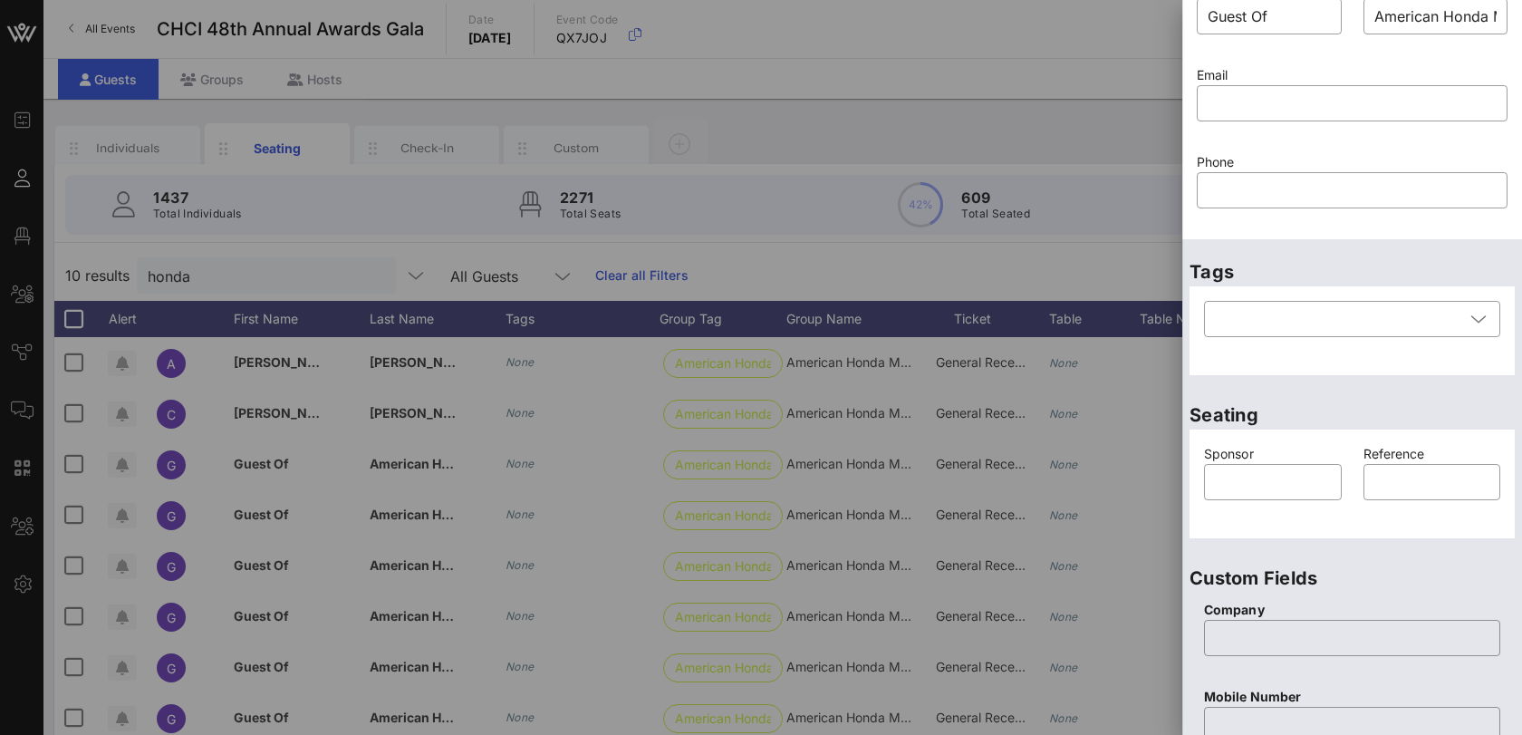
scroll to position [0, 0]
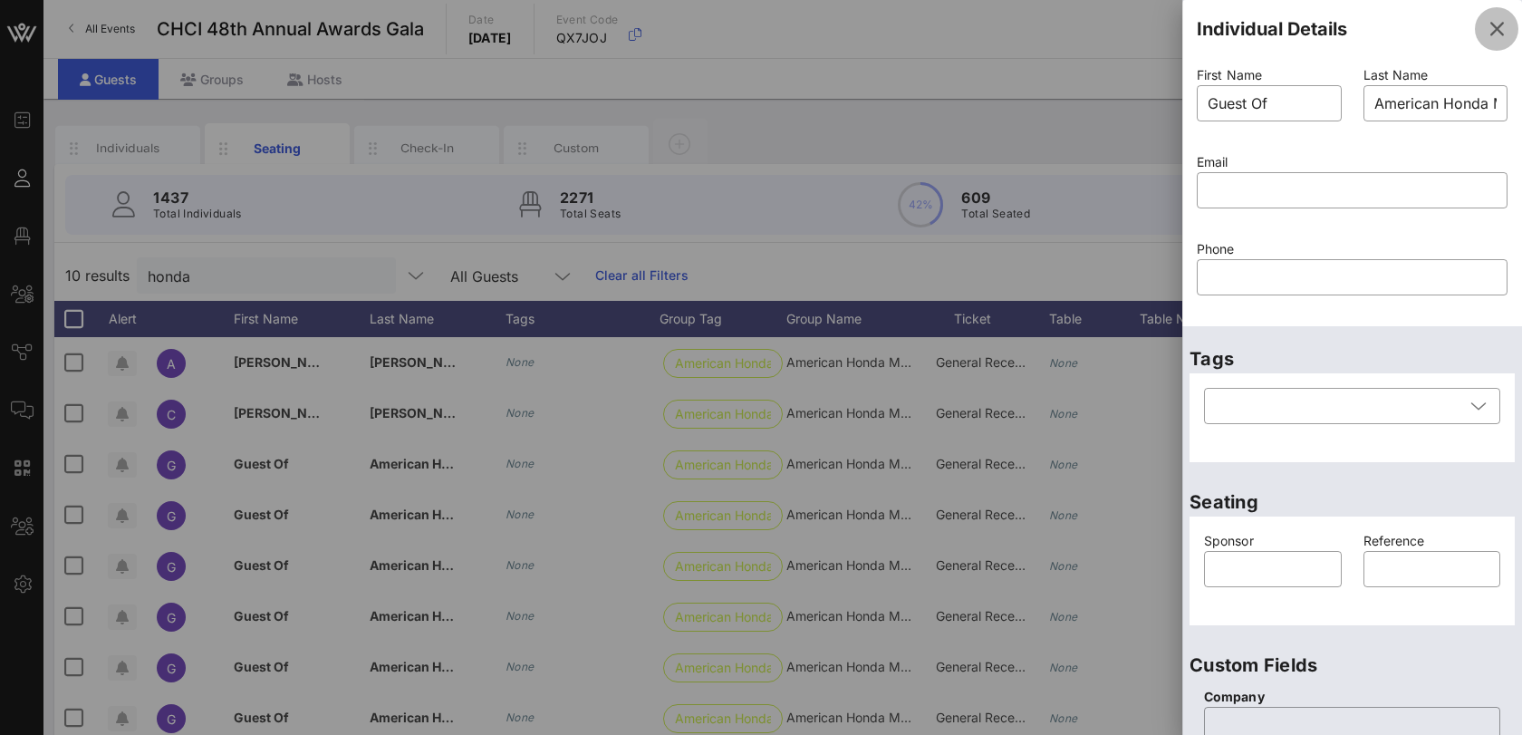
click at [1500, 29] on icon "button" at bounding box center [1497, 29] width 22 height 22
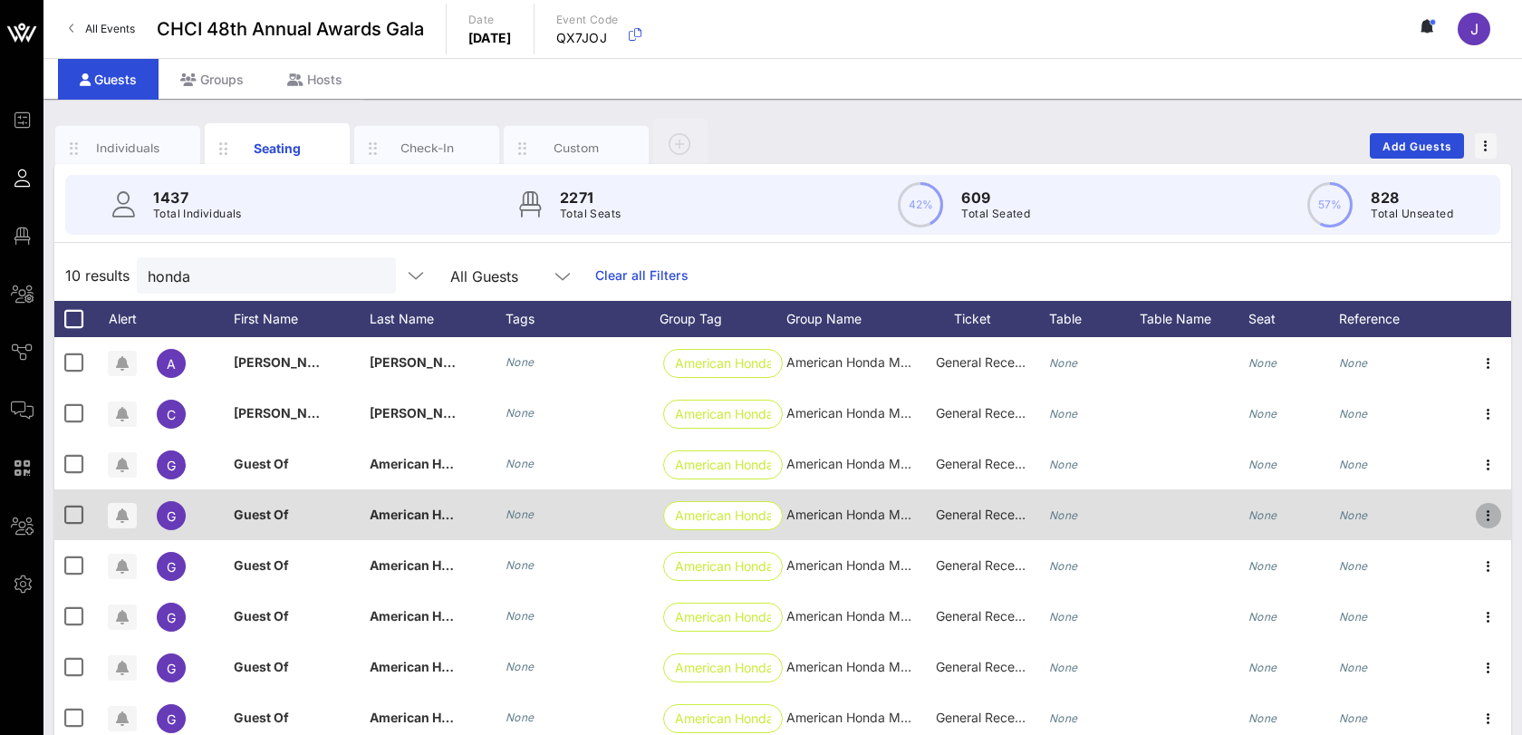
click at [1484, 518] on icon "button" at bounding box center [1489, 516] width 22 height 22
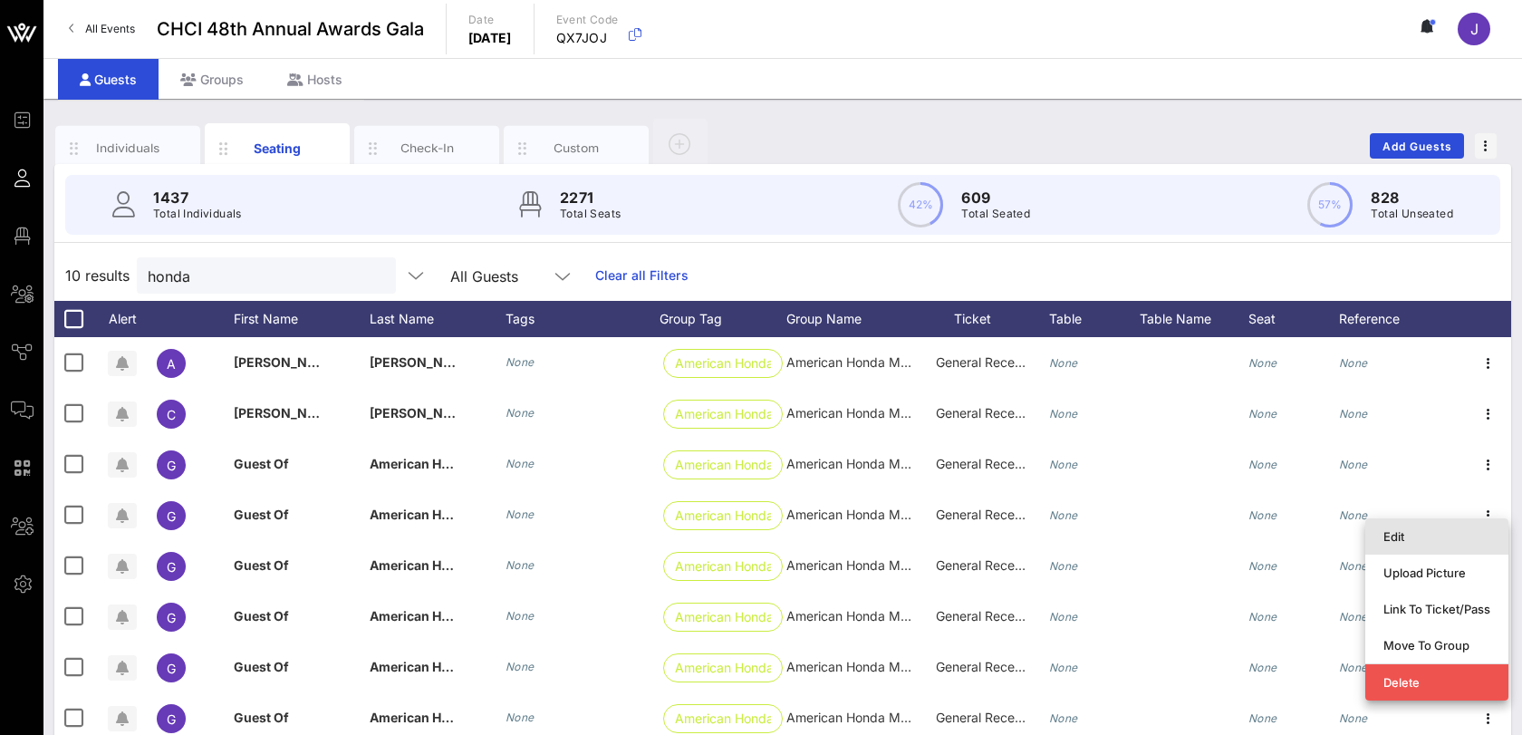
click at [1448, 538] on div "Edit" at bounding box center [1437, 536] width 107 height 14
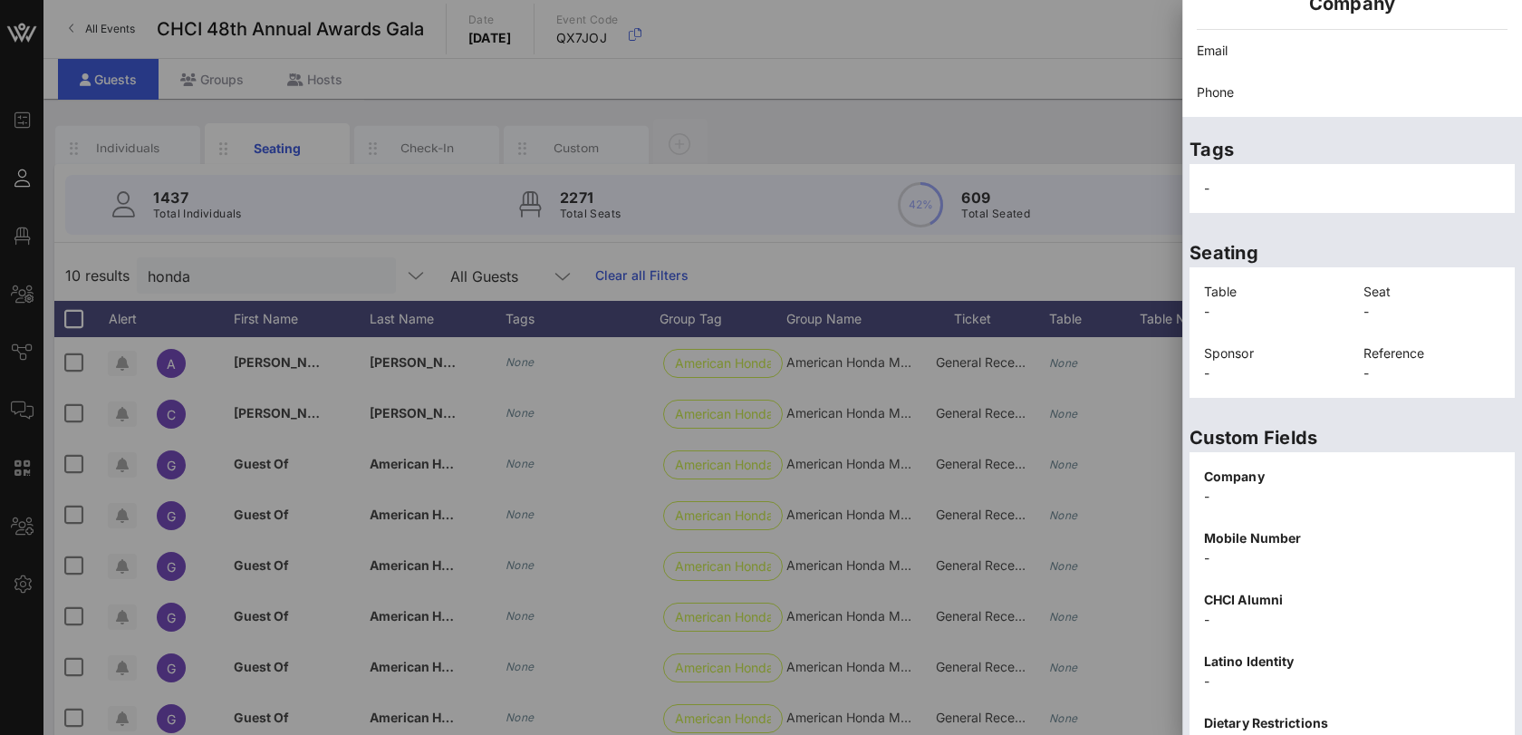
scroll to position [354, 0]
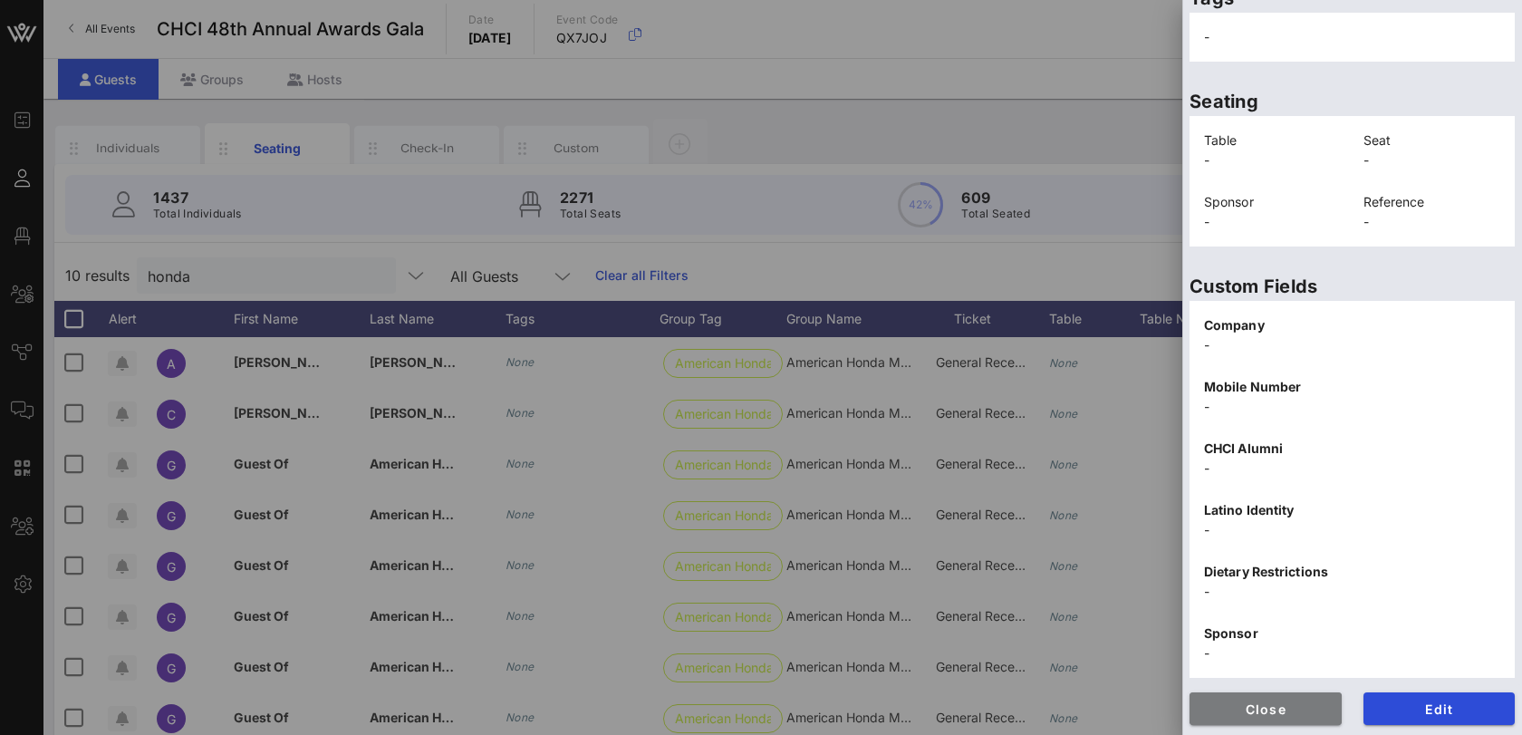
click at [1263, 709] on span "Close" at bounding box center [1265, 708] width 123 height 15
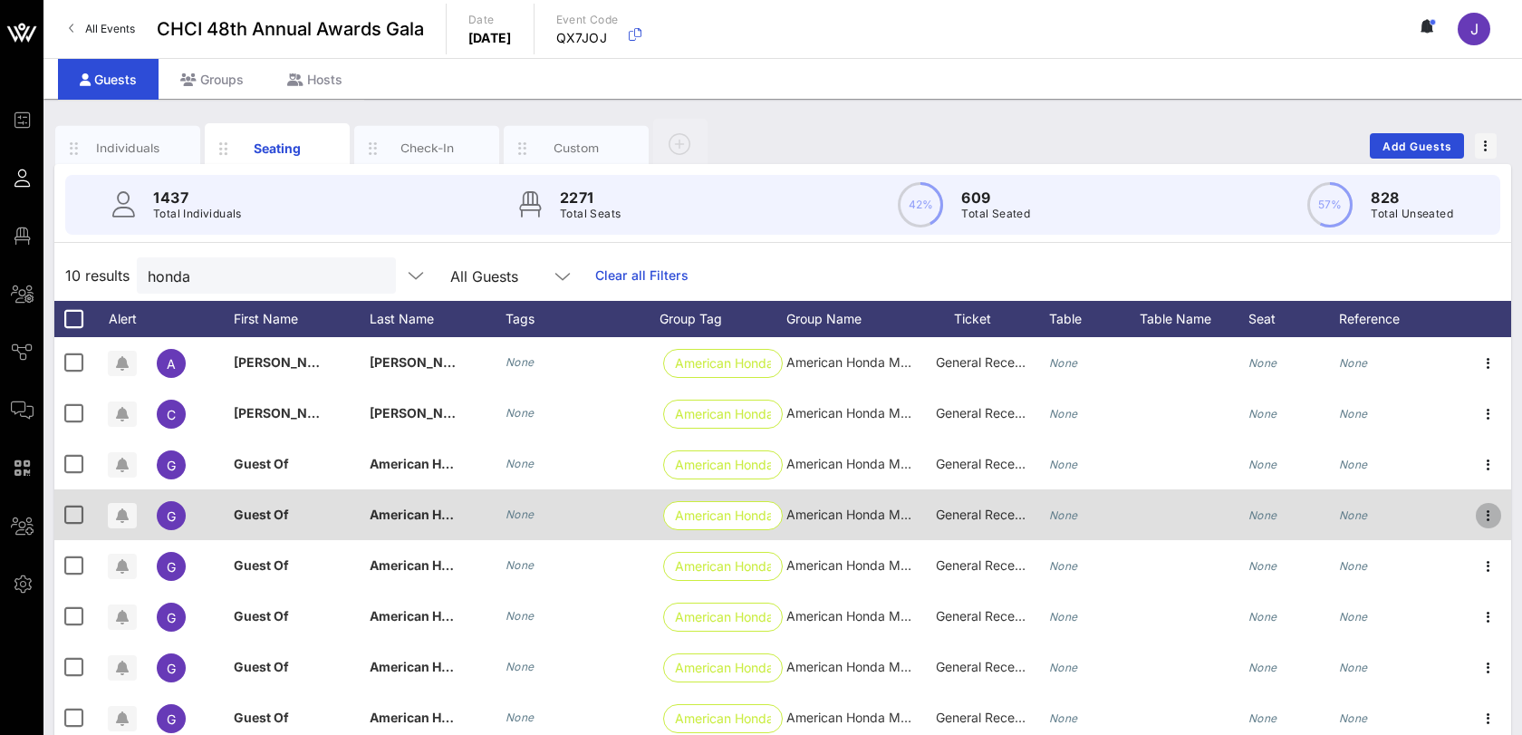
click at [1490, 516] on icon "button" at bounding box center [1489, 516] width 22 height 22
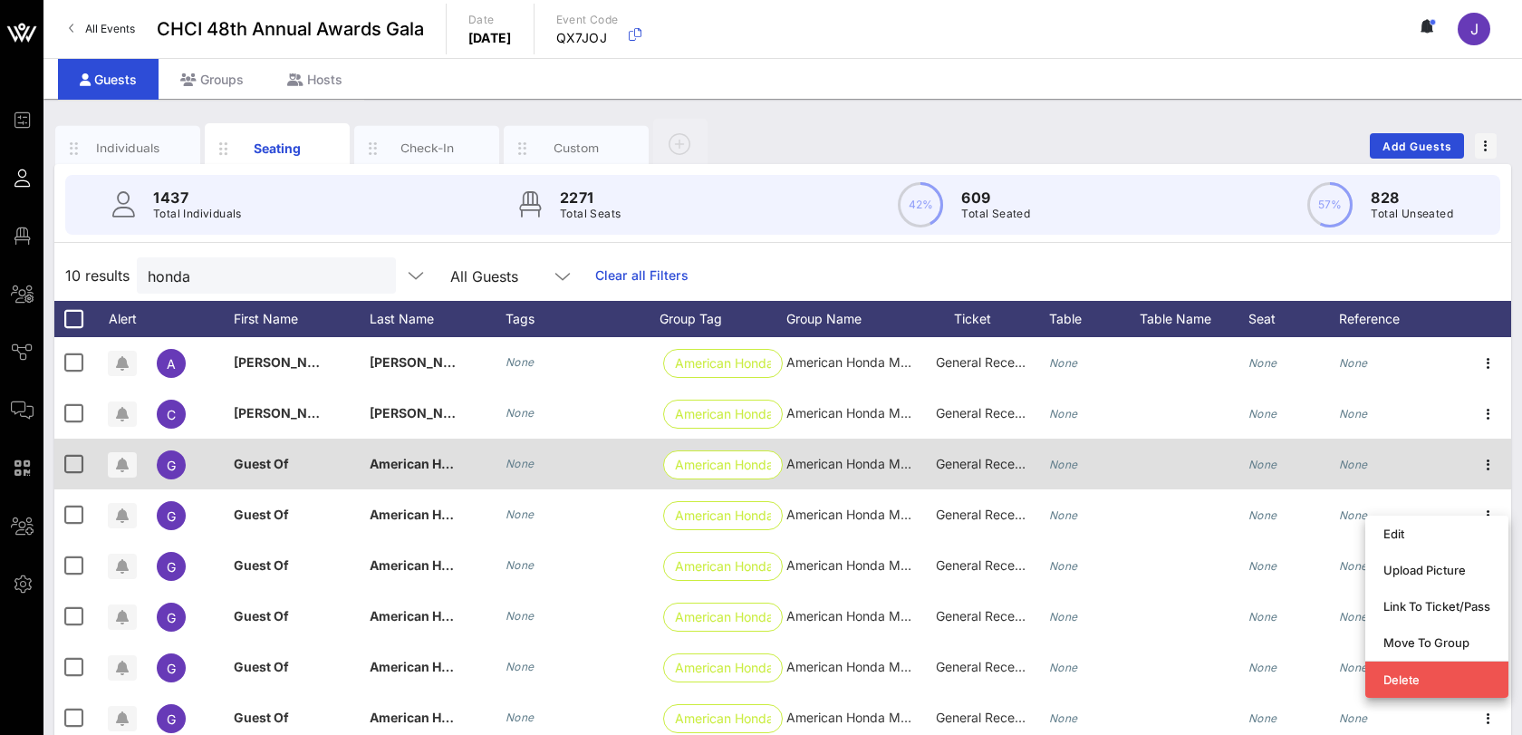
click at [1361, 474] on div "None" at bounding box center [1353, 464] width 29 height 51
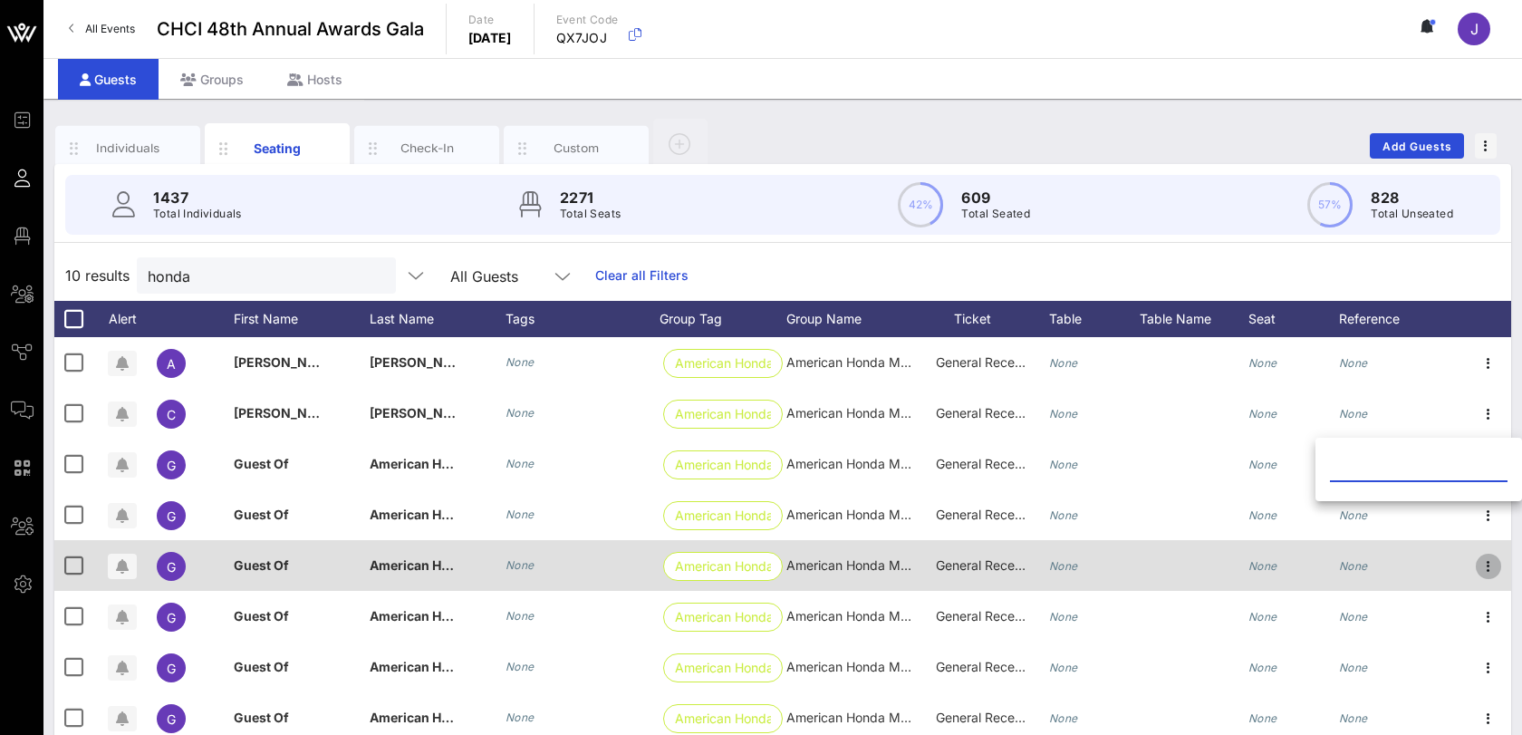
click at [1491, 569] on icon "button" at bounding box center [1489, 566] width 22 height 22
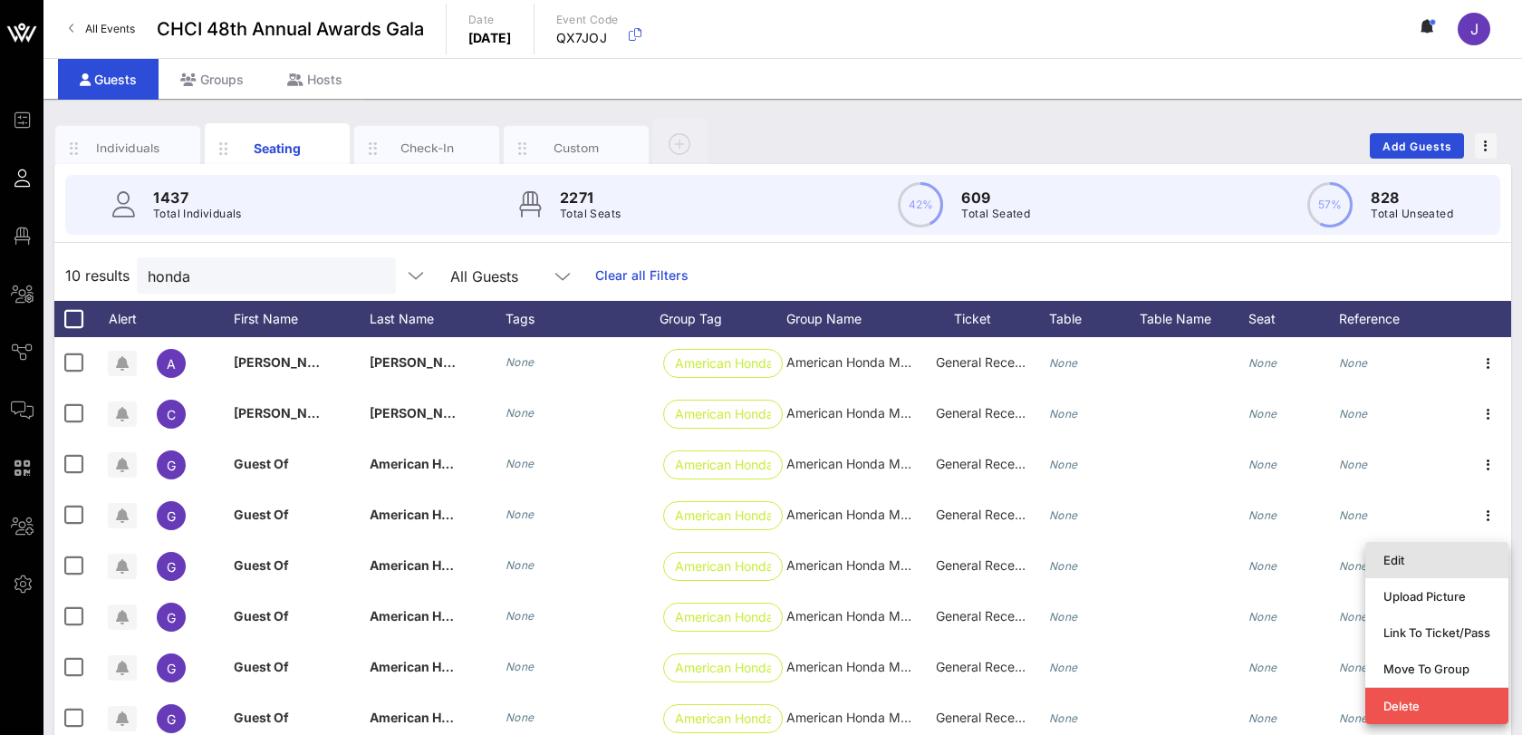
click at [1444, 568] on div "Edit" at bounding box center [1437, 559] width 107 height 29
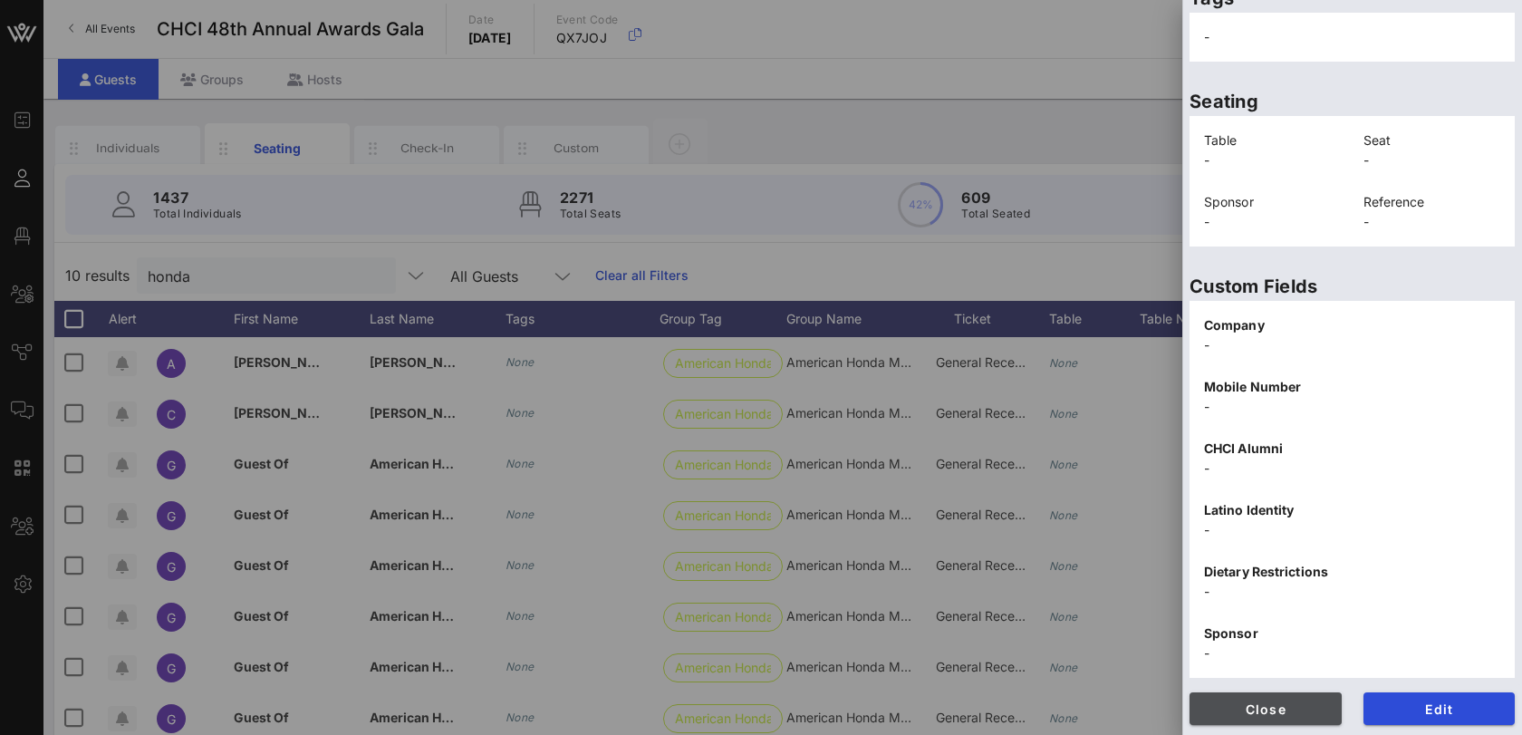
click at [1266, 709] on span "Close" at bounding box center [1265, 708] width 123 height 15
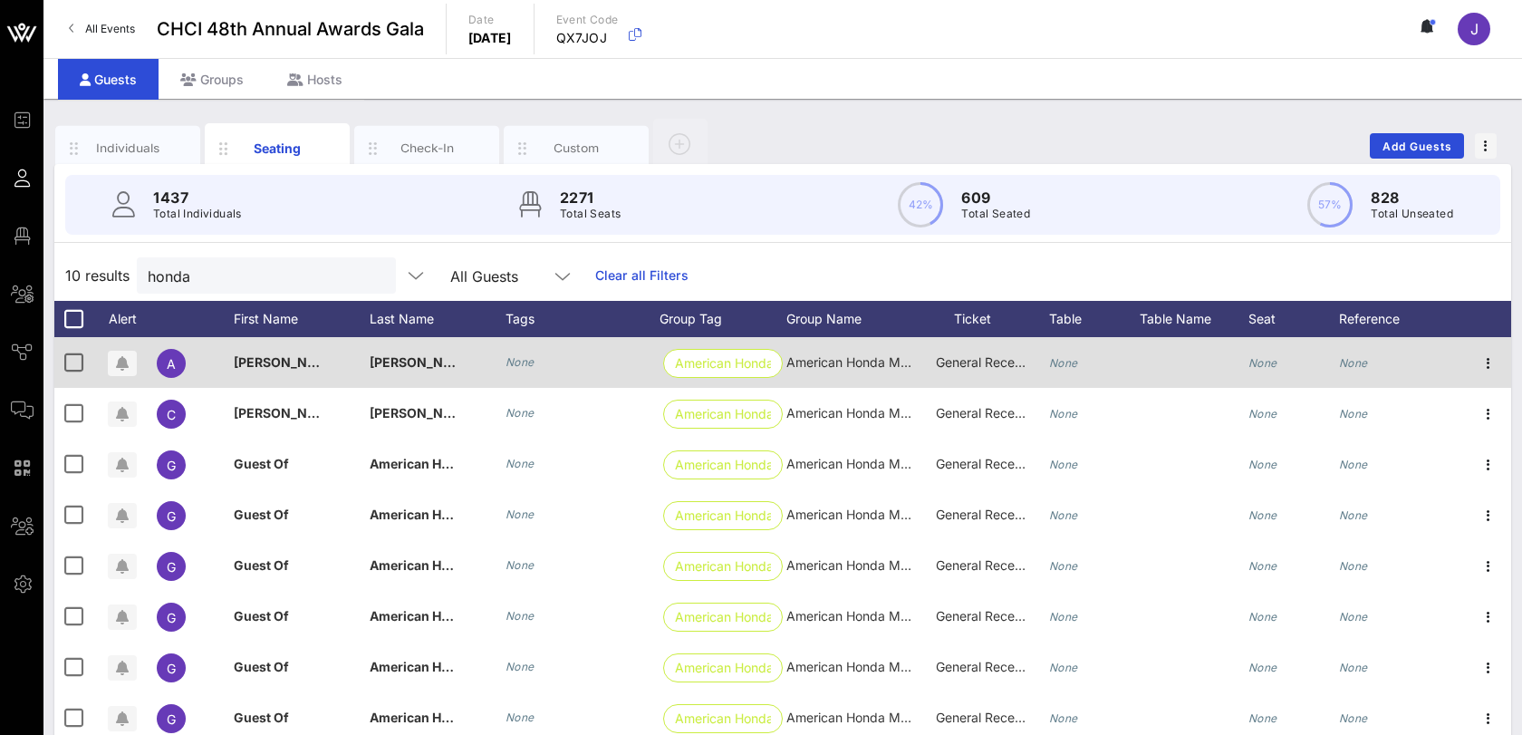
scroll to position [7, 0]
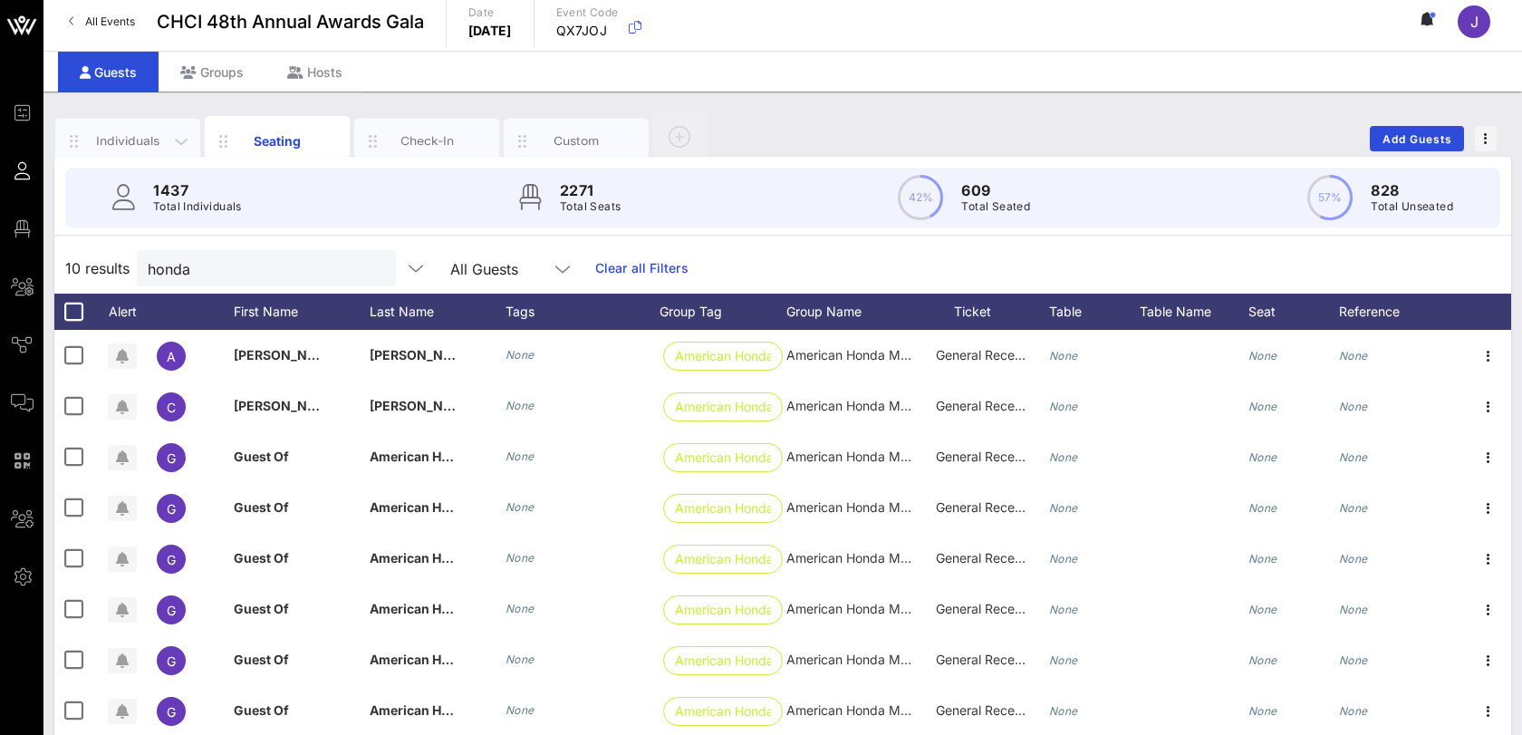
click at [149, 129] on div "Individuals" at bounding box center [127, 141] width 145 height 45
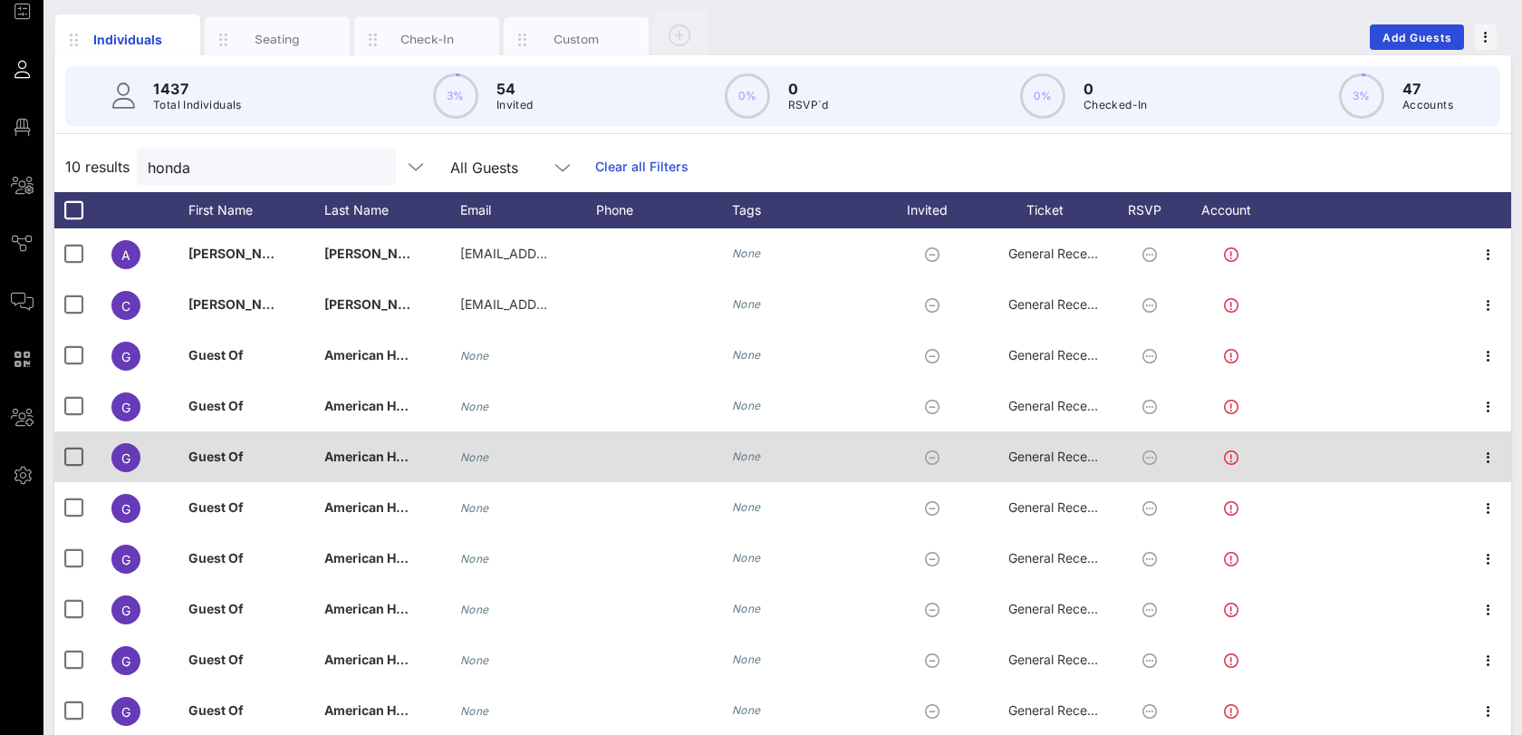
scroll to position [0, 0]
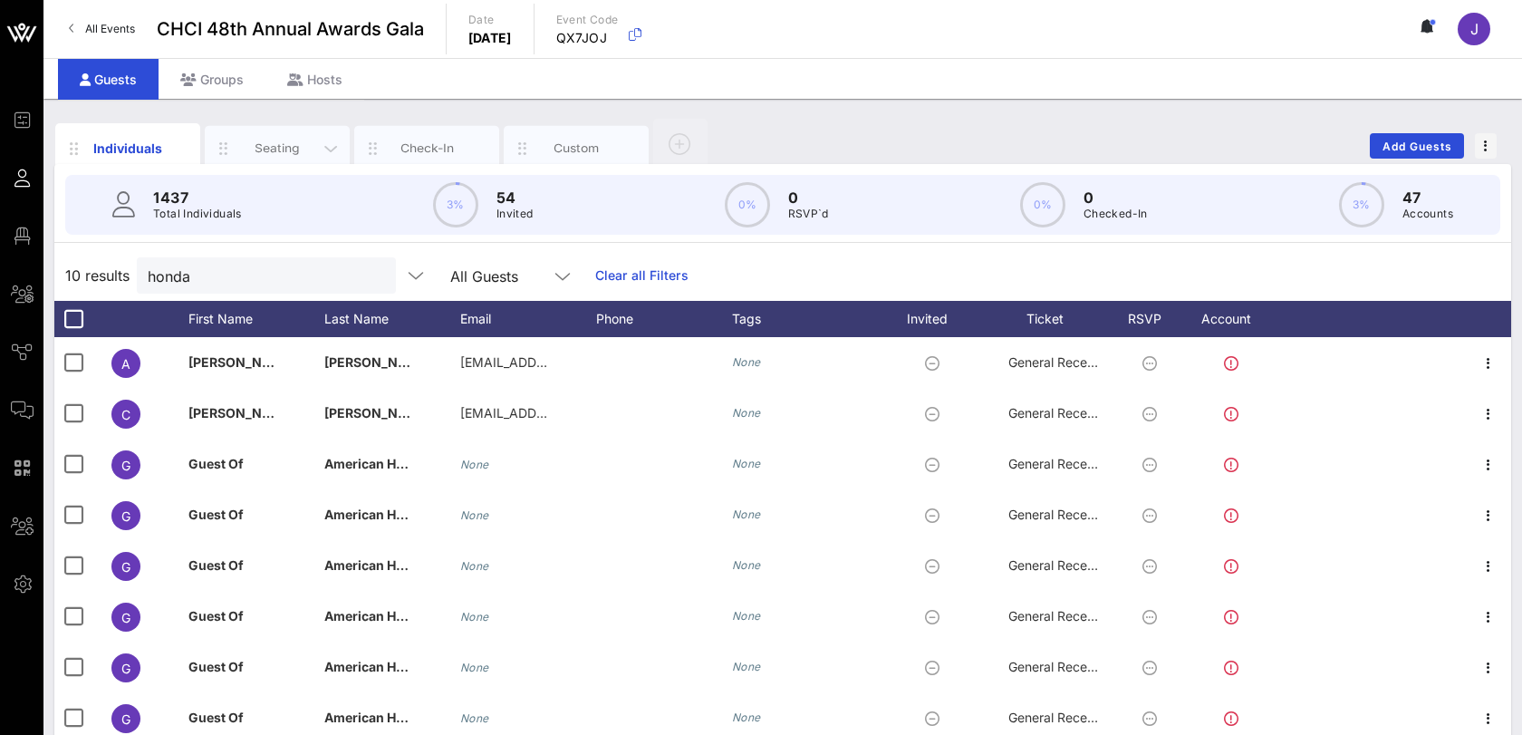
click at [246, 136] on div "Seating" at bounding box center [277, 148] width 145 height 45
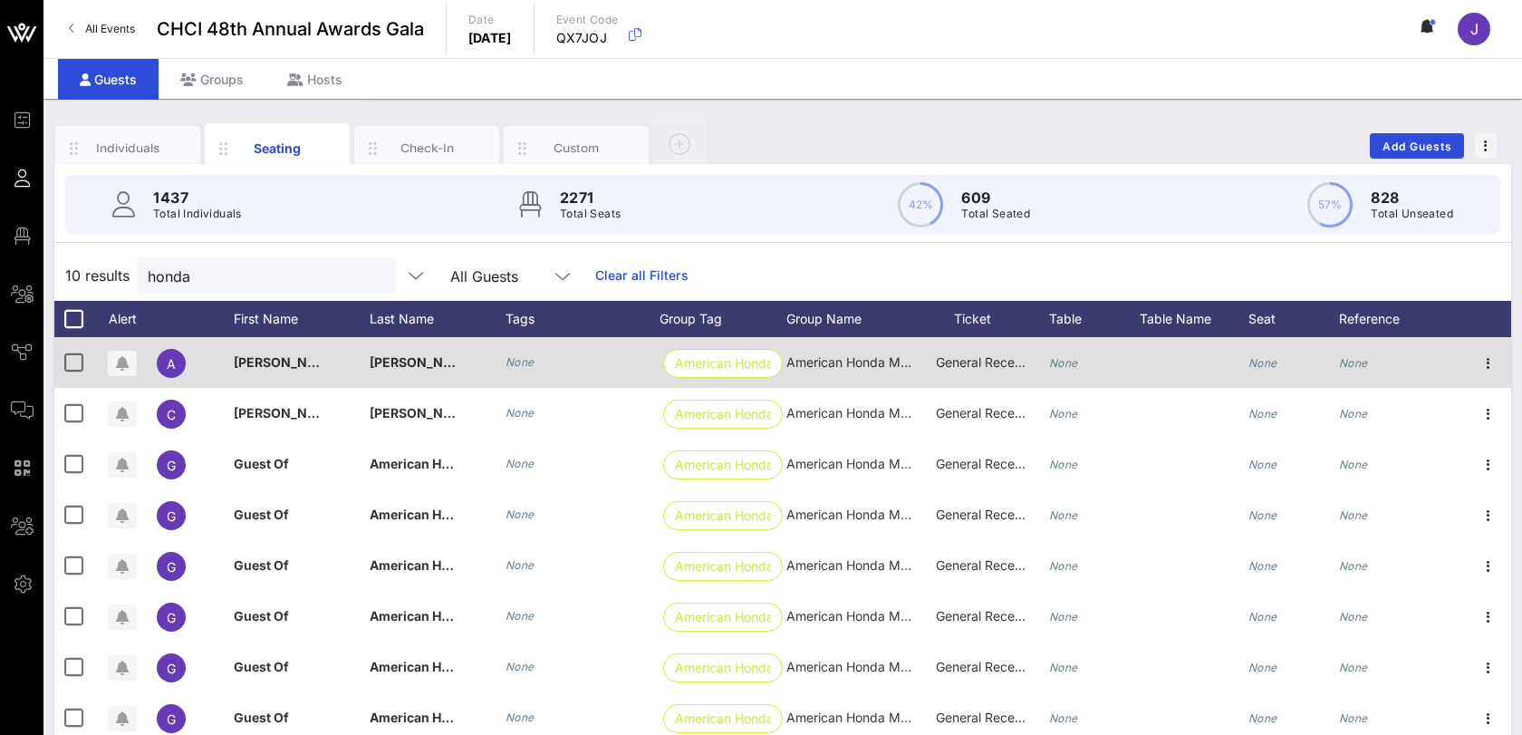
click at [1069, 350] on div "None" at bounding box center [1063, 362] width 29 height 51
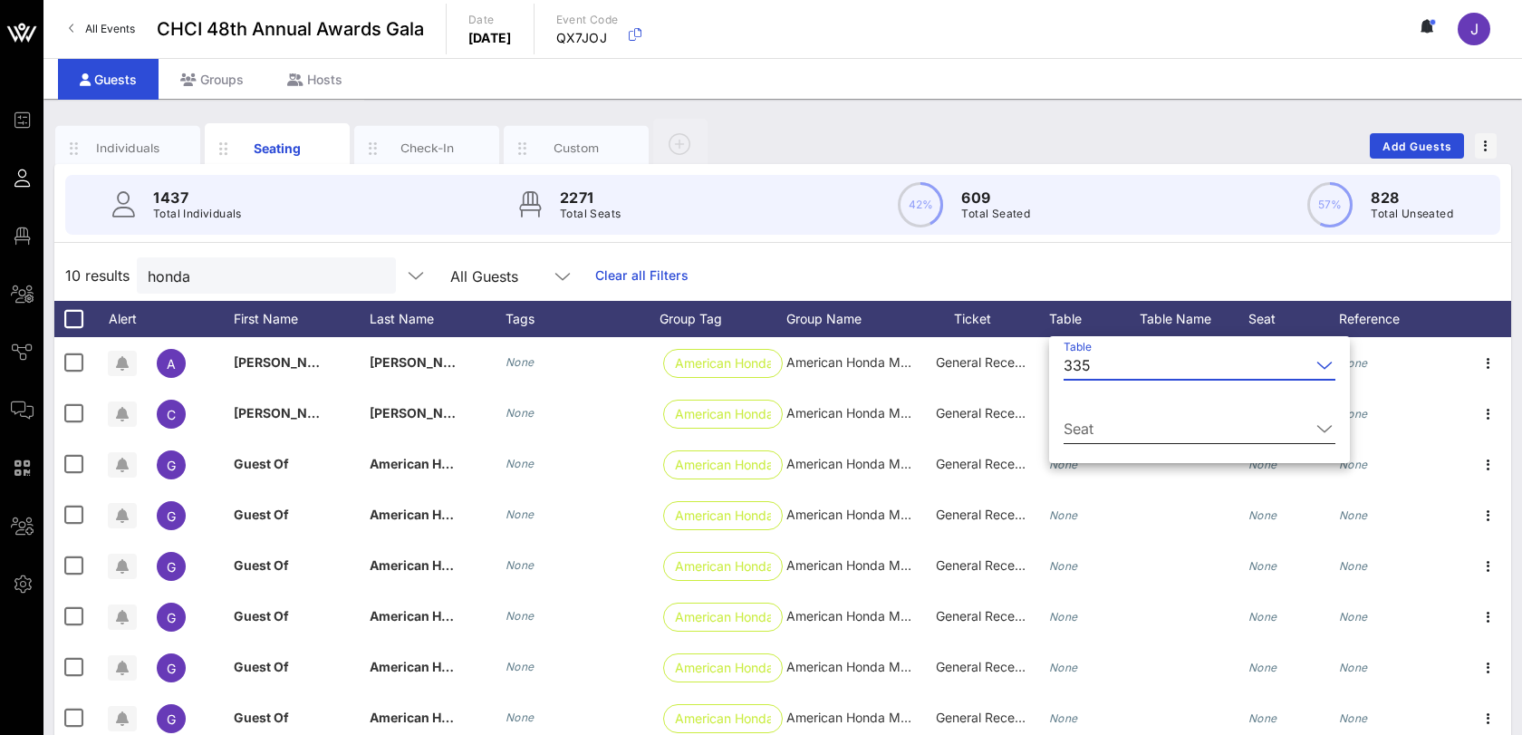
click at [1118, 429] on input "Seat" at bounding box center [1187, 428] width 246 height 29
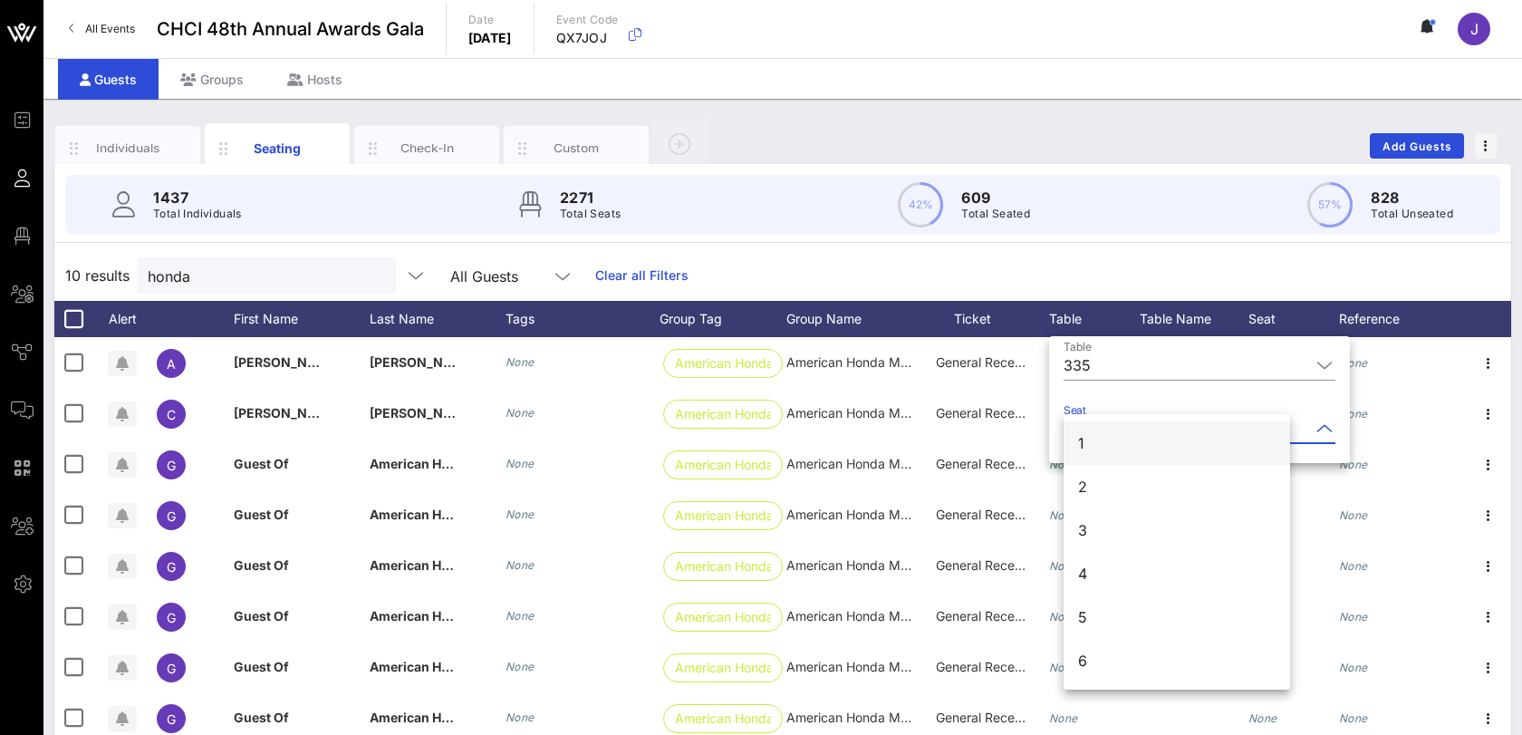
click at [1107, 447] on div "1" at bounding box center [1177, 442] width 227 height 43
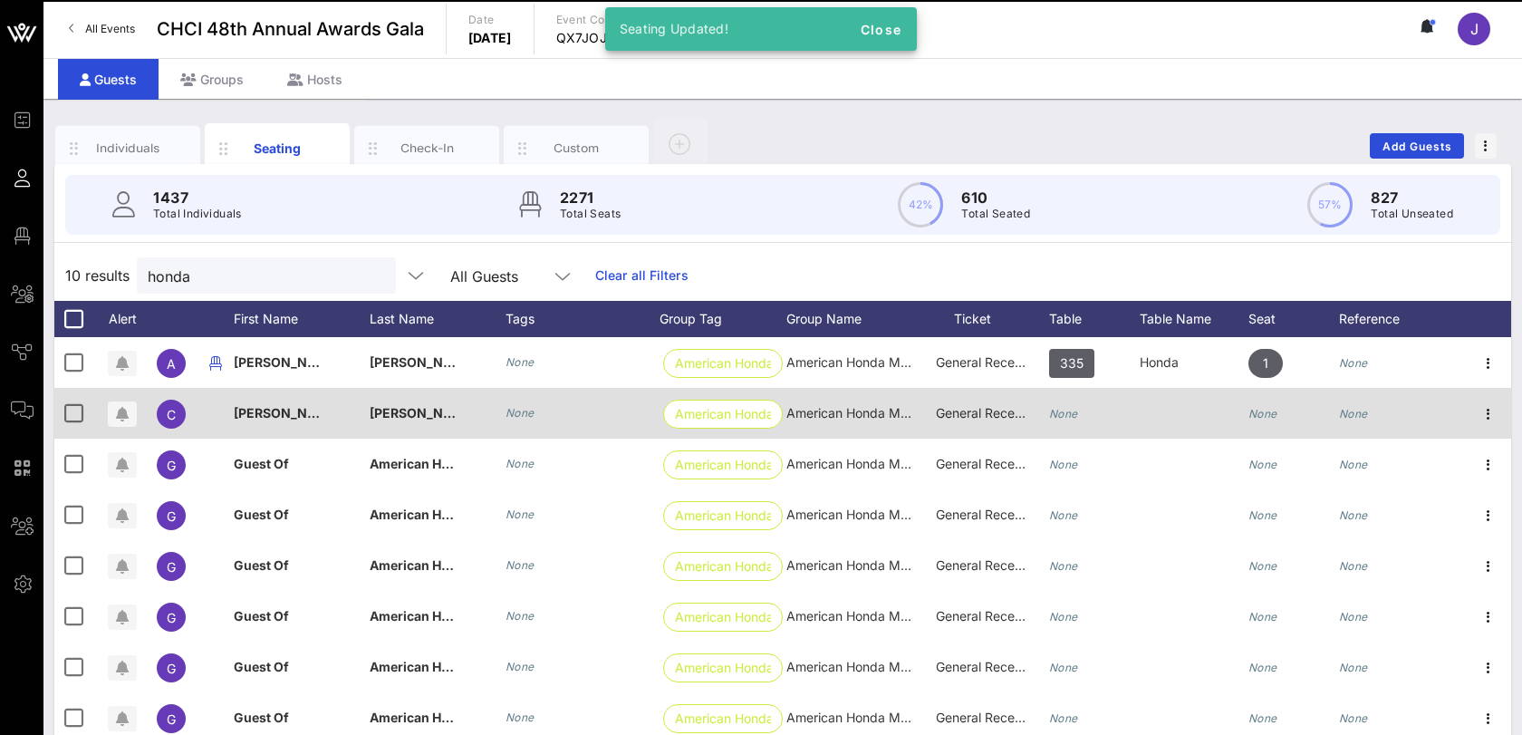
click at [1066, 411] on icon "None" at bounding box center [1063, 414] width 29 height 14
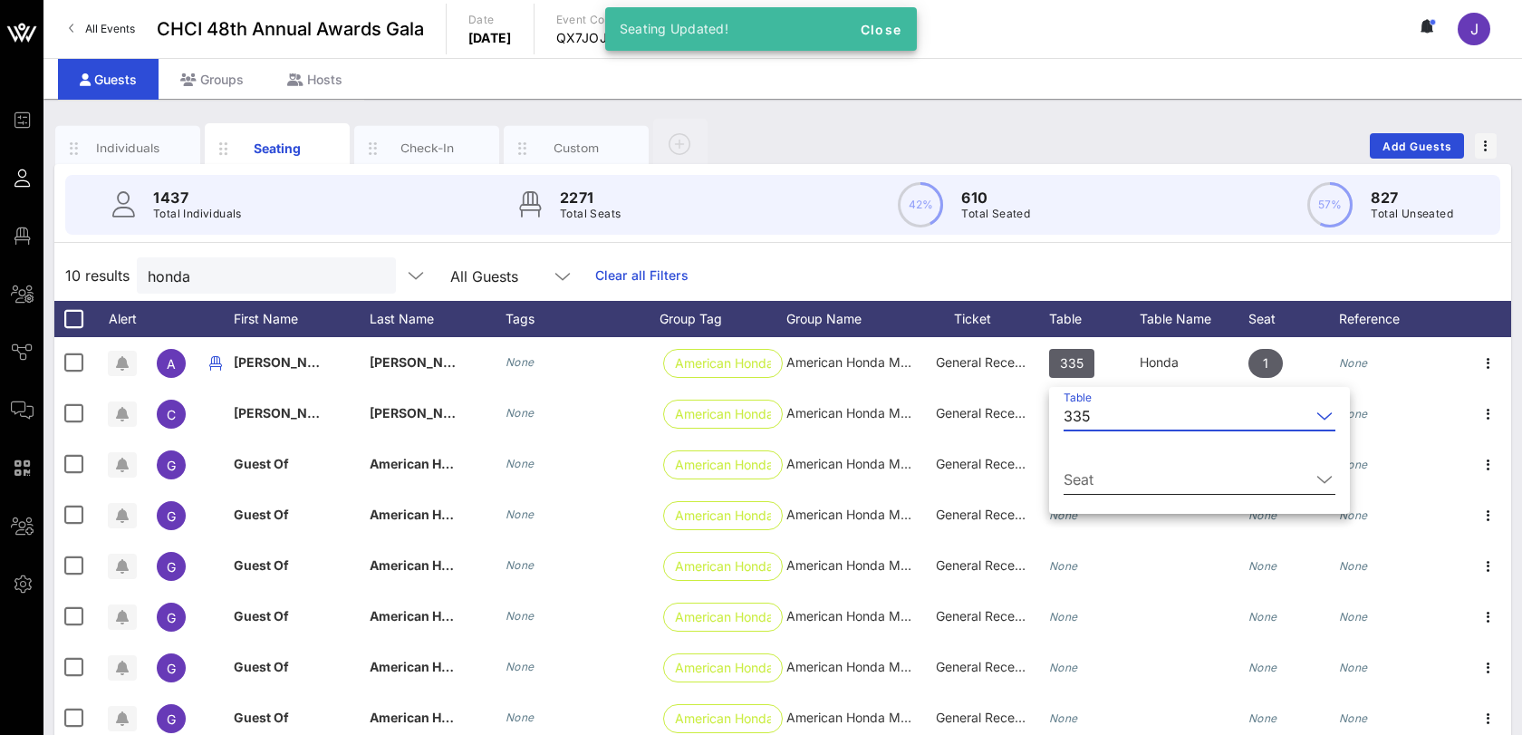
click at [1088, 476] on input "Seat" at bounding box center [1187, 479] width 246 height 29
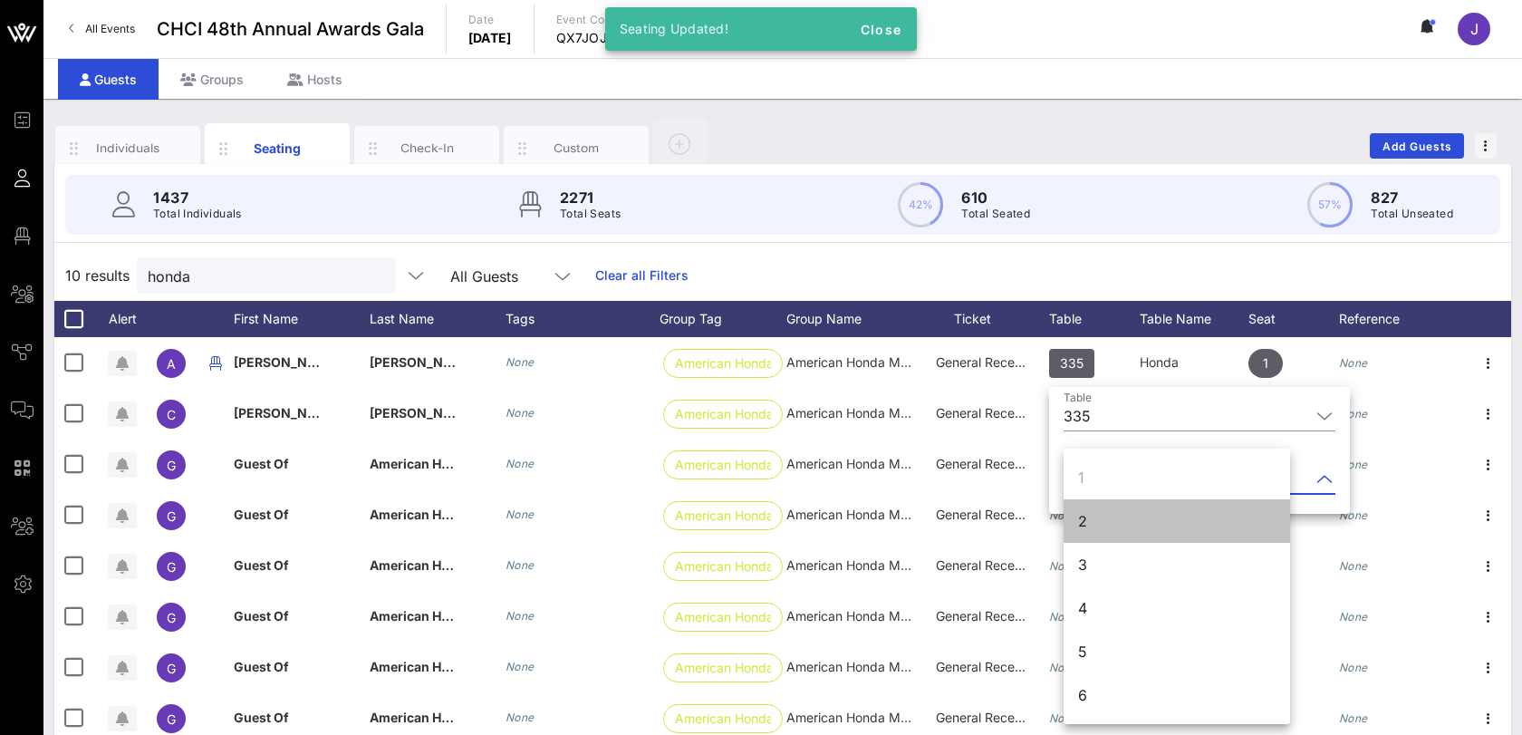
click at [1078, 518] on div "2" at bounding box center [1082, 521] width 9 height 22
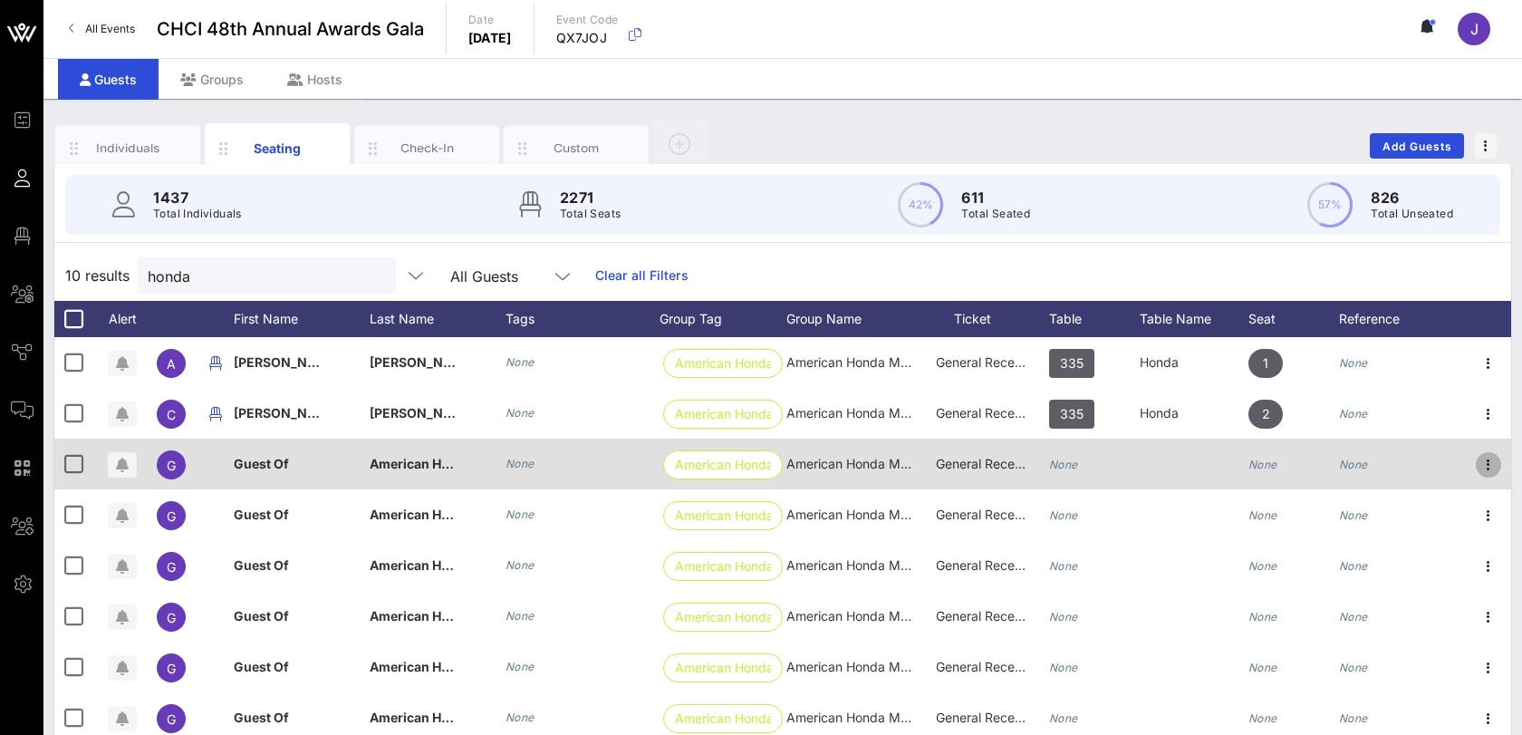
click at [1492, 464] on icon "button" at bounding box center [1489, 465] width 22 height 22
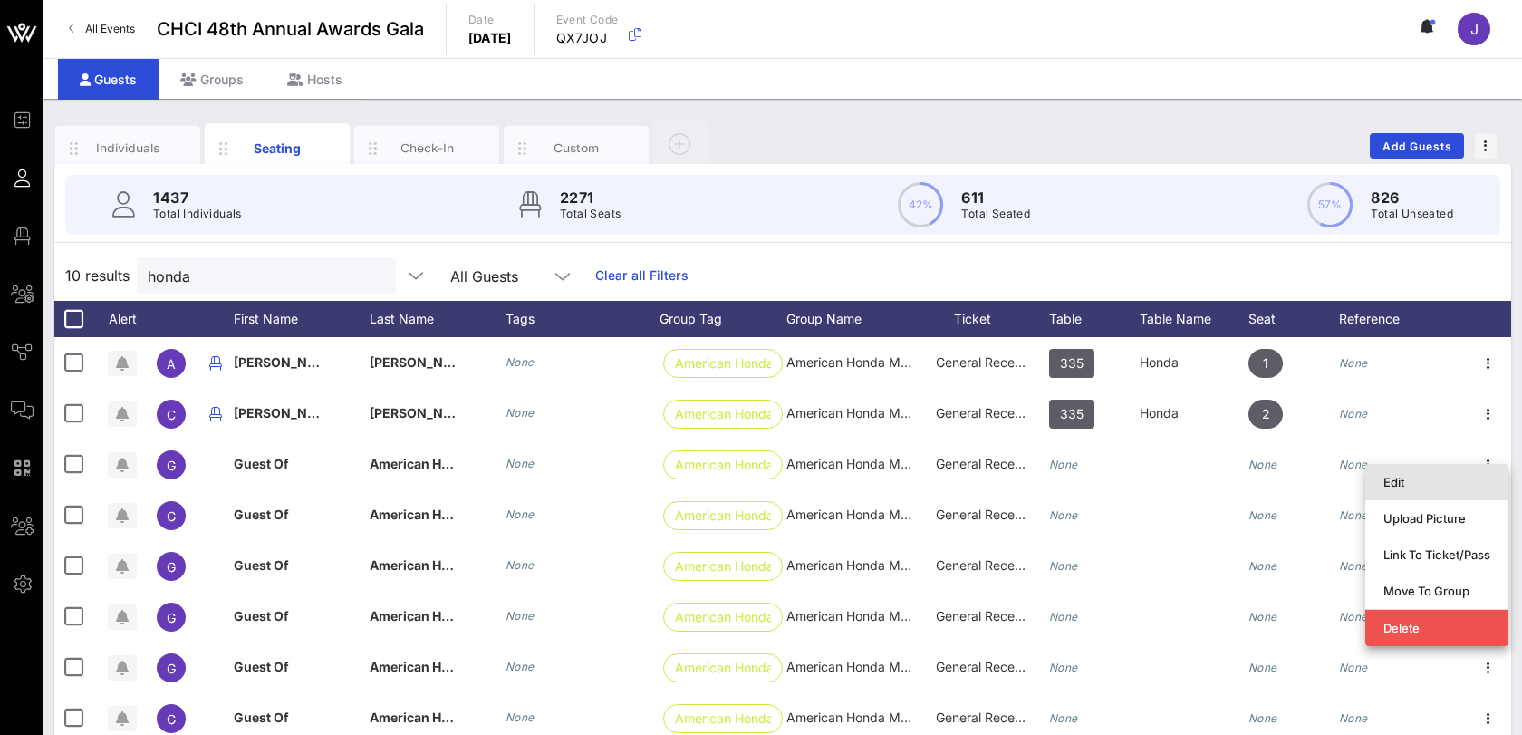
click at [1431, 482] on div "Edit" at bounding box center [1437, 482] width 107 height 14
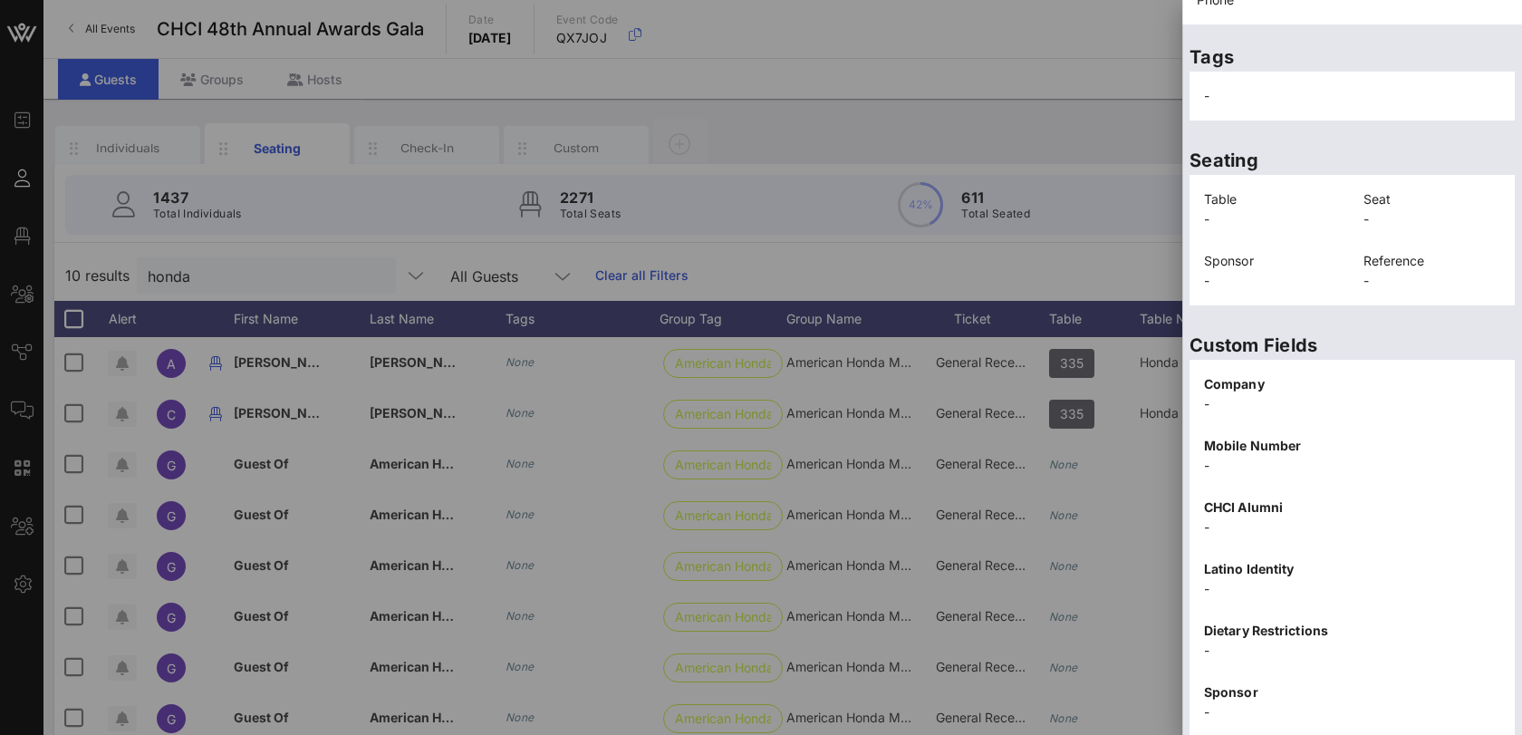
scroll to position [354, 0]
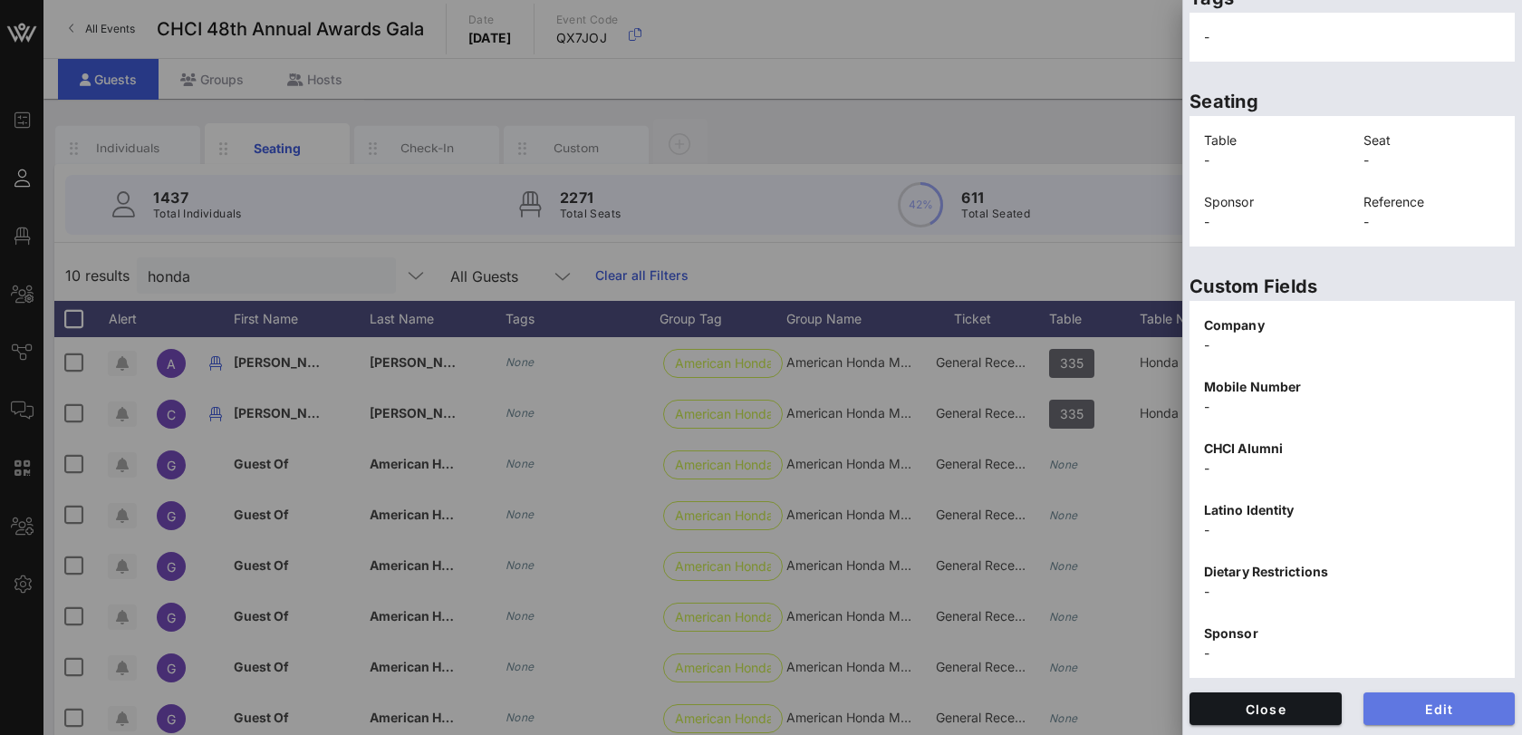
click at [1404, 704] on span "Edit" at bounding box center [1439, 708] width 123 height 15
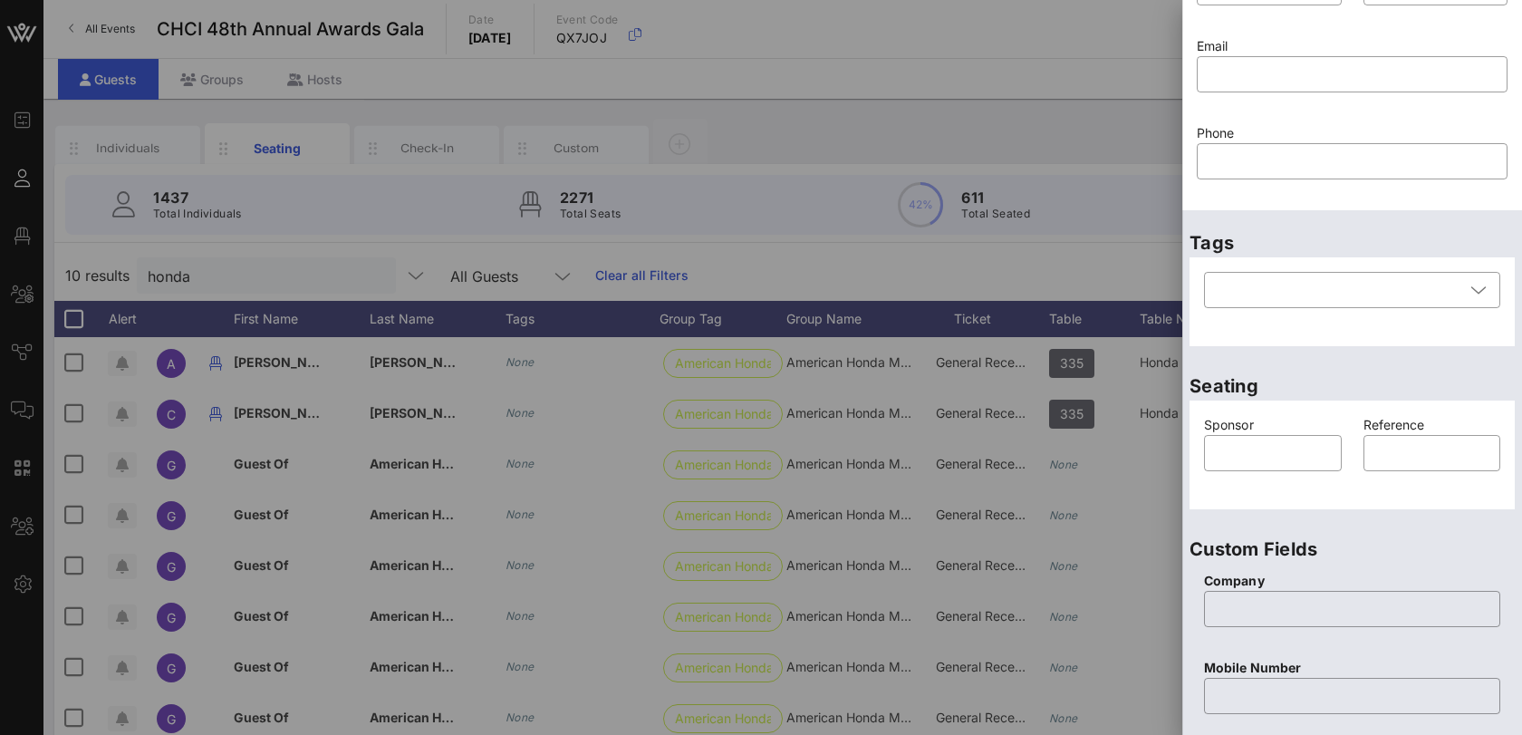
scroll to position [0, 0]
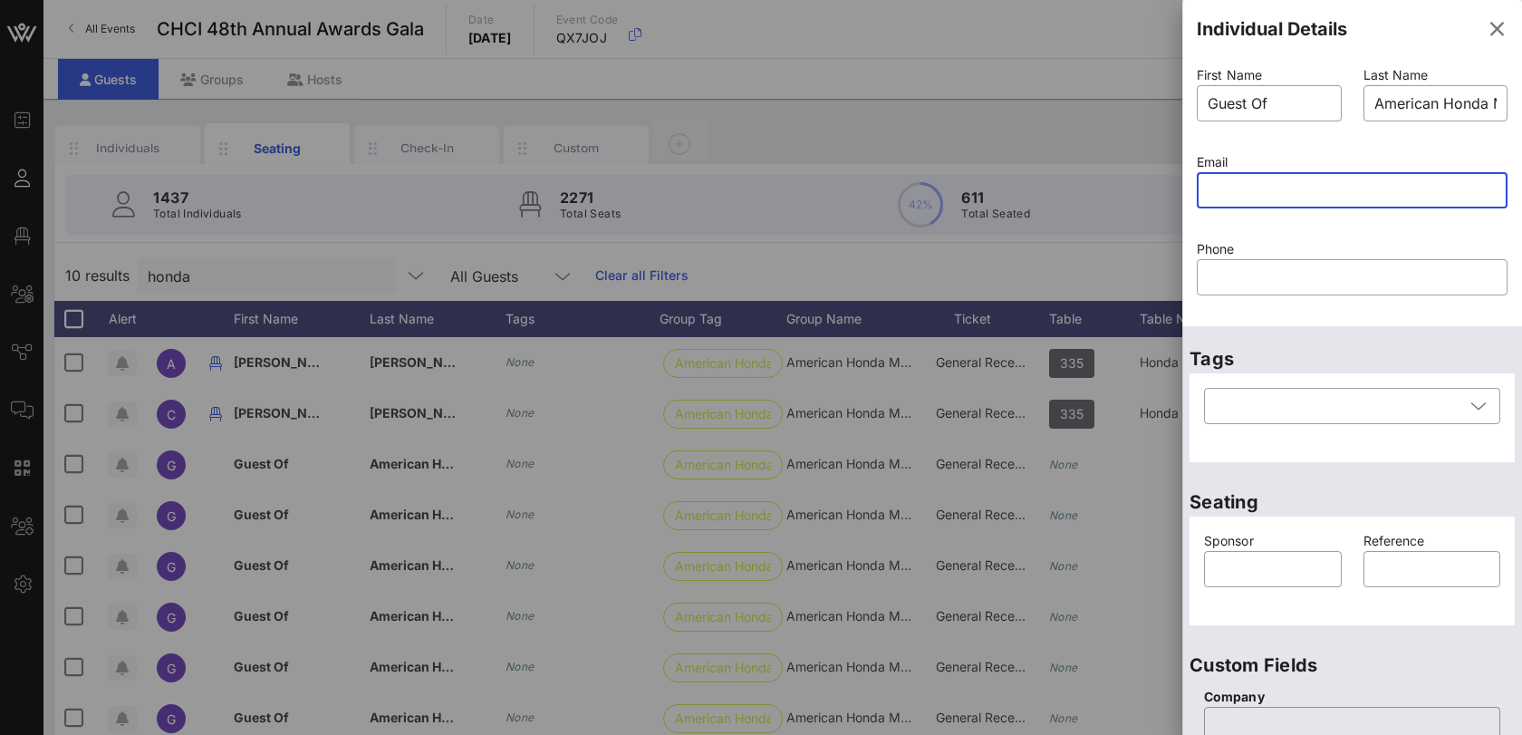
click at [1240, 176] on input "text" at bounding box center [1352, 190] width 289 height 29
paste input "mailto:[PERSON_NAME][EMAIL_ADDRESS][DOMAIN_NAME]"
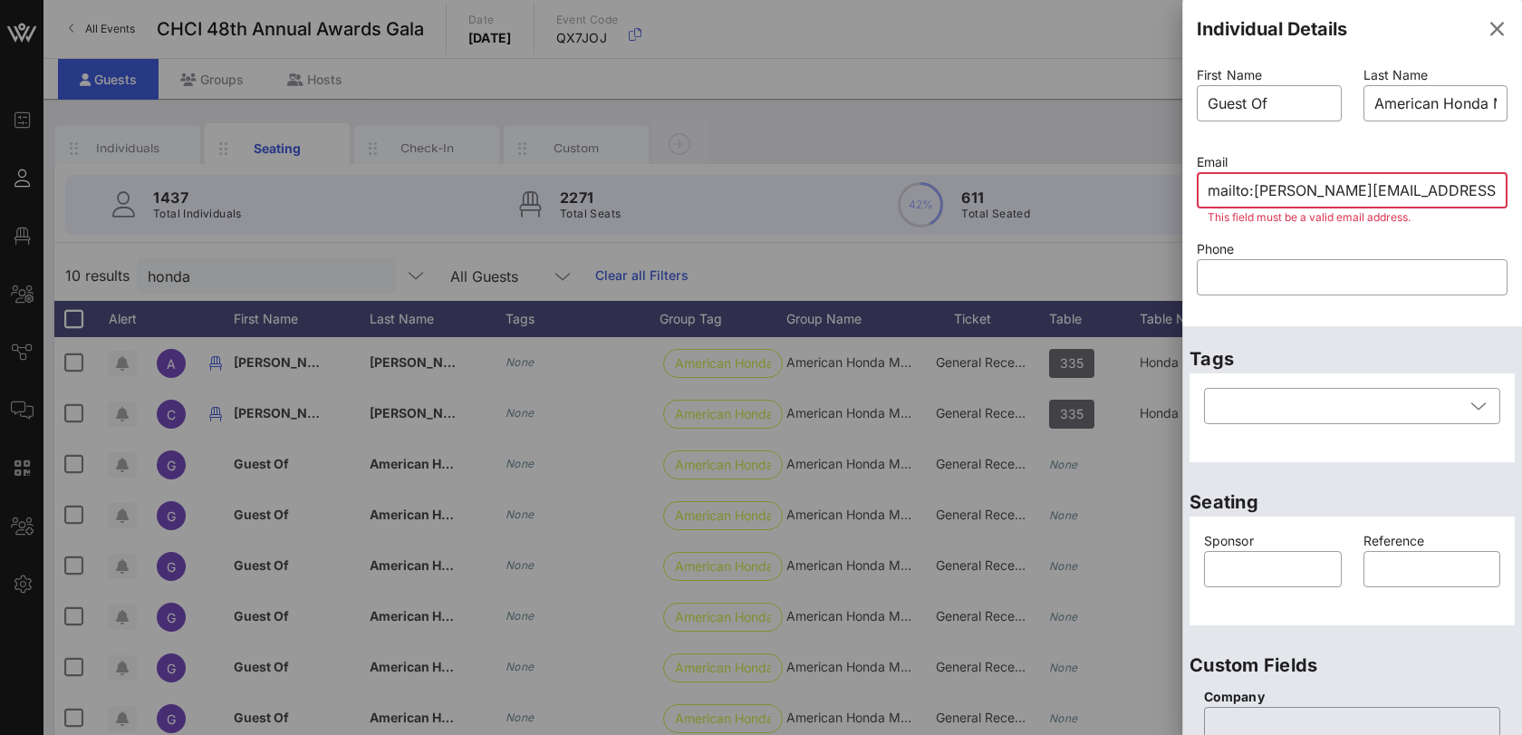
drag, startPoint x: 1254, startPoint y: 189, endPoint x: 1083, endPoint y: 184, distance: 171.3
click at [1083, 184] on div "Event Builder Guests Floor Plan All Groups Journeys Comms QR Scanner Team Setti…" at bounding box center [761, 449] width 1522 height 899
type input "[PERSON_NAME][EMAIL_ADDRESS][DOMAIN_NAME]"
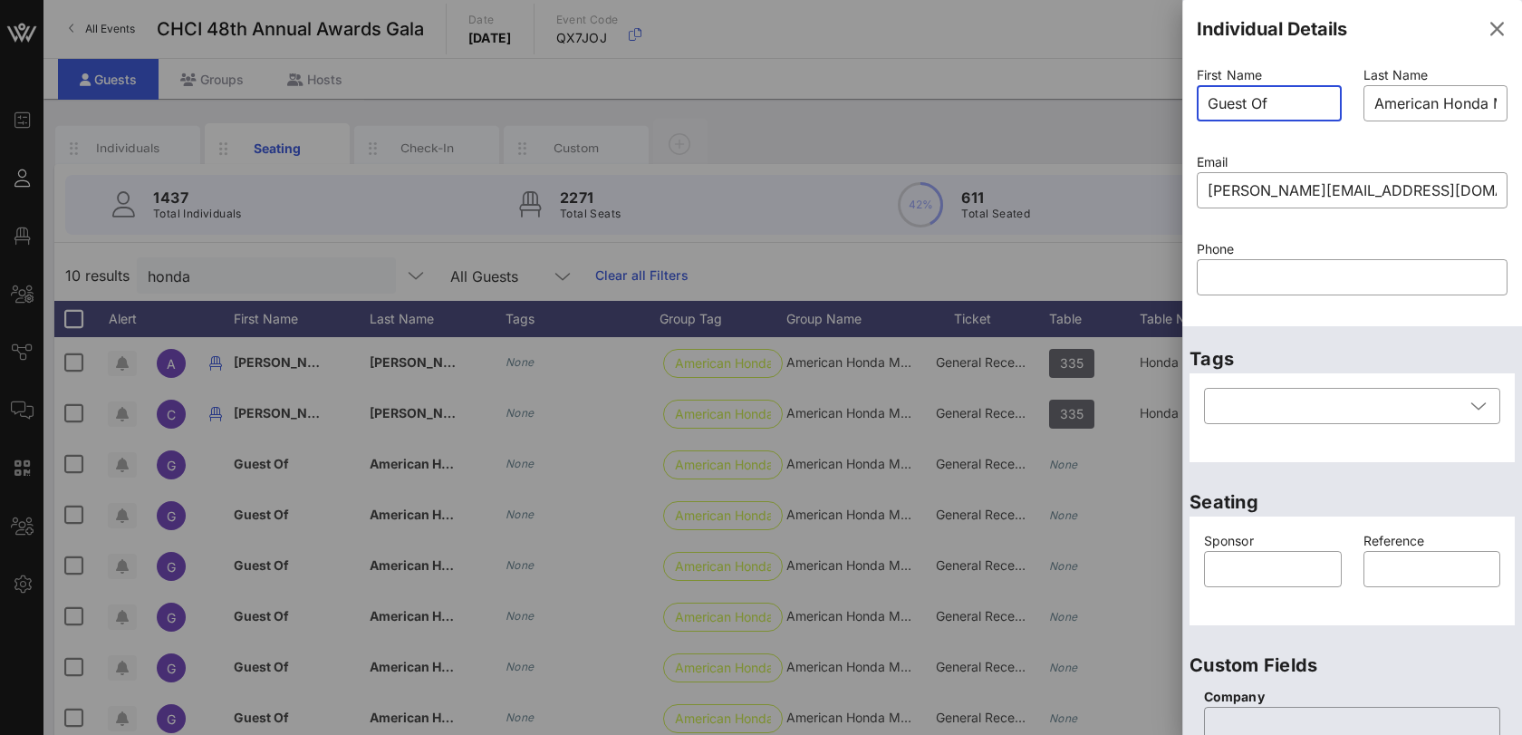
drag, startPoint x: 1273, startPoint y: 105, endPoint x: 1155, endPoint y: 96, distance: 118.1
click at [1155, 96] on div "Event Builder Guests Floor Plan All Groups Journeys Comms QR Scanner Team Setti…" at bounding box center [761, 449] width 1522 height 899
type input "[PERSON_NAME]"
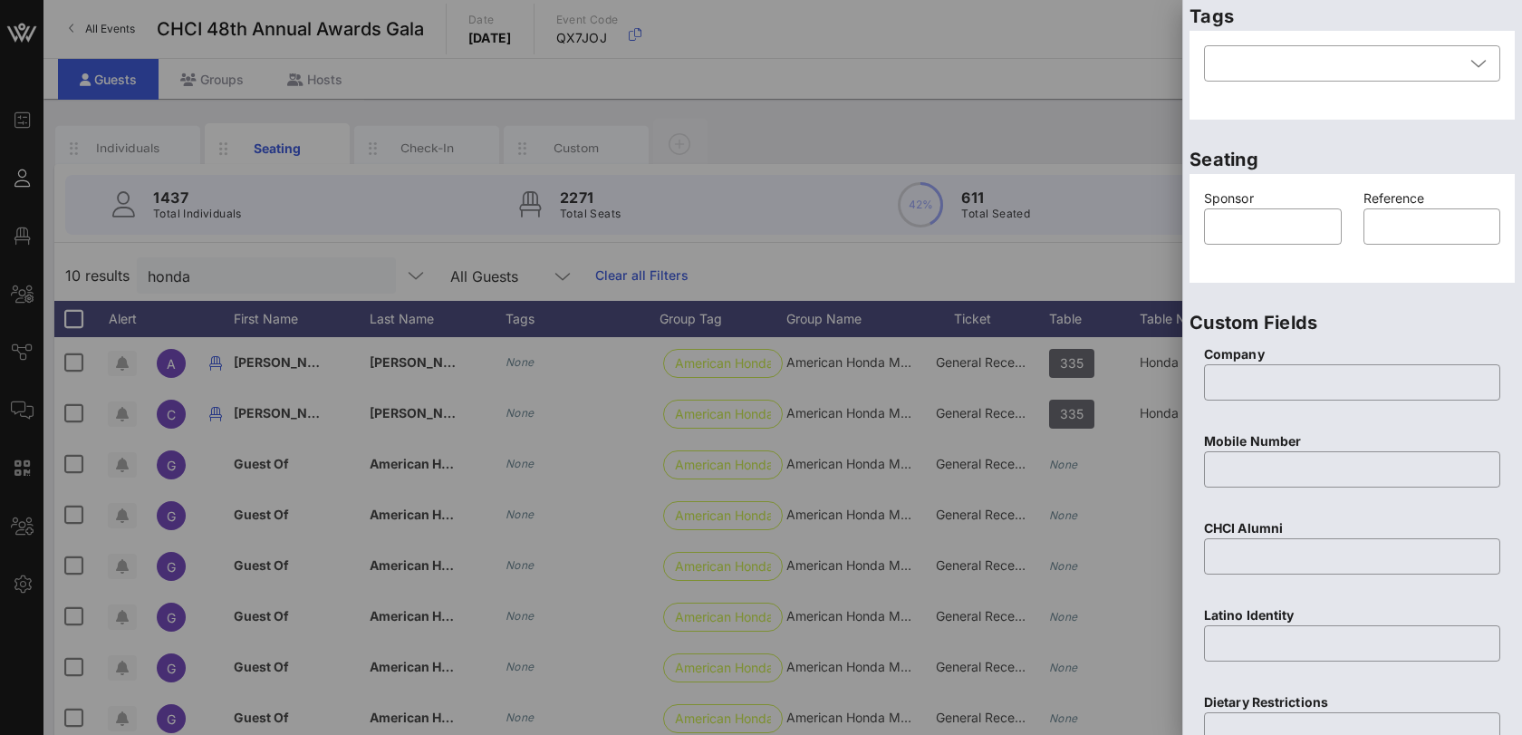
scroll to position [359, 0]
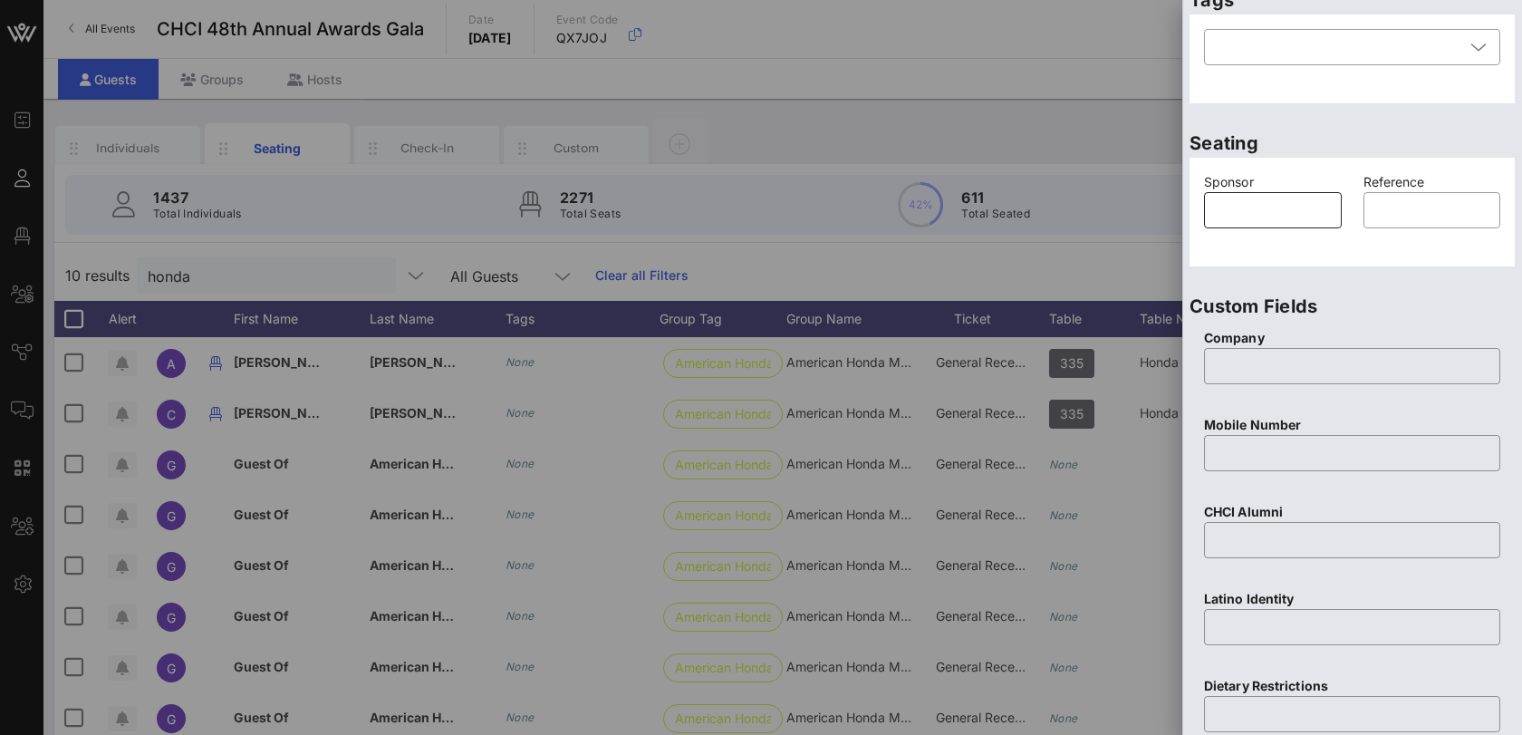
type input "Krasow"
click at [1291, 209] on input "text" at bounding box center [1273, 210] width 116 height 29
type input "American Honda"
click at [1330, 380] on input "text" at bounding box center [1352, 366] width 275 height 29
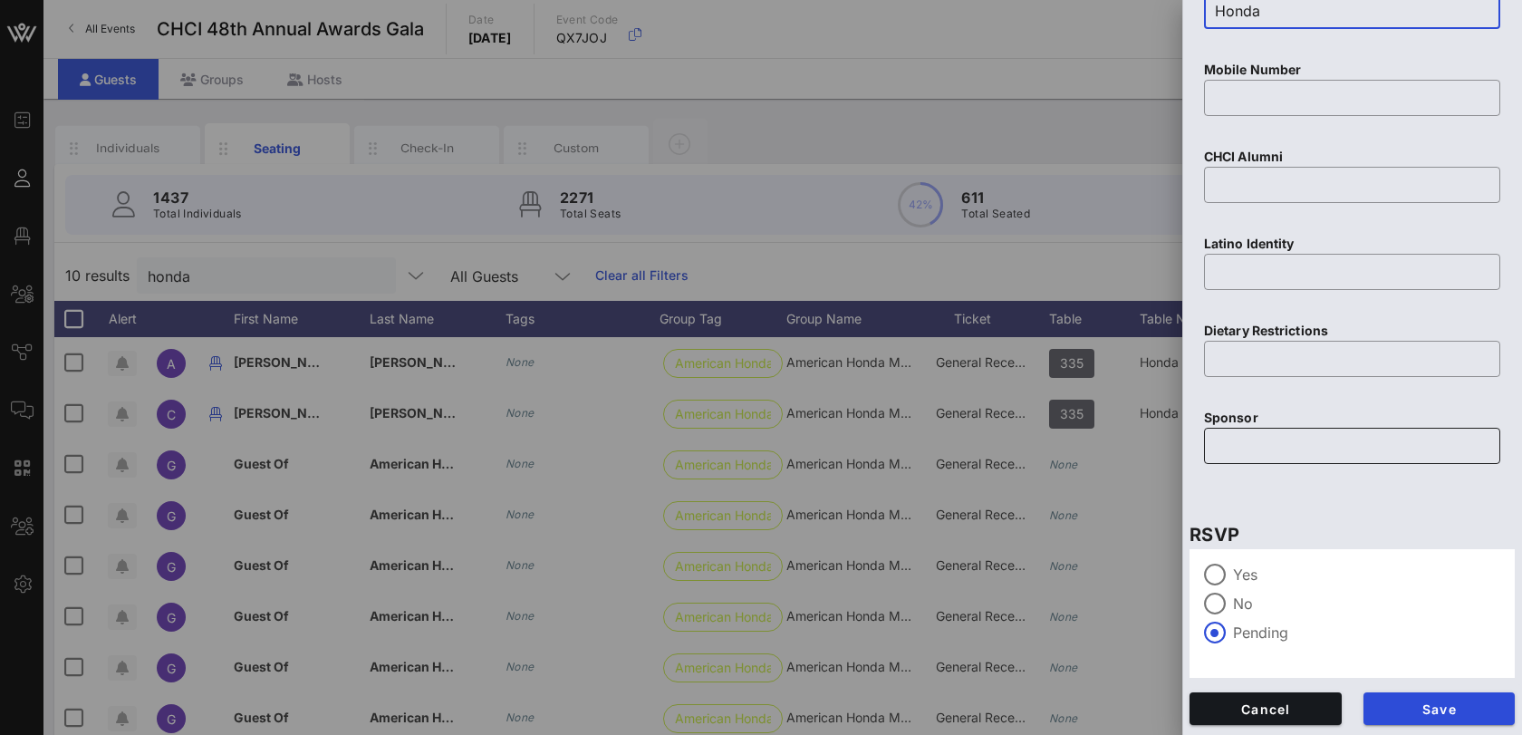
type input "Honda"
click at [1259, 431] on input "text" at bounding box center [1352, 445] width 275 height 29
type input "Honda"
click at [1424, 717] on button "Save" at bounding box center [1440, 708] width 152 height 33
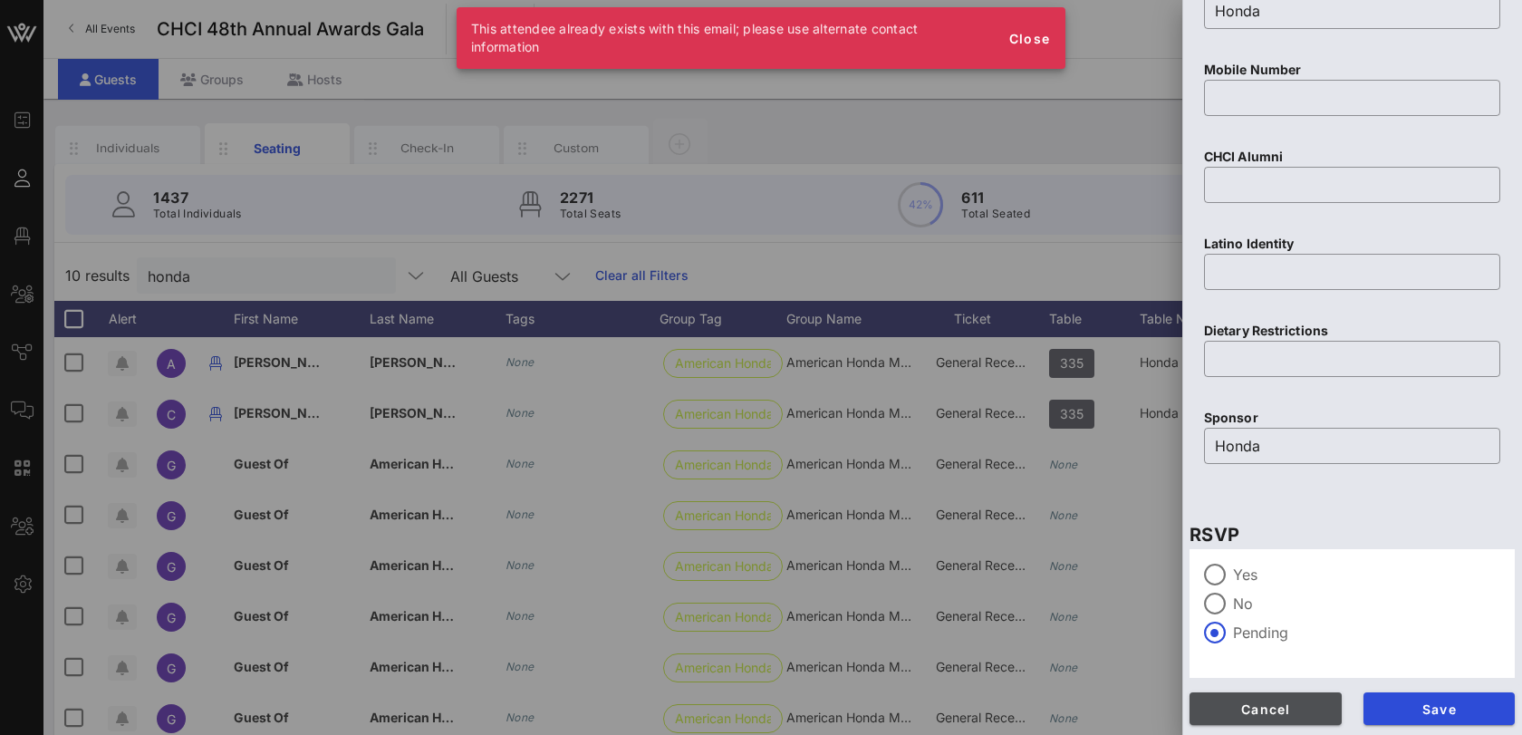
click at [1304, 702] on span "Cancel" at bounding box center [1265, 708] width 123 height 15
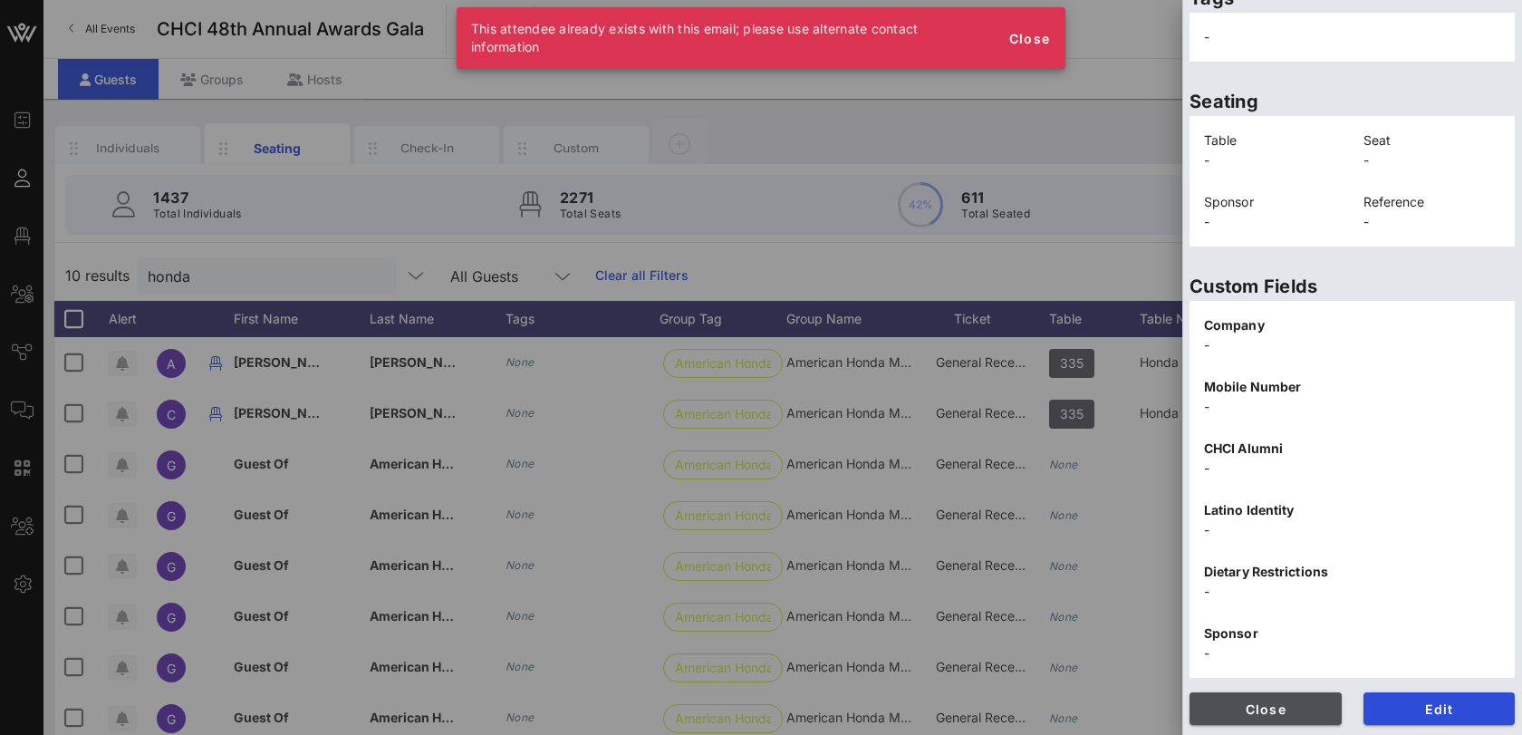
click at [1249, 719] on button "Close" at bounding box center [1266, 708] width 152 height 33
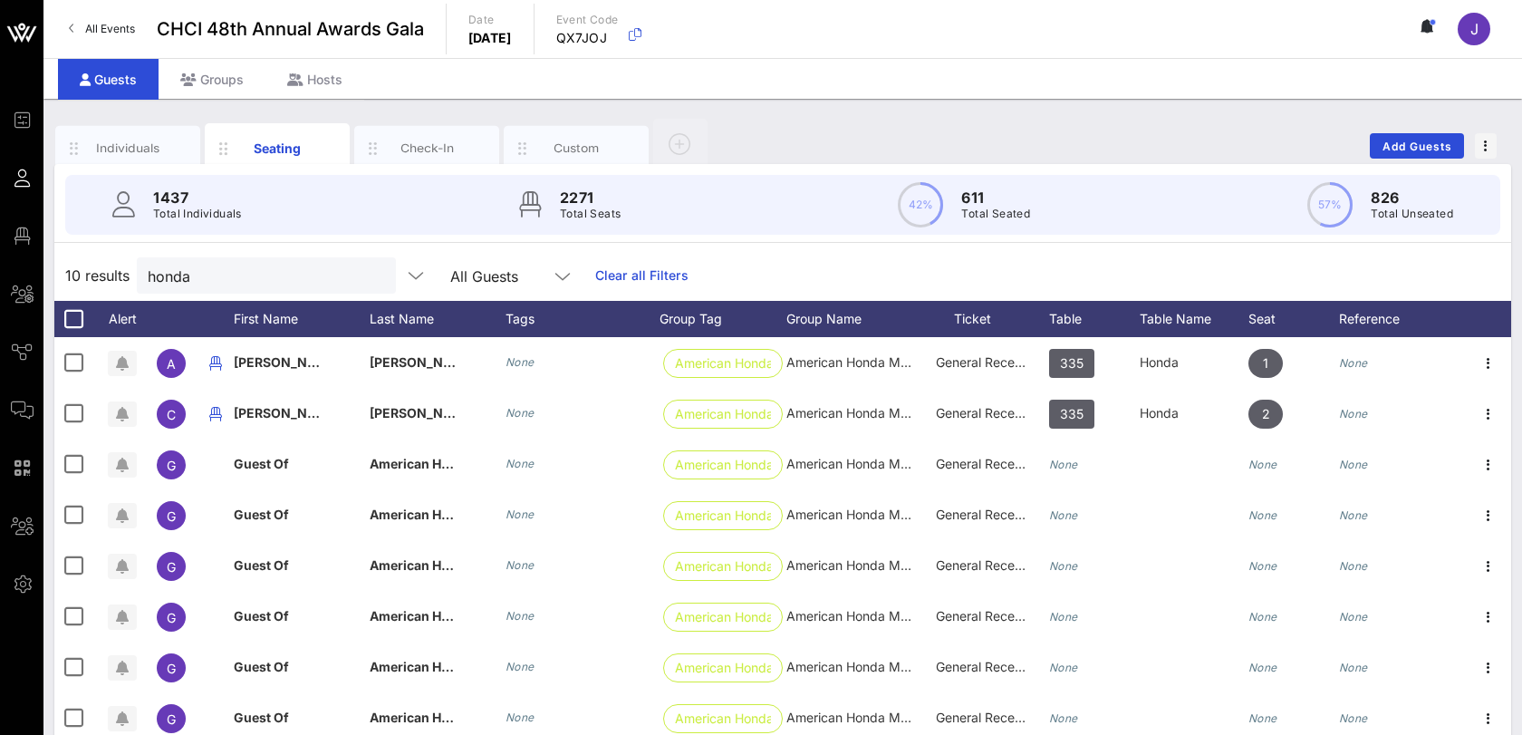
click at [555, 268] on icon at bounding box center [563, 276] width 16 height 22
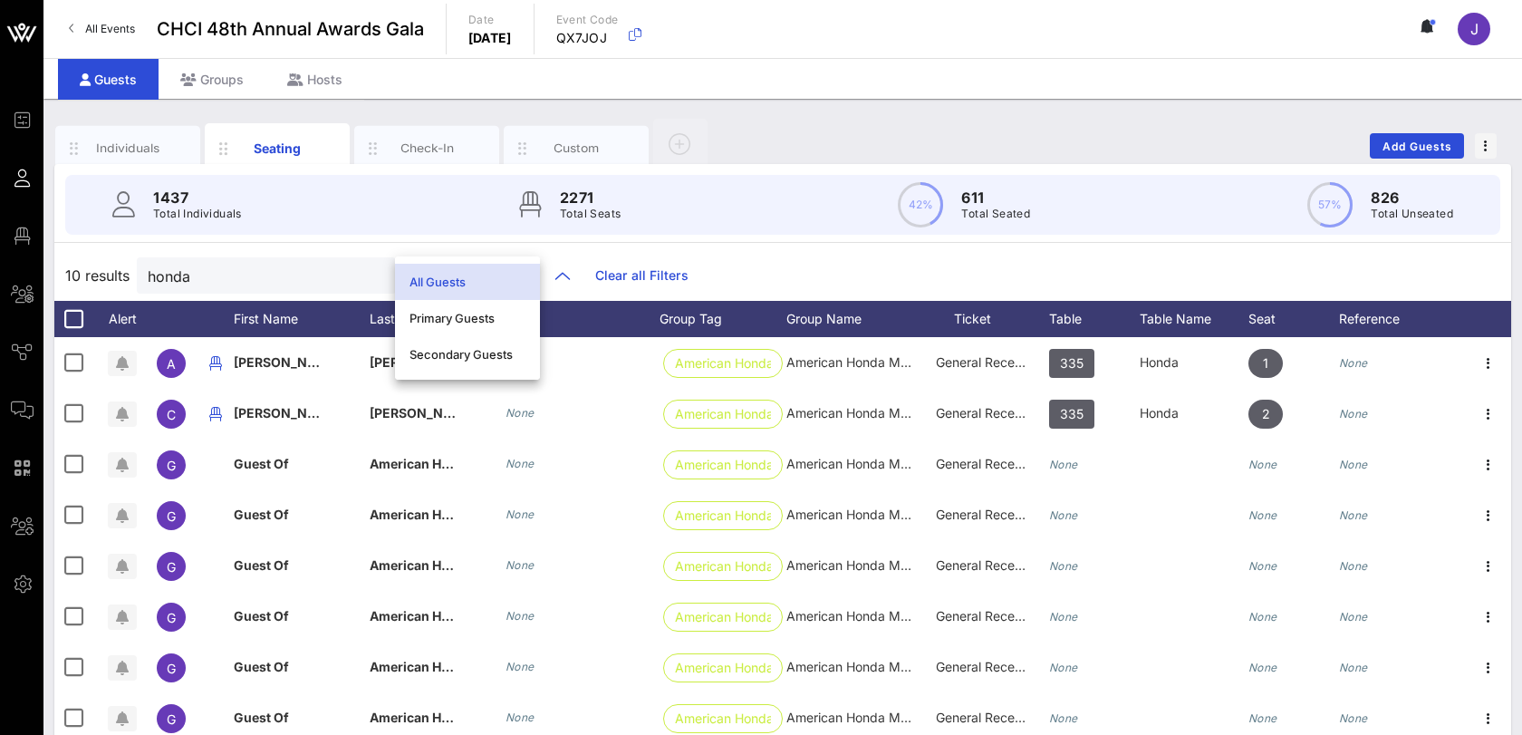
click at [609, 275] on link "Clear all Filters" at bounding box center [641, 275] width 93 height 20
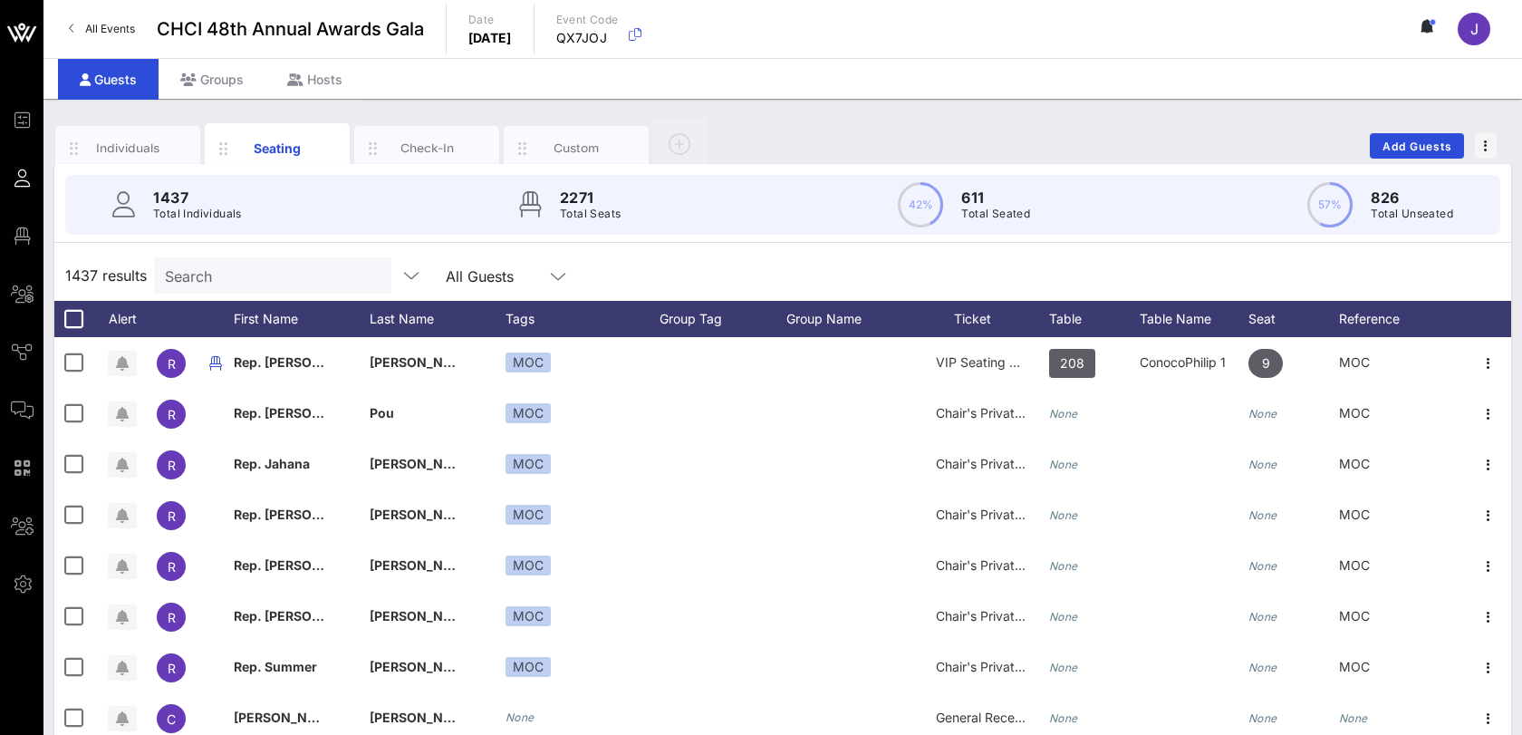
click at [246, 271] on input "Search" at bounding box center [271, 276] width 212 height 24
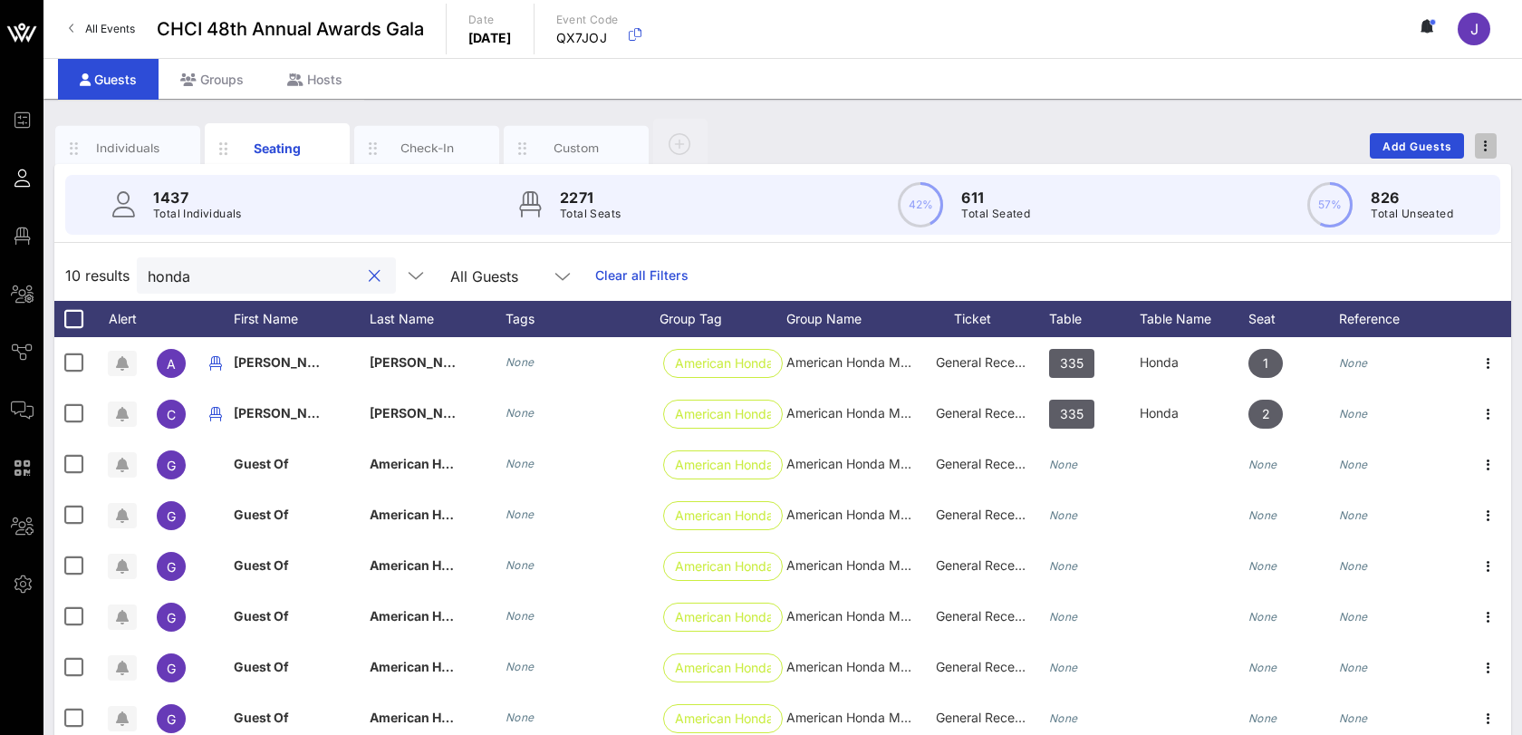
click at [1488, 140] on span "button" at bounding box center [1486, 146] width 22 height 13
click at [1091, 157] on div "Individuals Seating Check-In Custom Add Guests" at bounding box center [782, 146] width 1457 height 58
click at [159, 148] on div "Individuals" at bounding box center [128, 148] width 81 height 17
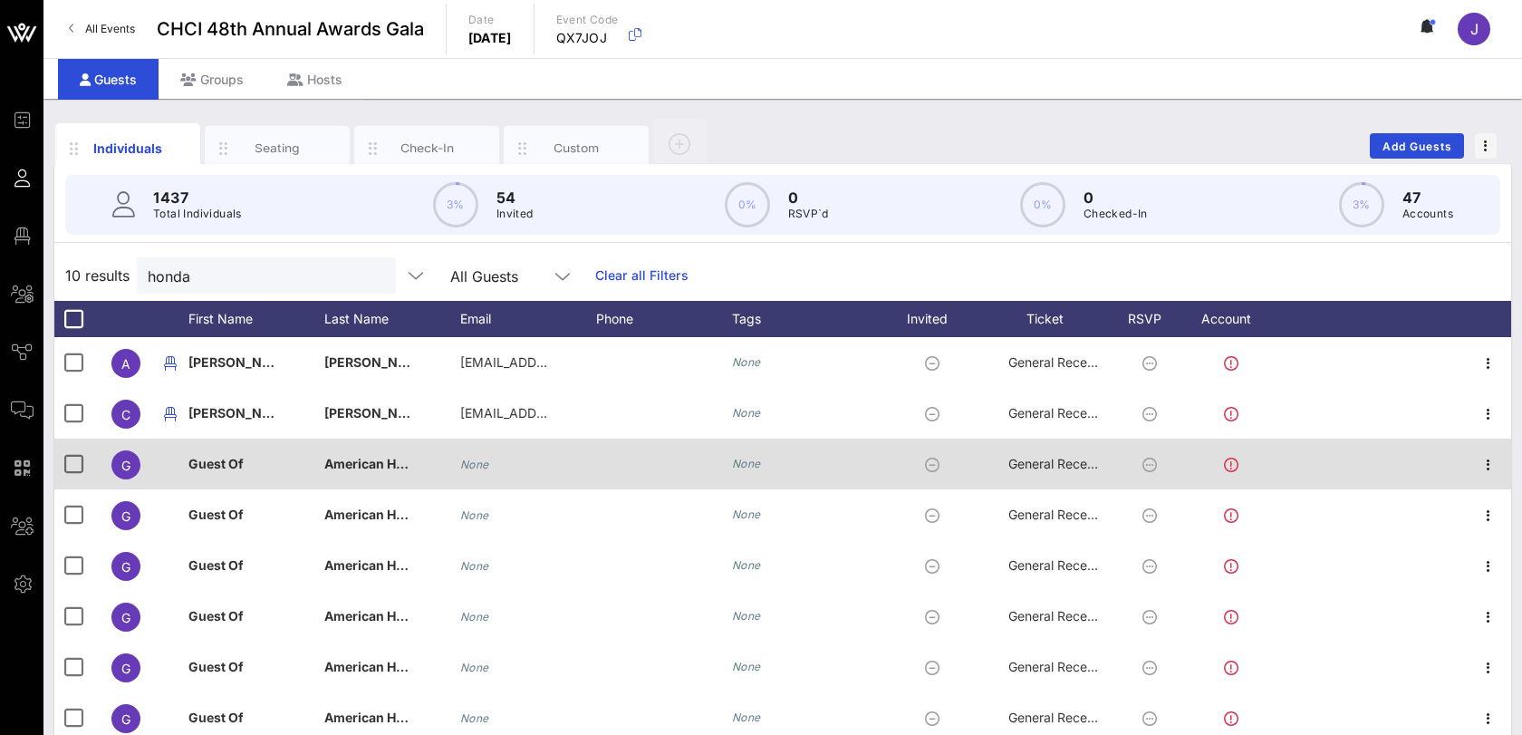
scroll to position [162, 0]
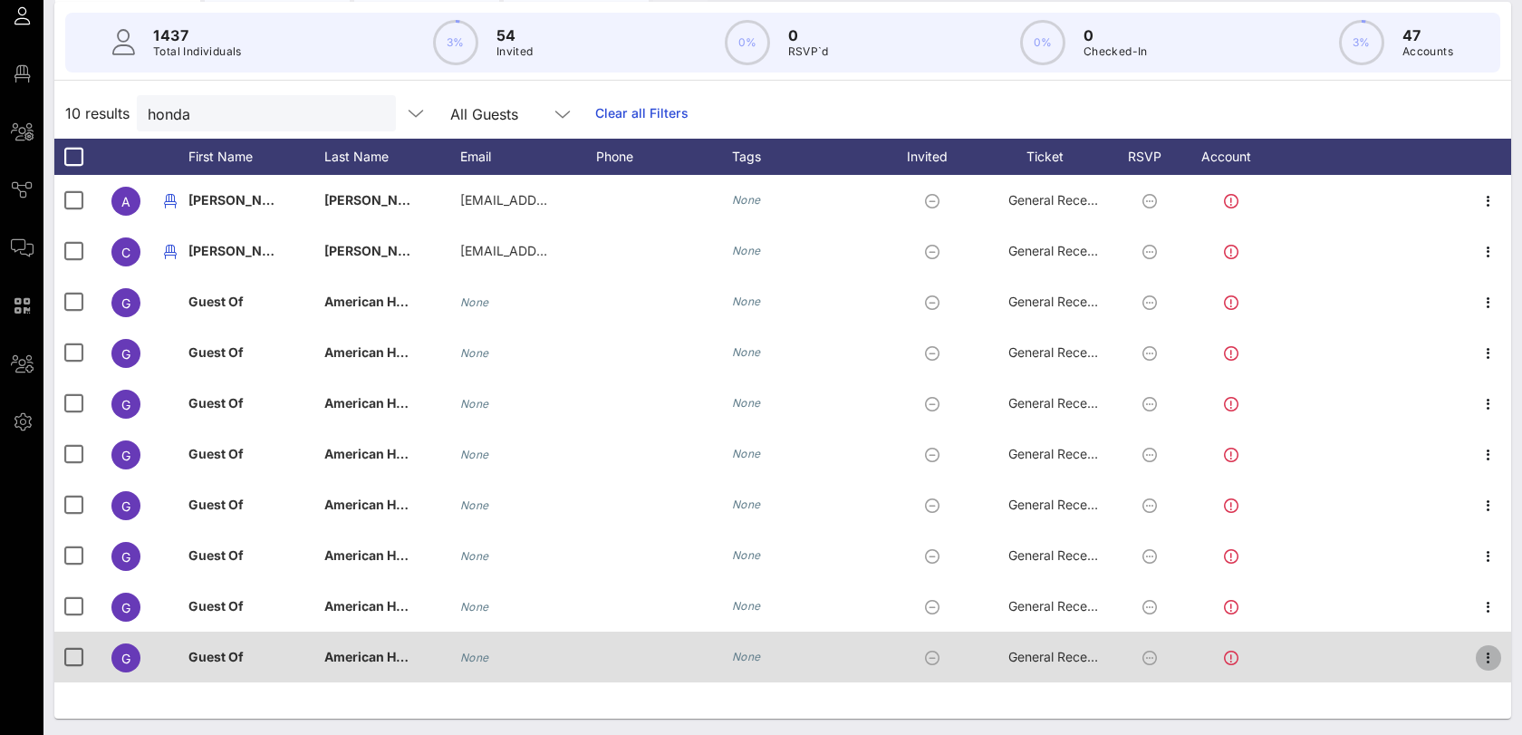
click at [1487, 659] on icon "button" at bounding box center [1489, 658] width 22 height 22
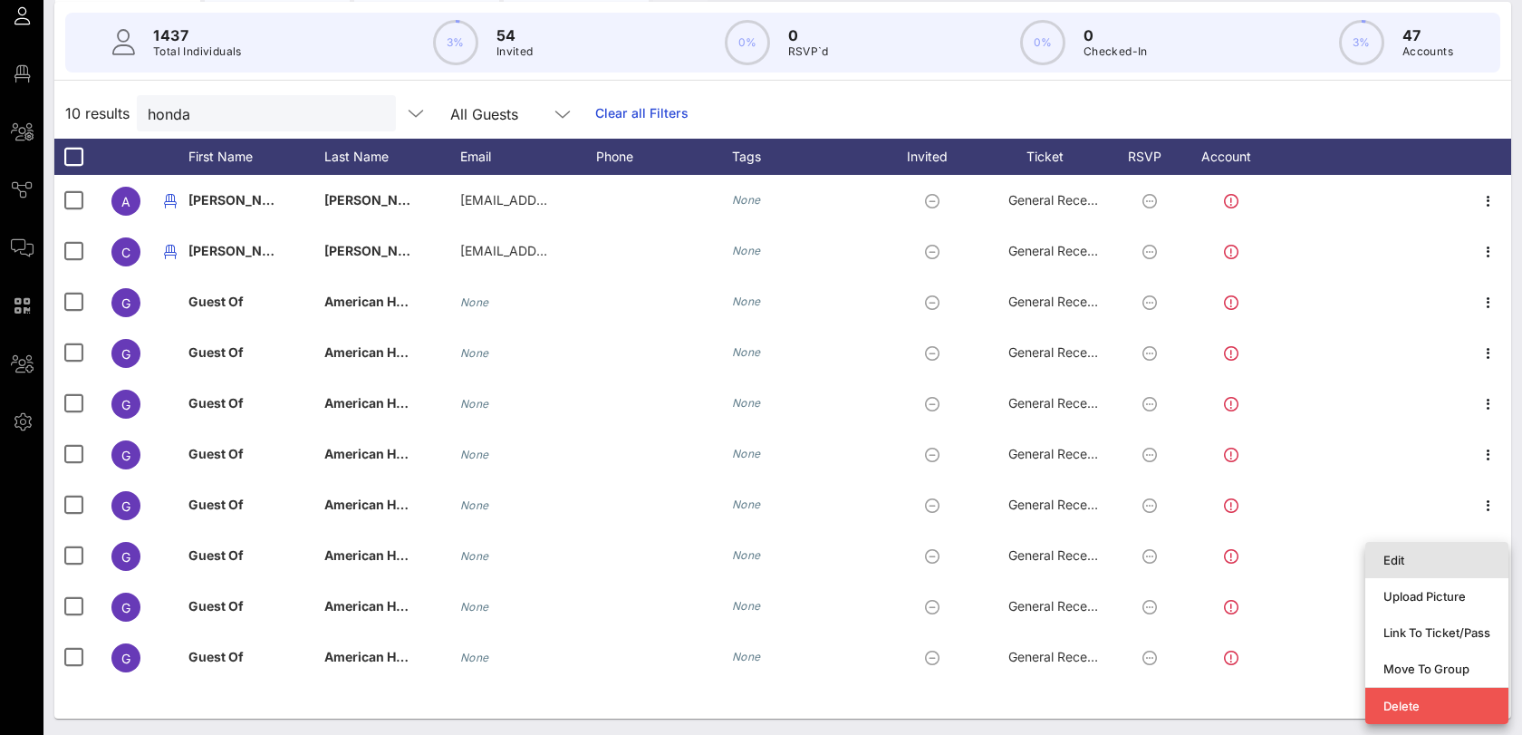
click at [1457, 567] on div "Edit" at bounding box center [1437, 559] width 107 height 29
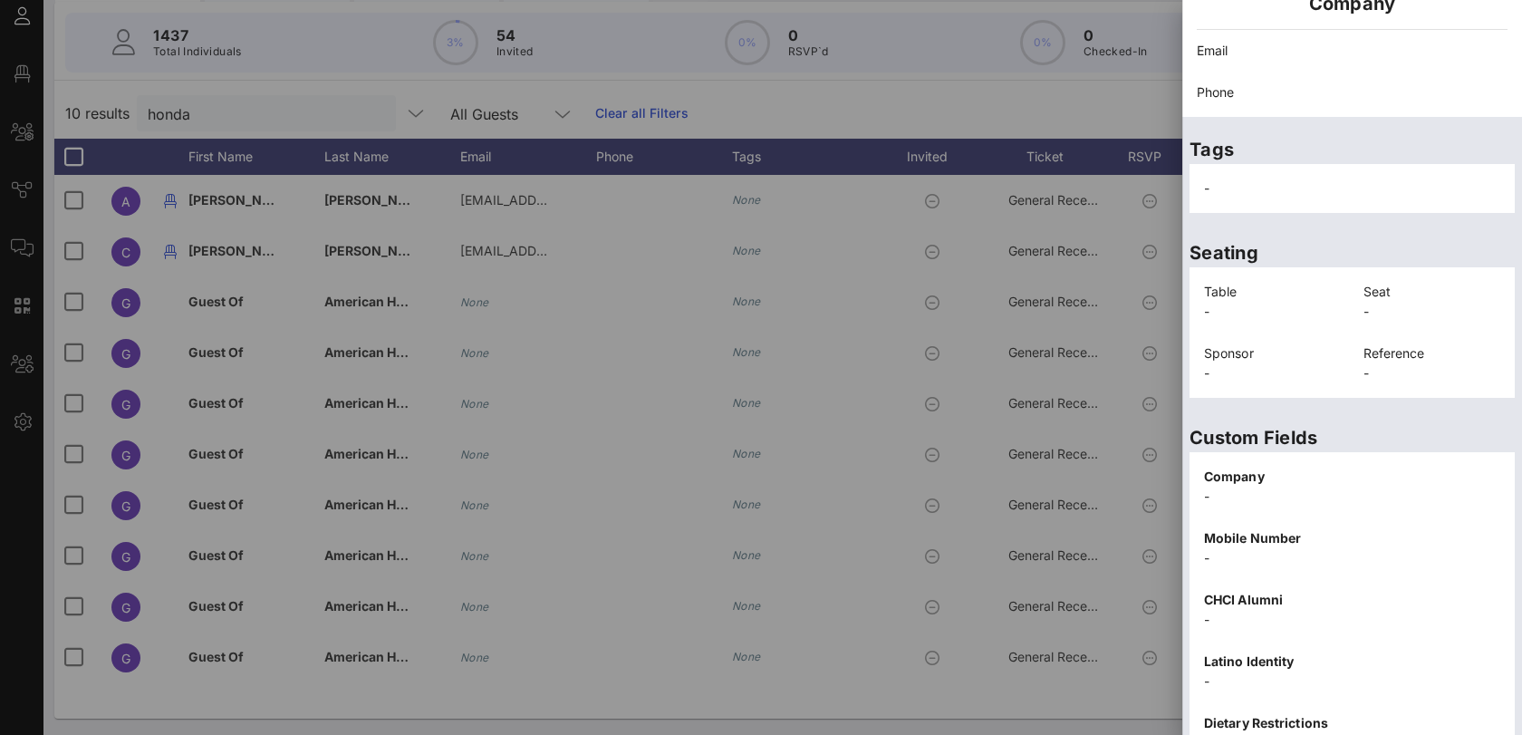
scroll to position [354, 0]
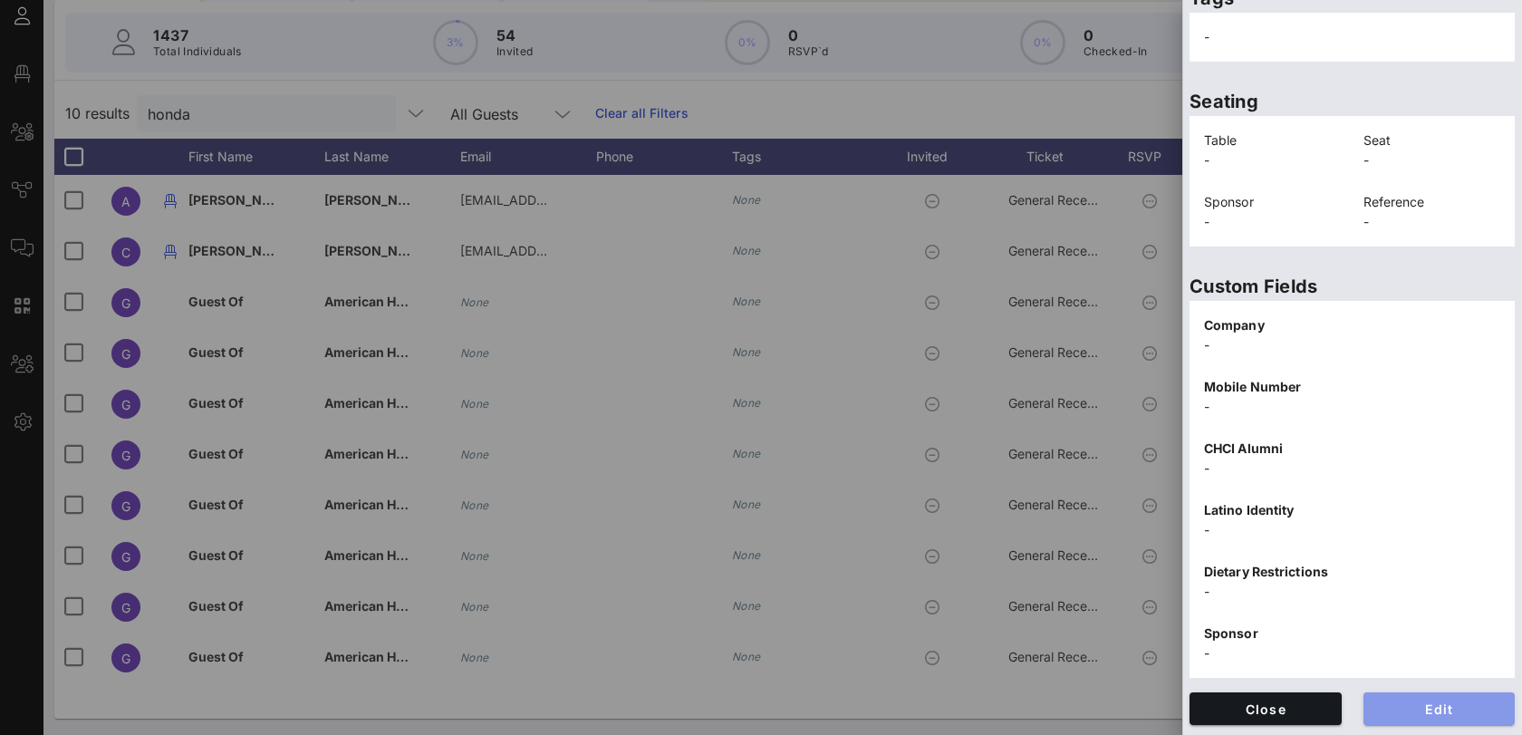
click at [1393, 715] on span "Edit" at bounding box center [1439, 708] width 123 height 15
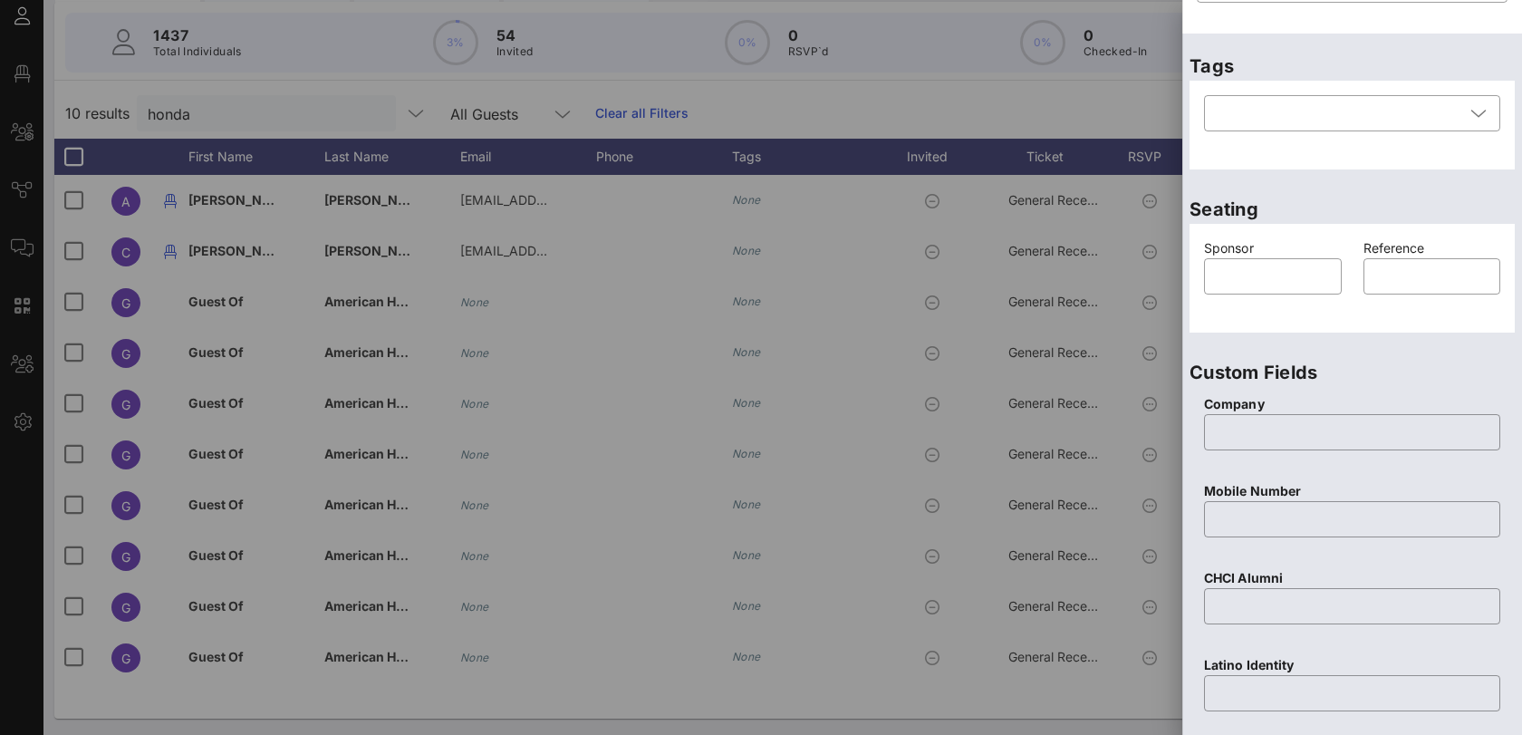
scroll to position [0, 0]
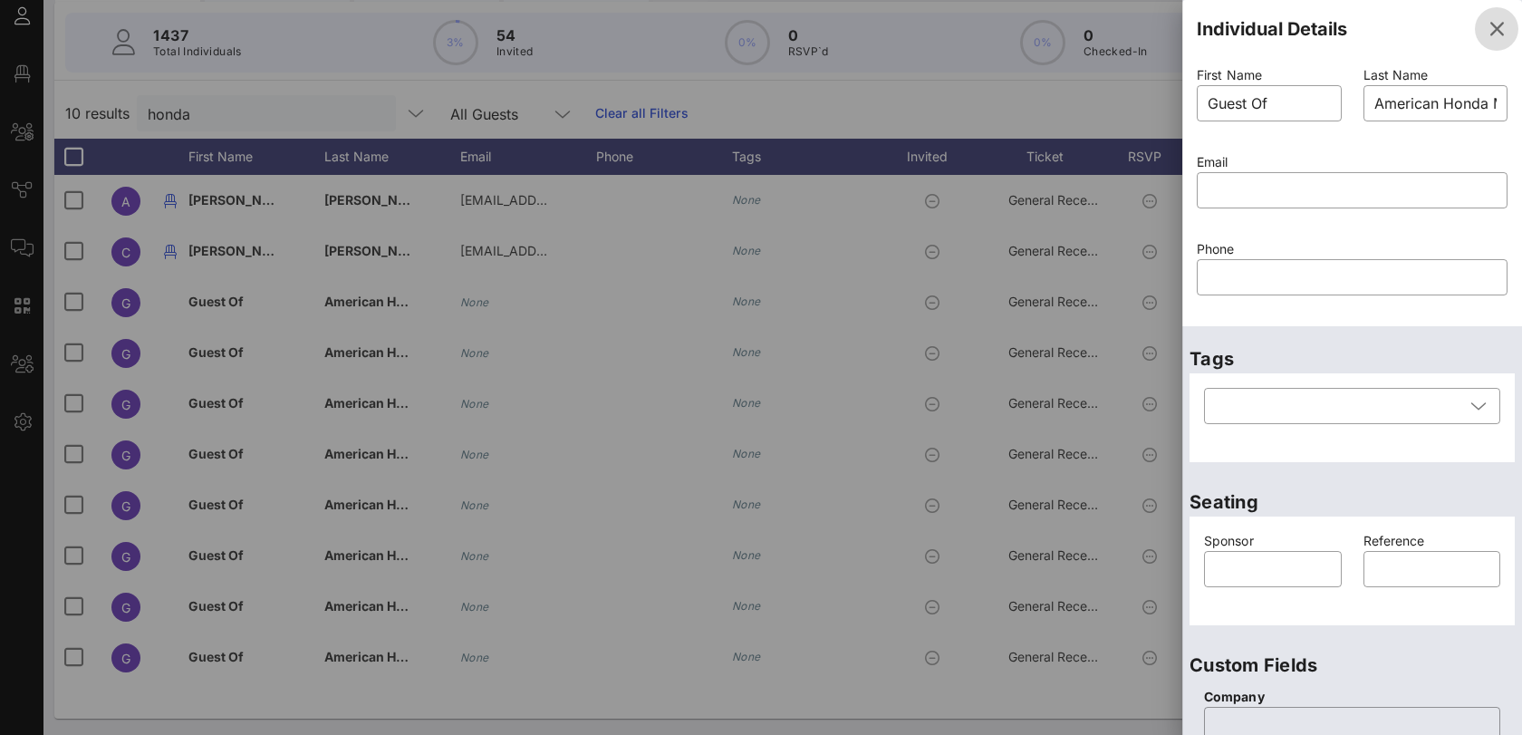
click at [1487, 31] on icon "button" at bounding box center [1497, 29] width 22 height 22
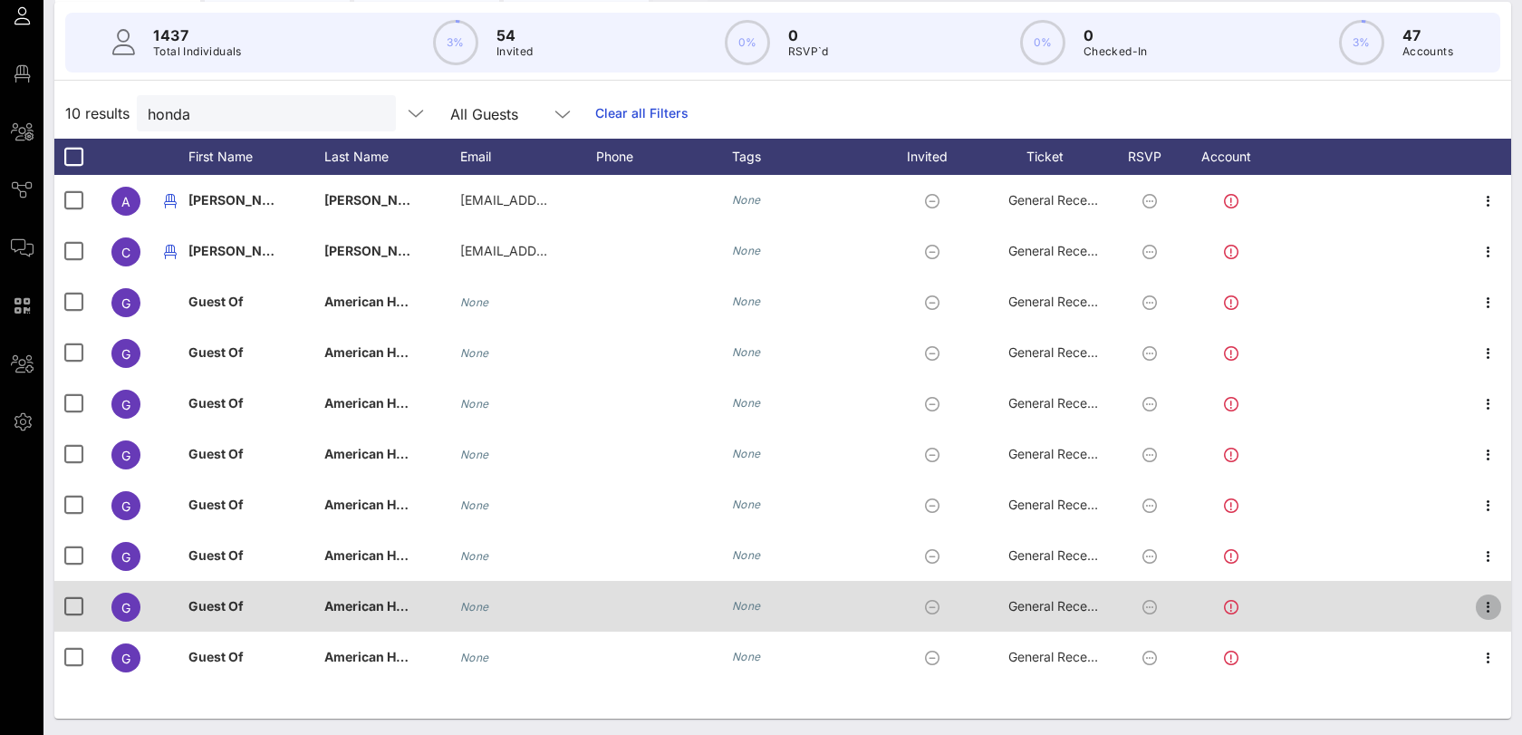
click at [1492, 609] on icon "button" at bounding box center [1489, 607] width 22 height 22
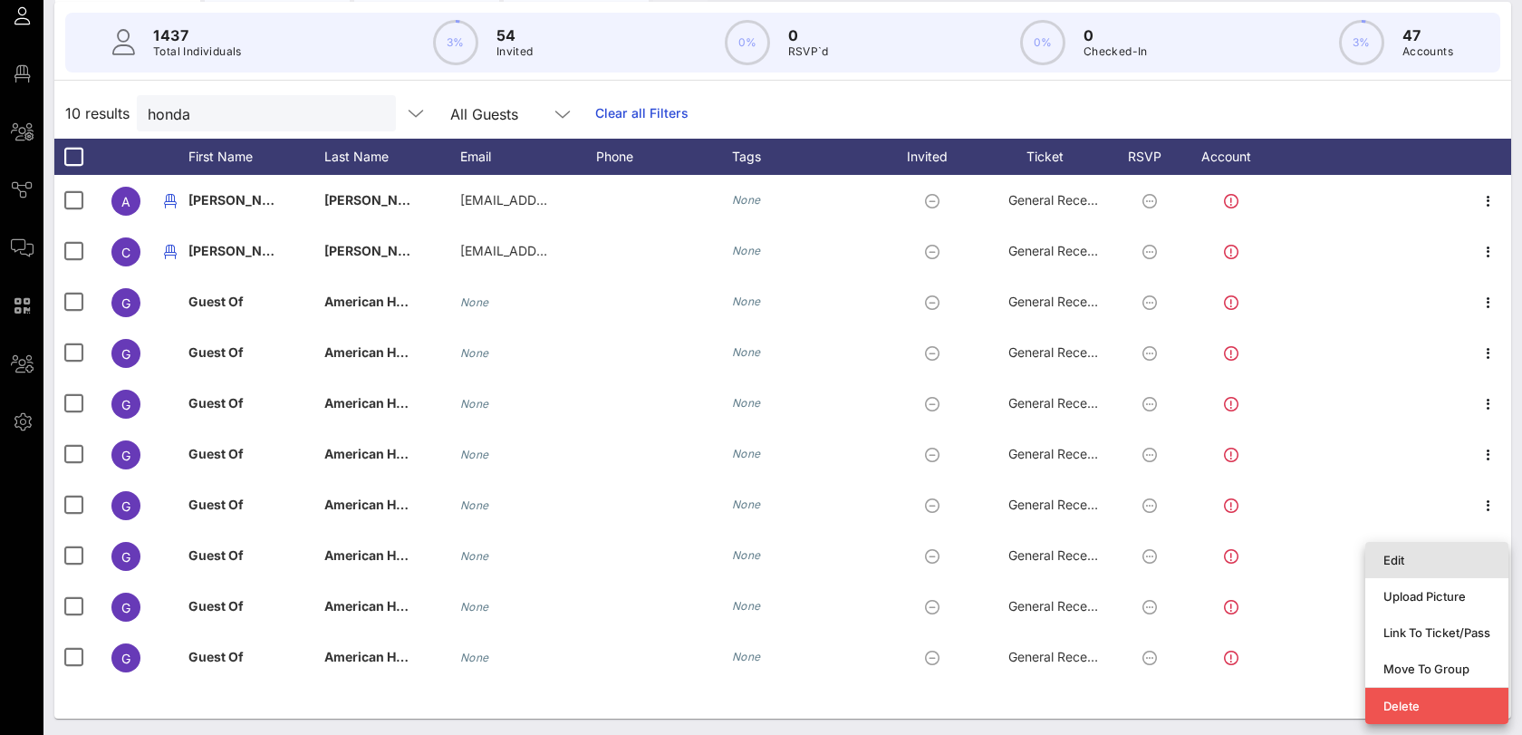
click at [1421, 564] on div "Edit" at bounding box center [1437, 560] width 107 height 14
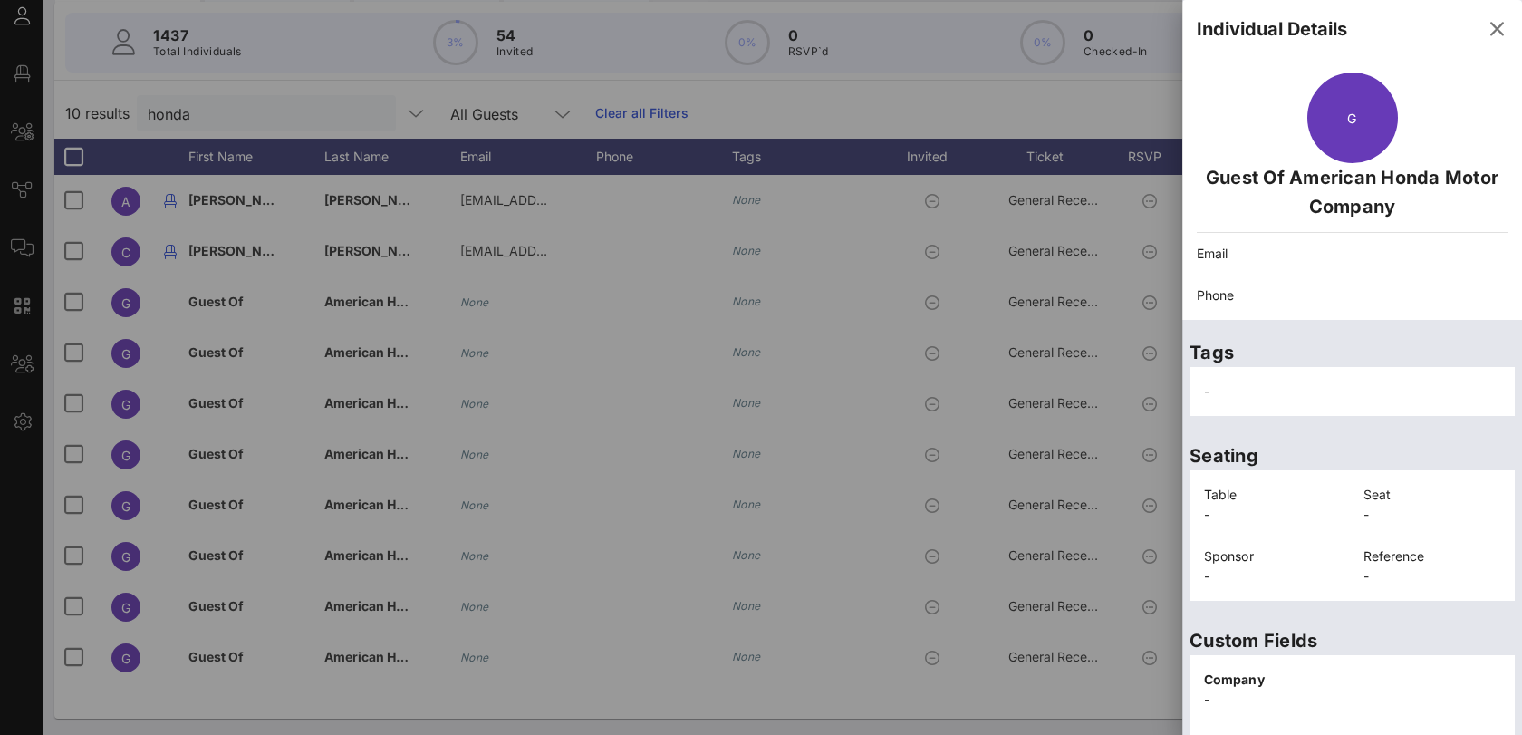
scroll to position [354, 0]
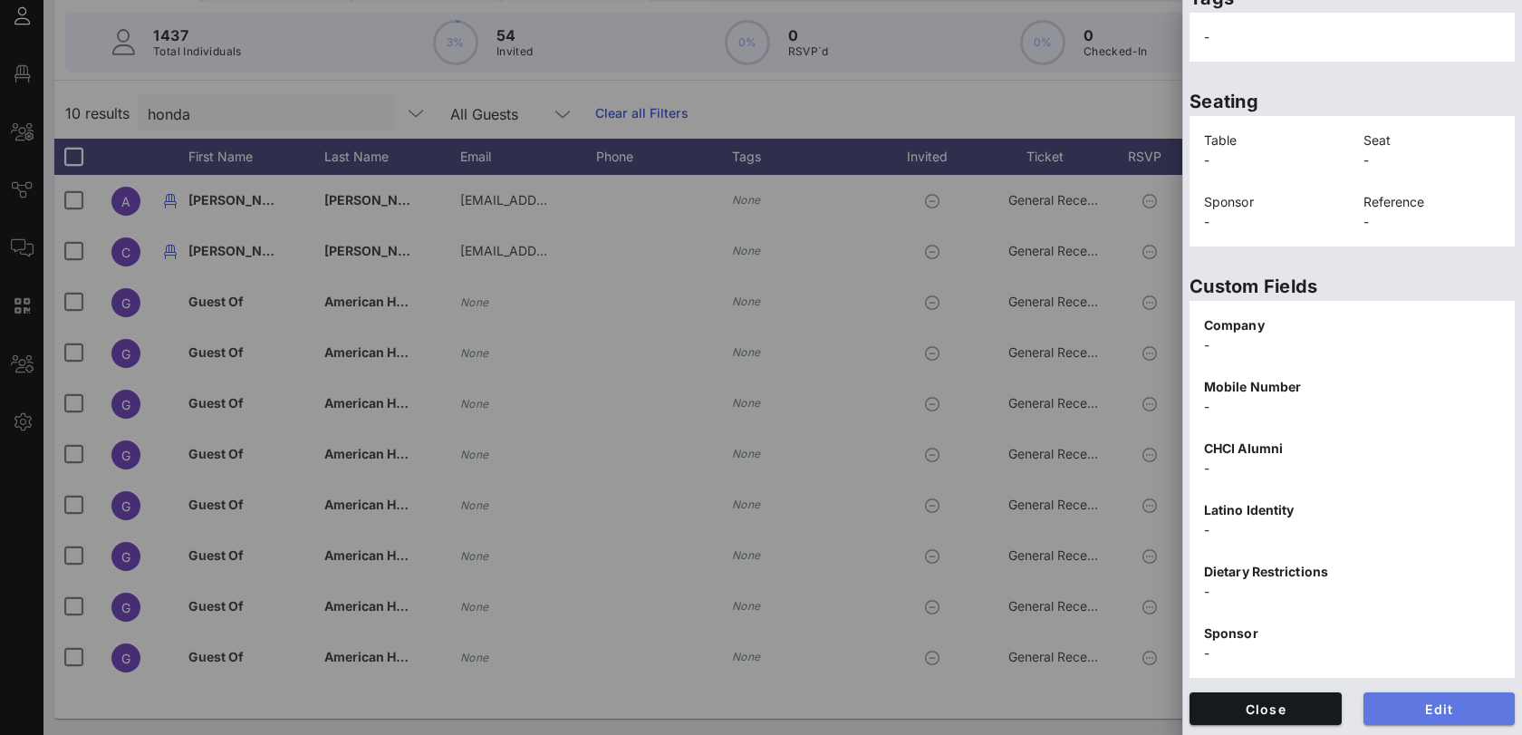
click at [1410, 712] on span "Edit" at bounding box center [1439, 708] width 123 height 15
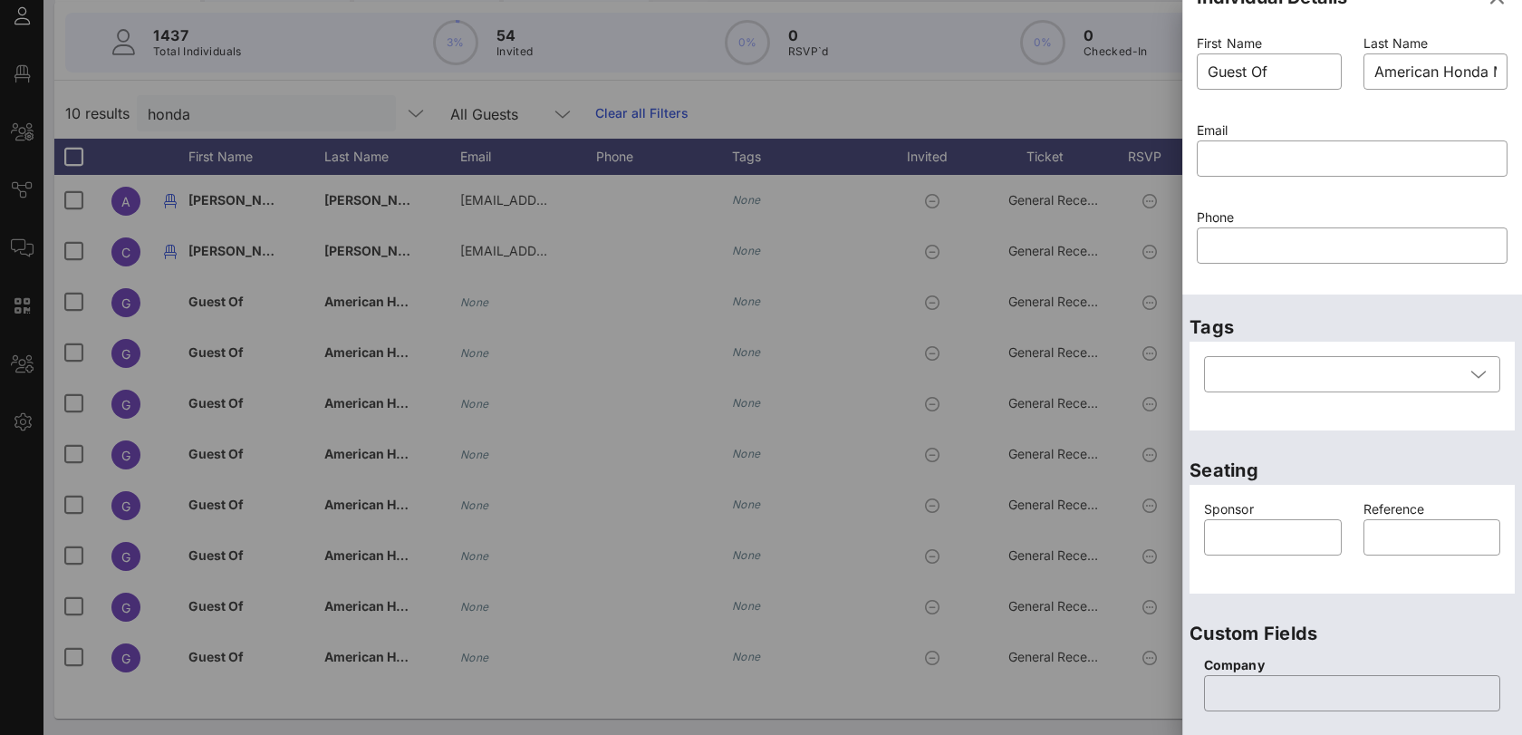
scroll to position [0, 0]
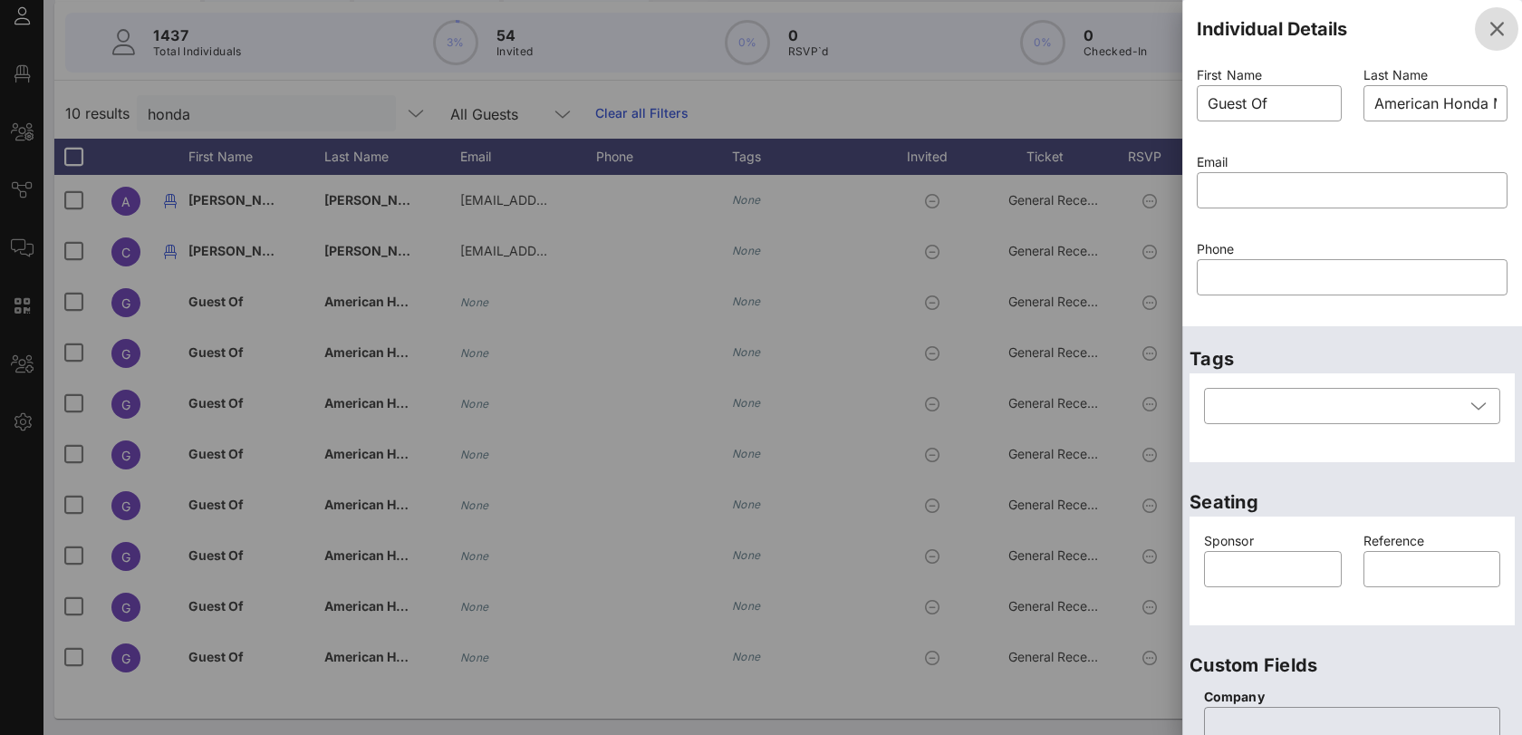
click at [1503, 31] on icon "button" at bounding box center [1497, 29] width 22 height 22
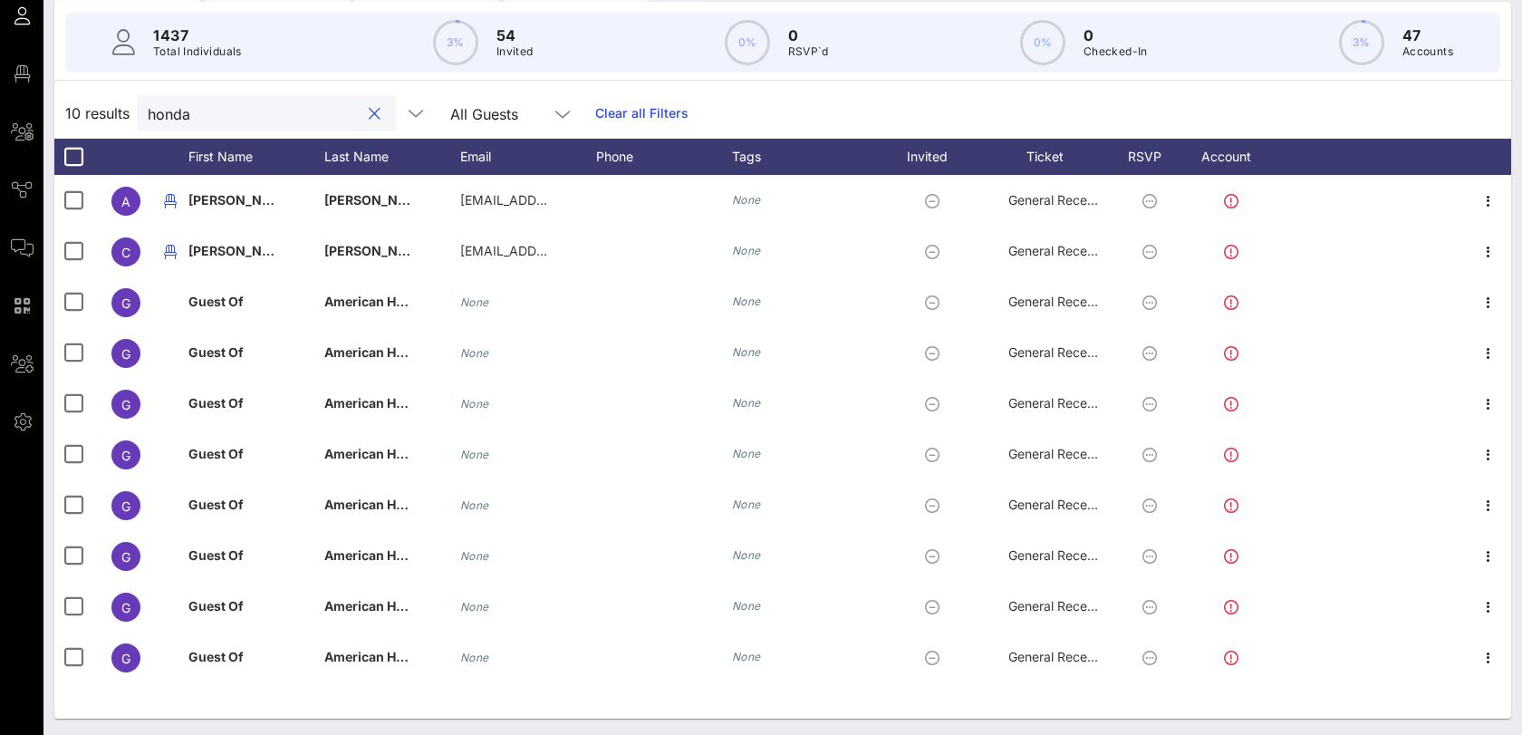
click at [175, 105] on input "honda" at bounding box center [254, 113] width 212 height 24
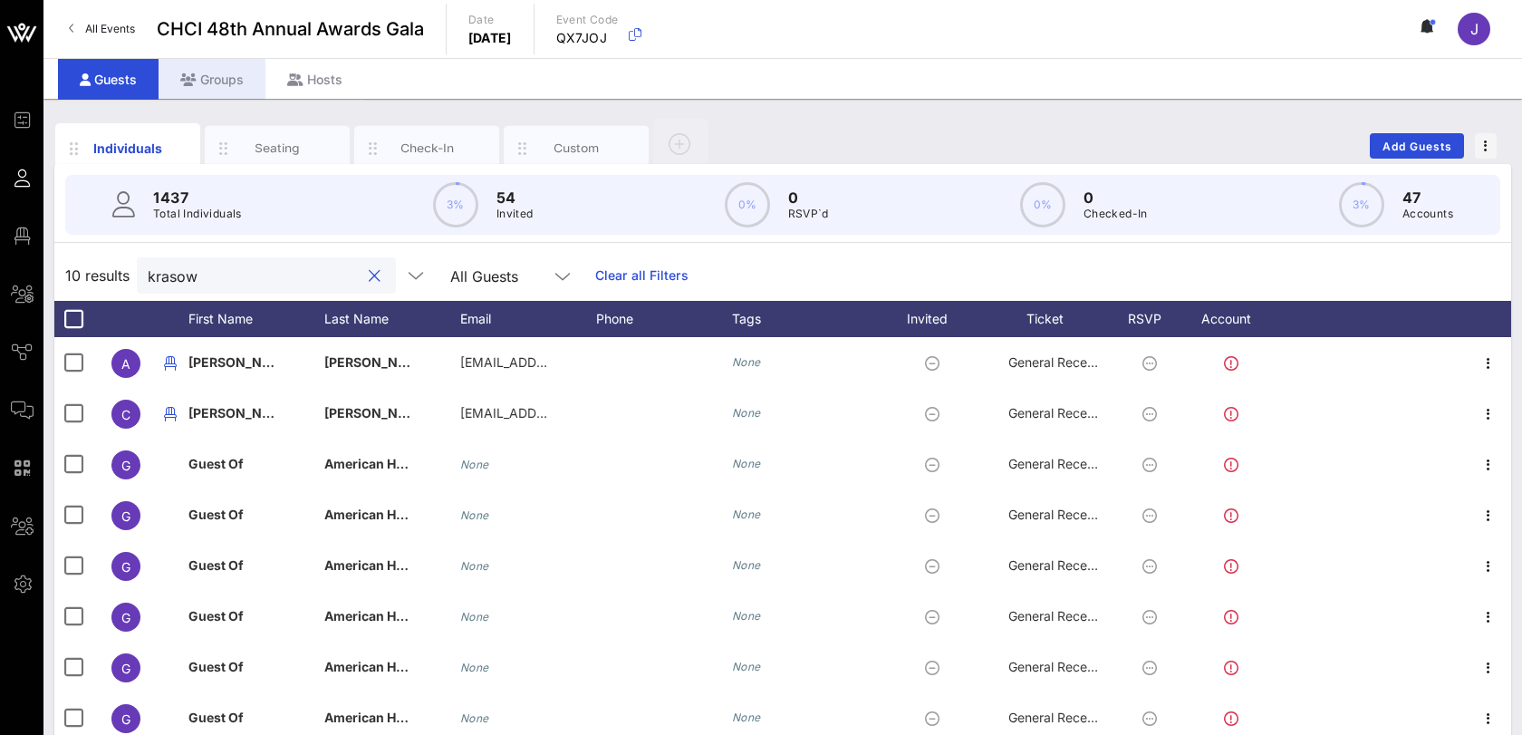
type input "krasow"
click at [204, 76] on div "Groups" at bounding box center [212, 79] width 107 height 41
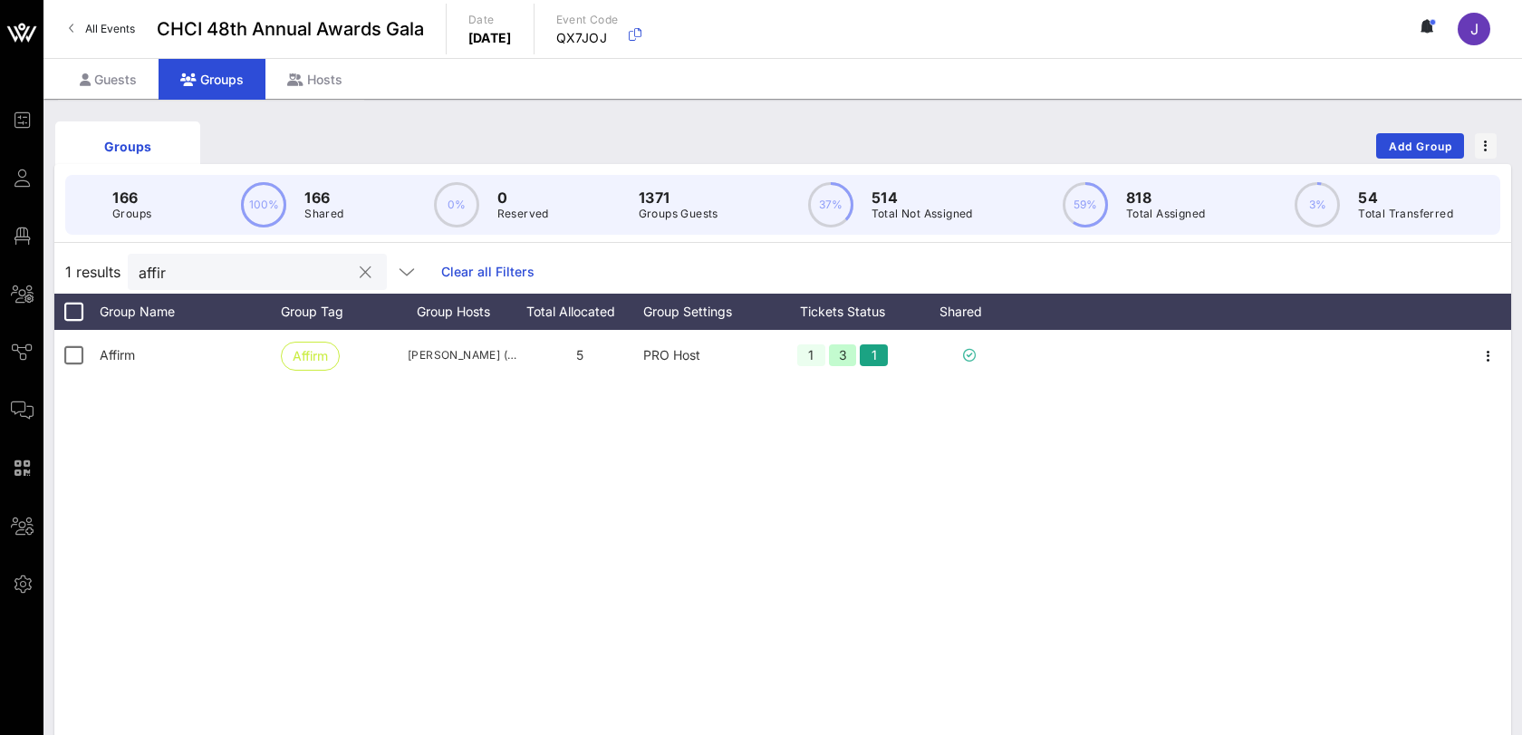
click at [178, 263] on input "affir" at bounding box center [245, 272] width 212 height 24
type input "g"
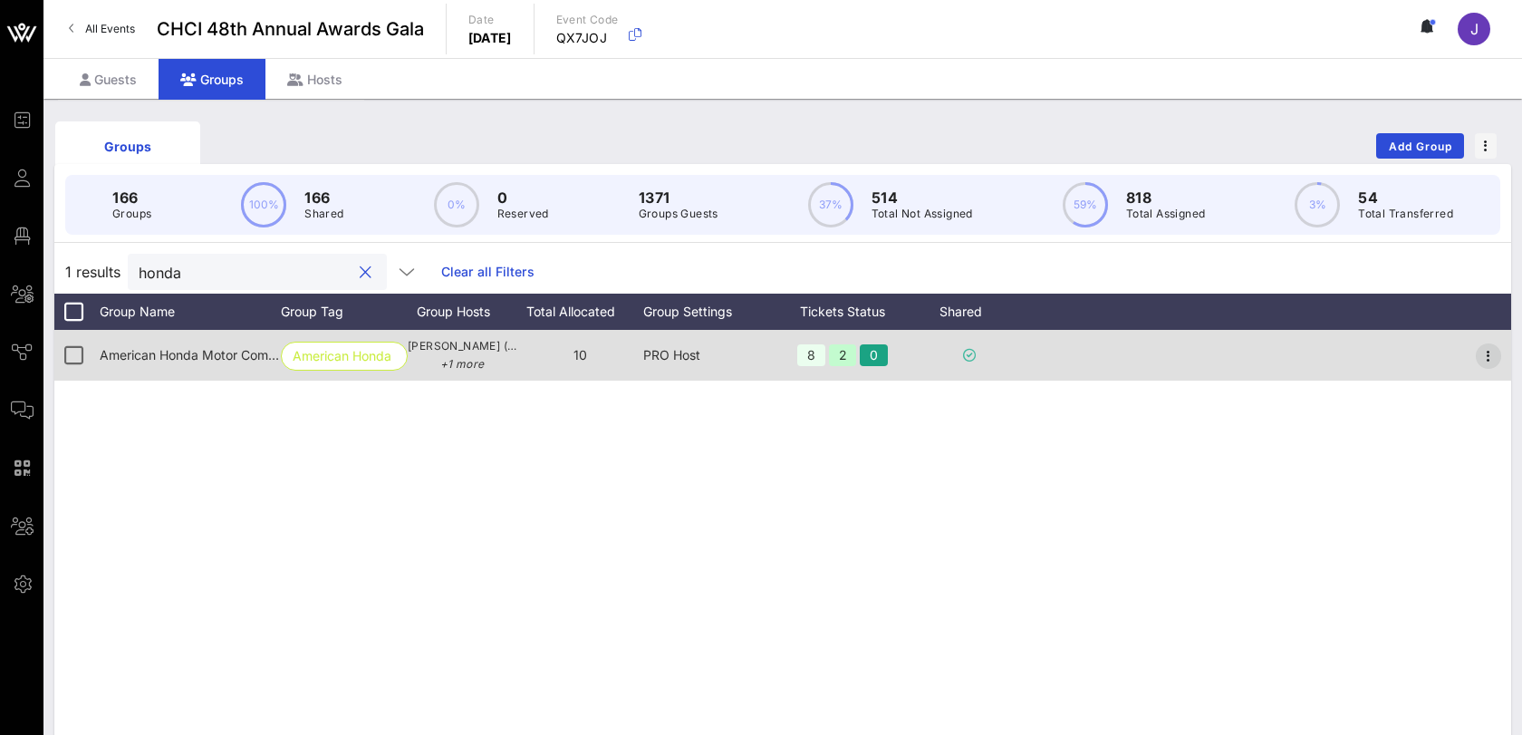
type input "honda"
click at [1495, 345] on icon "button" at bounding box center [1489, 356] width 22 height 22
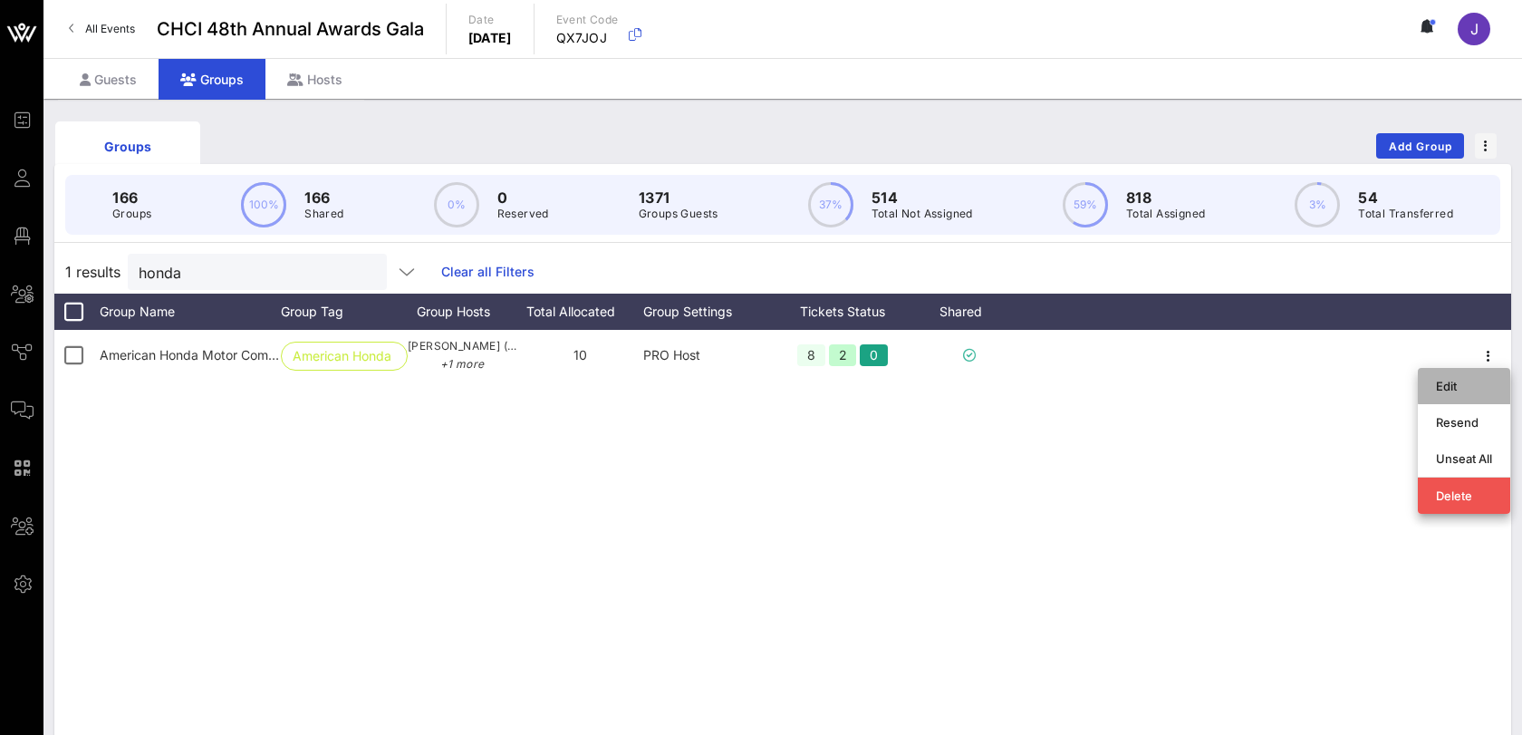
click at [1468, 392] on div "Edit" at bounding box center [1464, 386] width 56 height 14
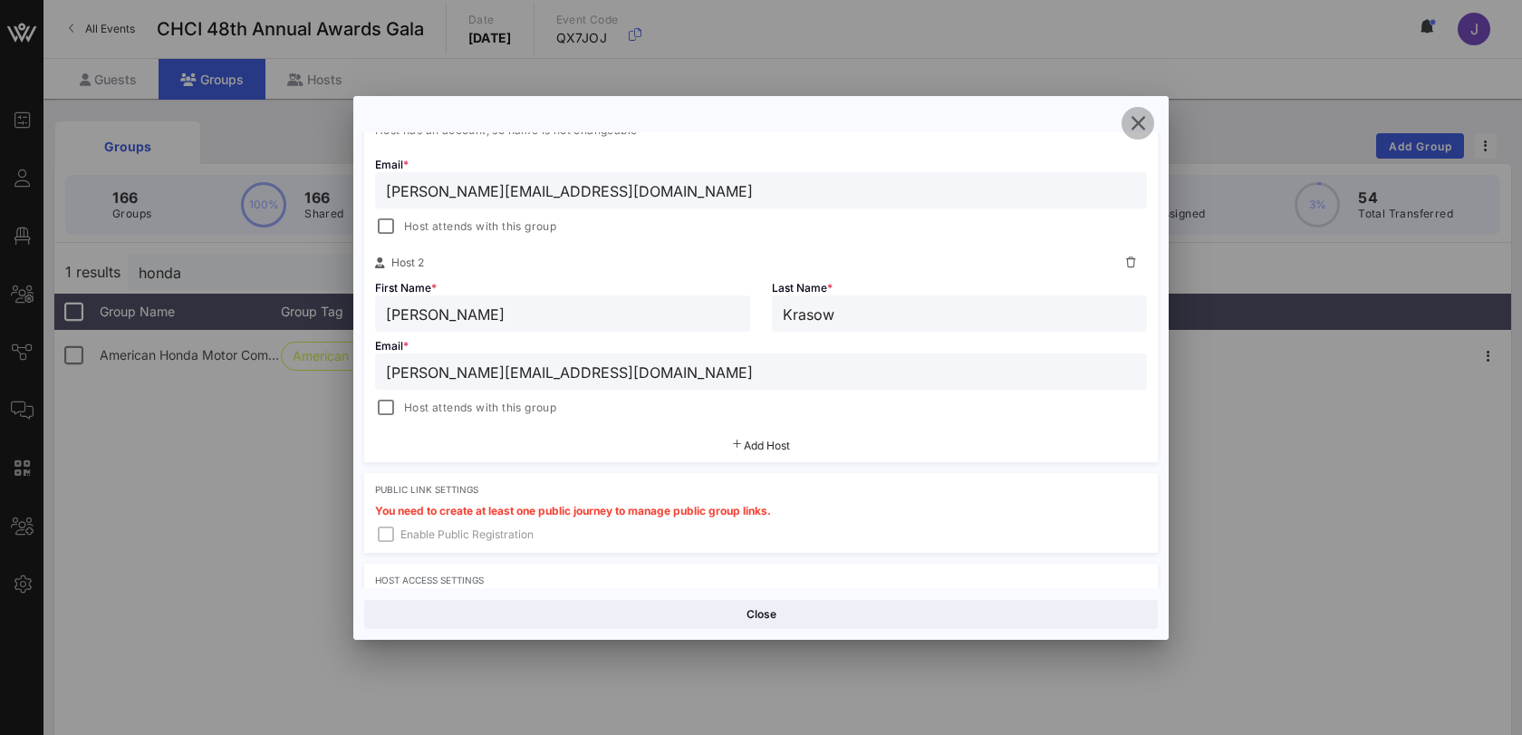
scroll to position [426, 0]
click at [391, 401] on div at bounding box center [385, 407] width 25 height 25
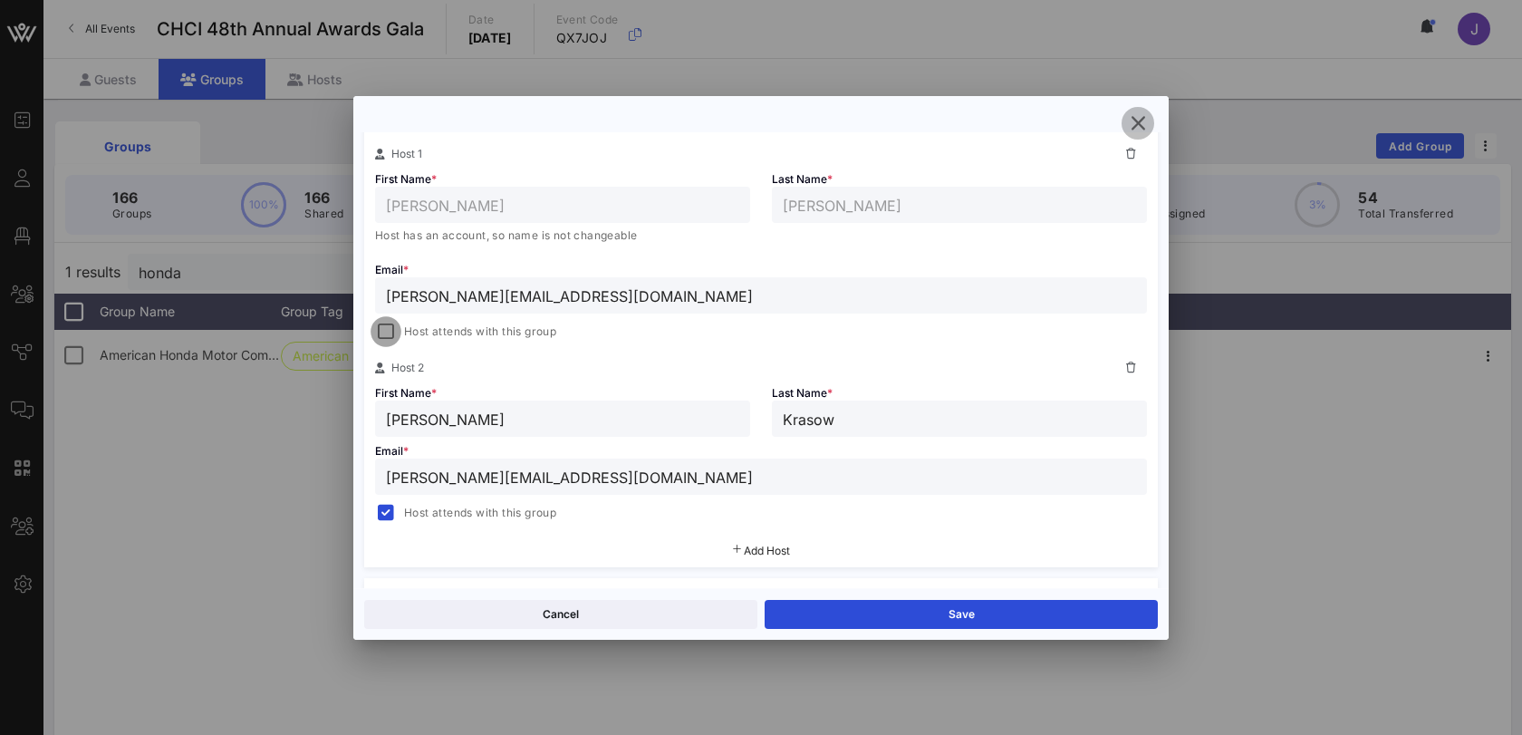
click at [390, 327] on div at bounding box center [385, 331] width 25 height 25
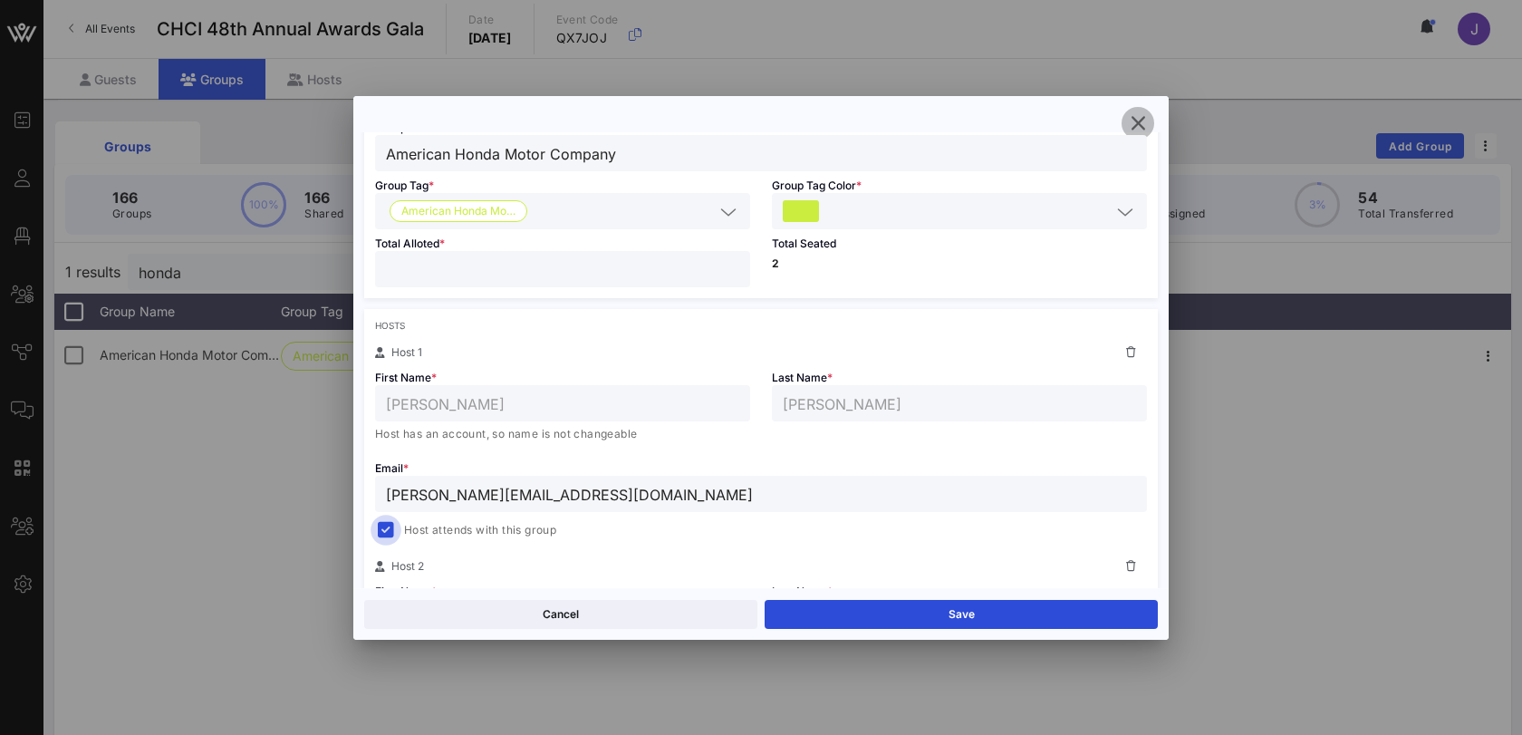
scroll to position [112, 0]
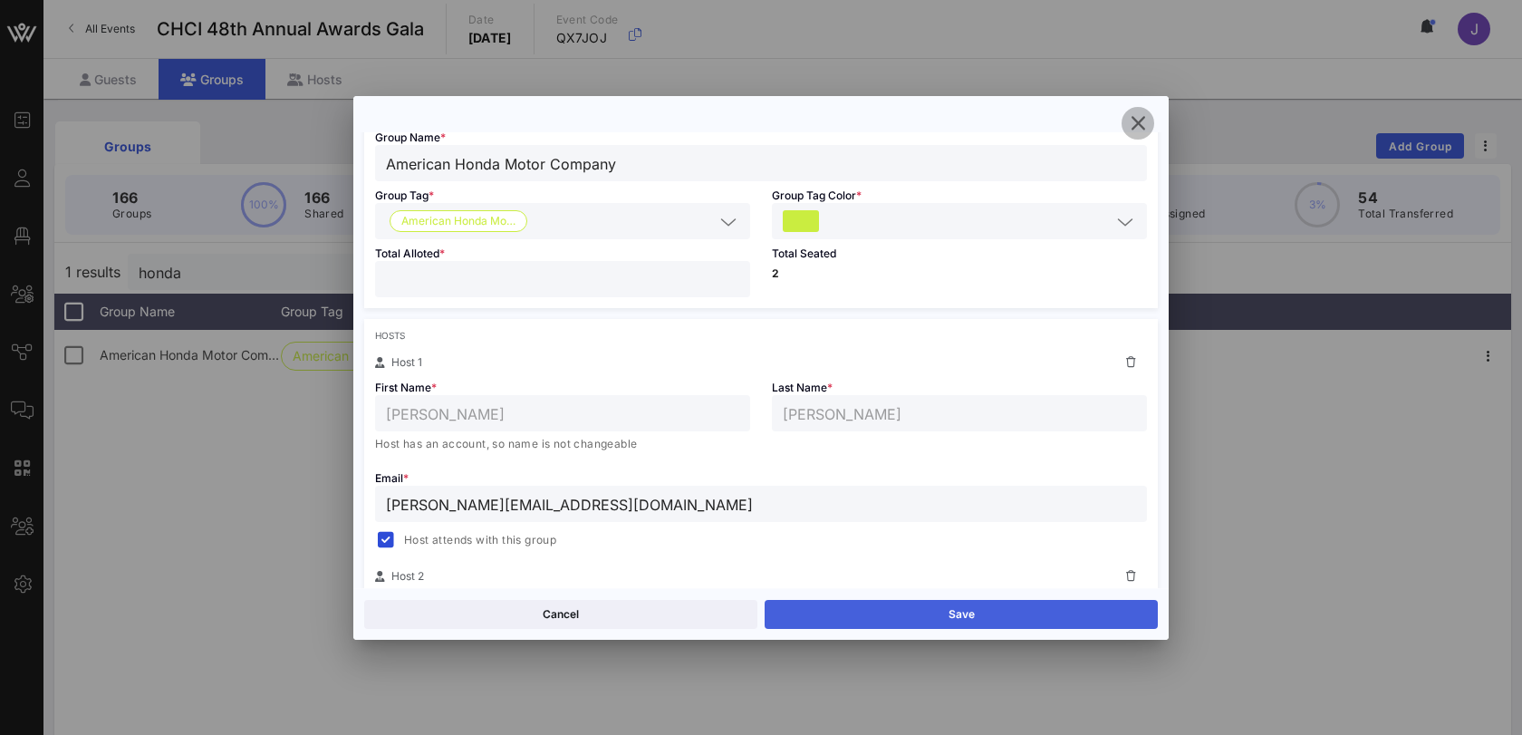
click at [857, 601] on button "Save" at bounding box center [961, 614] width 393 height 29
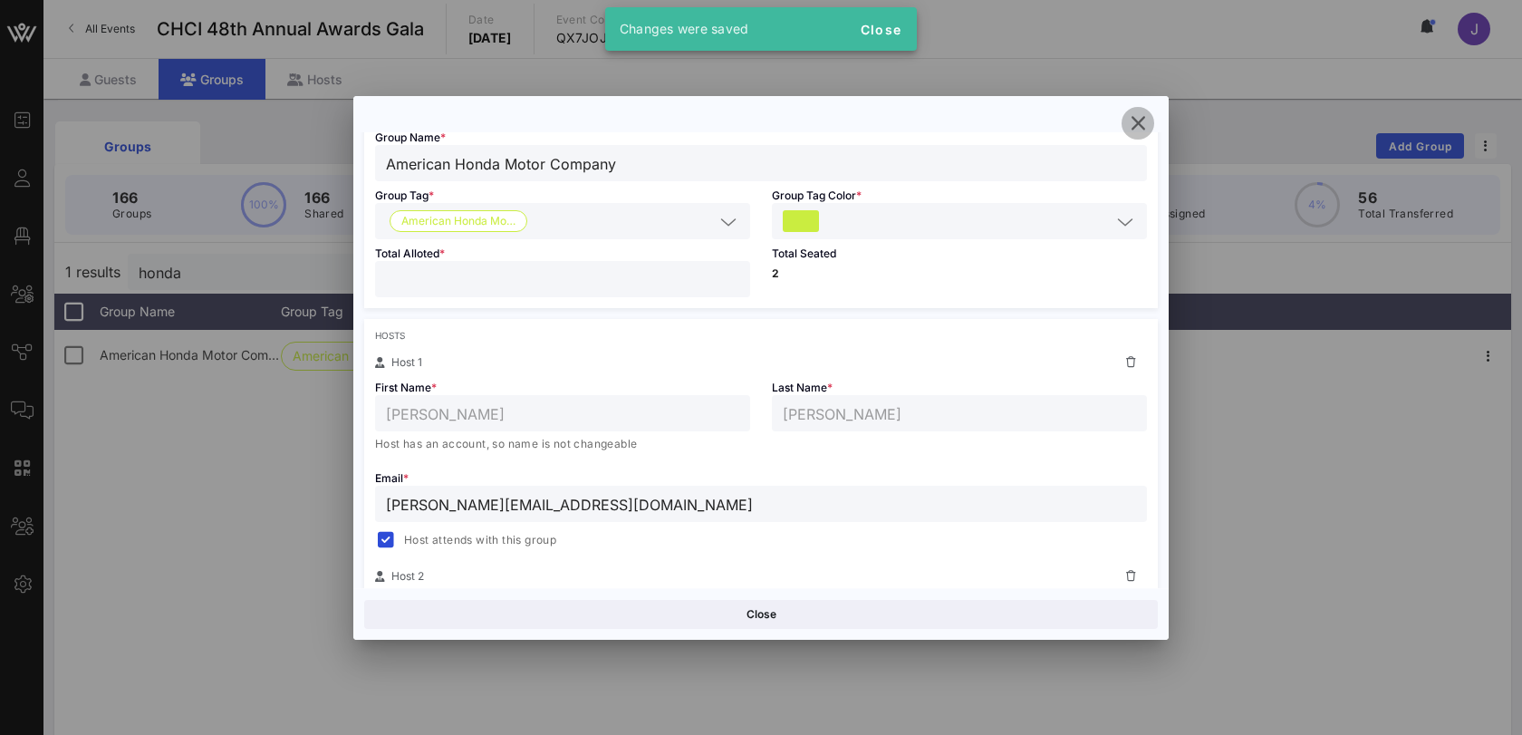
click at [1135, 127] on icon "button" at bounding box center [1138, 123] width 22 height 22
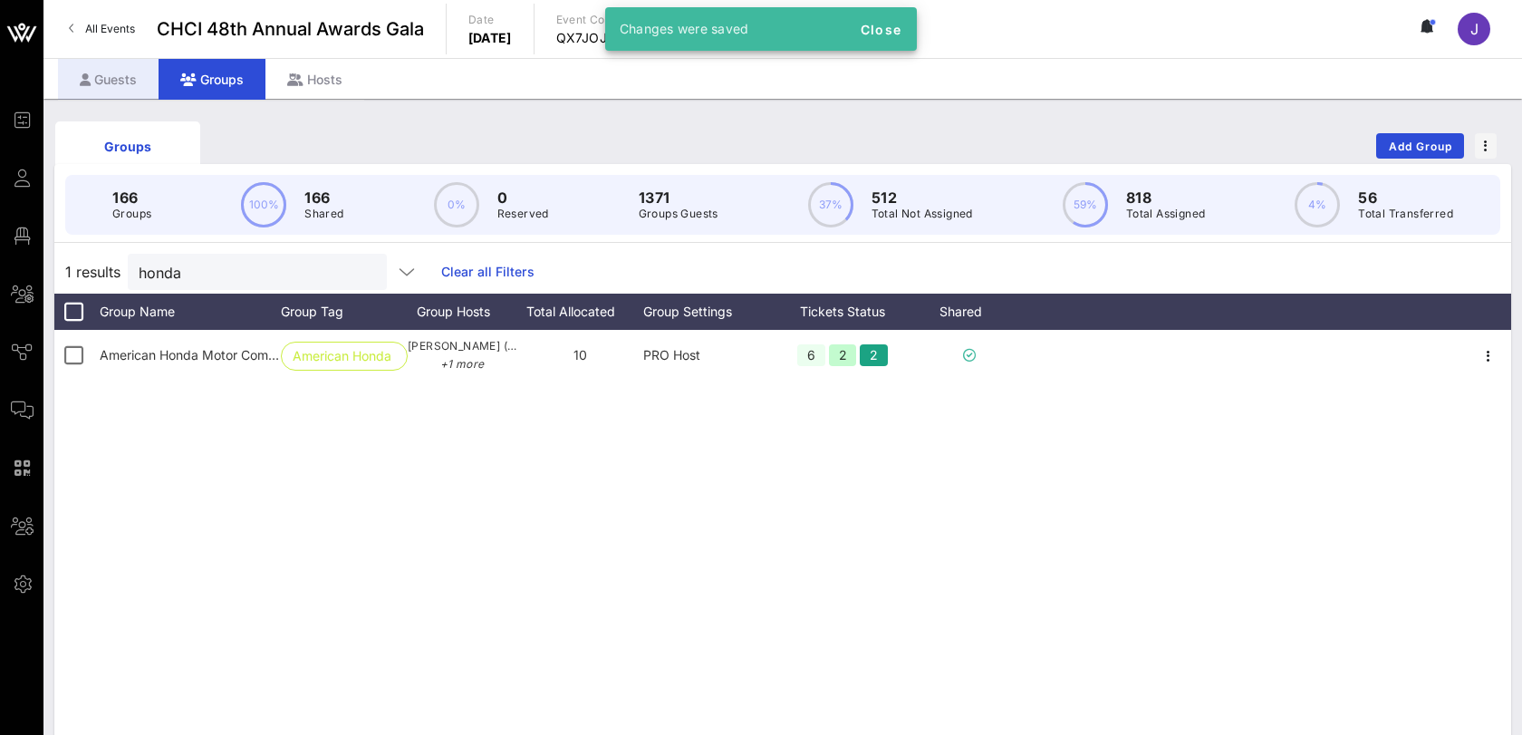
click at [134, 72] on div "Guests" at bounding box center [108, 79] width 101 height 41
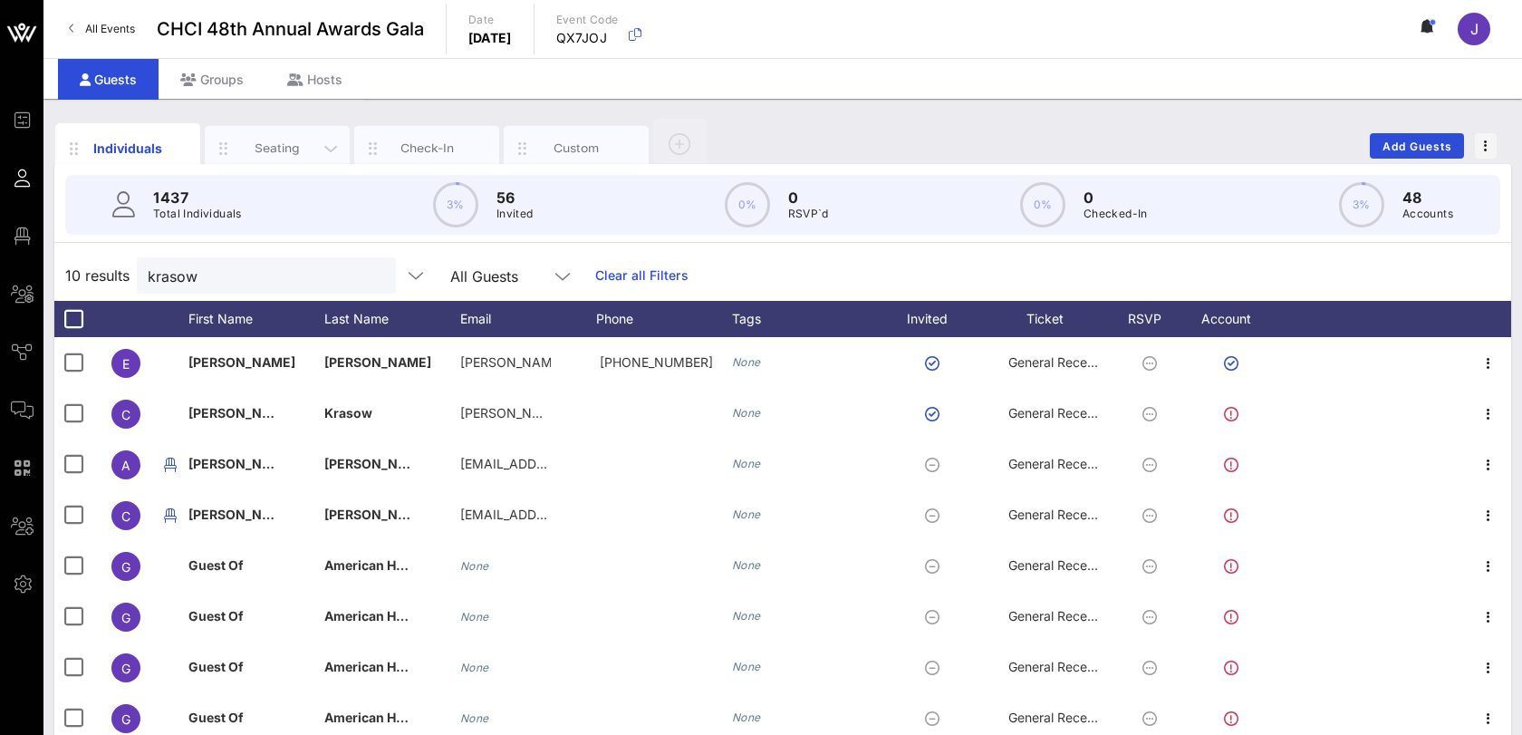
click at [278, 151] on div "Seating" at bounding box center [277, 148] width 81 height 17
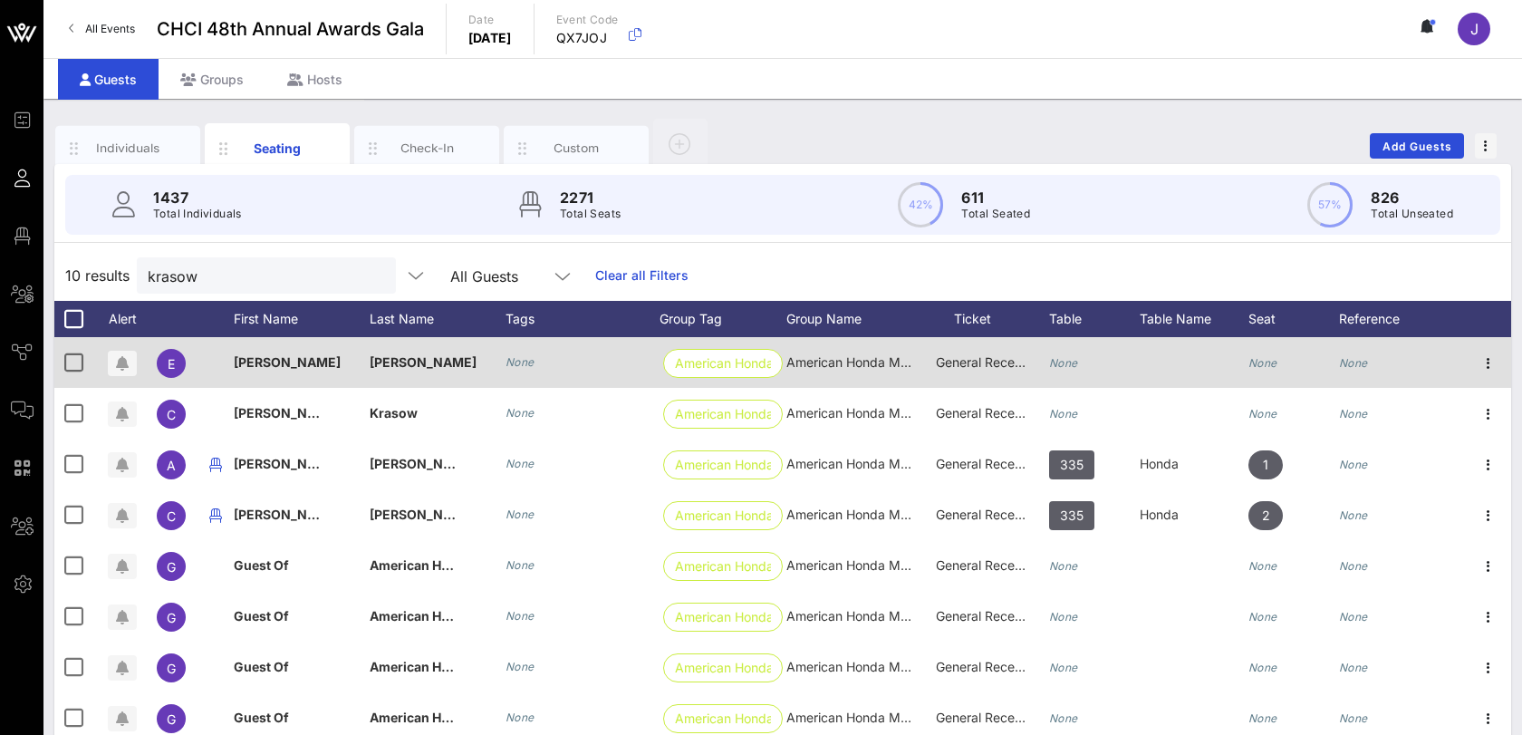
click at [1082, 363] on div "None" at bounding box center [1094, 373] width 91 height 72
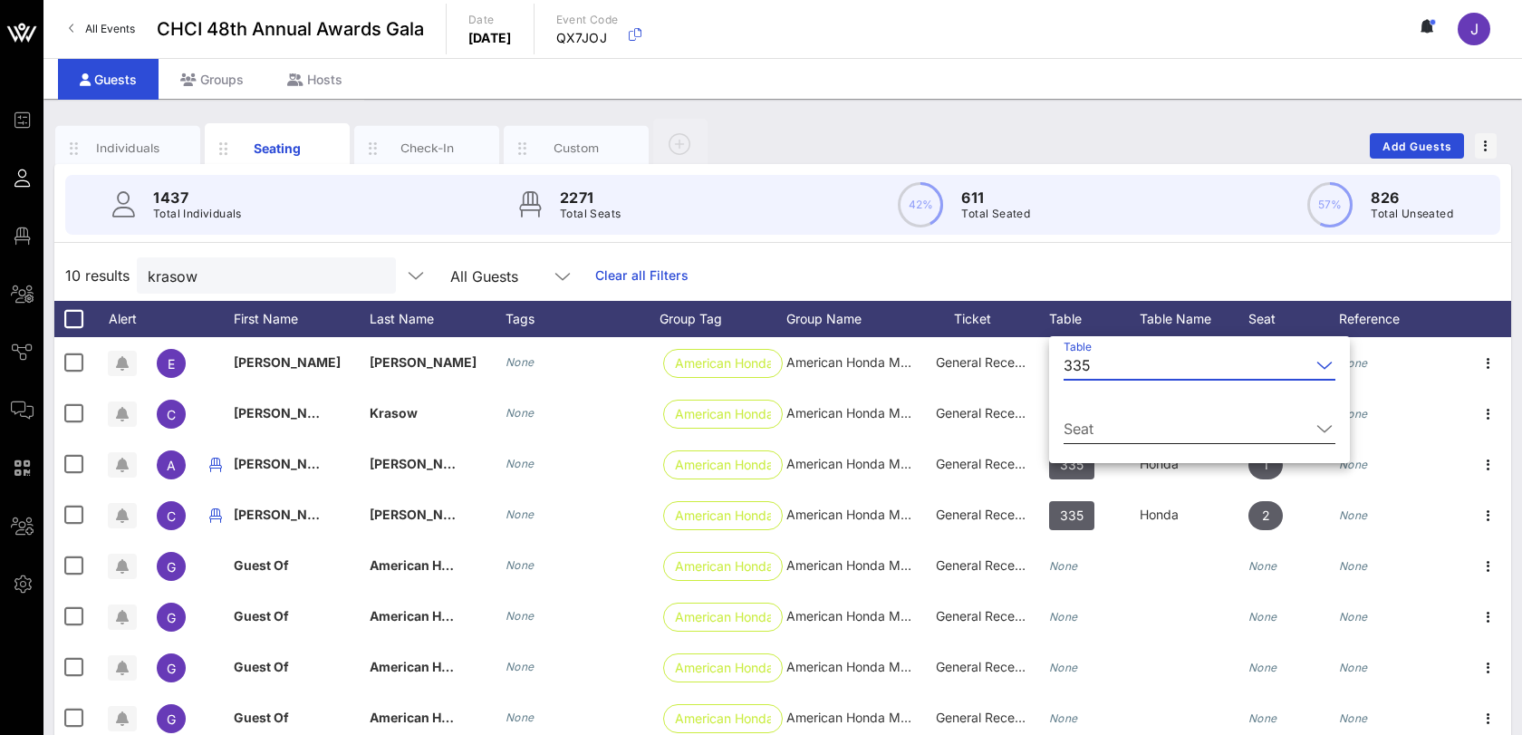
click at [1094, 421] on input "Seat" at bounding box center [1187, 428] width 246 height 29
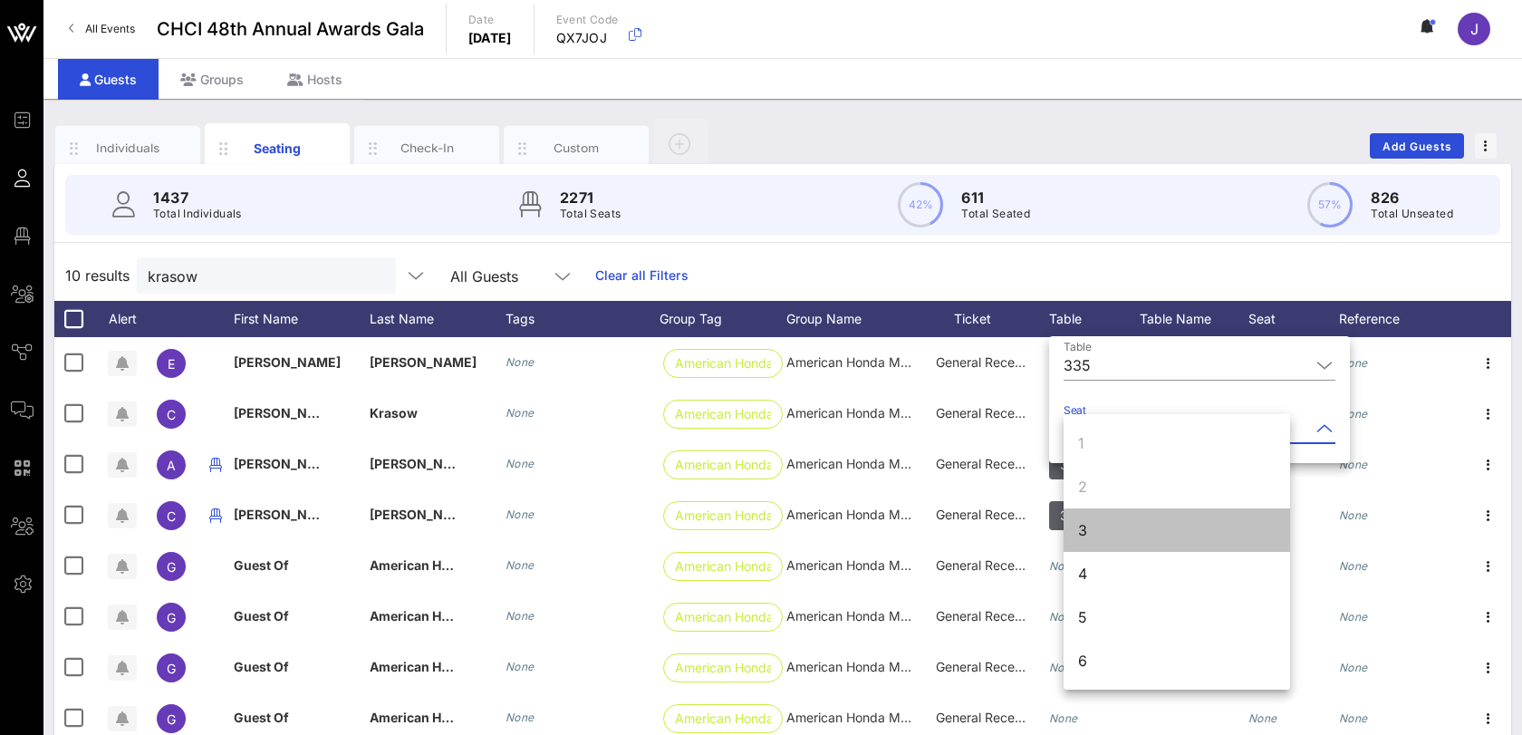
click at [1095, 535] on div "3" at bounding box center [1177, 529] width 227 height 43
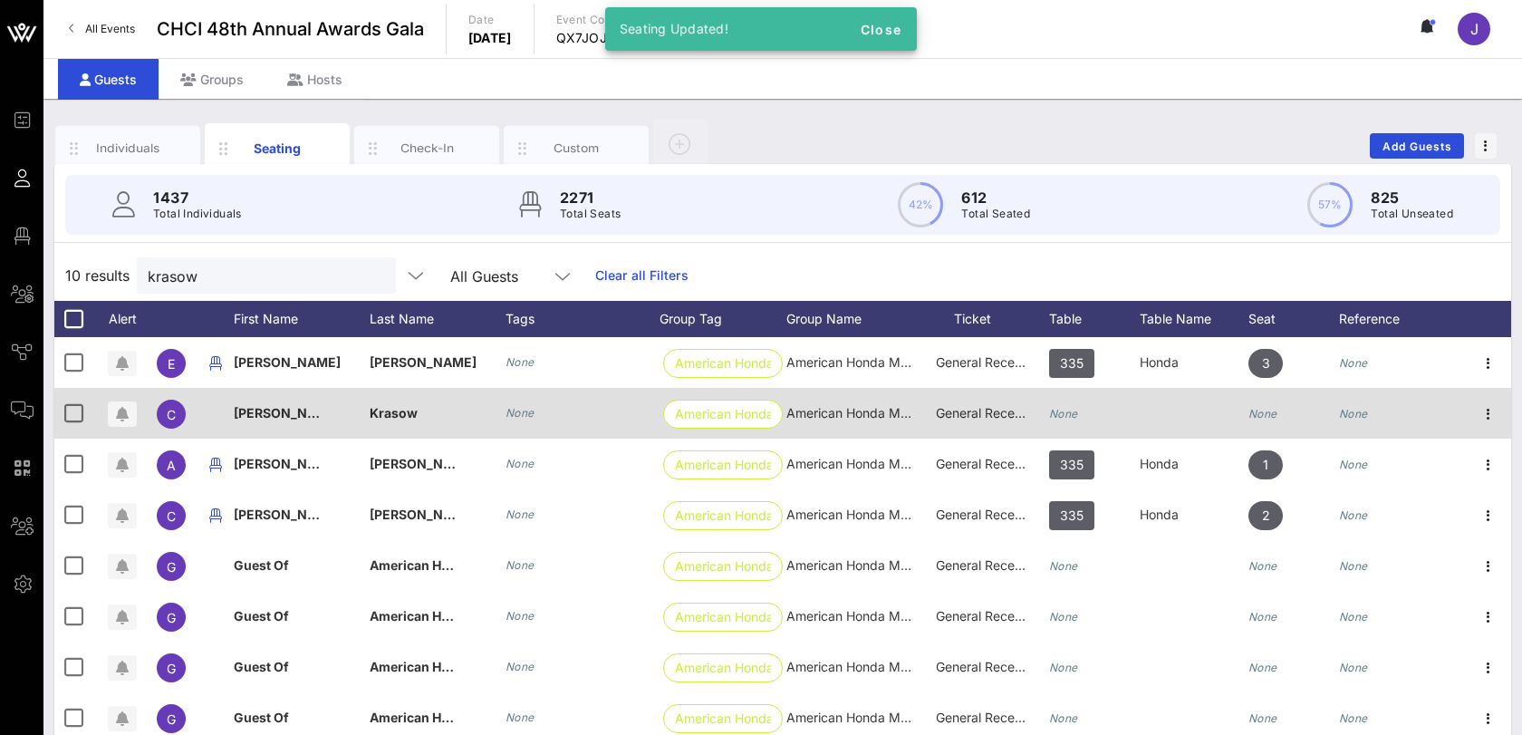
click at [1066, 415] on icon "None" at bounding box center [1063, 414] width 29 height 14
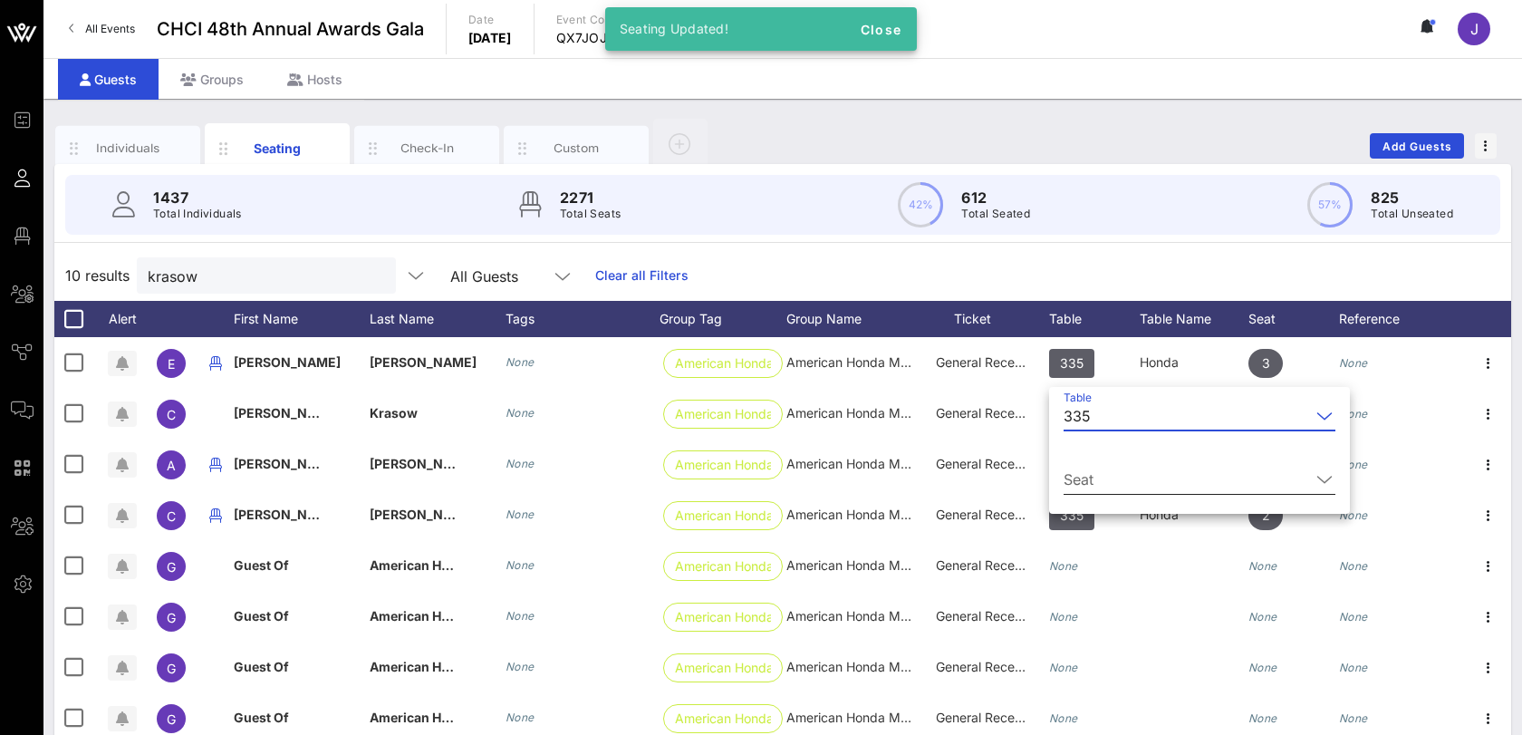
click at [1091, 471] on div "Seat" at bounding box center [1200, 484] width 272 height 60
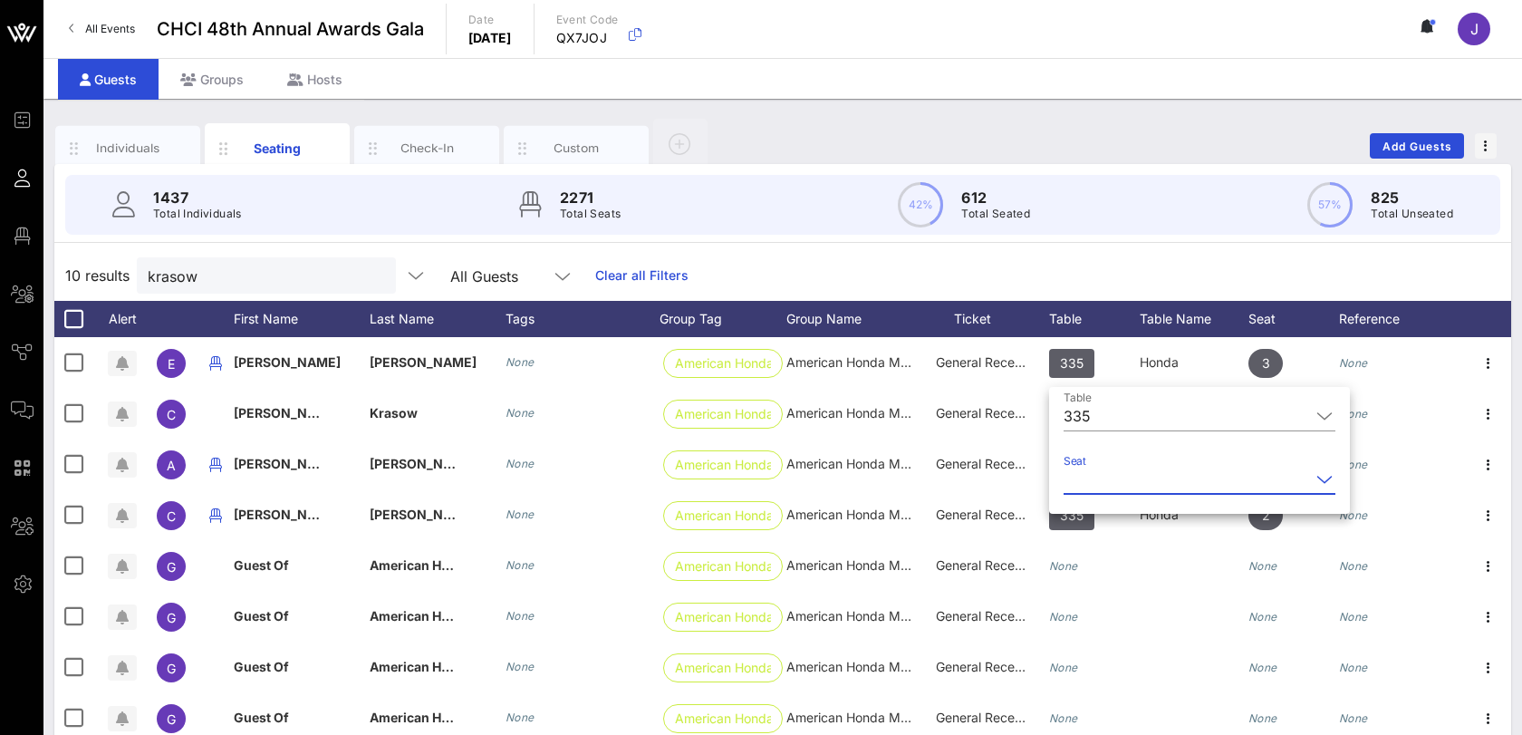
click at [1107, 479] on input "Seat" at bounding box center [1187, 479] width 246 height 29
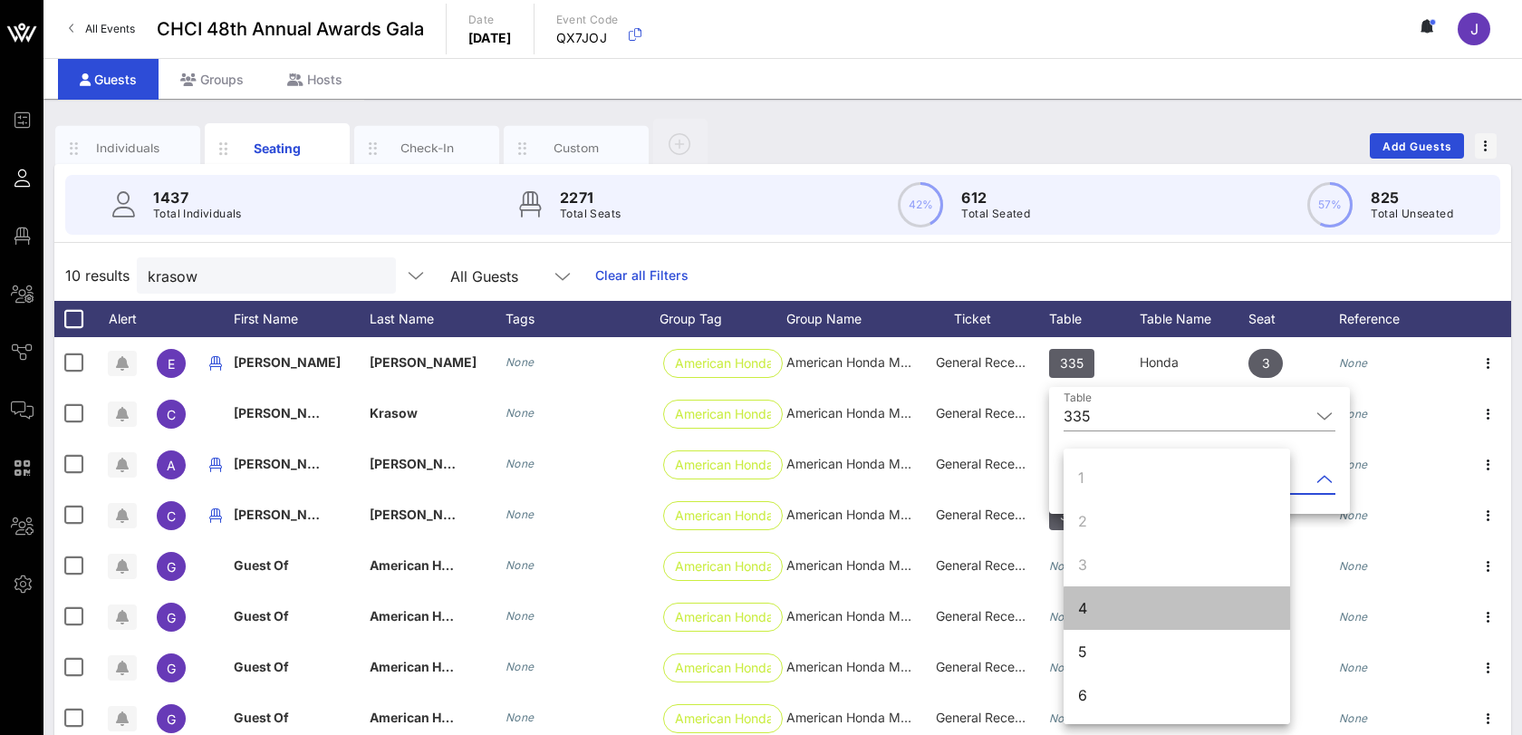
click at [1095, 598] on div "4" at bounding box center [1177, 607] width 227 height 43
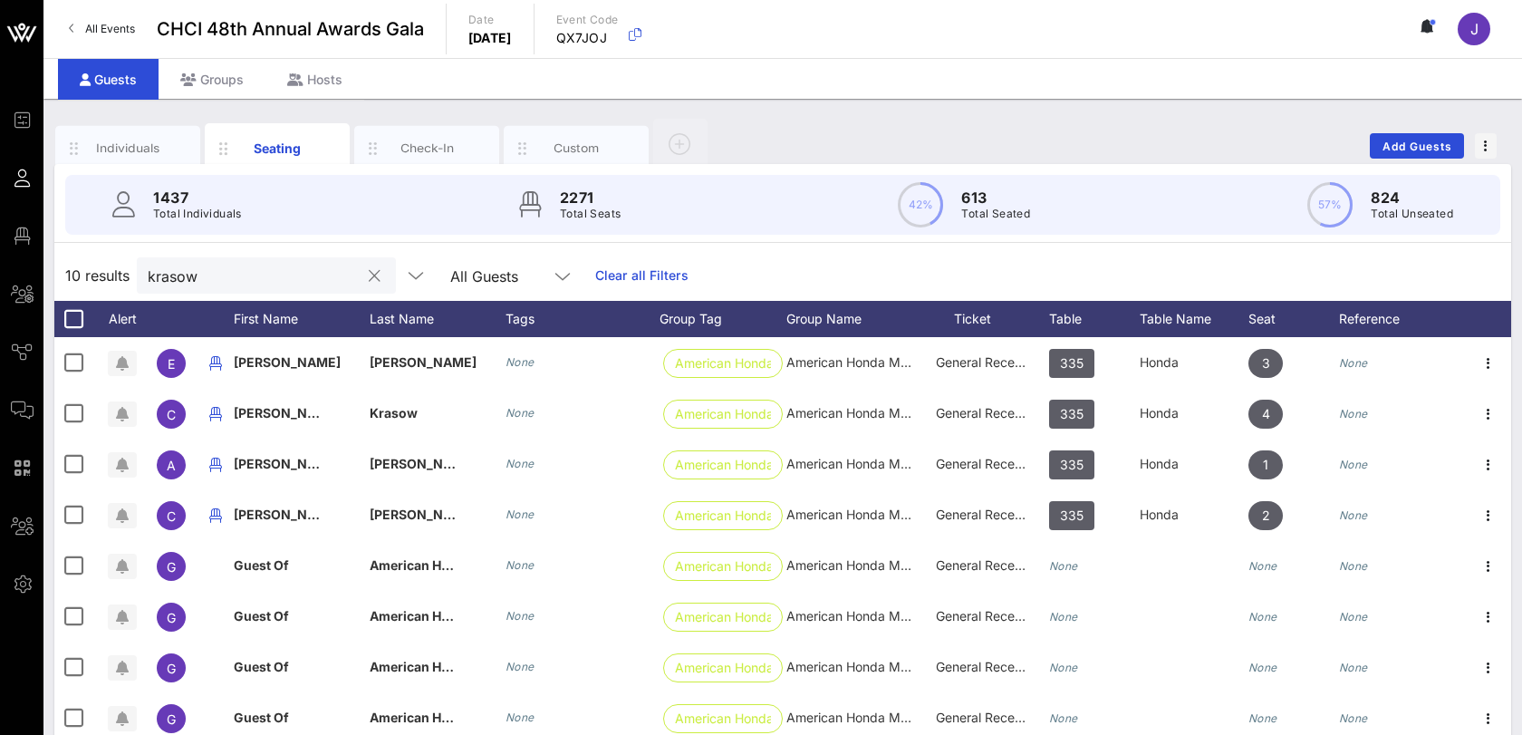
click at [202, 257] on div "krasow" at bounding box center [254, 275] width 212 height 36
click at [187, 265] on input "krasow" at bounding box center [254, 276] width 212 height 24
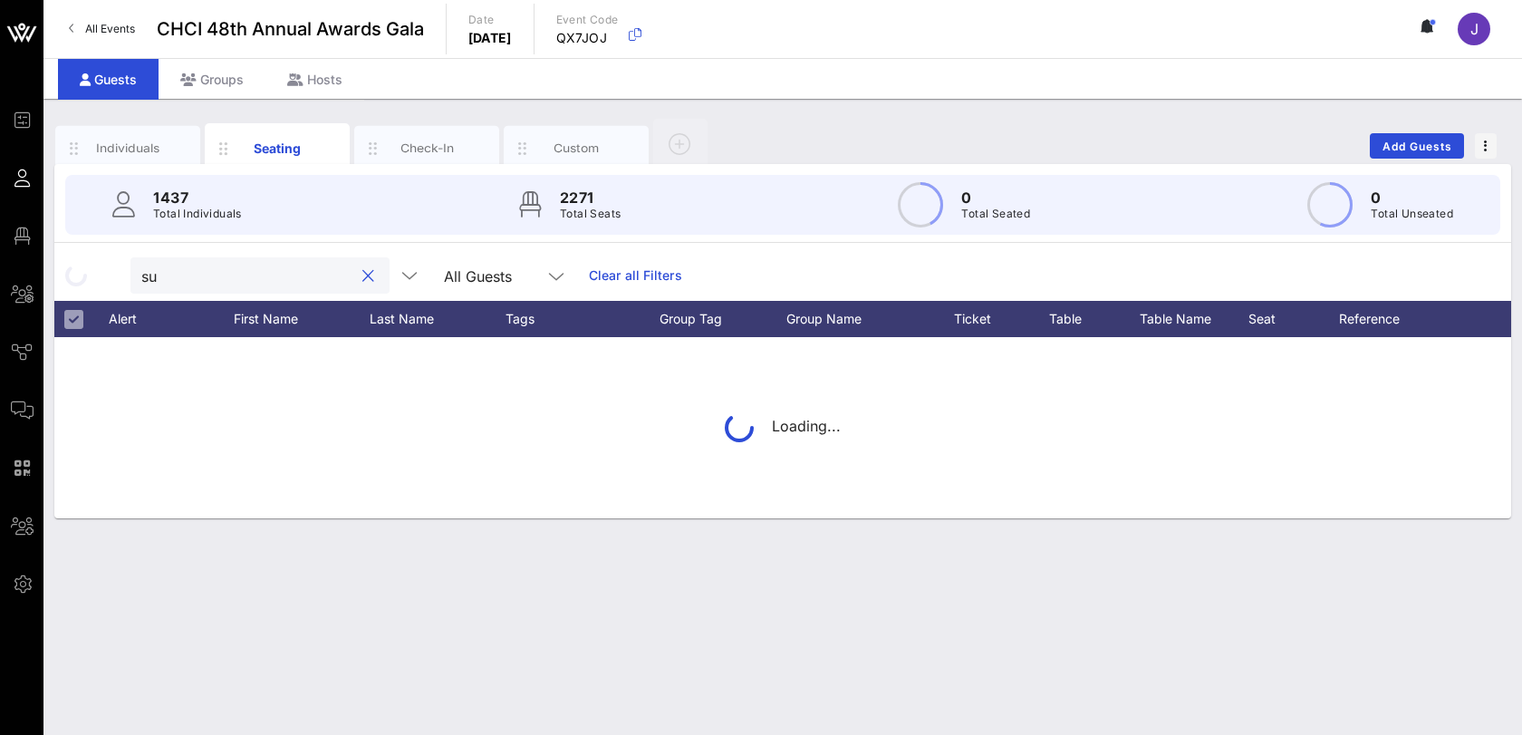
type input "s"
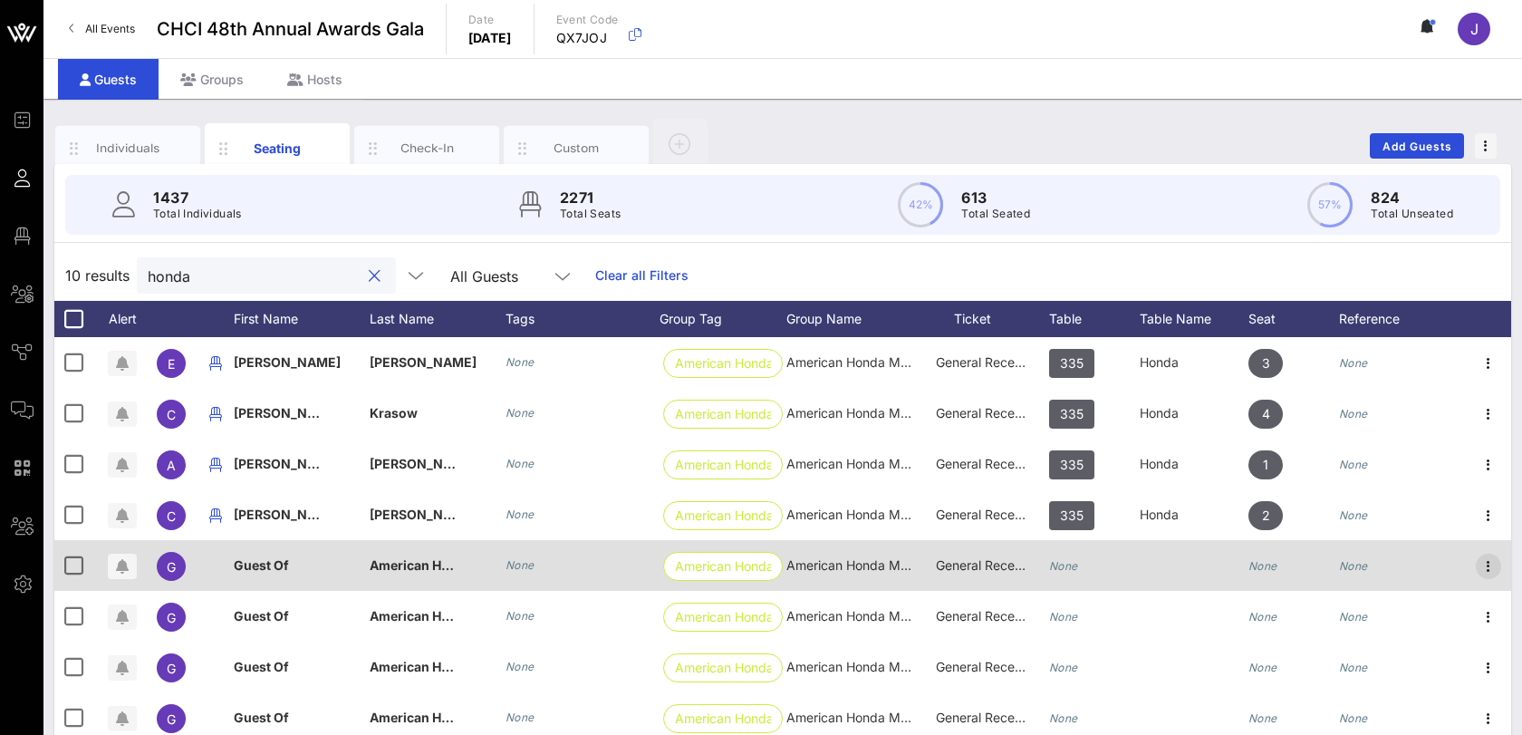
type input "honda"
click at [1488, 560] on icon "button" at bounding box center [1489, 566] width 22 height 22
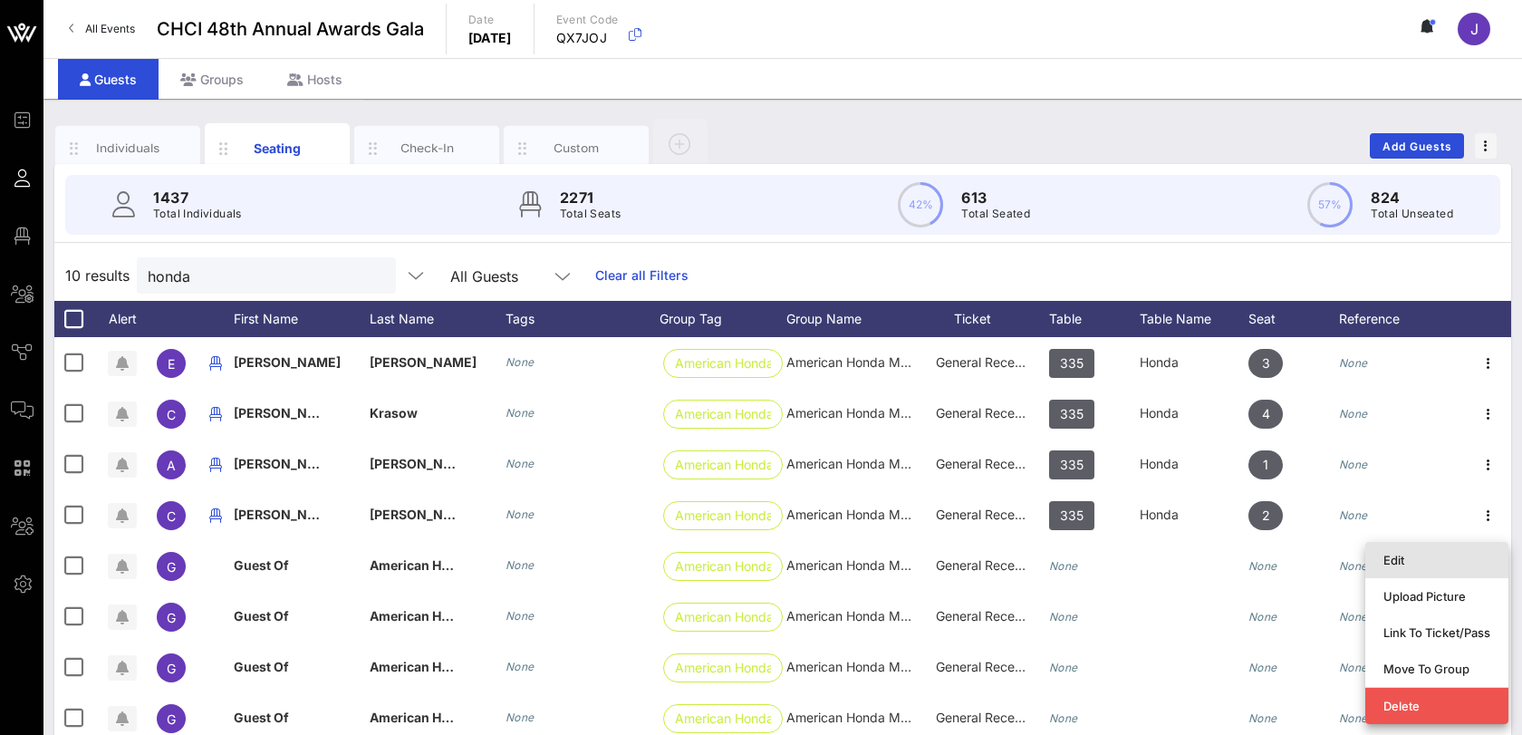
click at [1454, 562] on div "Edit" at bounding box center [1437, 560] width 107 height 14
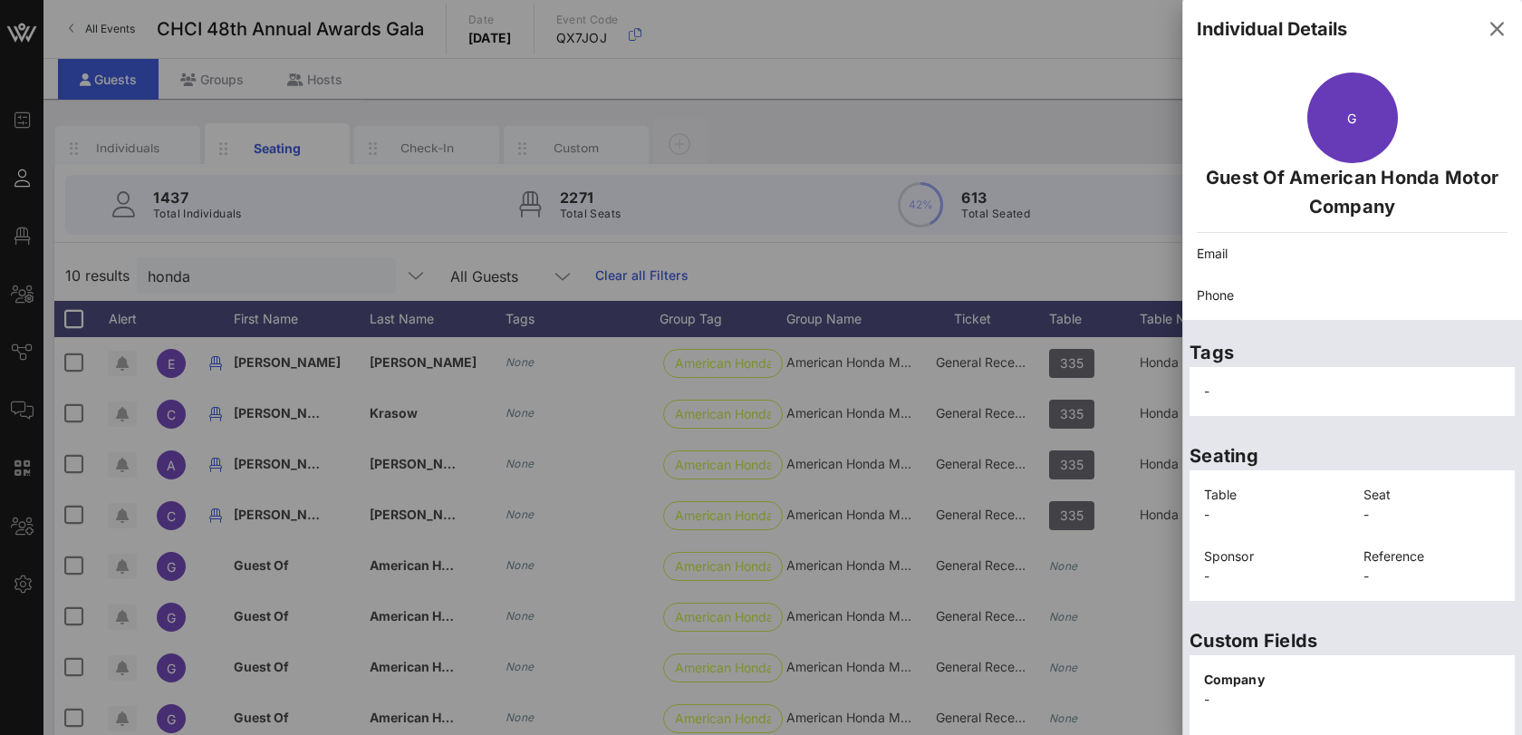
scroll to position [354, 0]
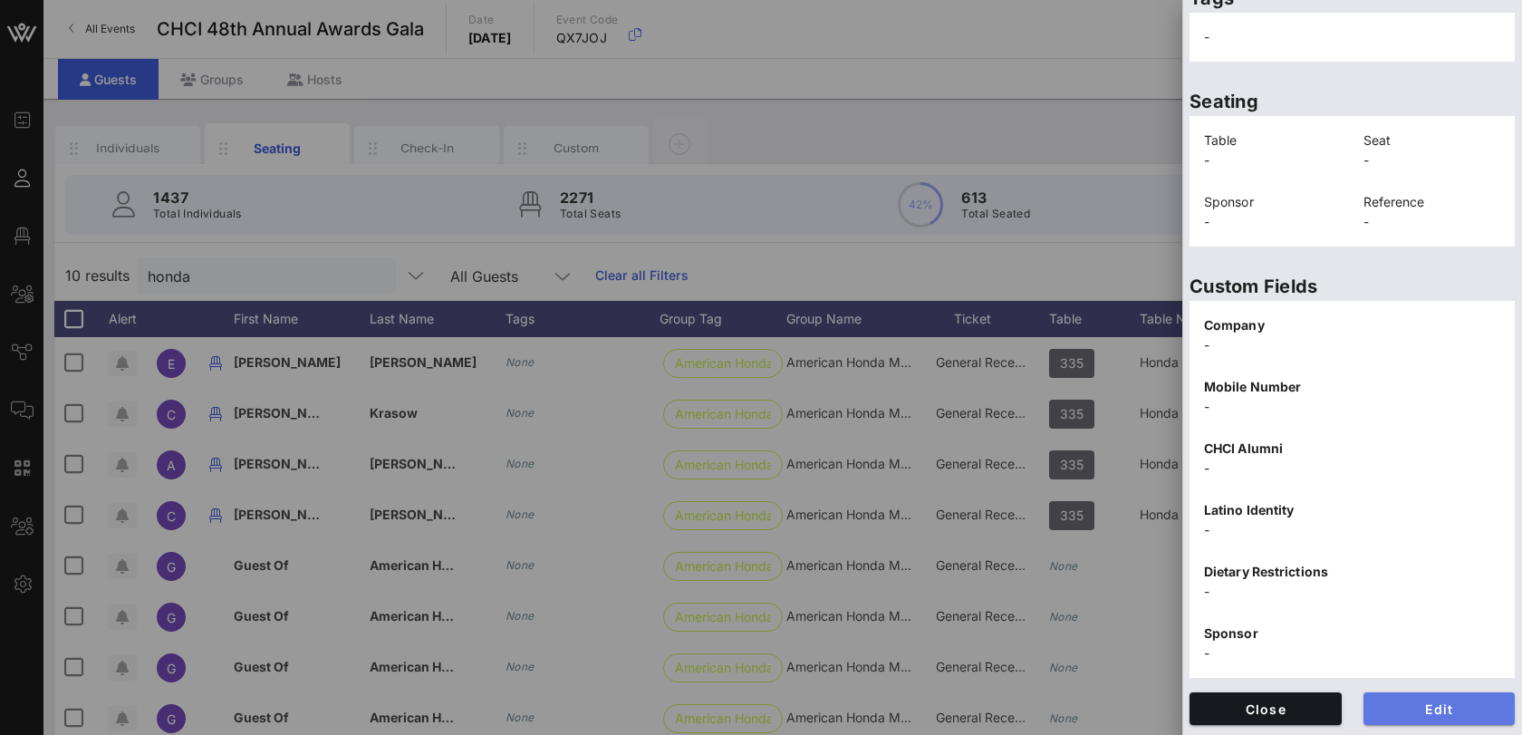
click at [1441, 701] on span "Edit" at bounding box center [1439, 708] width 123 height 15
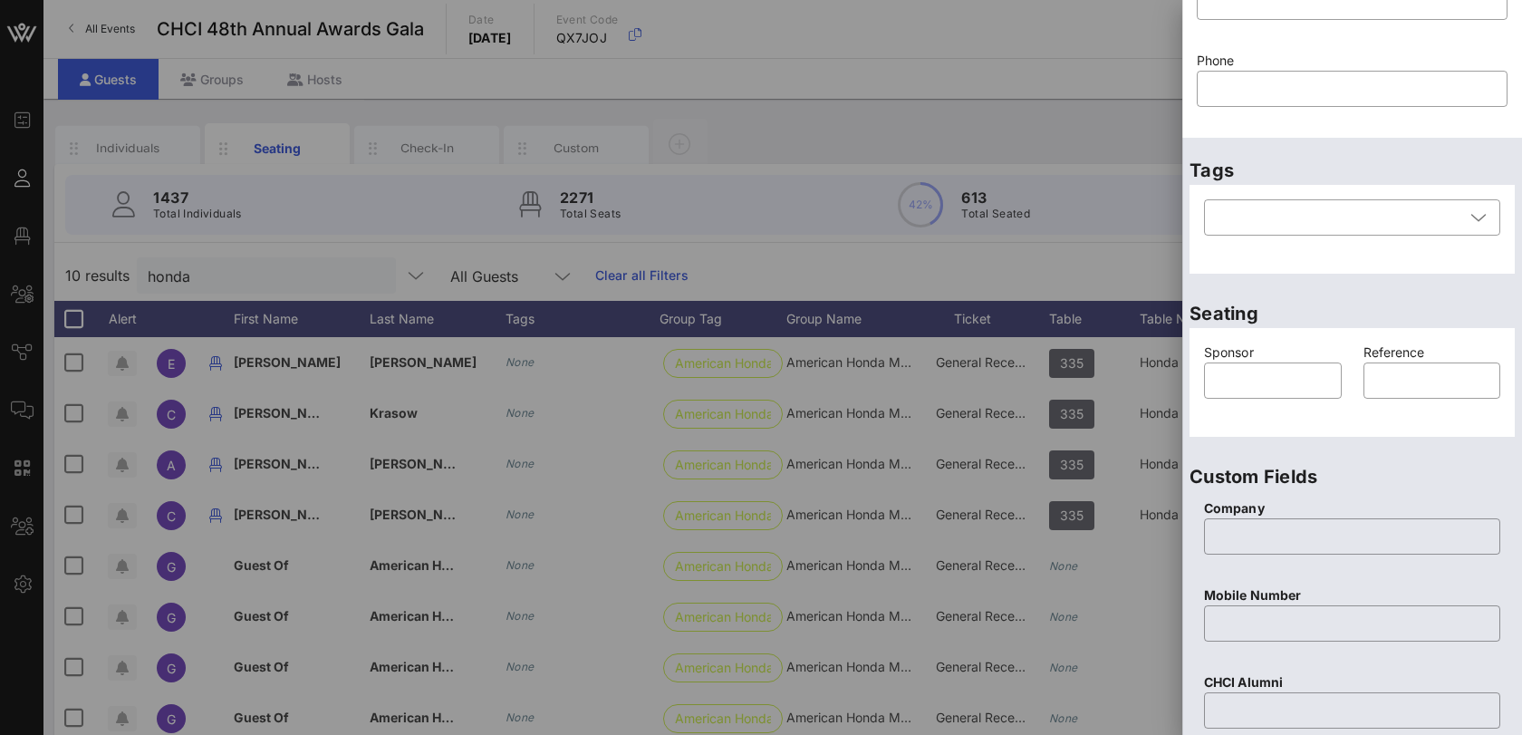
scroll to position [0, 0]
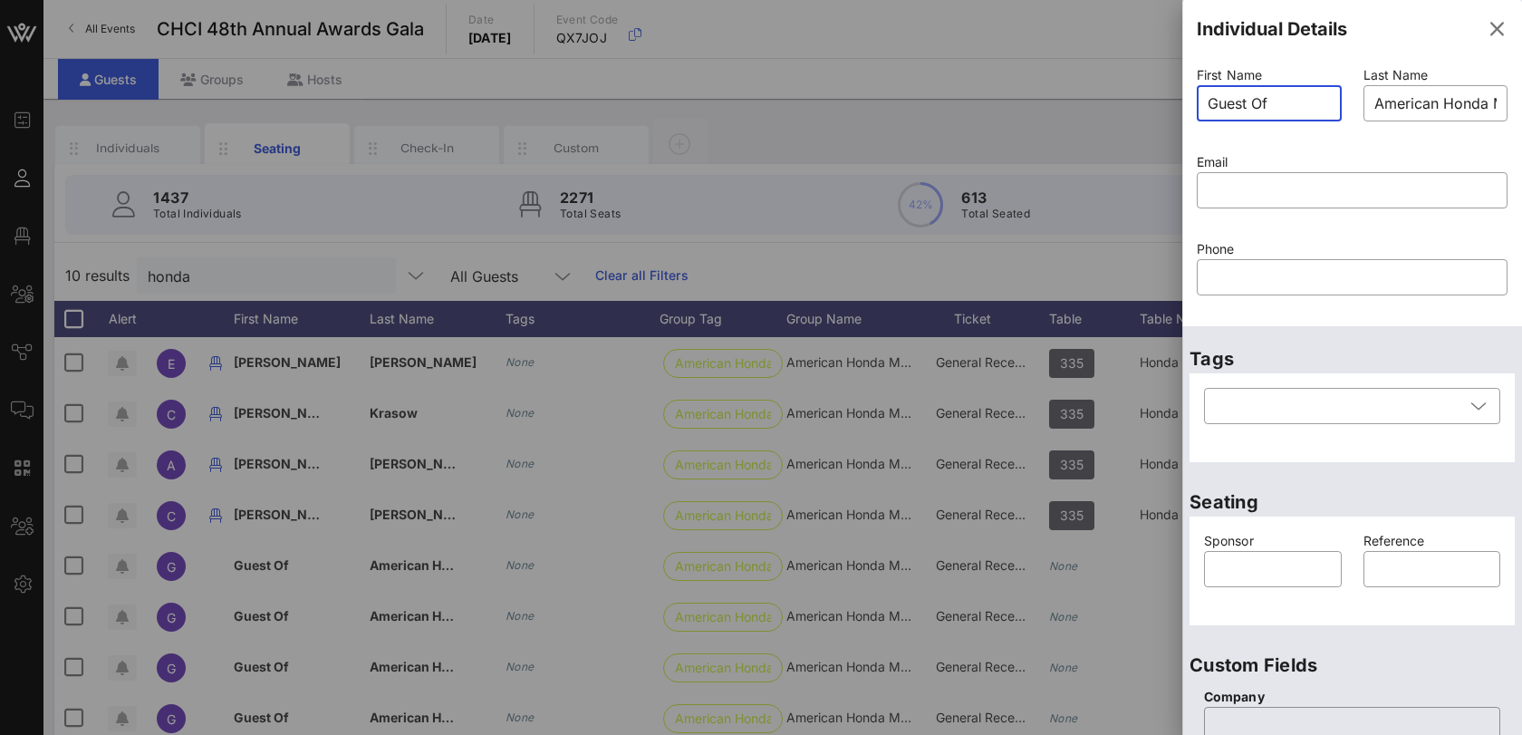
drag, startPoint x: 1291, startPoint y: 114, endPoint x: 1157, endPoint y: 107, distance: 134.3
click at [1157, 107] on div "Event Builder Guests Floor Plan All Groups Journeys Comms QR Scanner Team Setti…" at bounding box center [761, 449] width 1522 height 899
type input "[PERSON_NAME] [PERSON_NAME]"
type input "[PERSON_NAME]"
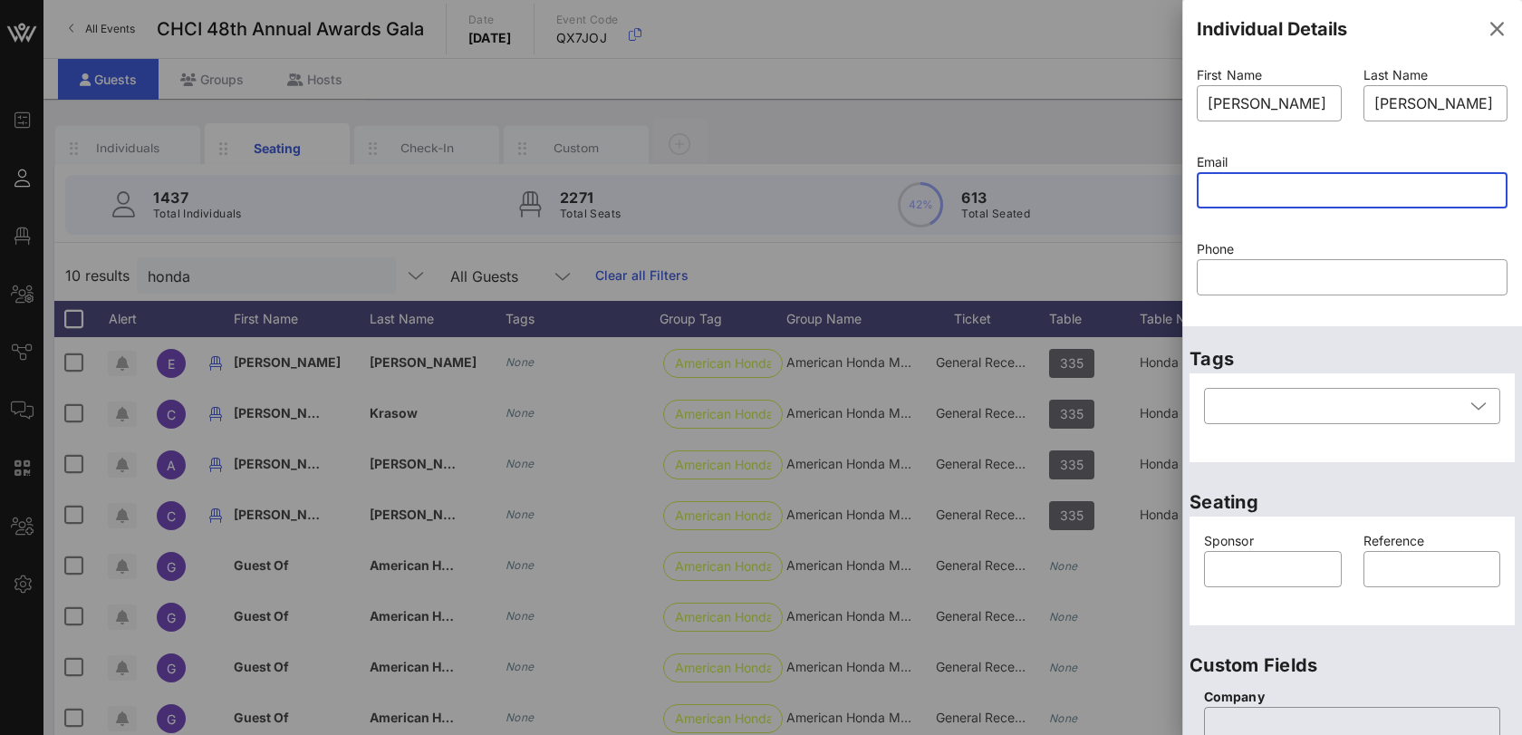
paste input "mailto:[PERSON_NAME][EMAIL_ADDRESS][DOMAIN_NAME]"
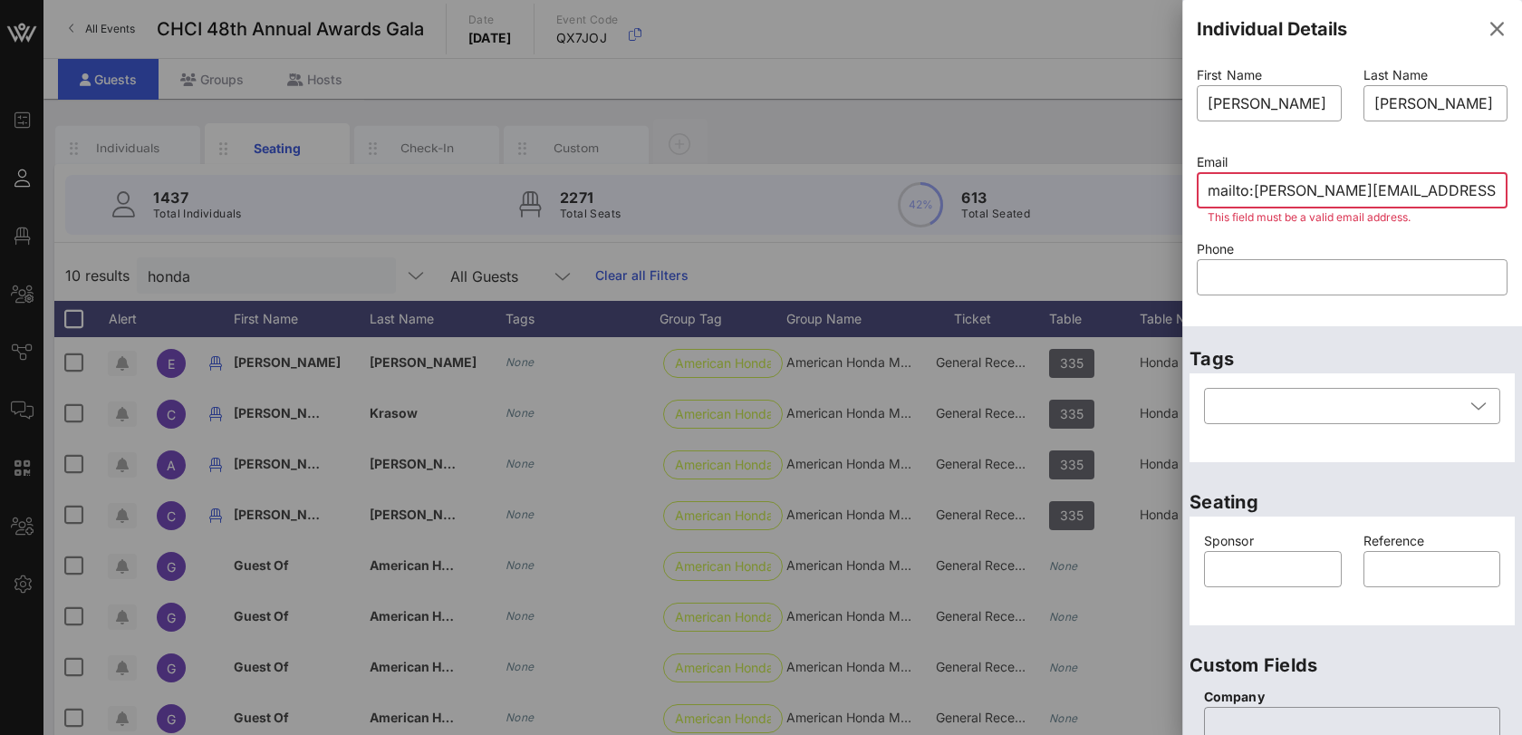
drag, startPoint x: 1262, startPoint y: 194, endPoint x: 1235, endPoint y: 190, distance: 27.4
click at [1235, 190] on input "mailto:[PERSON_NAME][EMAIL_ADDRESS][DOMAIN_NAME]" at bounding box center [1352, 190] width 289 height 29
click at [1247, 190] on input "mailto:[PERSON_NAME][EMAIL_ADDRESS][DOMAIN_NAME]" at bounding box center [1352, 190] width 289 height 29
click at [1256, 189] on input "mailto:[PERSON_NAME][EMAIL_ADDRESS][DOMAIN_NAME]" at bounding box center [1352, 190] width 289 height 29
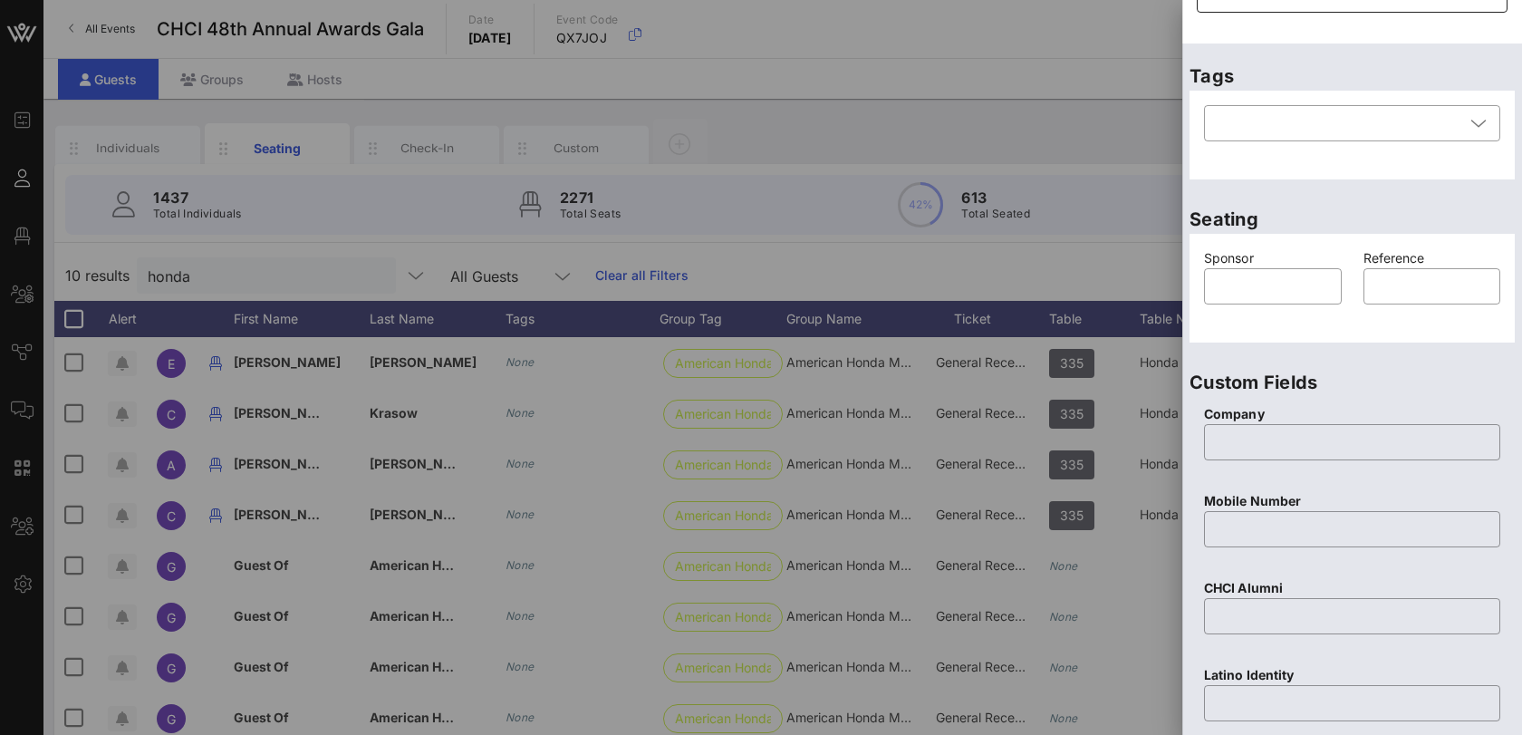
scroll to position [323, 0]
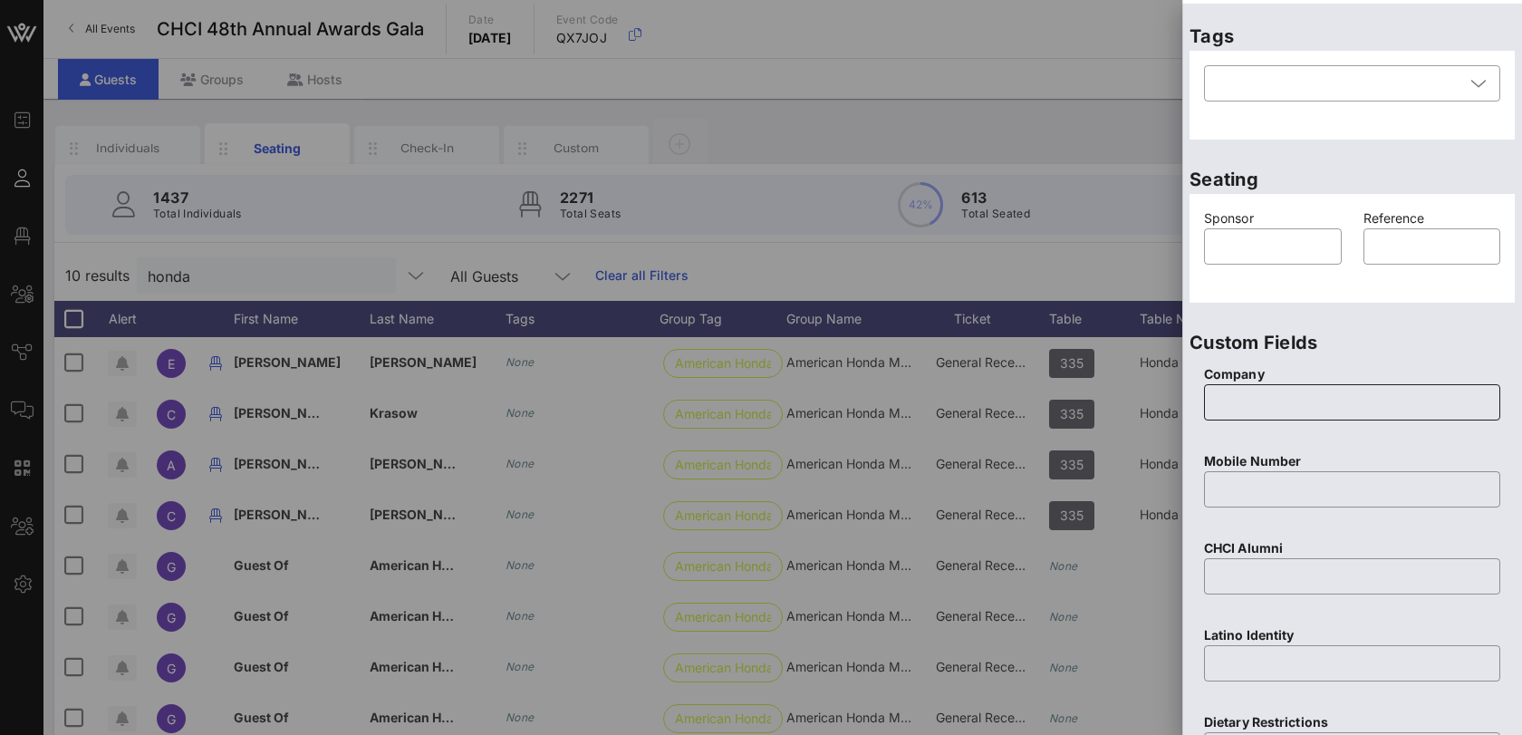
type input "[PERSON_NAME][EMAIL_ADDRESS][DOMAIN_NAME]"
click at [1264, 405] on input "text" at bounding box center [1352, 402] width 275 height 29
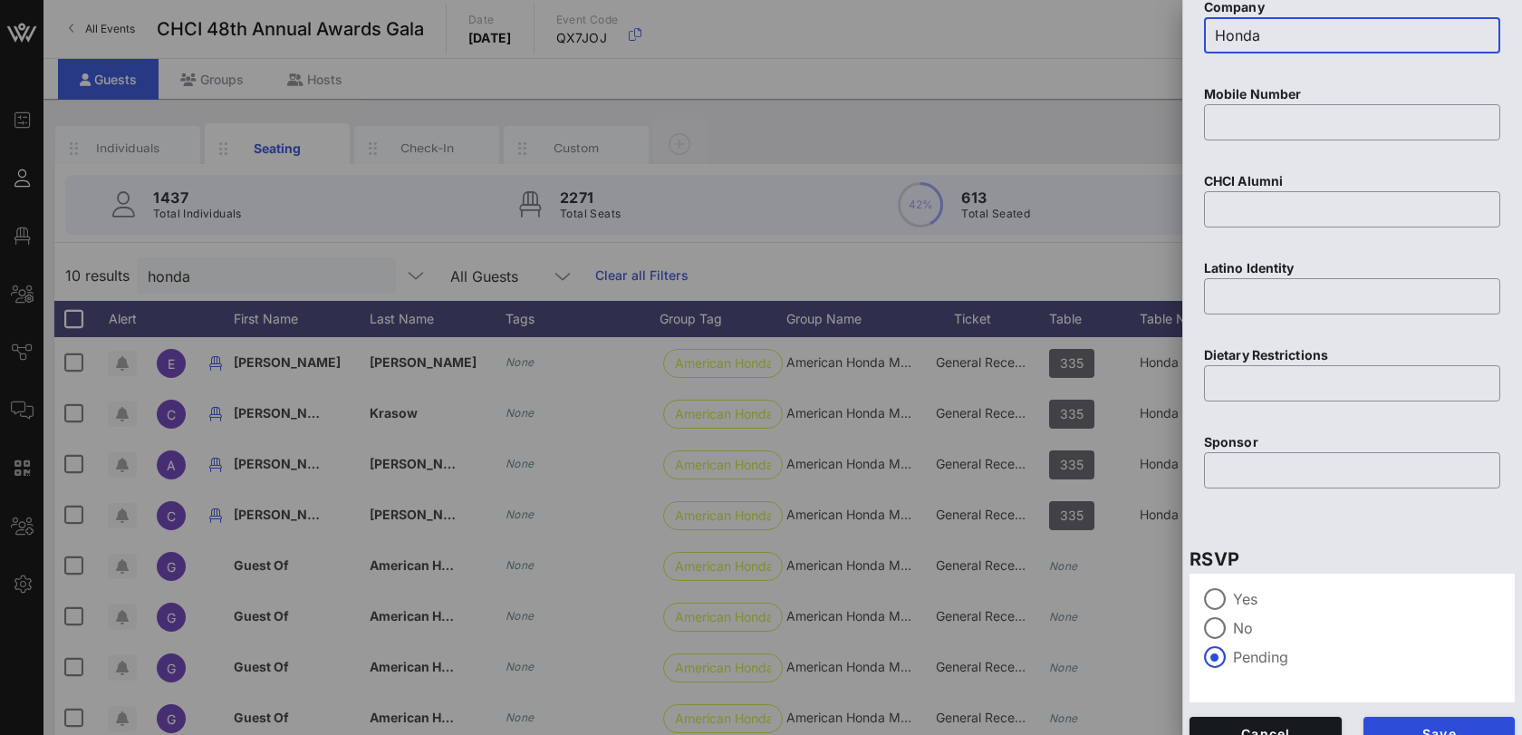
scroll to position [714, 0]
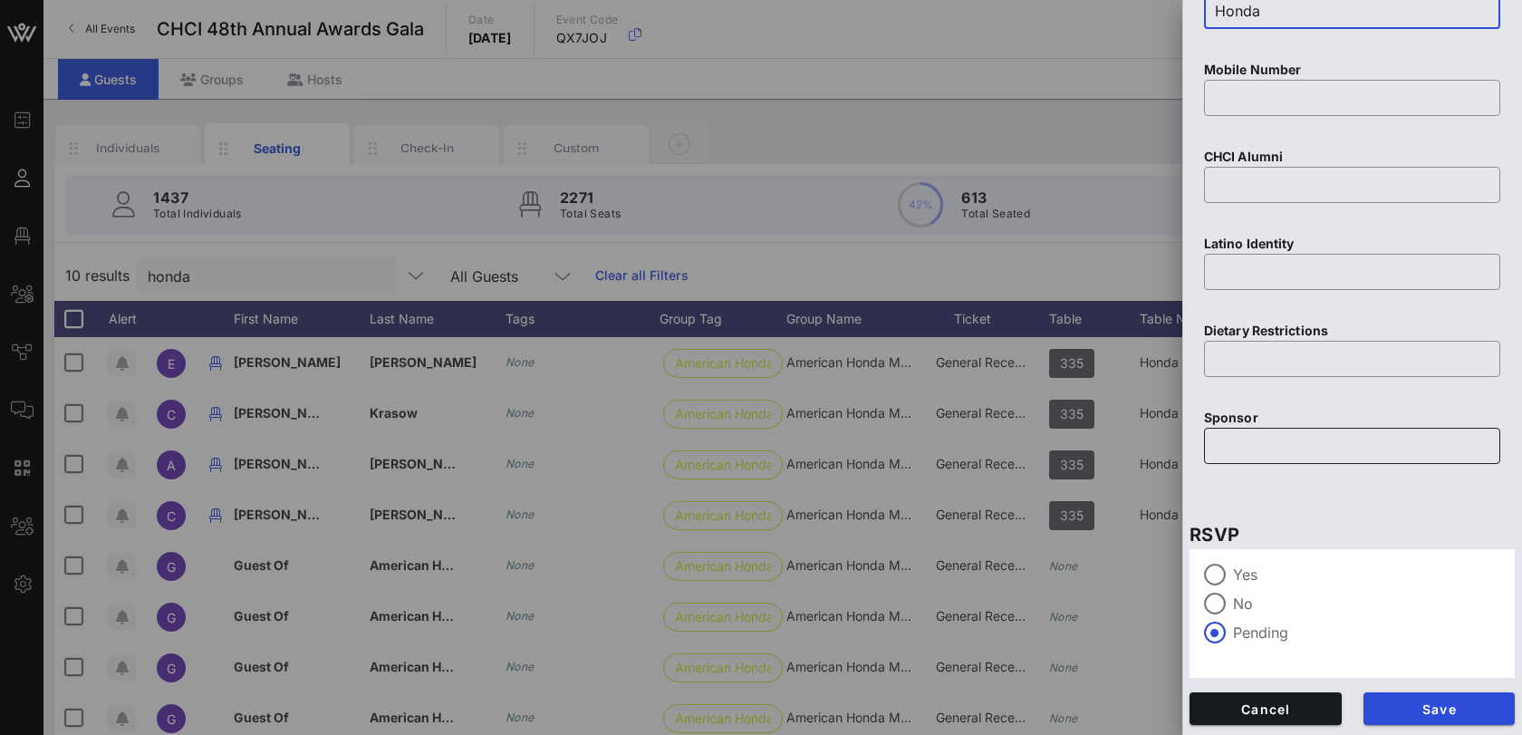
type input "Honda"
click at [1259, 431] on input "text" at bounding box center [1352, 445] width 275 height 29
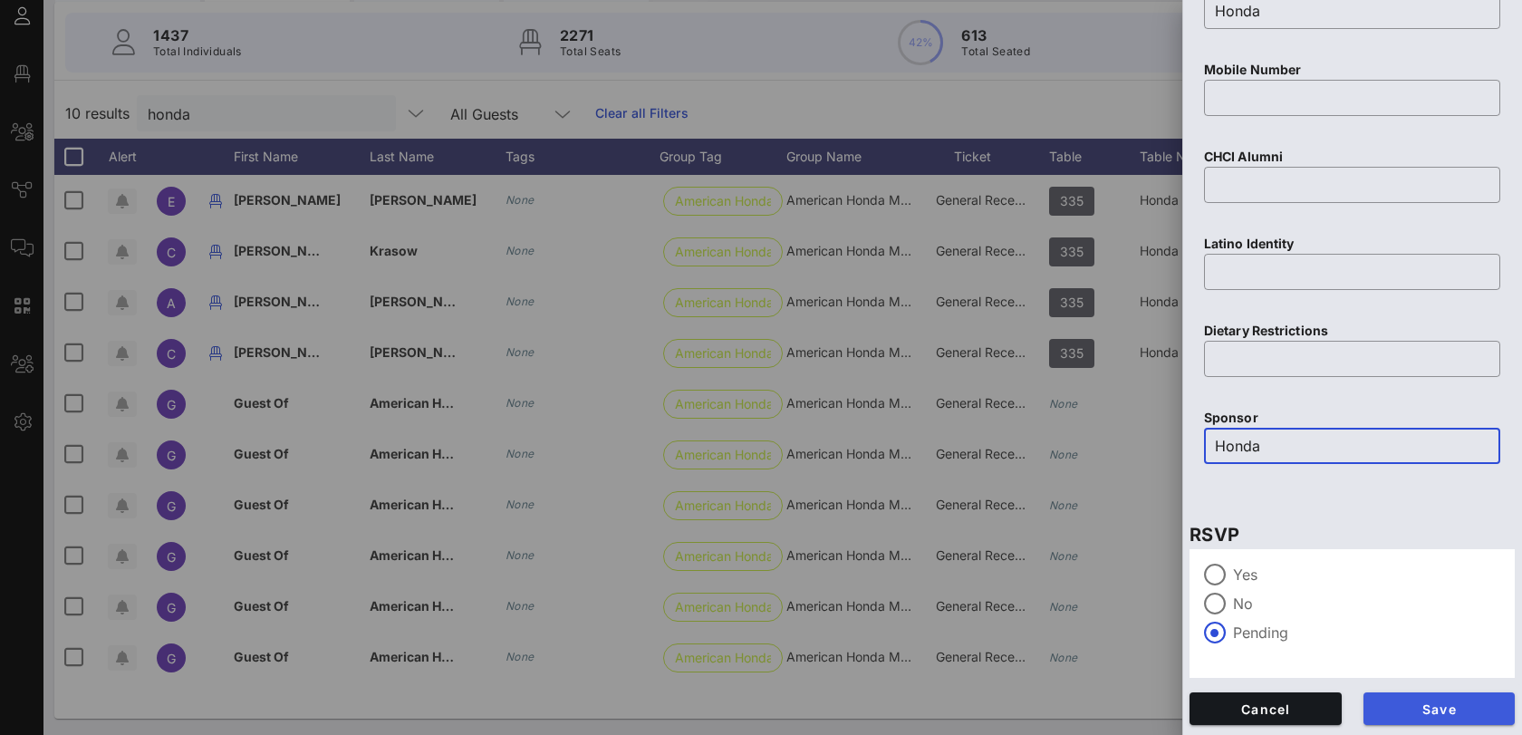
type input "Honda"
click at [1397, 719] on button "Save" at bounding box center [1440, 708] width 152 height 33
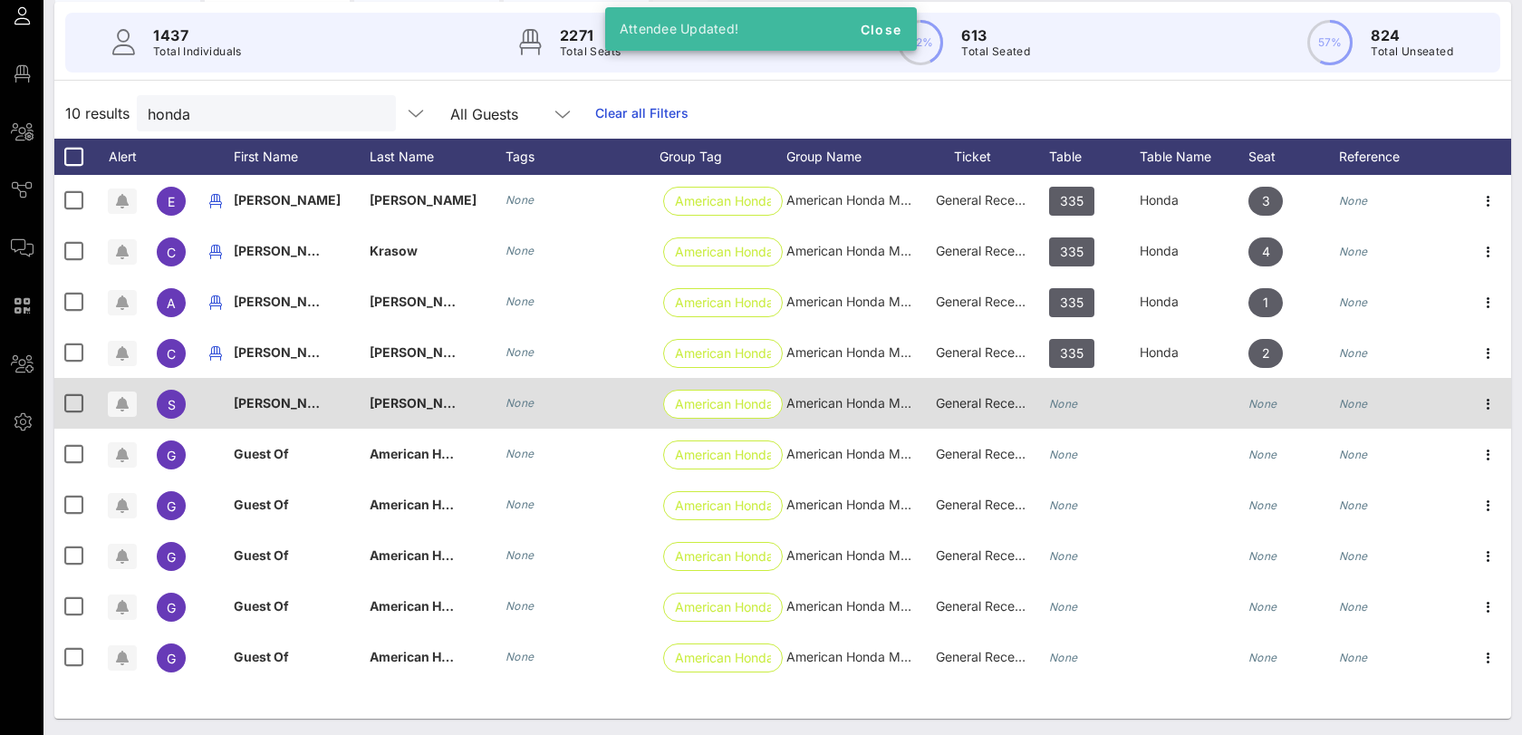
click at [1066, 399] on icon "None" at bounding box center [1063, 404] width 29 height 14
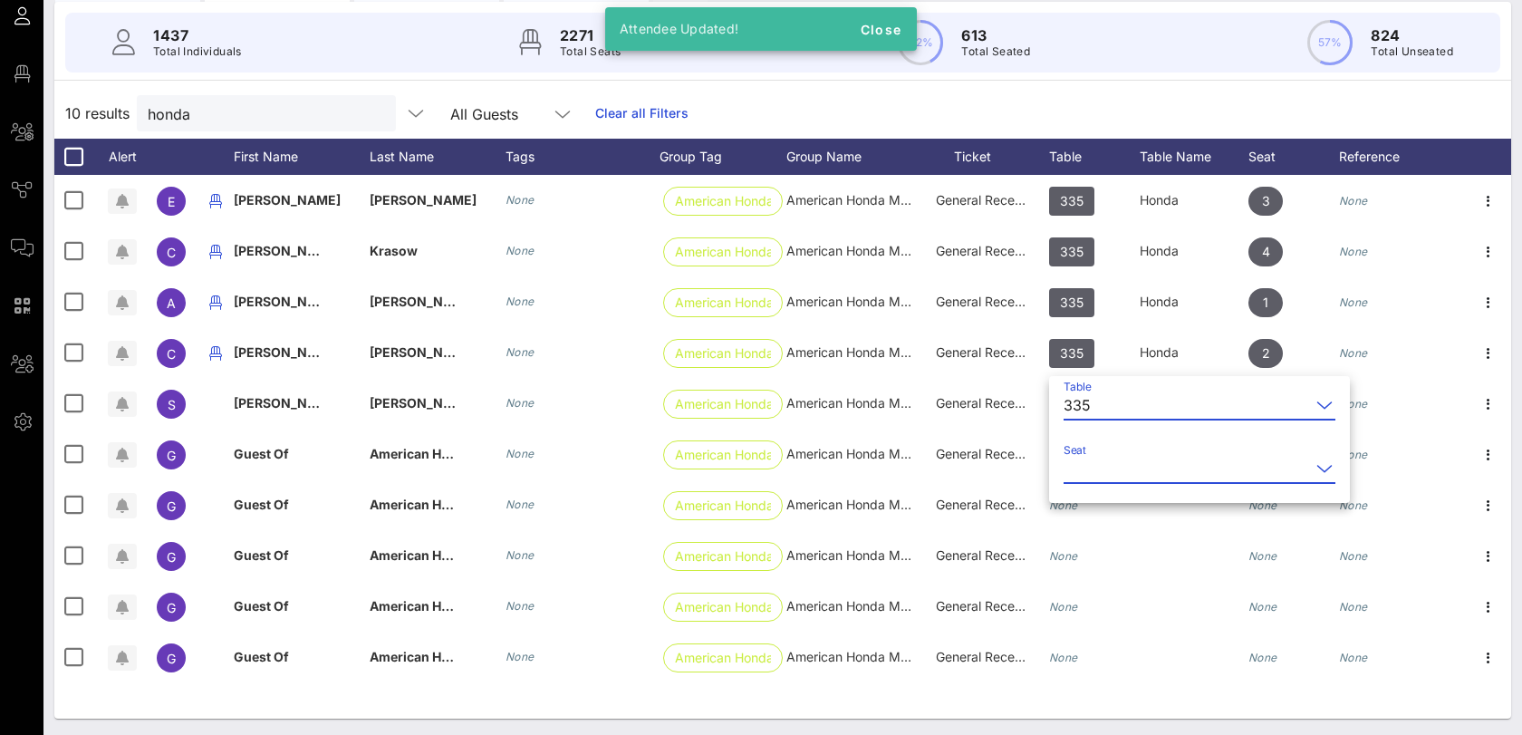
click at [1079, 460] on input "Seat" at bounding box center [1187, 468] width 246 height 29
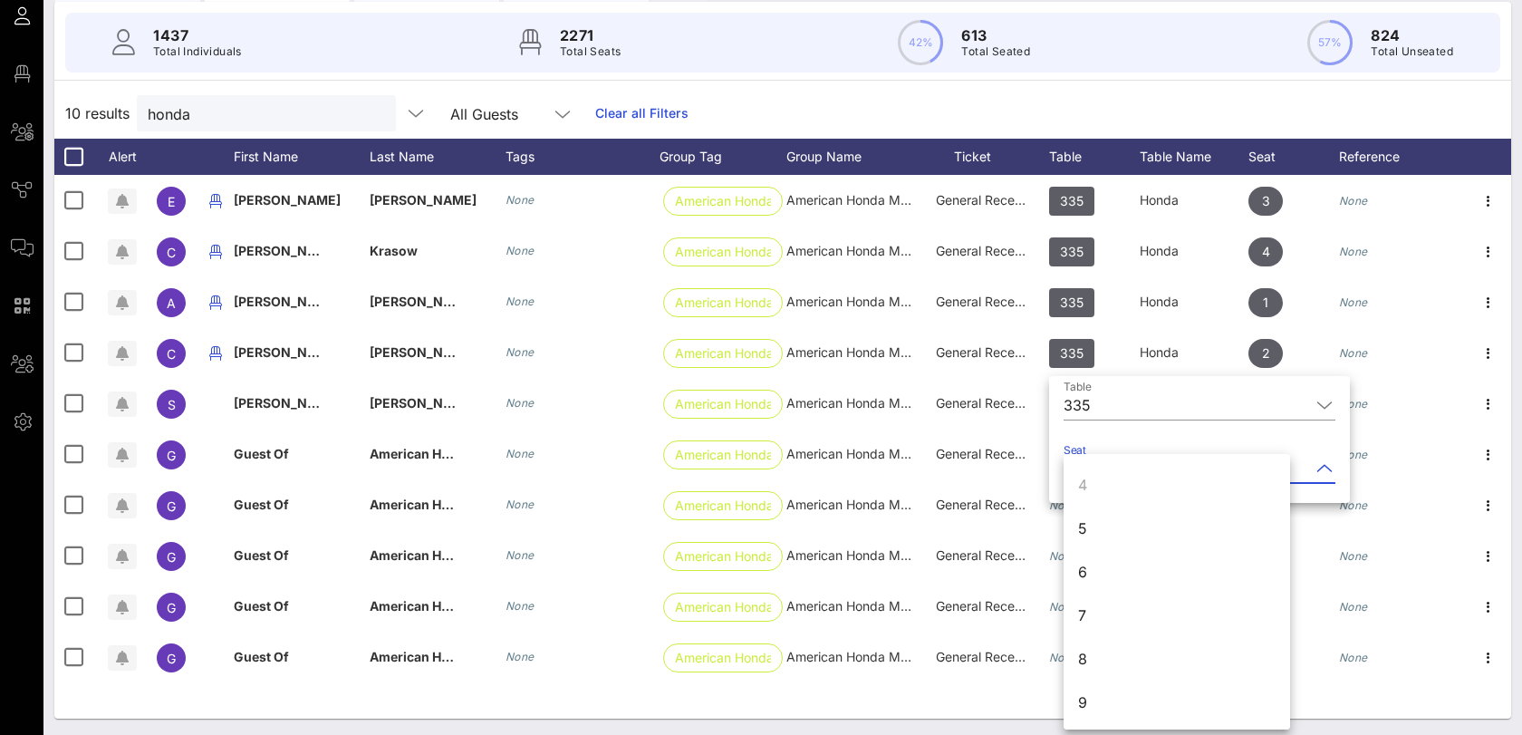
scroll to position [174, 0]
click at [1092, 478] on div "5" at bounding box center [1177, 482] width 227 height 43
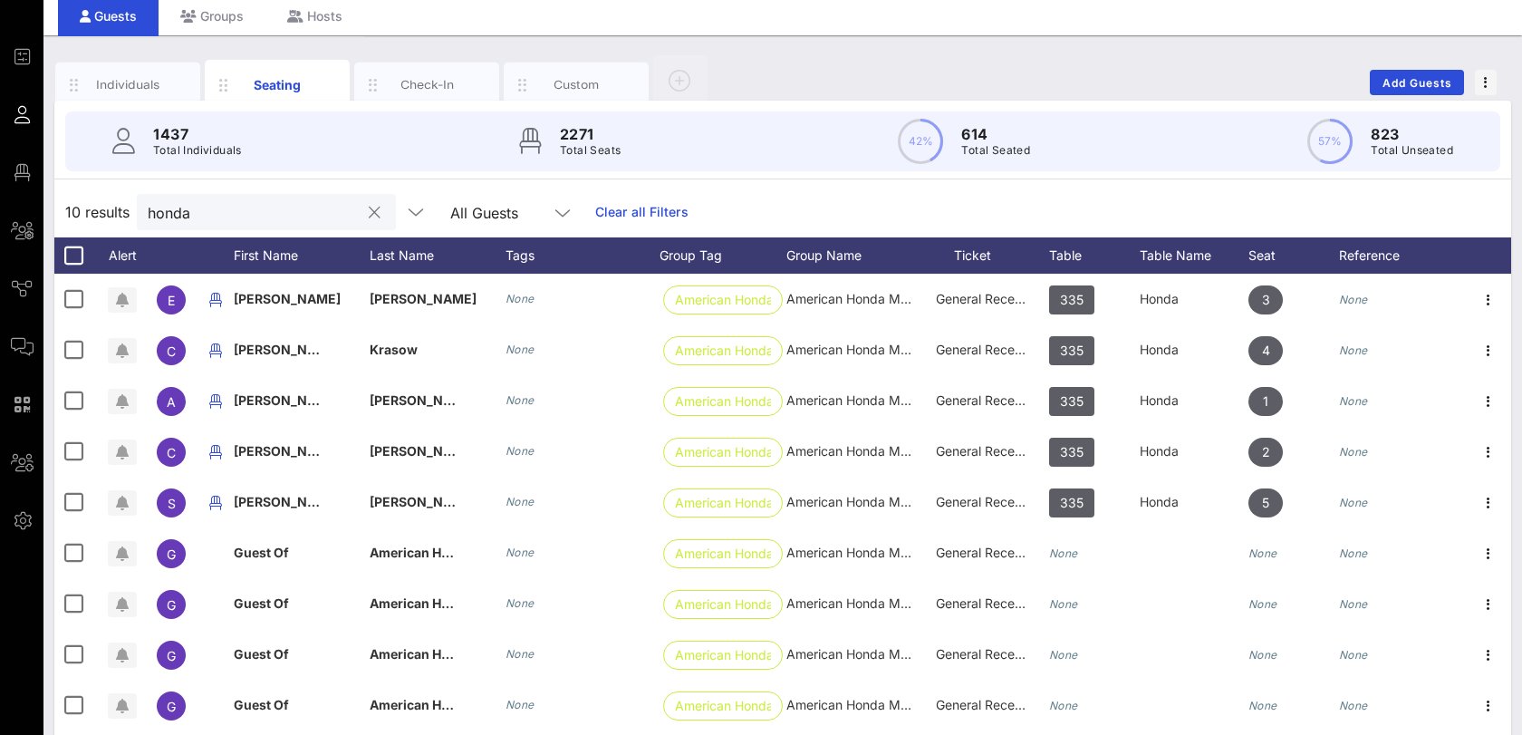
scroll to position [0, 0]
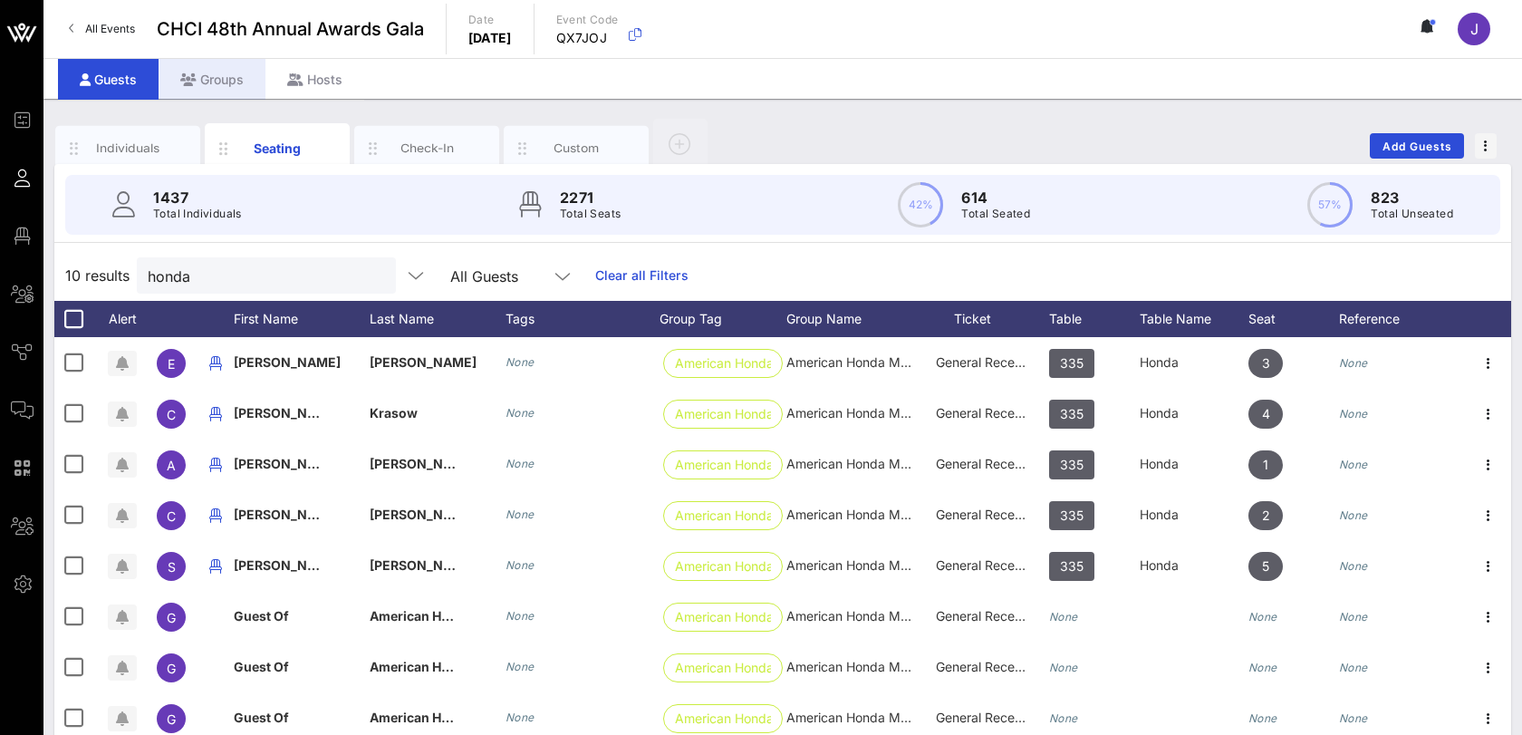
click at [221, 68] on div "Groups" at bounding box center [212, 79] width 107 height 41
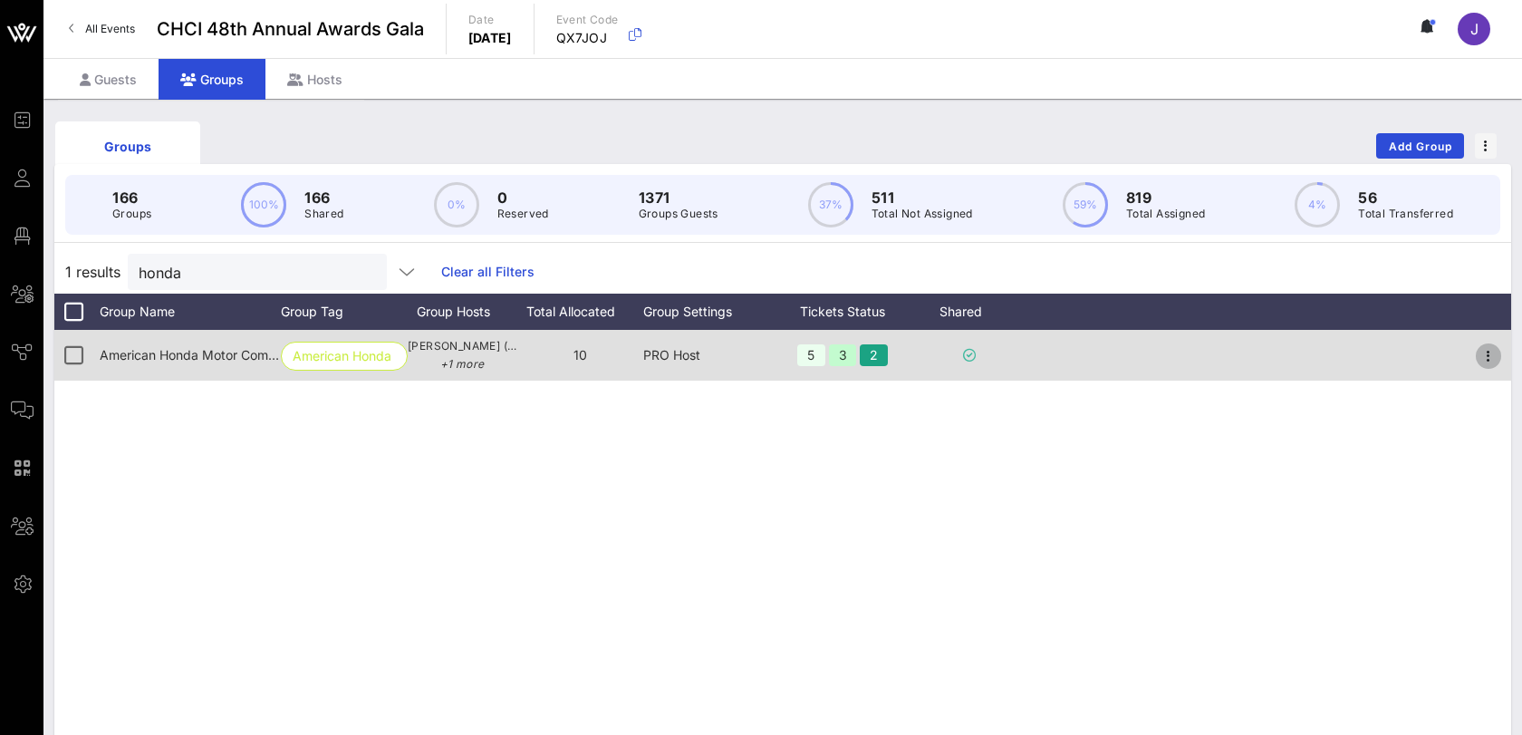
click at [1486, 361] on icon "button" at bounding box center [1489, 356] width 22 height 22
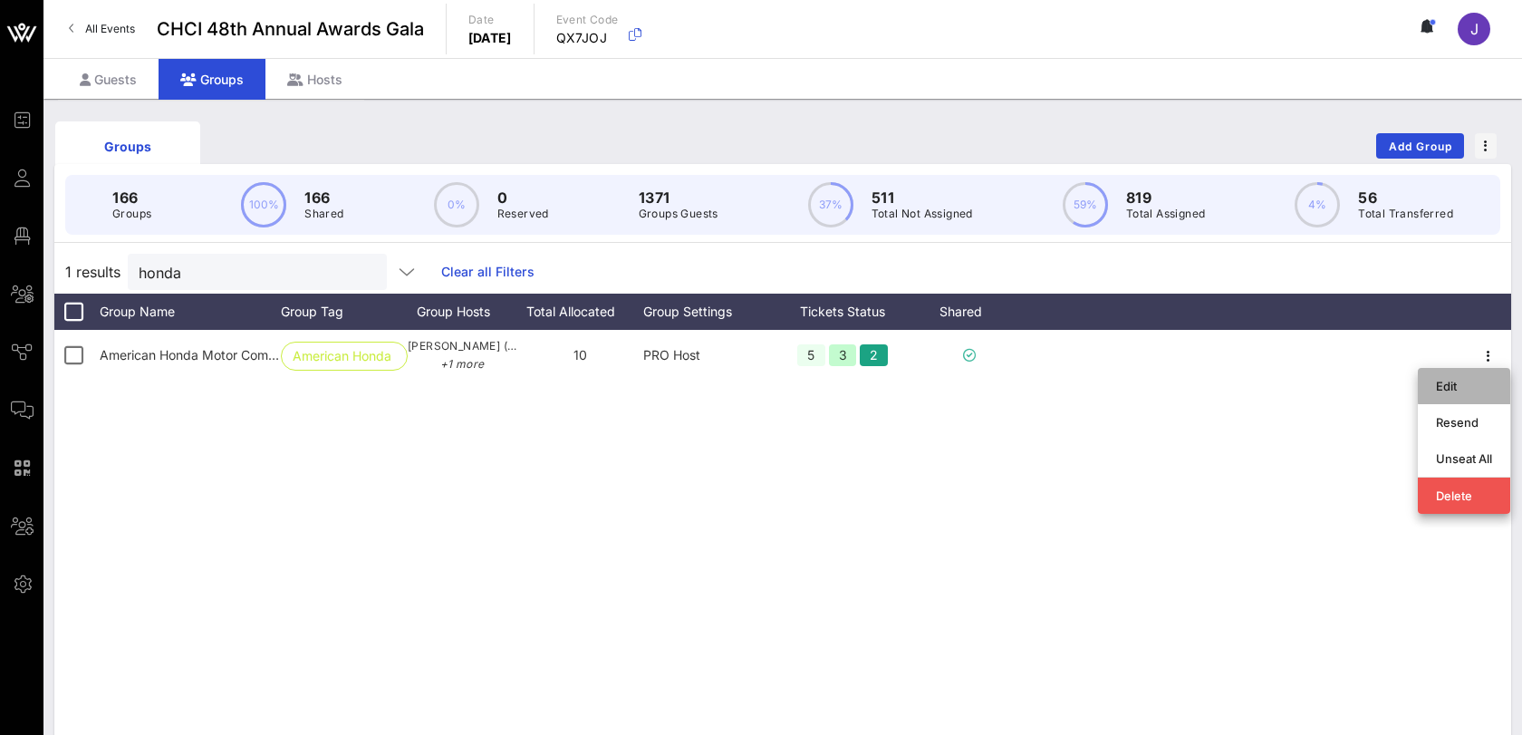
click at [1465, 383] on div "Edit" at bounding box center [1464, 386] width 56 height 14
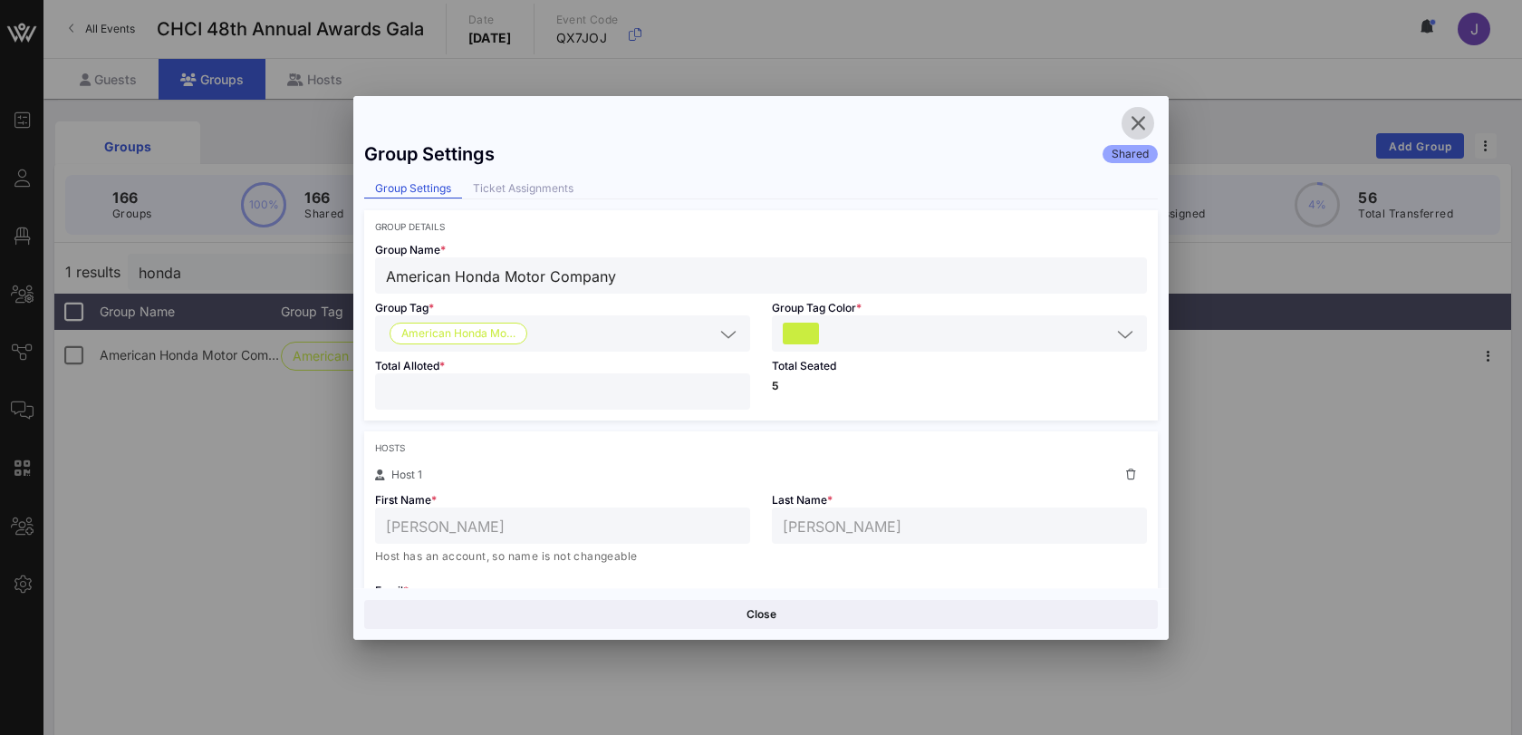
drag, startPoint x: 381, startPoint y: 393, endPoint x: 363, endPoint y: 393, distance: 18.1
click at [367, 393] on div "Total Alloted * **" at bounding box center [562, 386] width 397 height 69
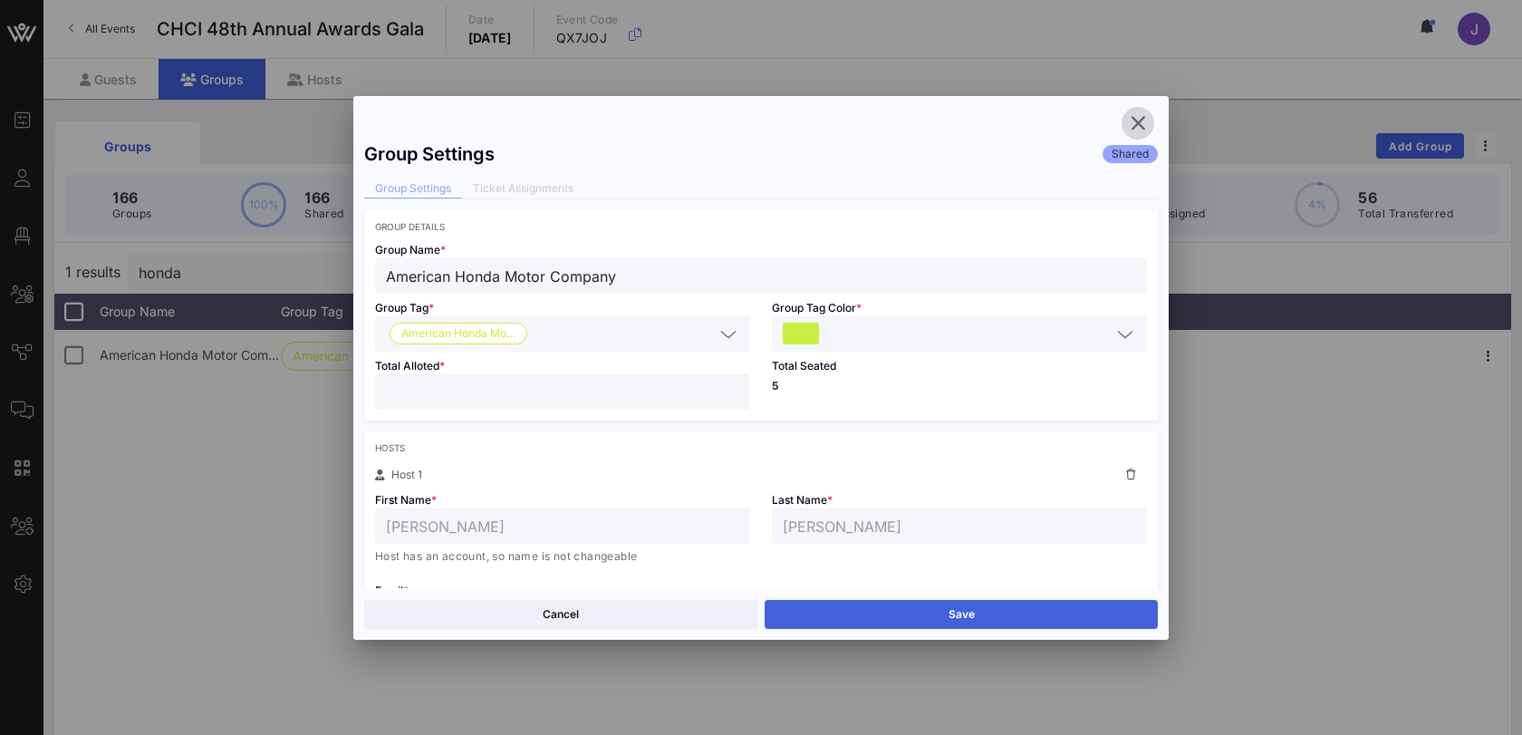
type input "*"
click at [941, 613] on button "Save" at bounding box center [961, 614] width 393 height 29
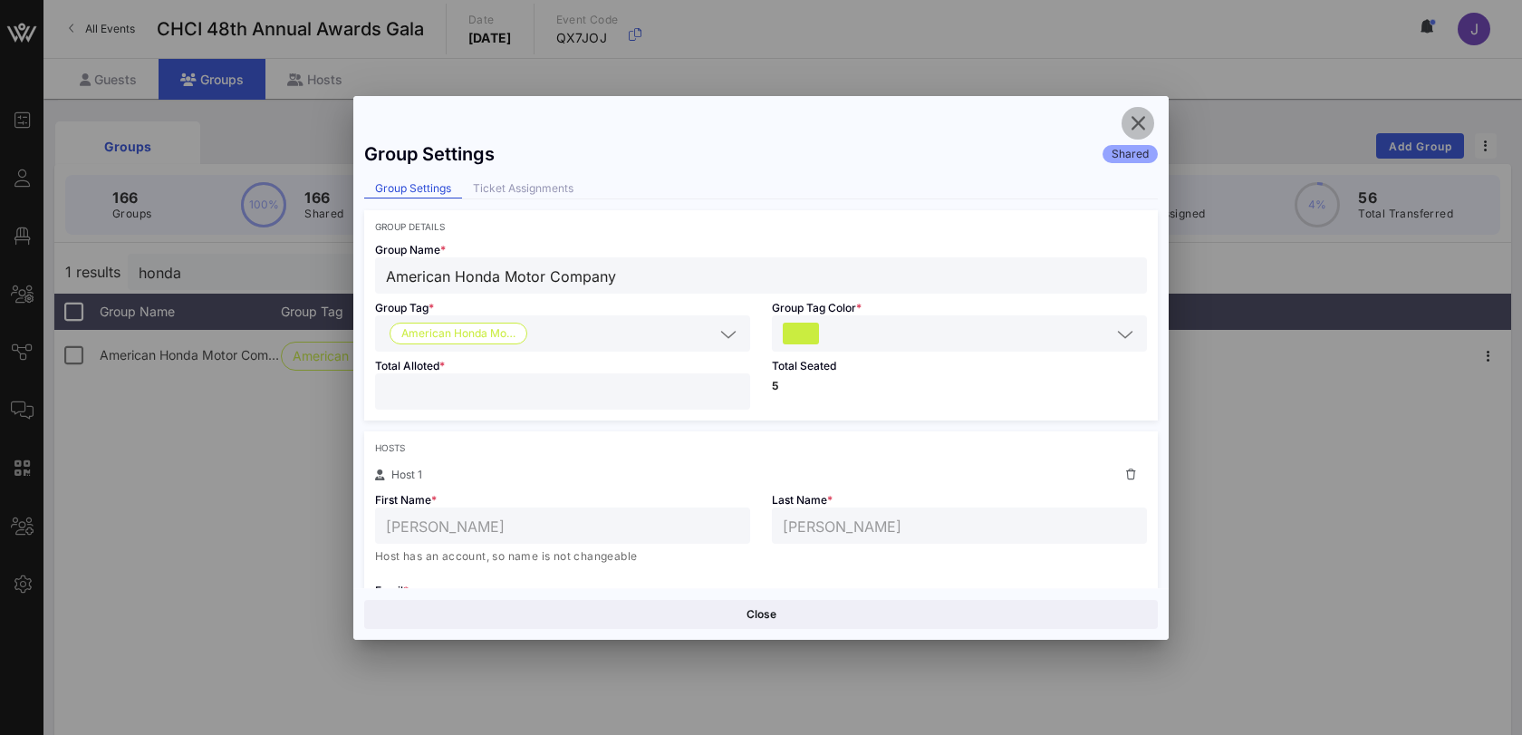
click at [1138, 123] on icon "button" at bounding box center [1138, 123] width 22 height 22
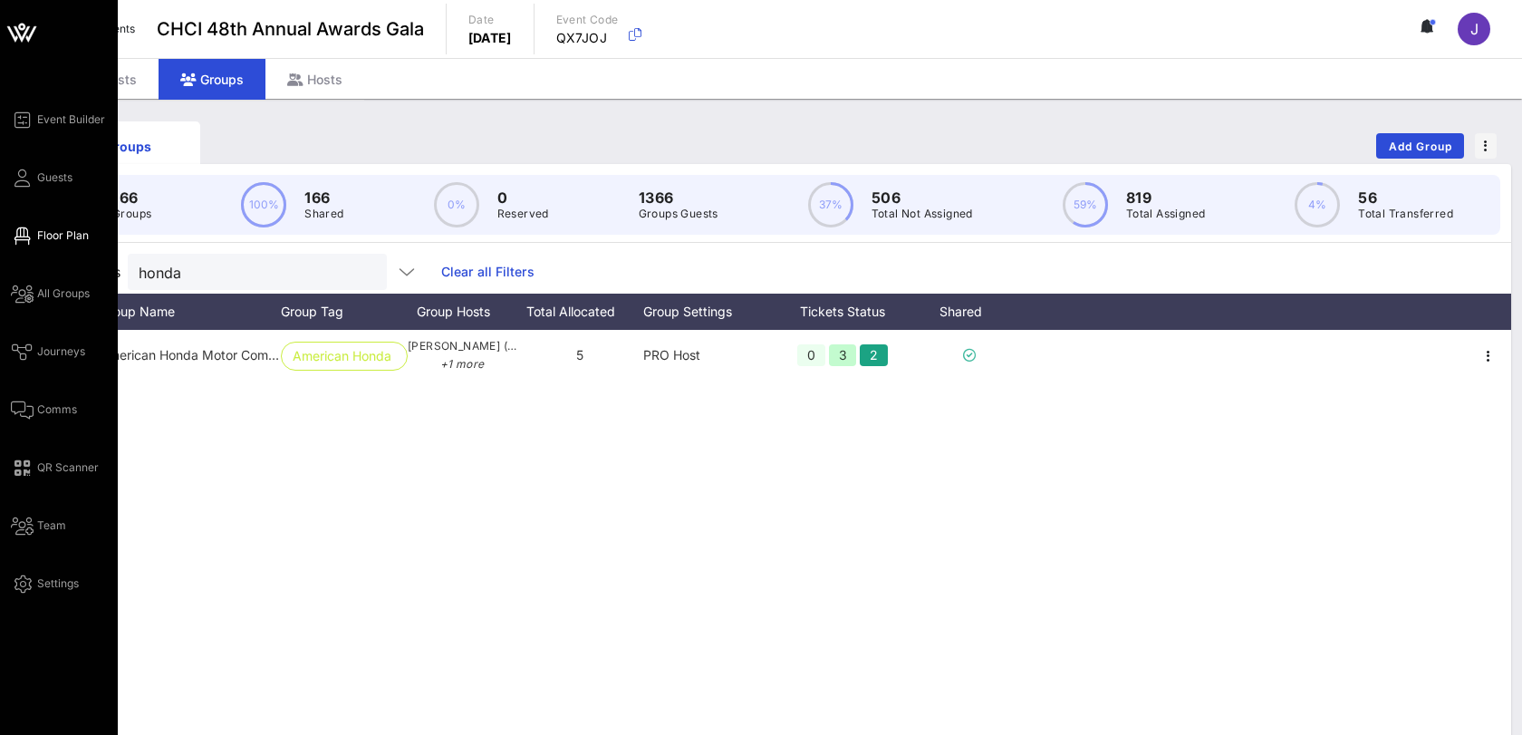
click at [50, 236] on span "Floor Plan" at bounding box center [63, 235] width 52 height 16
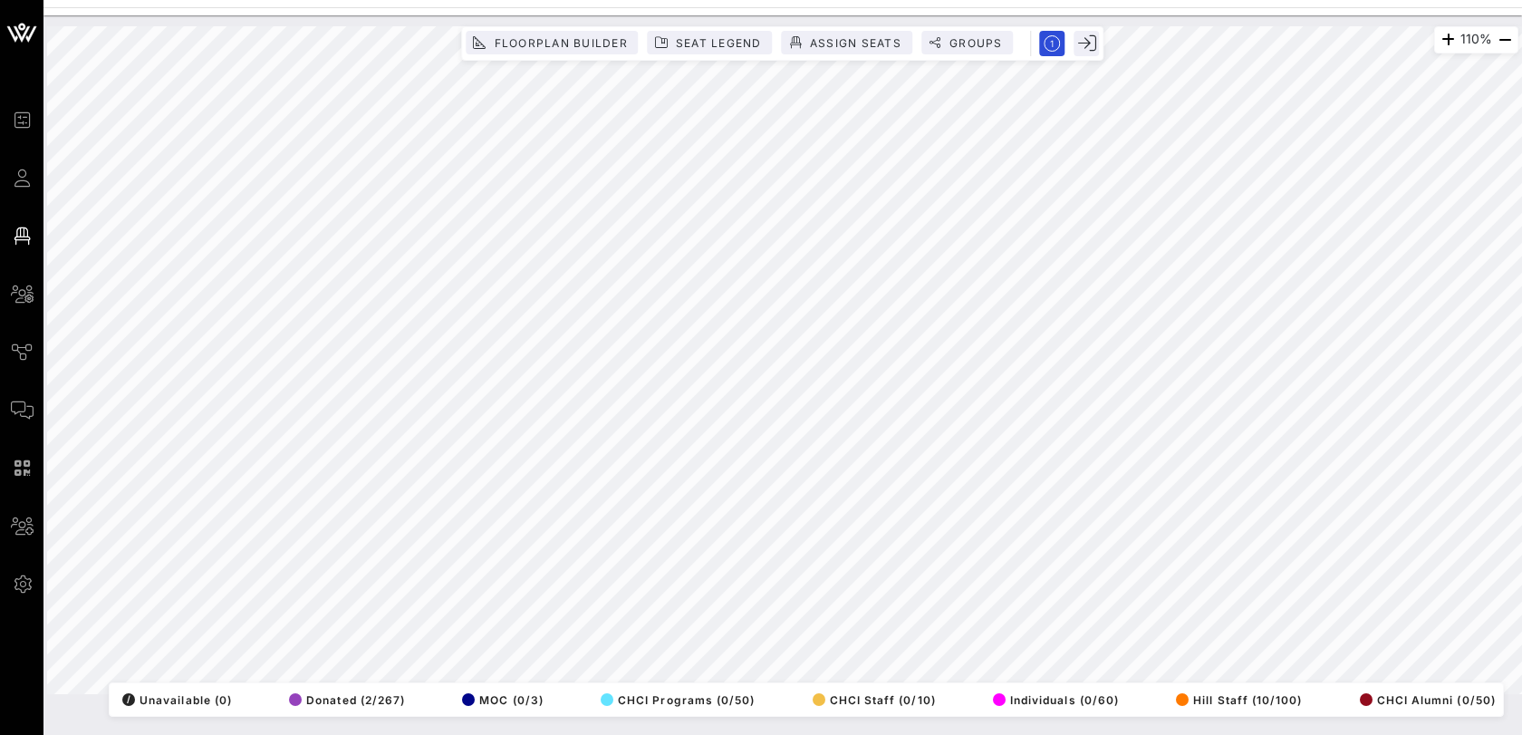
click at [709, 27] on div "Floorplan Builder Seat Legend Assign Seats Groups Exit" at bounding box center [782, 43] width 642 height 34
click at [721, 38] on span "Seat Legend" at bounding box center [718, 43] width 87 height 14
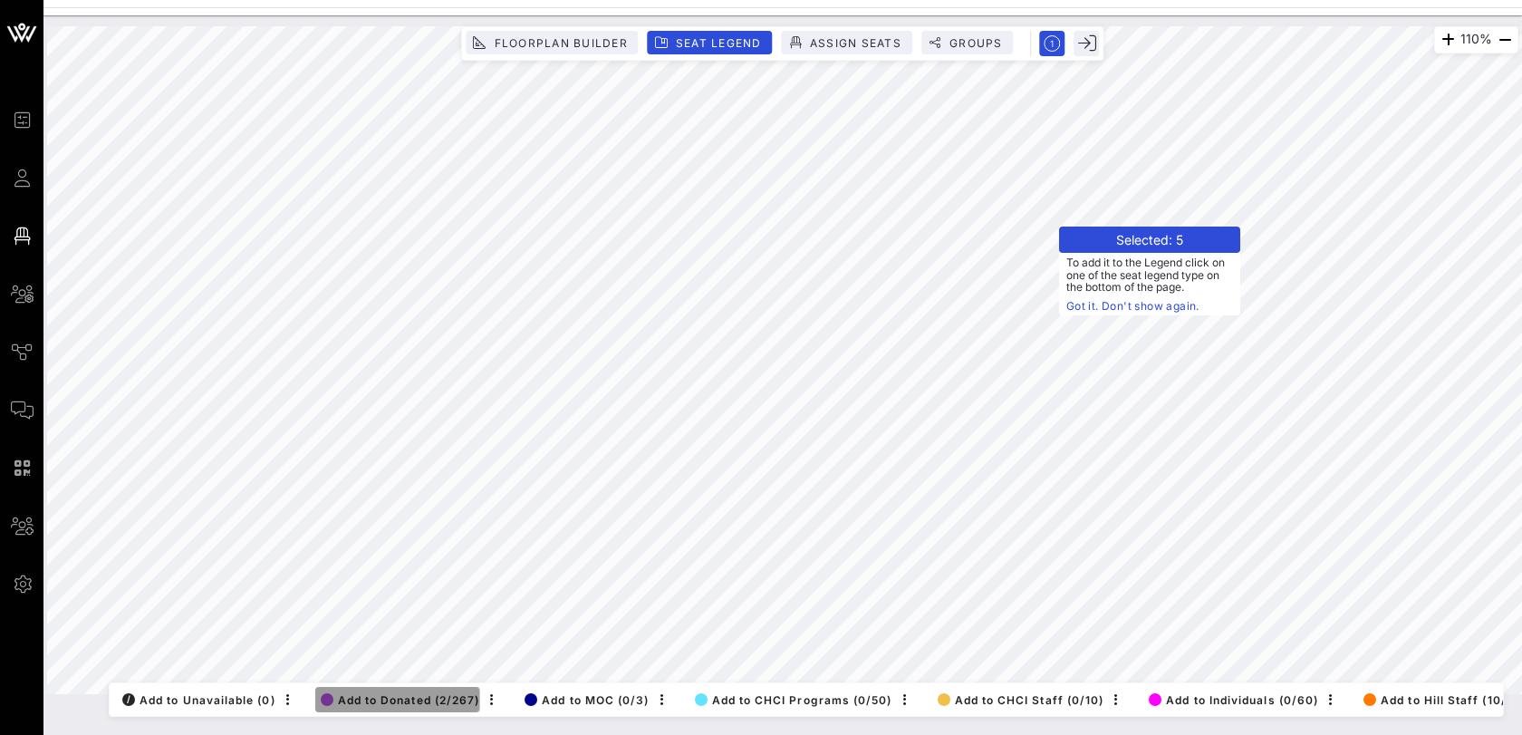
click at [415, 694] on span "Add to Donated (2/267)" at bounding box center [400, 700] width 159 height 14
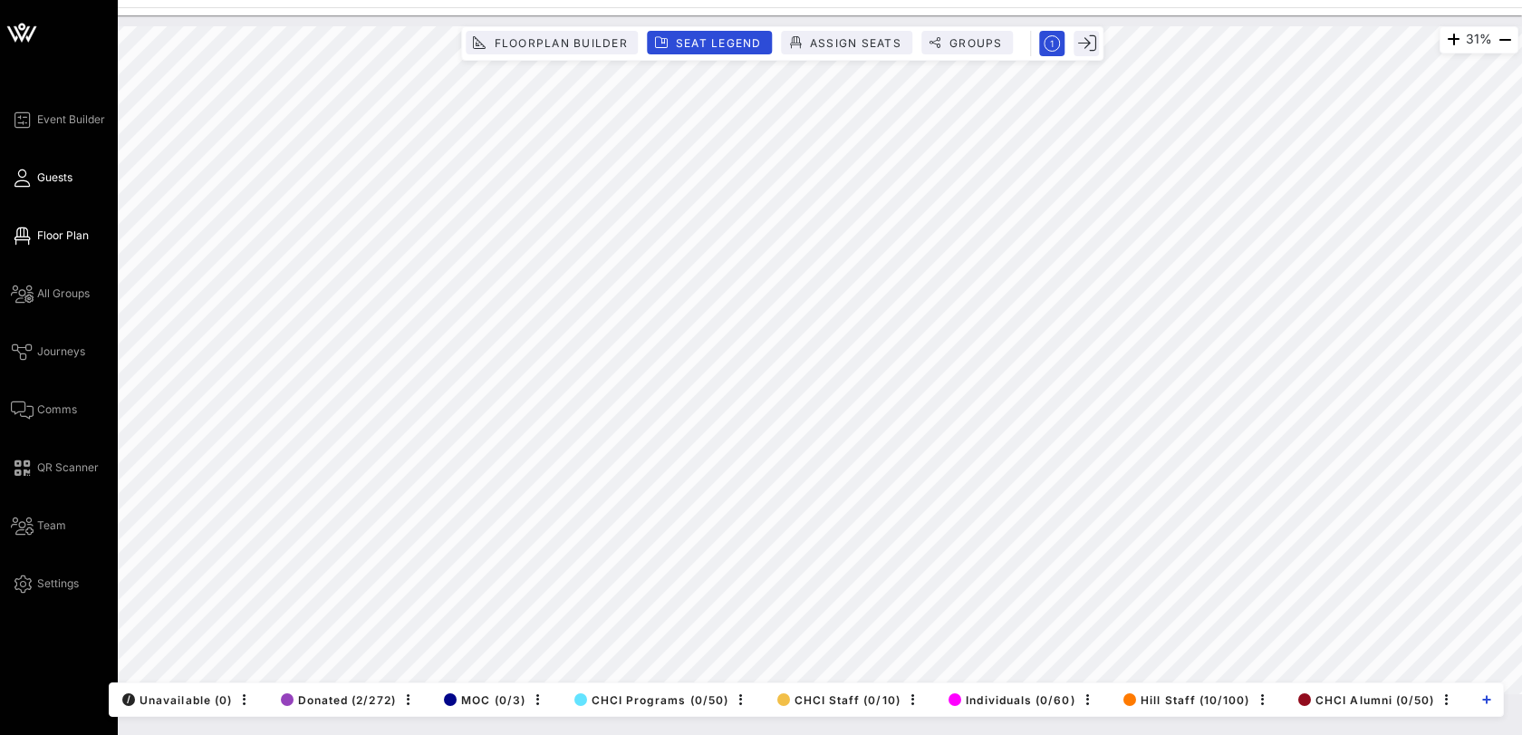
click at [34, 188] on link "Guests" at bounding box center [42, 178] width 62 height 22
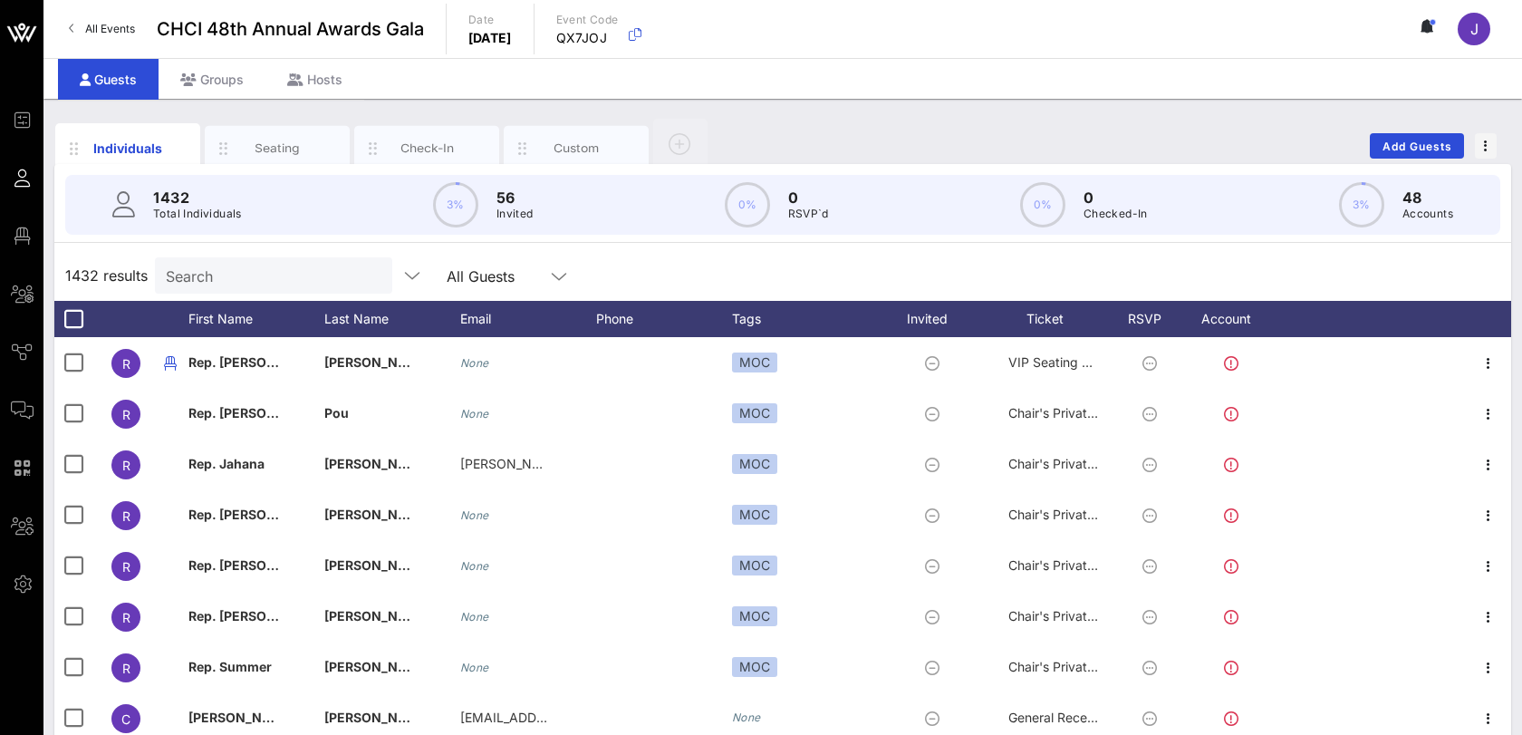
click at [198, 265] on input "Search" at bounding box center [272, 276] width 212 height 24
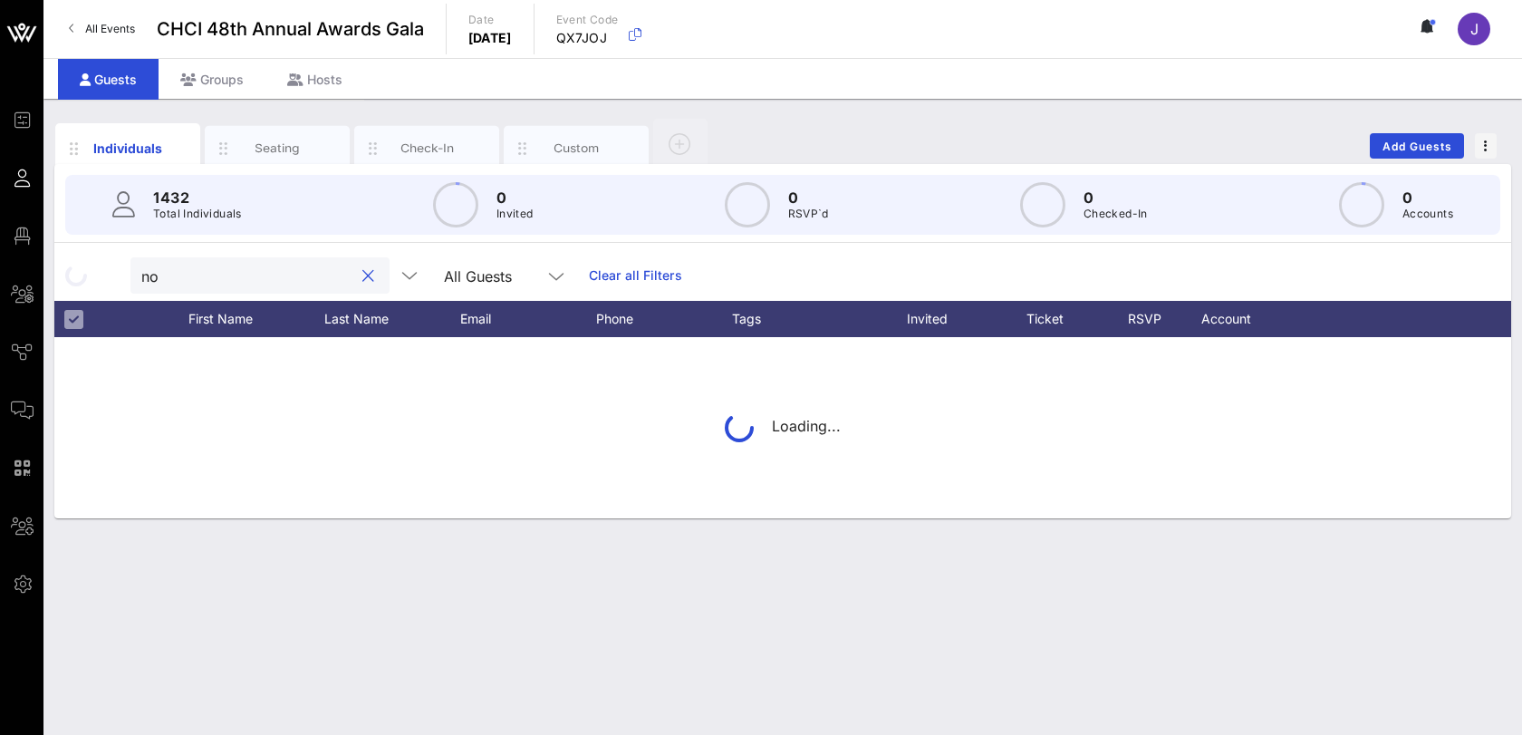
type input "n"
